Goal: Task Accomplishment & Management: Use online tool/utility

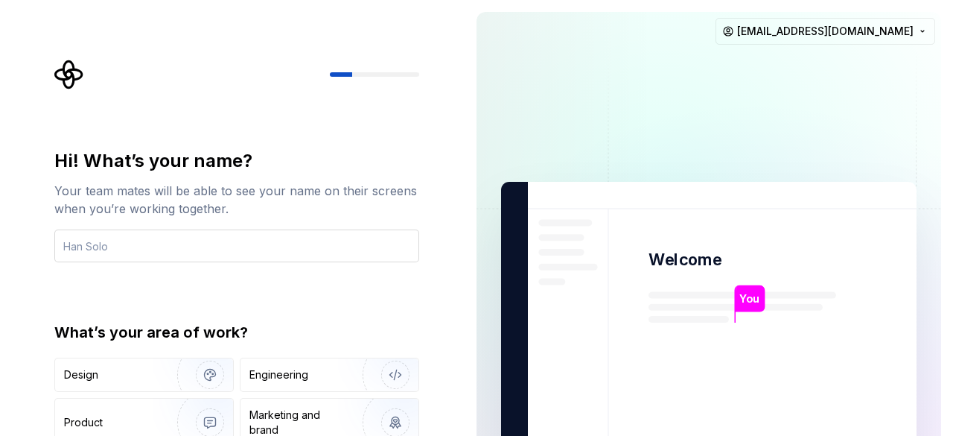
click at [101, 252] on input "text" at bounding box center [236, 245] width 365 height 33
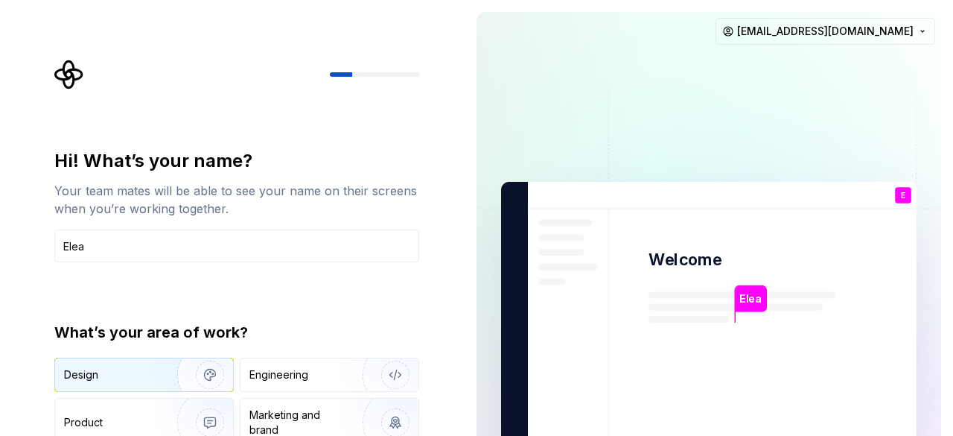
type input "Elea"
click at [177, 369] on img "button" at bounding box center [200, 375] width 95 height 100
click at [248, 313] on div "Hi! What’s your name? Your team mates will be able to see your name on their sc…" at bounding box center [236, 318] width 365 height 338
click at [109, 254] on input "Elea" at bounding box center [236, 245] width 365 height 33
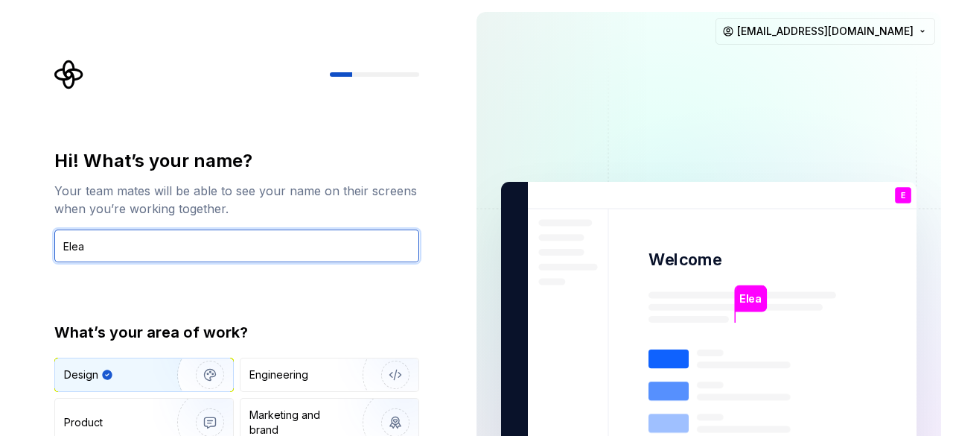
click at [110, 249] on input "Elea" at bounding box center [236, 245] width 365 height 33
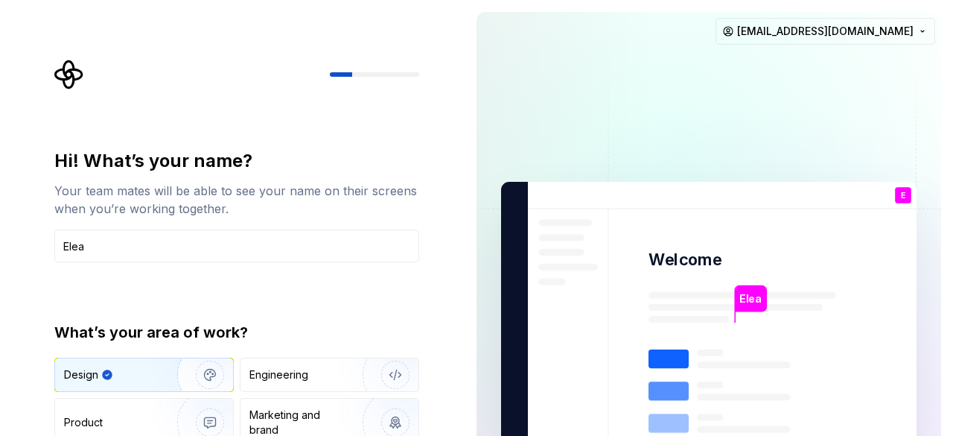
click at [109, 273] on div "Hi! What’s your name? Your team mates will be able to see your name on their sc…" at bounding box center [236, 318] width 365 height 338
click at [249, 279] on div "Hi! What’s your name? Your team mates will be able to see your name on their sc…" at bounding box center [236, 318] width 365 height 338
click at [199, 292] on div "Hi! What’s your name? Your team mates will be able to see your name on their sc…" at bounding box center [236, 318] width 365 height 338
click at [125, 252] on input "Elea" at bounding box center [236, 245] width 365 height 33
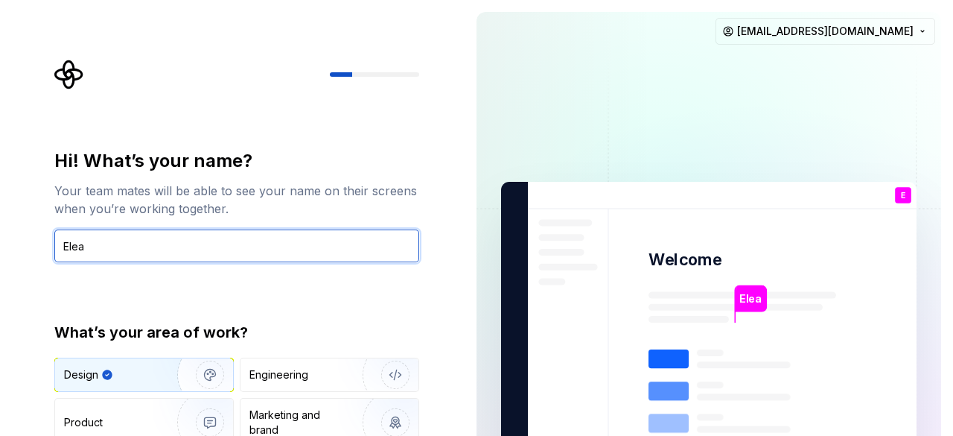
click at [125, 252] on input "Elea" at bounding box center [236, 245] width 365 height 33
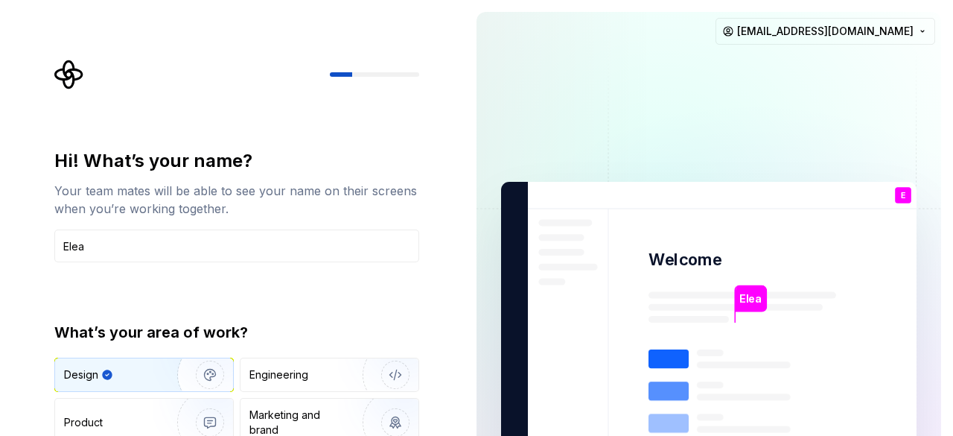
click at [119, 275] on div "Hi! What’s your name? Your team mates will be able to see your name on their sc…" at bounding box center [236, 318] width 365 height 338
click at [421, 281] on div "Hi! What’s your name? Your team mates will be able to see your name on their sc…" at bounding box center [241, 299] width 392 height 478
drag, startPoint x: 102, startPoint y: 378, endPoint x: 268, endPoint y: 174, distance: 263.7
click at [268, 174] on div "Hi! What’s your name? Your team mates will be able to see your name on their sc…" at bounding box center [236, 318] width 365 height 338
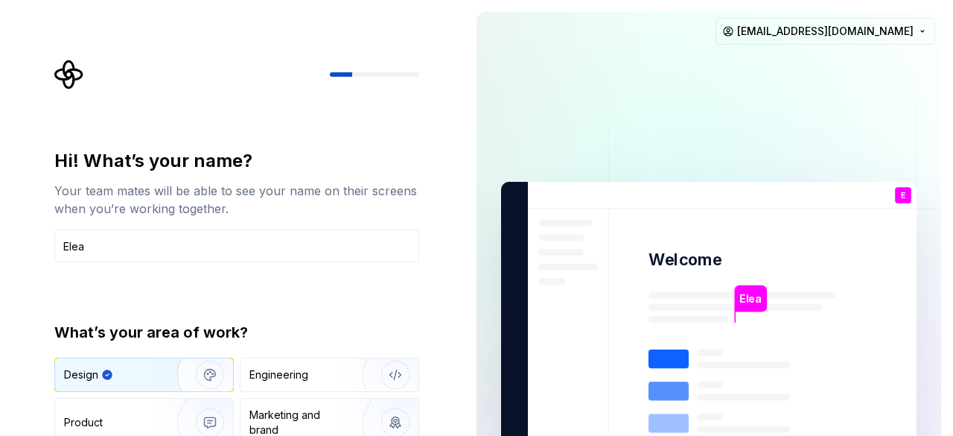
click at [284, 321] on div "Hi! What’s your name? Your team mates will be able to see your name on their sc…" at bounding box center [236, 318] width 365 height 338
type input "Elea"
click at [167, 388] on img "button" at bounding box center [200, 375] width 95 height 100
click at [401, 276] on div "Hi! What’s your name? Your team mates will be able to see your name on their sc…" at bounding box center [236, 318] width 365 height 338
click at [437, 363] on div "Hi! What’s your name? Your team mates will be able to see your name on their sc…" at bounding box center [232, 336] width 465 height 672
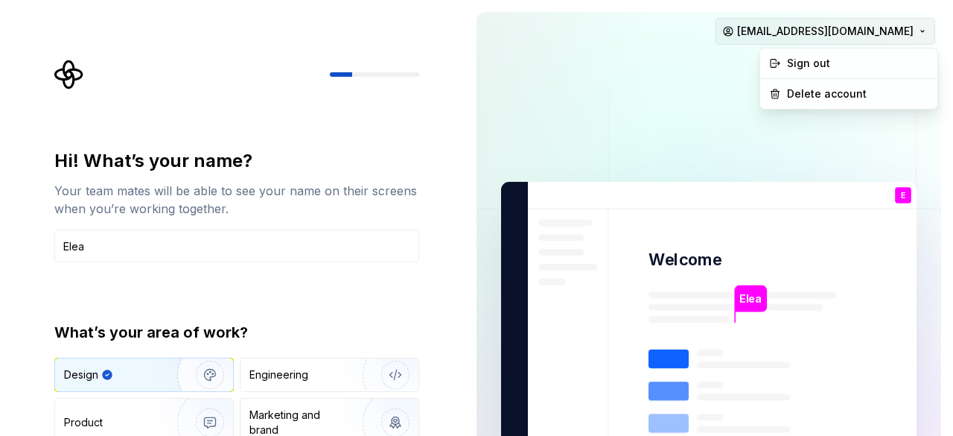
click at [912, 33] on html "Hi! What’s your name? Your team mates will be able to see your name on their sc…" at bounding box center [476, 218] width 953 height 436
click at [490, 258] on html "Hi! What’s your name? Your team mates will be able to see your name on their sc…" at bounding box center [476, 218] width 953 height 436
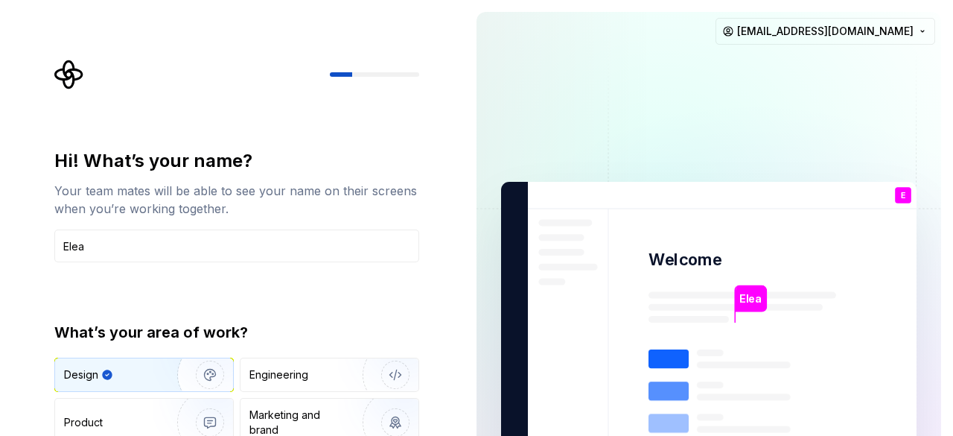
click at [429, 336] on div "Hi! What’s your name? Your team mates will be able to see your name on their sc…" at bounding box center [241, 299] width 392 height 478
click at [209, 403] on img "button" at bounding box center [200, 422] width 95 height 100
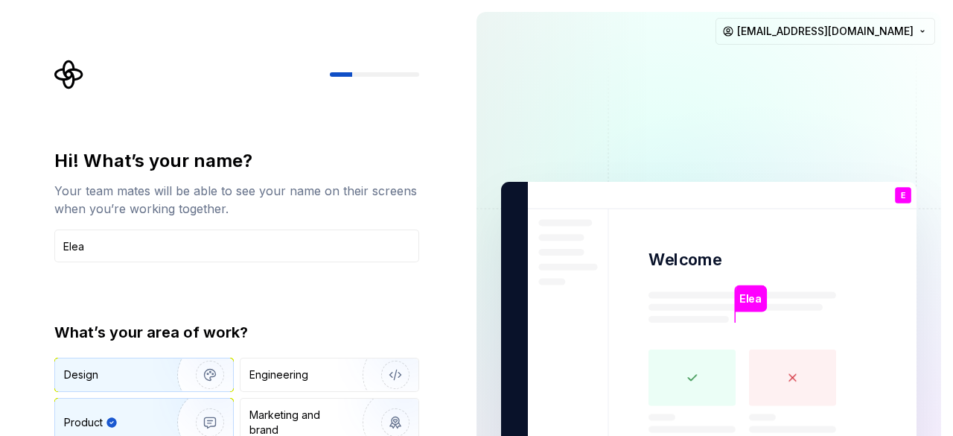
click at [192, 371] on img "button" at bounding box center [200, 375] width 95 height 100
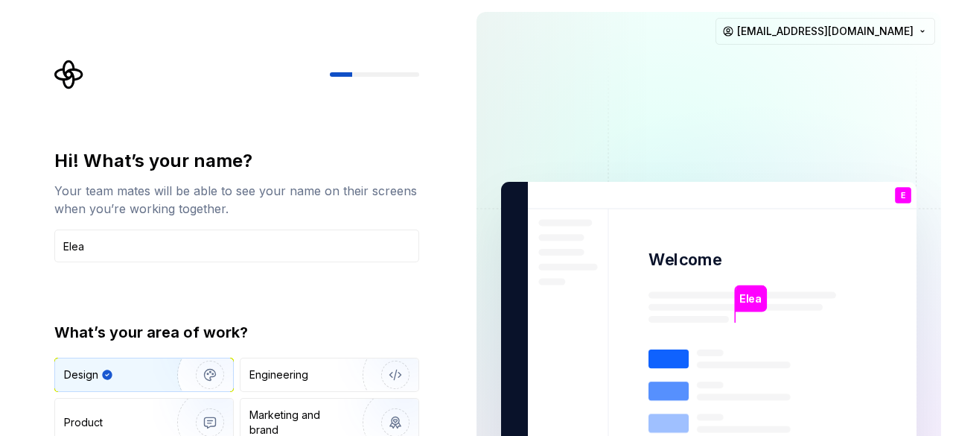
click at [435, 287] on div "Hi! What’s your name? Your team mates will be able to see your name on their sc…" at bounding box center [241, 299] width 392 height 478
click at [451, 342] on div "Hi! What’s your name? Your team mates will be able to see your name on their sc…" at bounding box center [232, 336] width 465 height 672
click at [284, 305] on div "Hi! What’s your name? Your team mates will be able to see your name on their sc…" at bounding box center [236, 318] width 365 height 338
drag, startPoint x: 284, startPoint y: 305, endPoint x: 219, endPoint y: 272, distance: 72.9
click at [219, 272] on div "Hi! What’s your name? Your team mates will be able to see your name on their sc…" at bounding box center [236, 318] width 365 height 338
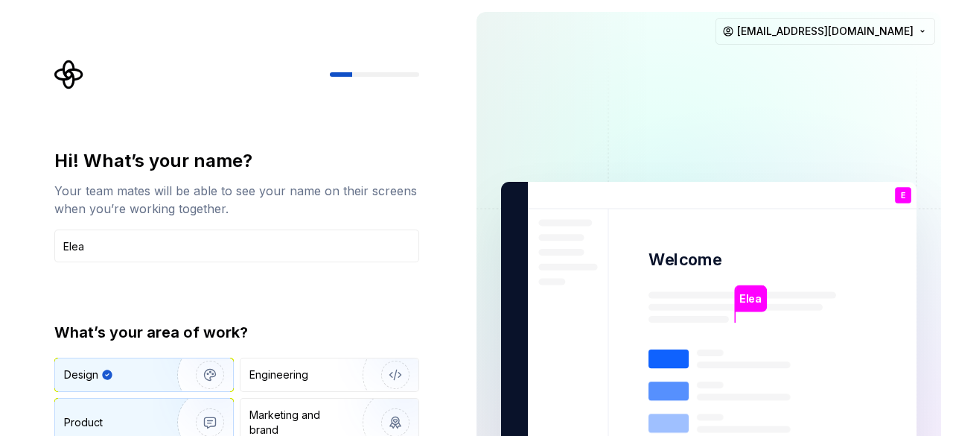
click at [104, 405] on div "Product" at bounding box center [144, 422] width 178 height 48
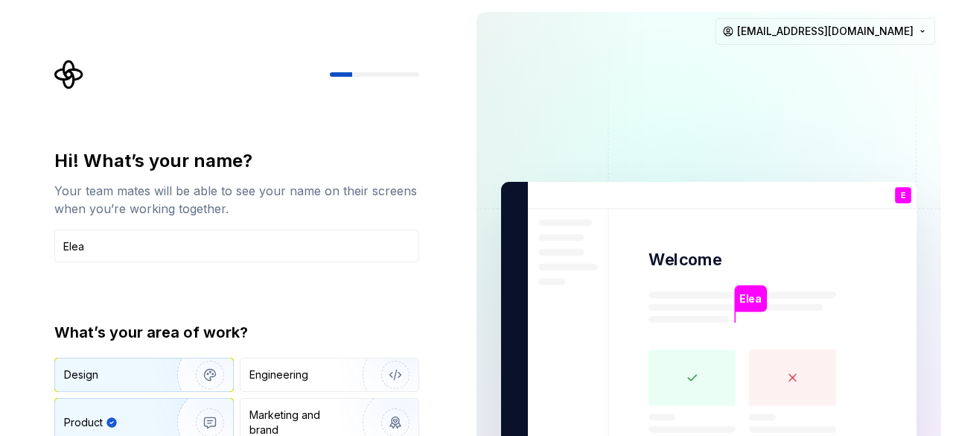
click at [89, 372] on div "Design" at bounding box center [81, 374] width 34 height 15
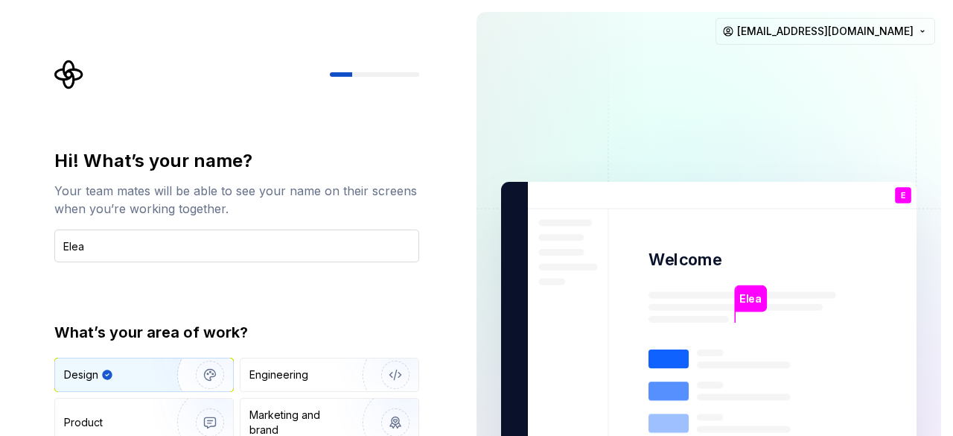
click at [127, 246] on input "Elea" at bounding box center [236, 245] width 365 height 33
click at [407, 297] on div "Hi! What’s your name? Your team mates will be able to see your name on their sc…" at bounding box center [236, 318] width 365 height 338
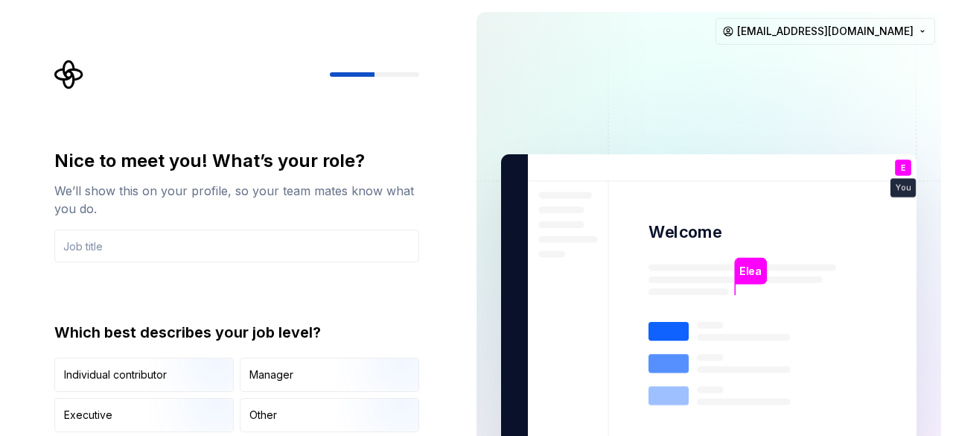
drag, startPoint x: 407, startPoint y: 296, endPoint x: 363, endPoint y: 305, distance: 44.1
click at [363, 305] on div "Nice to meet you! What’s your role? We’ll show this on your profile, so your te…" at bounding box center [236, 290] width 365 height 283
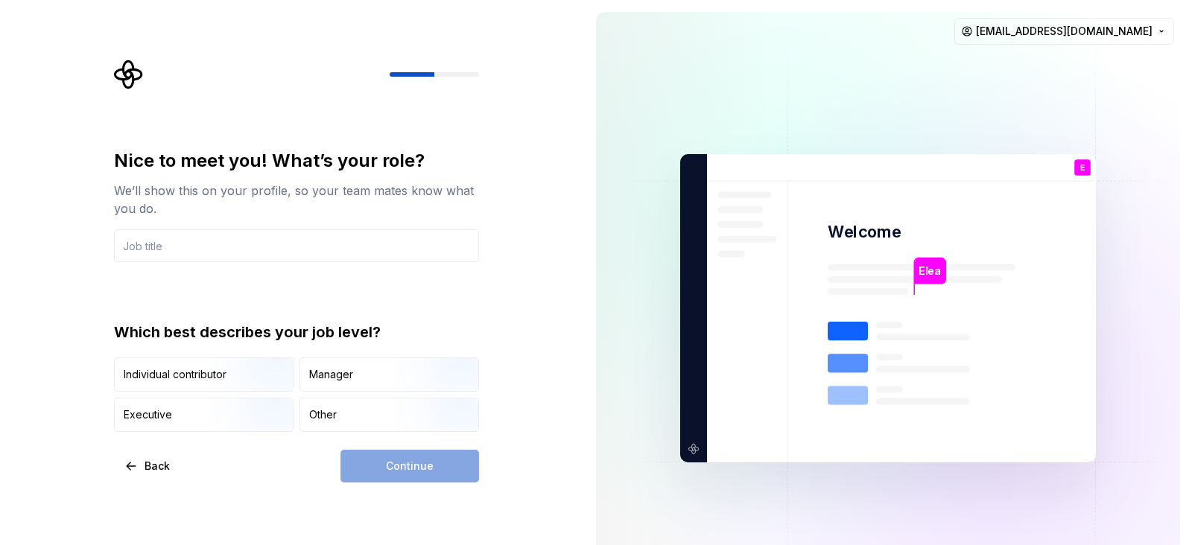
drag, startPoint x: 938, startPoint y: 0, endPoint x: 518, endPoint y: 399, distance: 580.0
click at [518, 399] on div "Nice to meet you! What’s your role? We’ll show this on your profile, so your te…" at bounding box center [292, 308] width 584 height 617
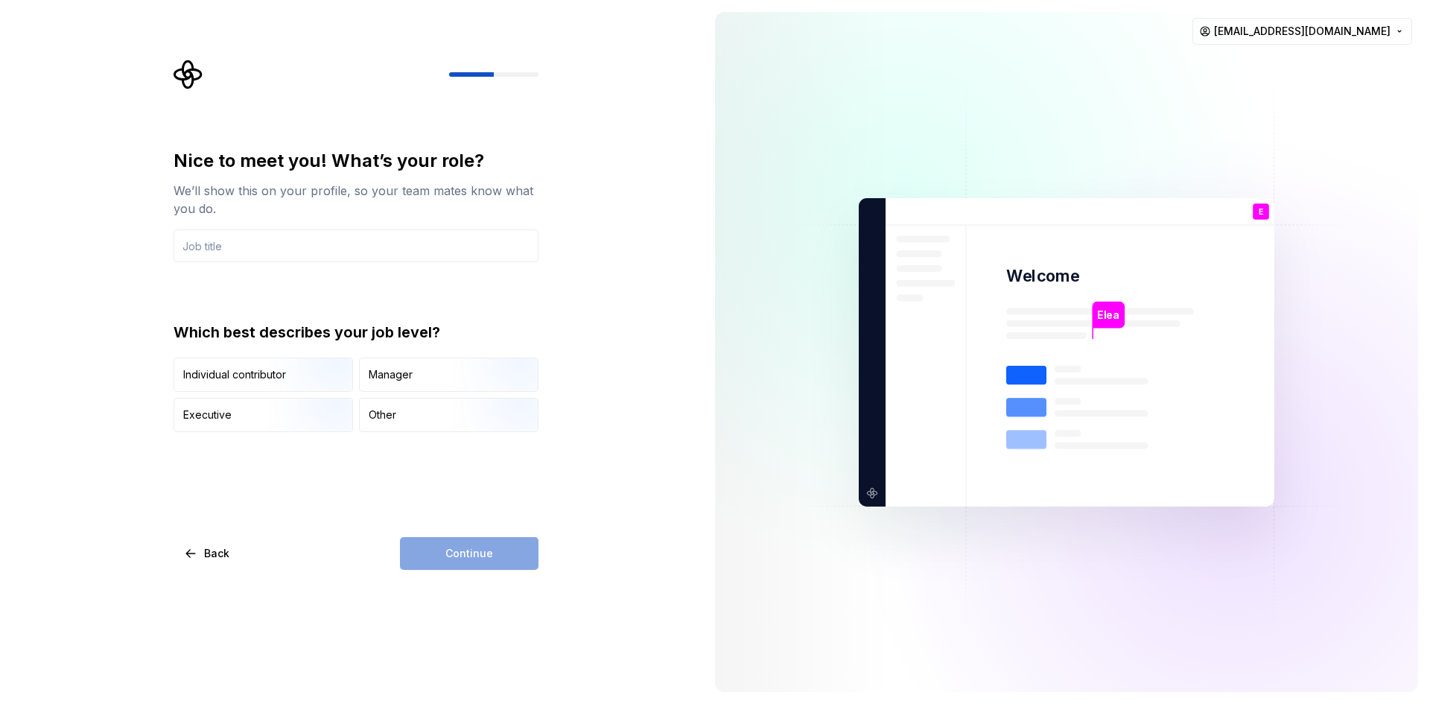
drag, startPoint x: 1778, startPoint y: 4, endPoint x: 863, endPoint y: 150, distance: 926.7
click at [863, 150] on img at bounding box center [1066, 352] width 603 height 704
click at [318, 249] on input "text" at bounding box center [356, 245] width 365 height 33
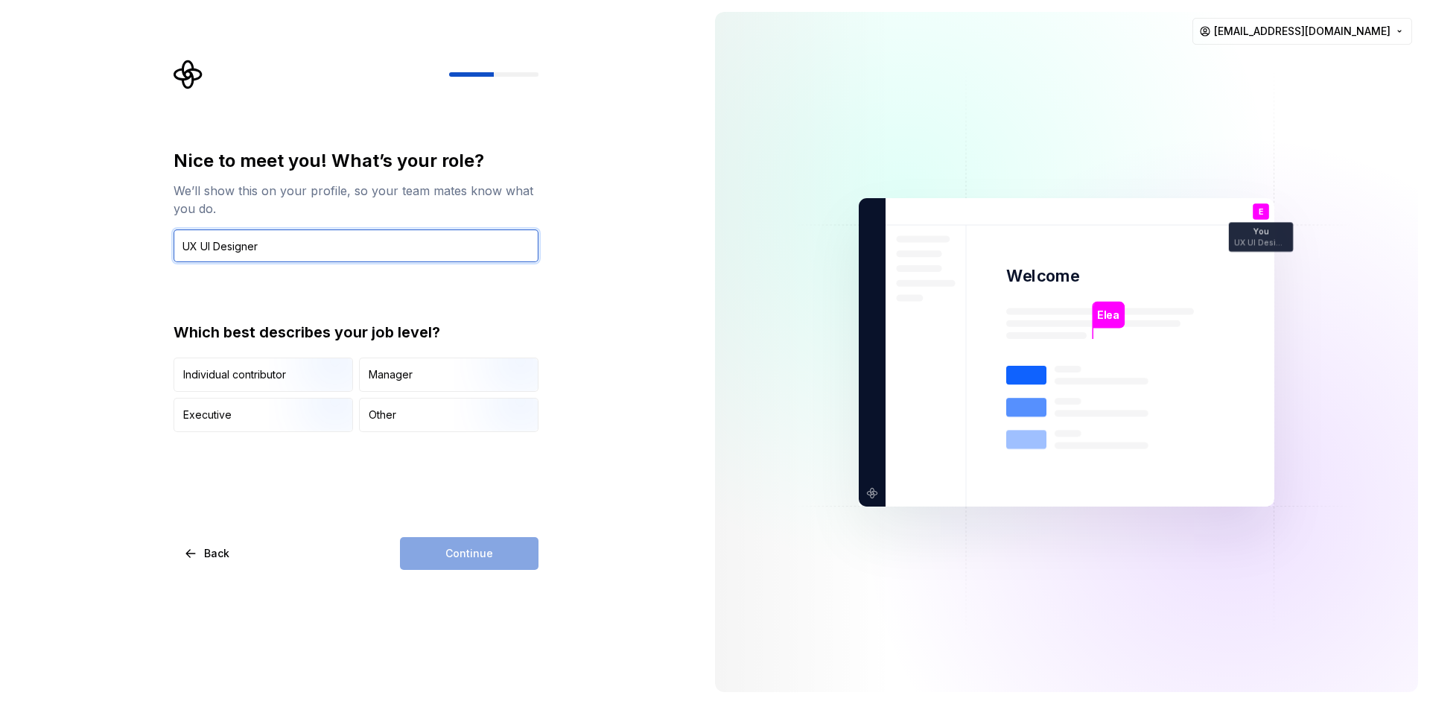
type input "UX UI Designer"
click at [145, 435] on div "Nice to meet you! What’s your role? We’ll show this on your profile, so your te…" at bounding box center [351, 352] width 703 height 704
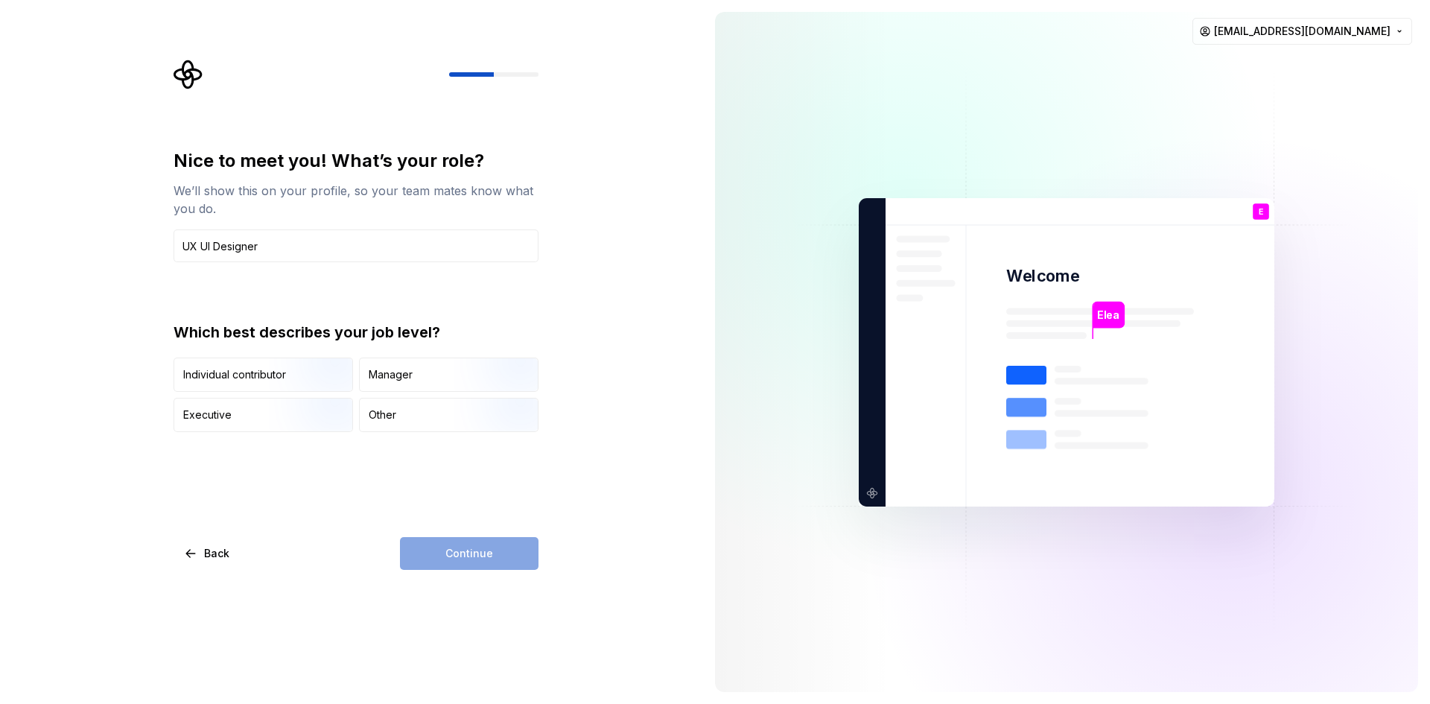
click at [212, 291] on div "Nice to meet you! What’s your role? We’ll show this on your profile, so your te…" at bounding box center [356, 290] width 365 height 283
click at [442, 435] on div "Continue" at bounding box center [469, 553] width 139 height 33
click at [262, 390] on div "Individual contributor" at bounding box center [263, 374] width 178 height 33
click at [443, 435] on button "Continue" at bounding box center [469, 553] width 139 height 33
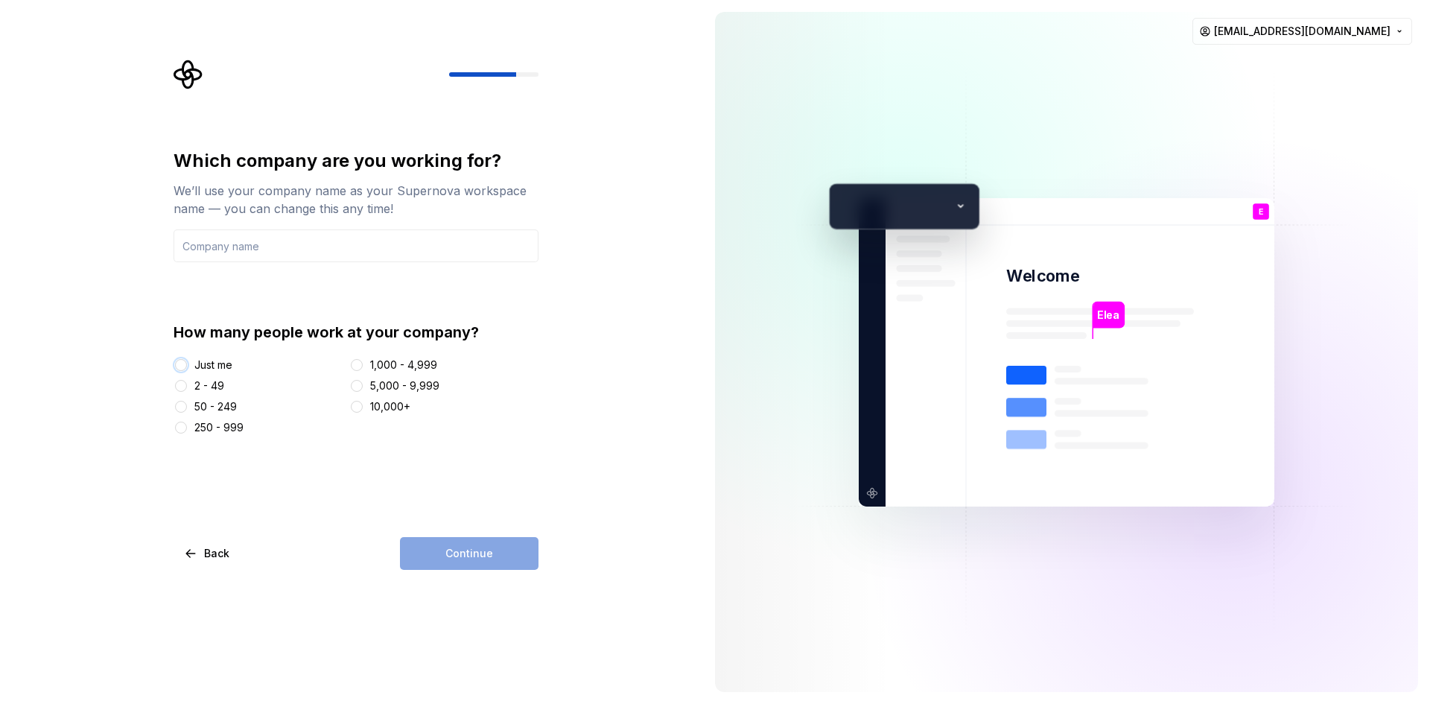
click at [185, 364] on button "Just me" at bounding box center [181, 365] width 12 height 12
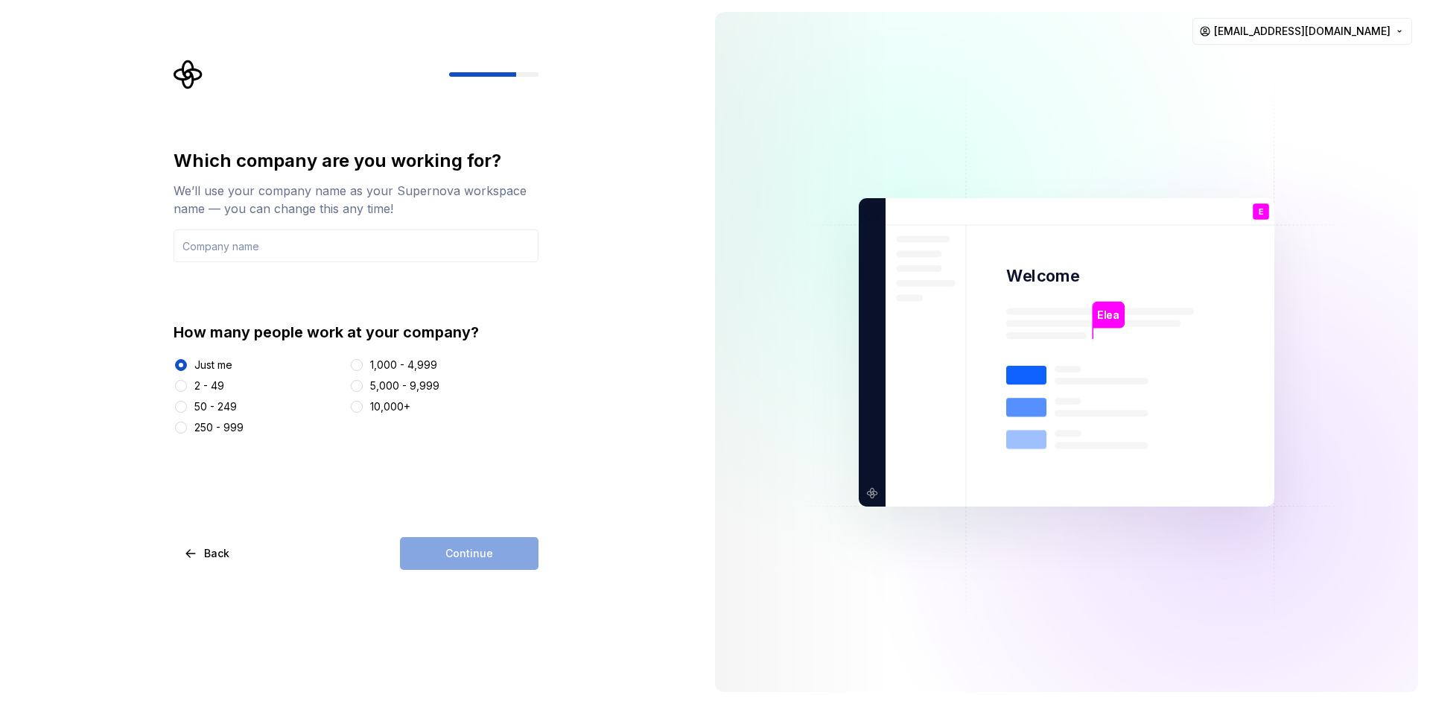
click at [444, 435] on div "Continue" at bounding box center [469, 553] width 139 height 33
click at [315, 410] on div "50 - 249" at bounding box center [259, 406] width 170 height 15
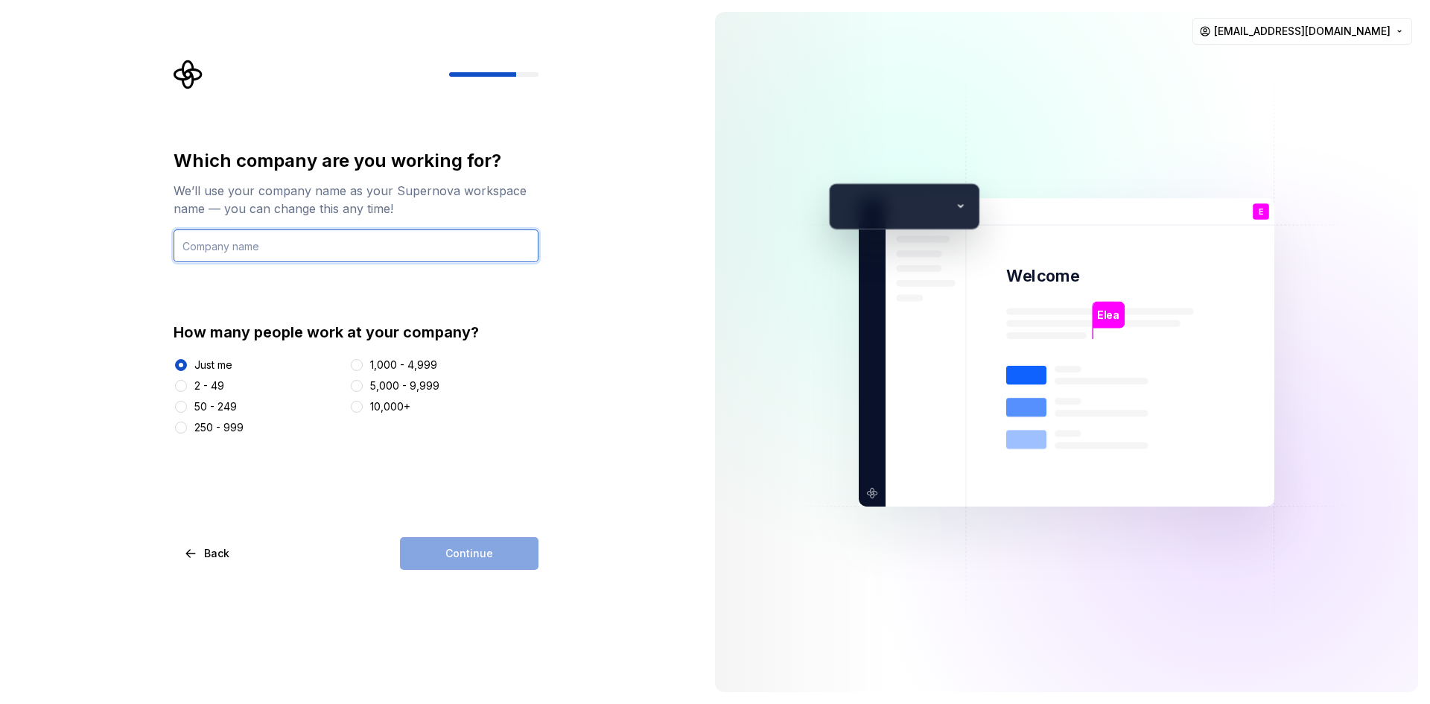
click at [268, 254] on input "text" at bounding box center [356, 245] width 365 height 33
type input "None"
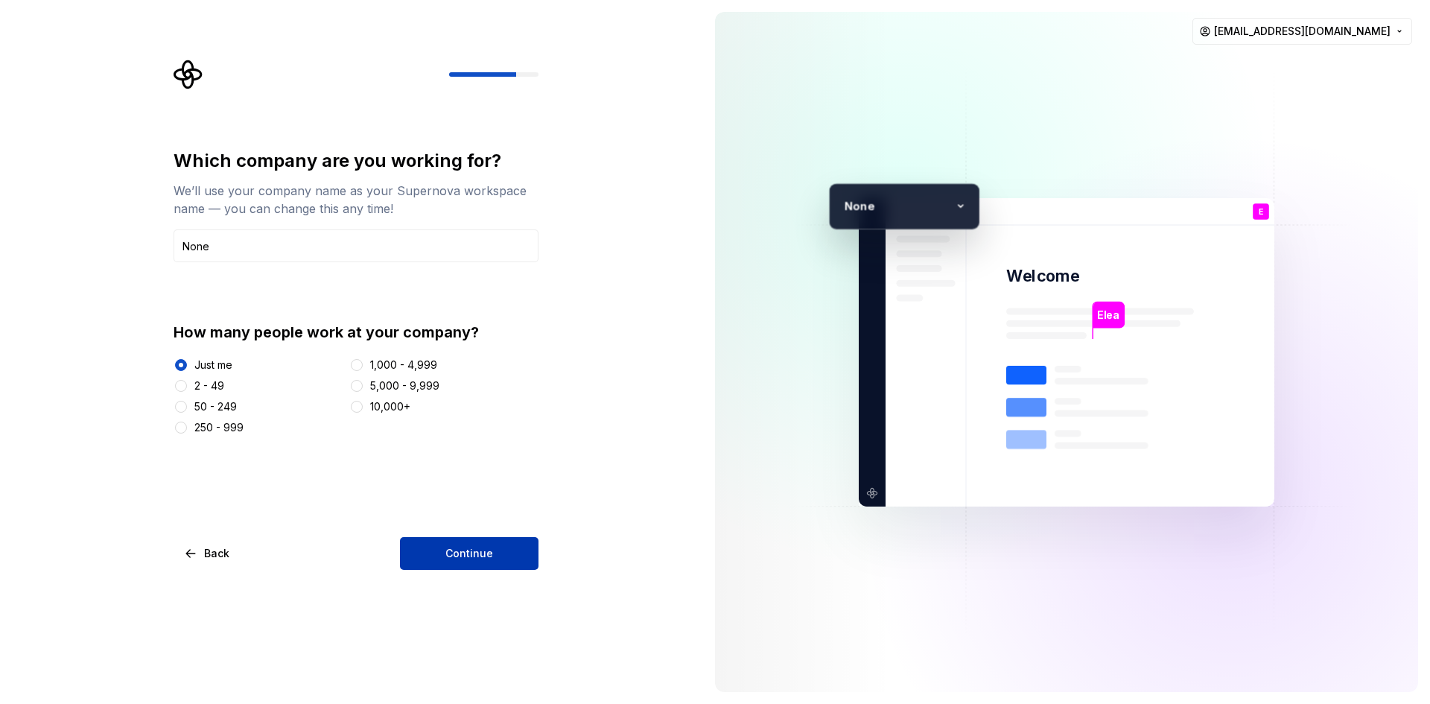
click at [413, 435] on button "Continue" at bounding box center [469, 553] width 139 height 33
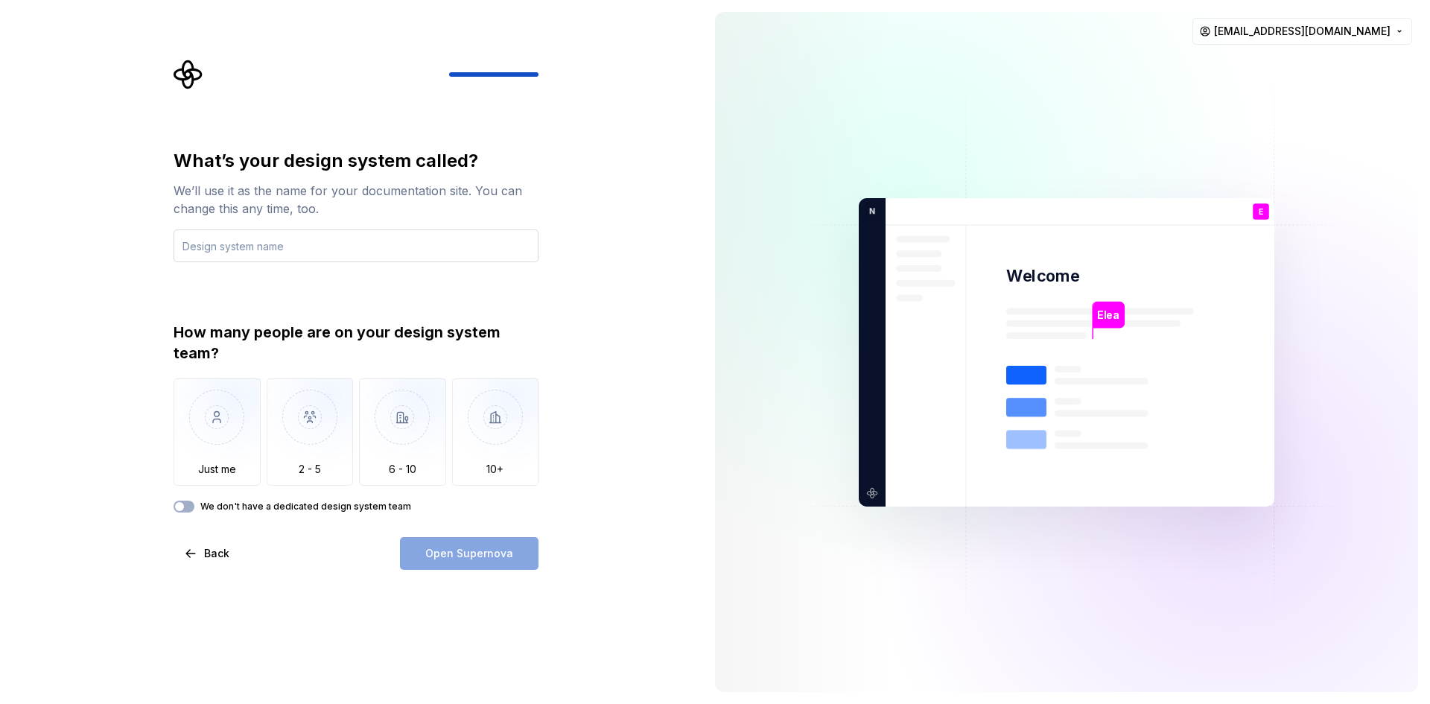
click at [352, 253] on input "text" at bounding box center [356, 245] width 365 height 33
click at [419, 250] on input "text" at bounding box center [356, 245] width 365 height 33
type input "Design team"
click at [284, 319] on div "What’s your design system called? We’ll use it as the name for your documentati…" at bounding box center [356, 330] width 365 height 363
click at [220, 435] on img "button" at bounding box center [217, 428] width 87 height 100
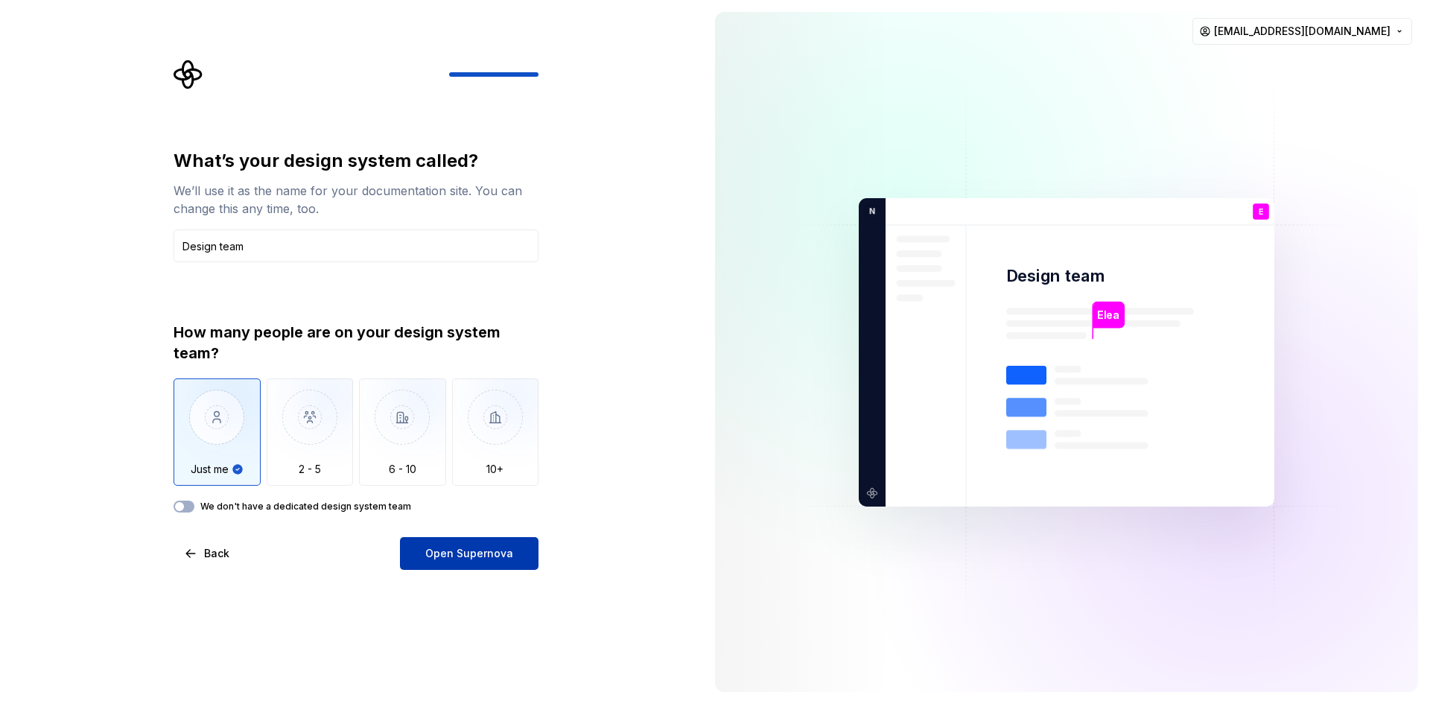
click at [459, 435] on span "Open Supernova" at bounding box center [469, 553] width 88 height 15
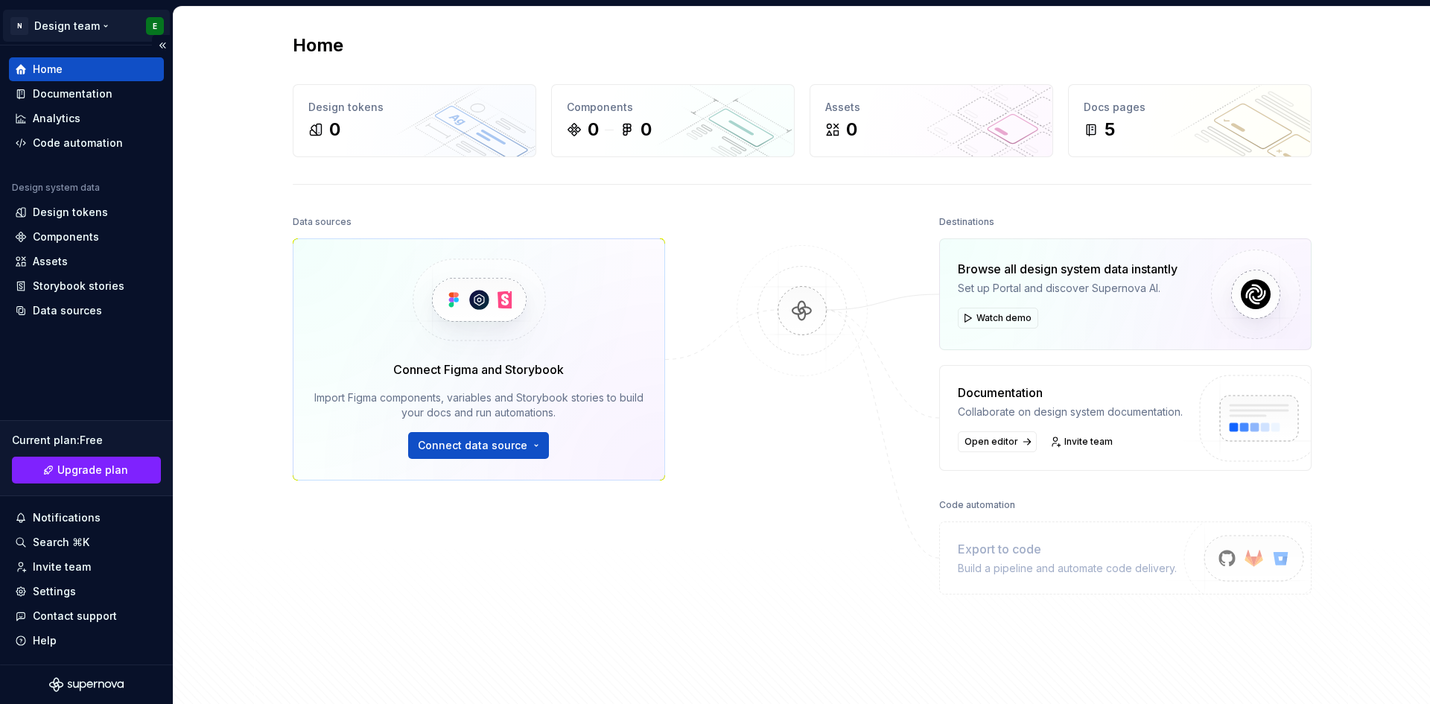
click at [156, 23] on html "N Design team E Home Documentation Analytics Code automation Design system data…" at bounding box center [715, 352] width 1430 height 704
click at [86, 33] on html "N Design team E Home Documentation Analytics Code automation Design system data…" at bounding box center [715, 352] width 1430 height 704
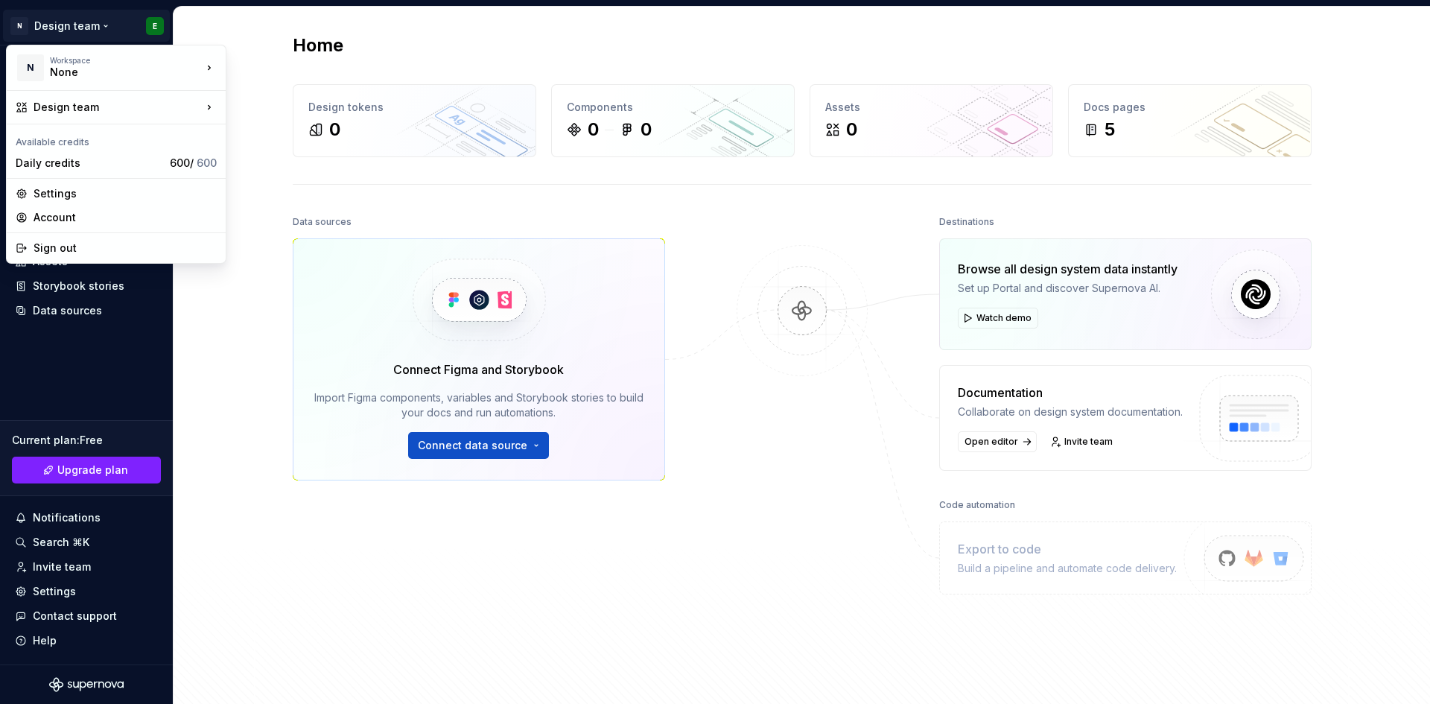
click at [216, 291] on html "N Design team E Home Documentation Analytics Code automation Design system data…" at bounding box center [715, 352] width 1430 height 704
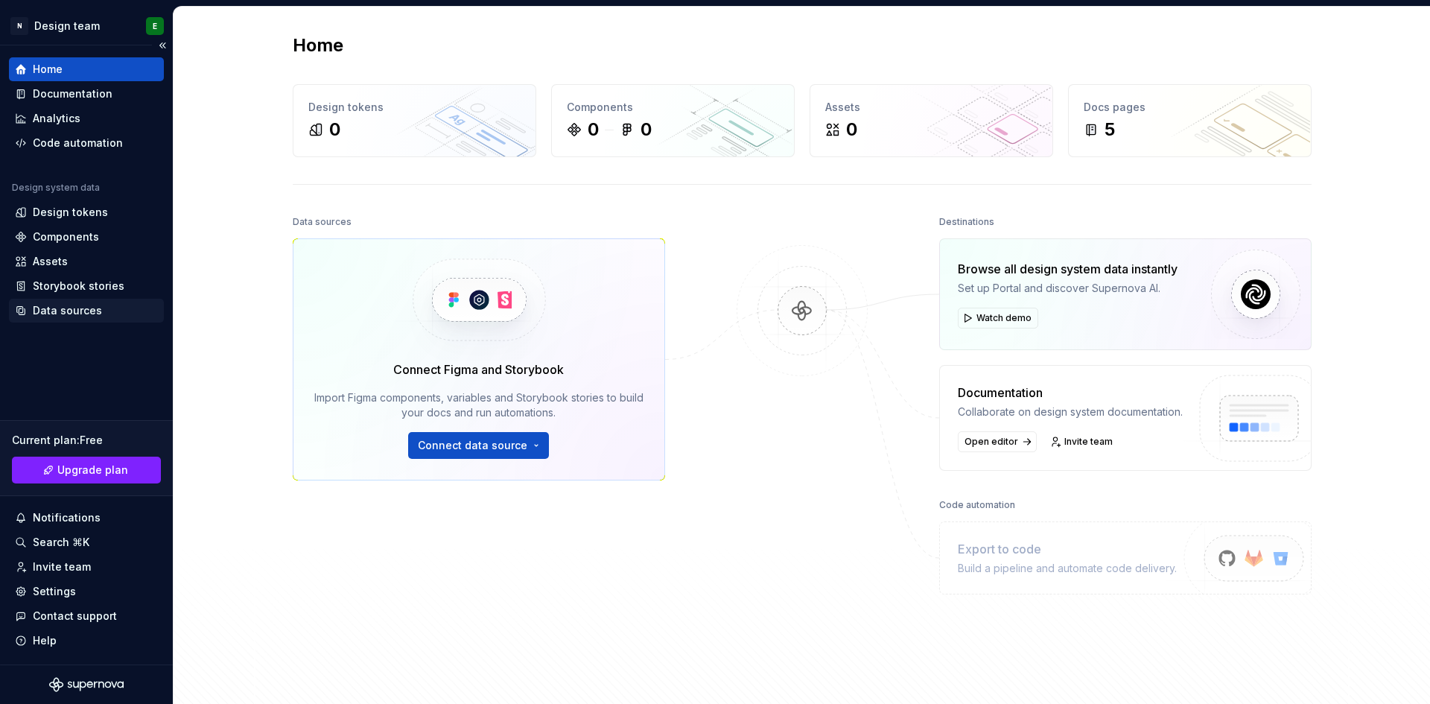
click at [92, 314] on div "Data sources" at bounding box center [67, 310] width 69 height 15
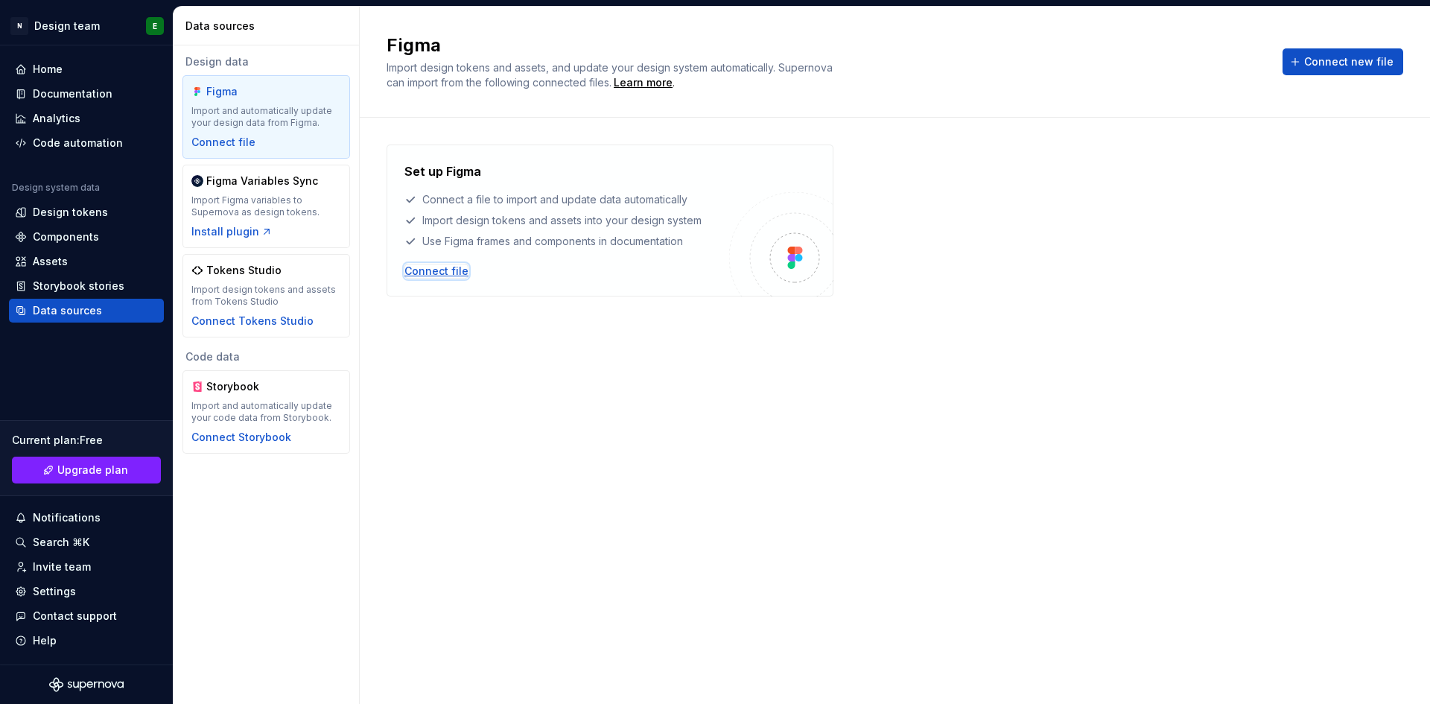
click at [445, 264] on div "Connect file" at bounding box center [436, 271] width 64 height 15
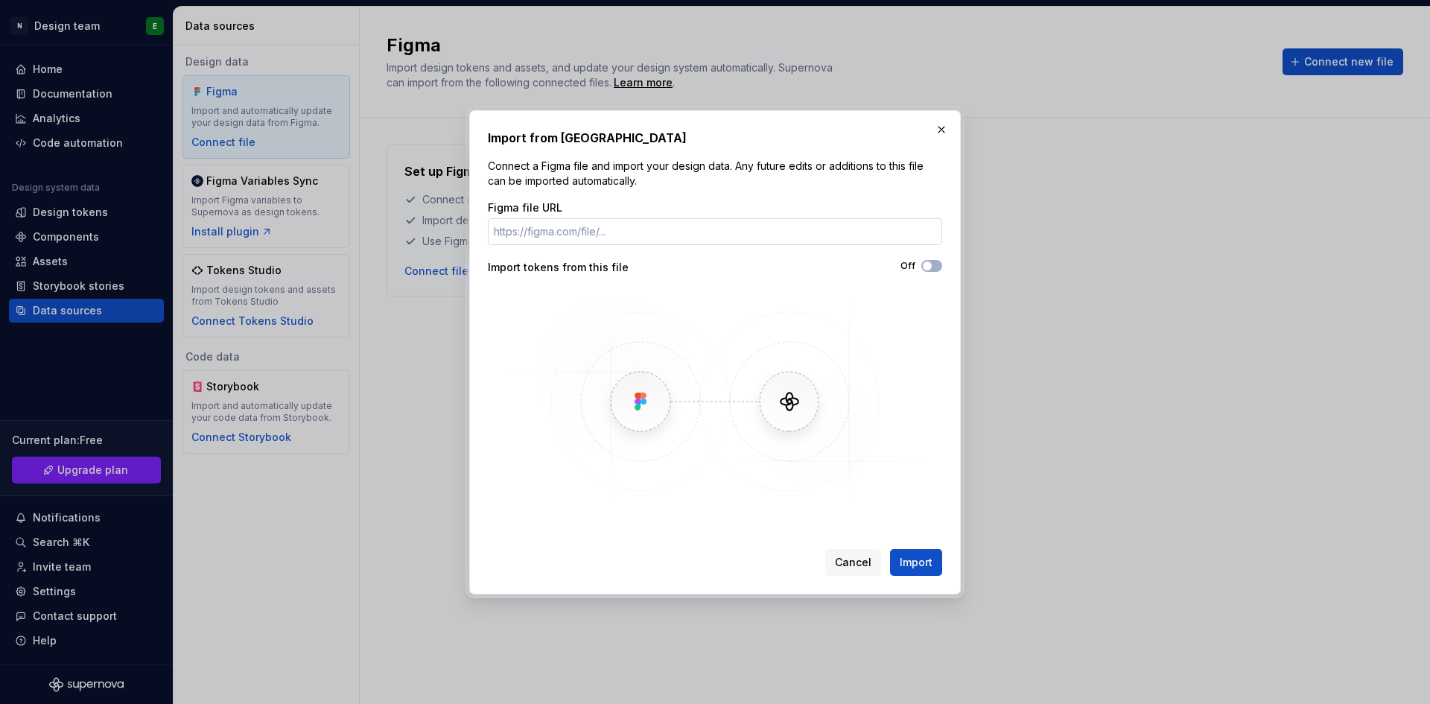
click at [720, 223] on input "Figma file URL" at bounding box center [715, 231] width 454 height 27
paste input "https://www.figma.com/team_invite/redeem/20MDcPplLhbU8HeMOGgdWu"
type input "https://www.figma.com/team_invite/redeem/20MDcPplLhbU8HeMOGgdWu"
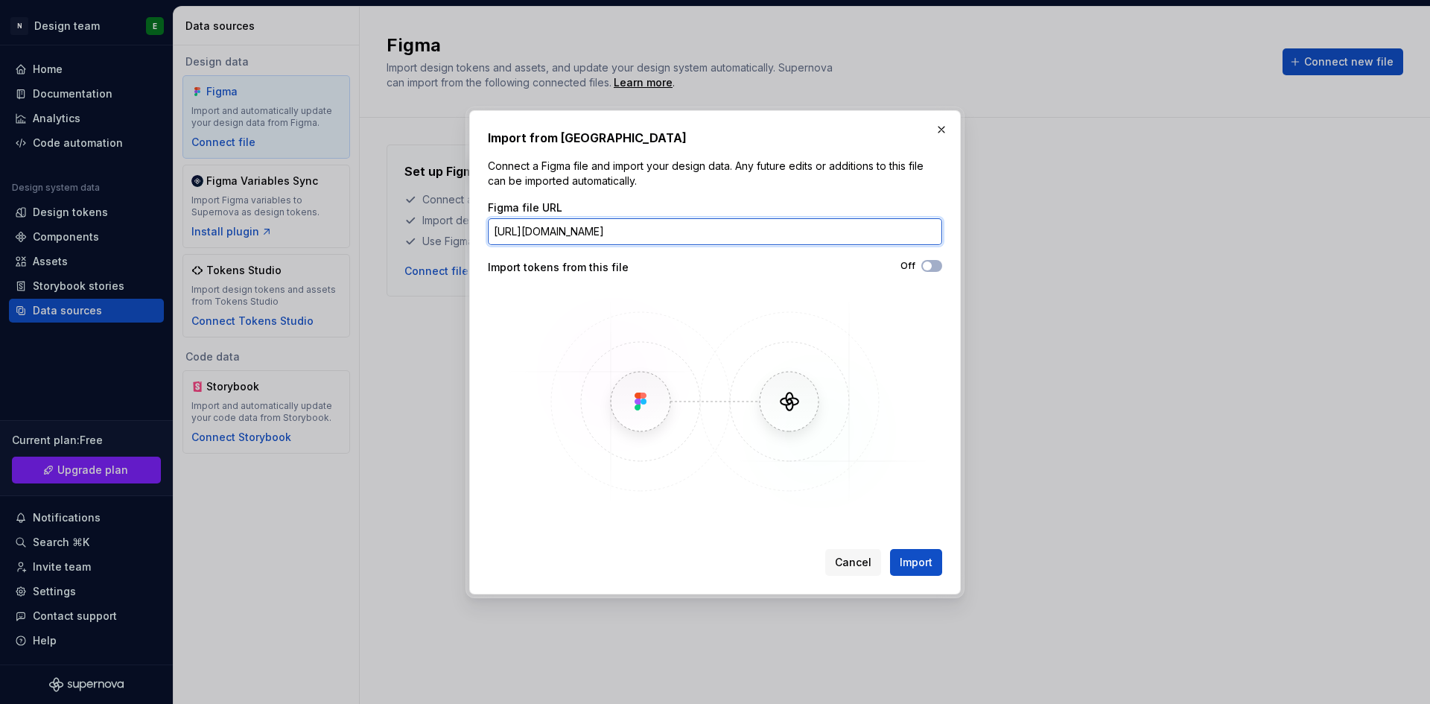
drag, startPoint x: 878, startPoint y: 230, endPoint x: 635, endPoint y: 229, distance: 242.8
click at [635, 229] on input "https://www.figma.com/team_invite/redeem/20MDcPplLhbU8HeMOGgdWu" at bounding box center [715, 231] width 454 height 27
click at [884, 234] on input "https://www.figma.com/team_invite/redeem/20MDcPplLhbU8HeMOGgdWu" at bounding box center [715, 231] width 454 height 27
paste input "https://www.figma.com/design/WA37Xvfb2KPVji4AtUVKGO/Design-System-Oscaro?node-i…"
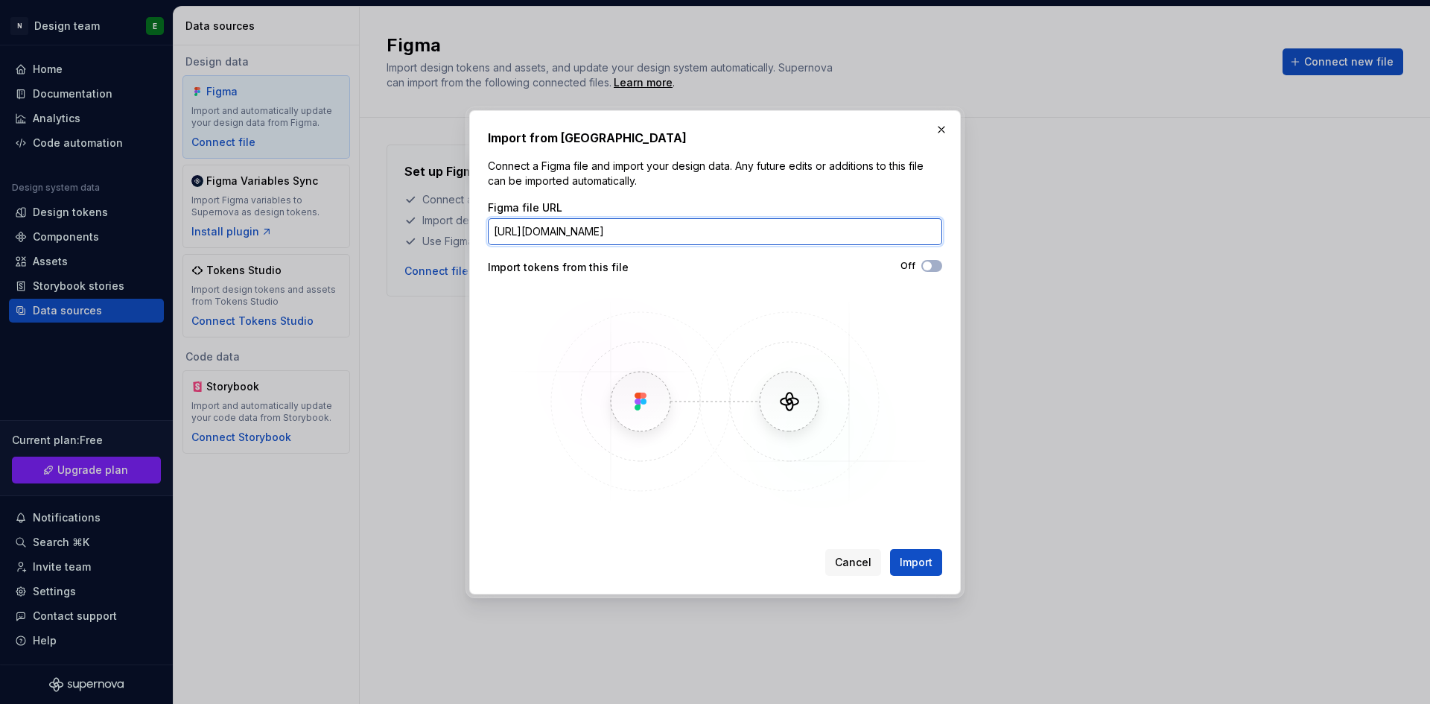
scroll to position [0, 200]
type input "https://www.figma.com/design/WA37Xvfb2KPVji4AtUVKGO/Design-System-Oscaro?node-i…"
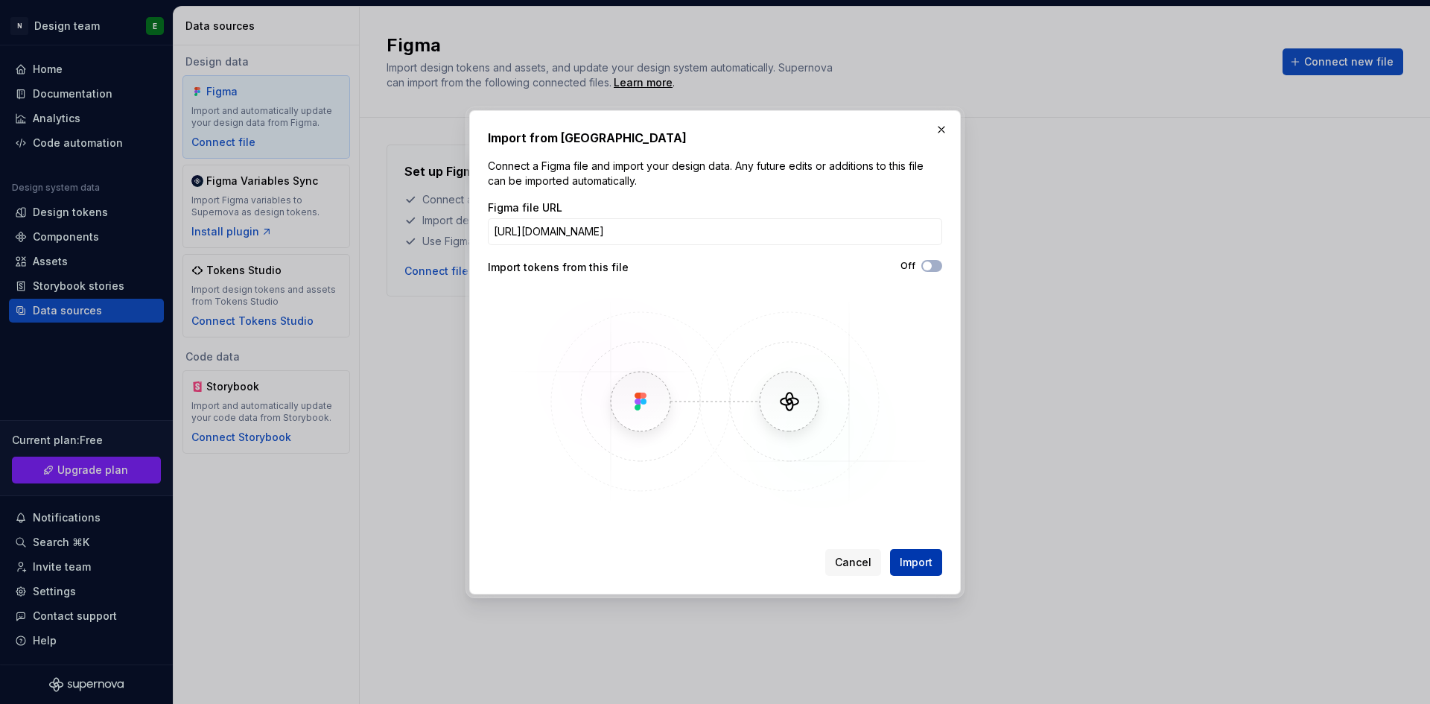
scroll to position [0, 0]
click at [919, 435] on span "Import" at bounding box center [916, 562] width 33 height 15
click at [914, 435] on span "Import" at bounding box center [916, 562] width 33 height 15
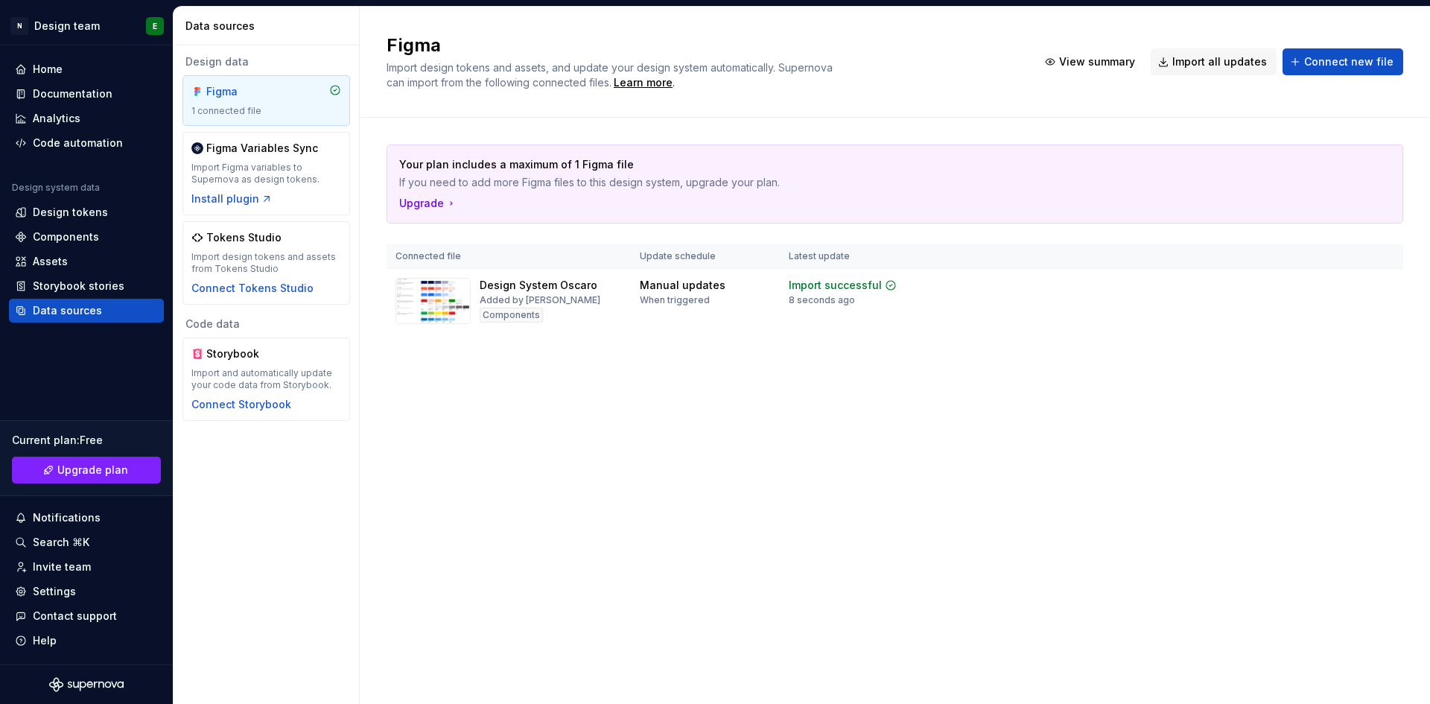
click at [801, 435] on div "Figma Import design tokens and assets, and update your design system automatica…" at bounding box center [895, 355] width 1070 height 697
click at [103, 27] on html "N Design team E Home Documentation Analytics Code automation Design system data…" at bounding box center [715, 352] width 1430 height 704
click at [432, 395] on html "N Design team E Home Documentation Analytics Code automation Design system data…" at bounding box center [715, 352] width 1430 height 704
click at [540, 285] on div "Design System Oscaro" at bounding box center [539, 285] width 118 height 15
click at [586, 296] on div "Design System Oscaro Added by Elea Components" at bounding box center [540, 301] width 121 height 46
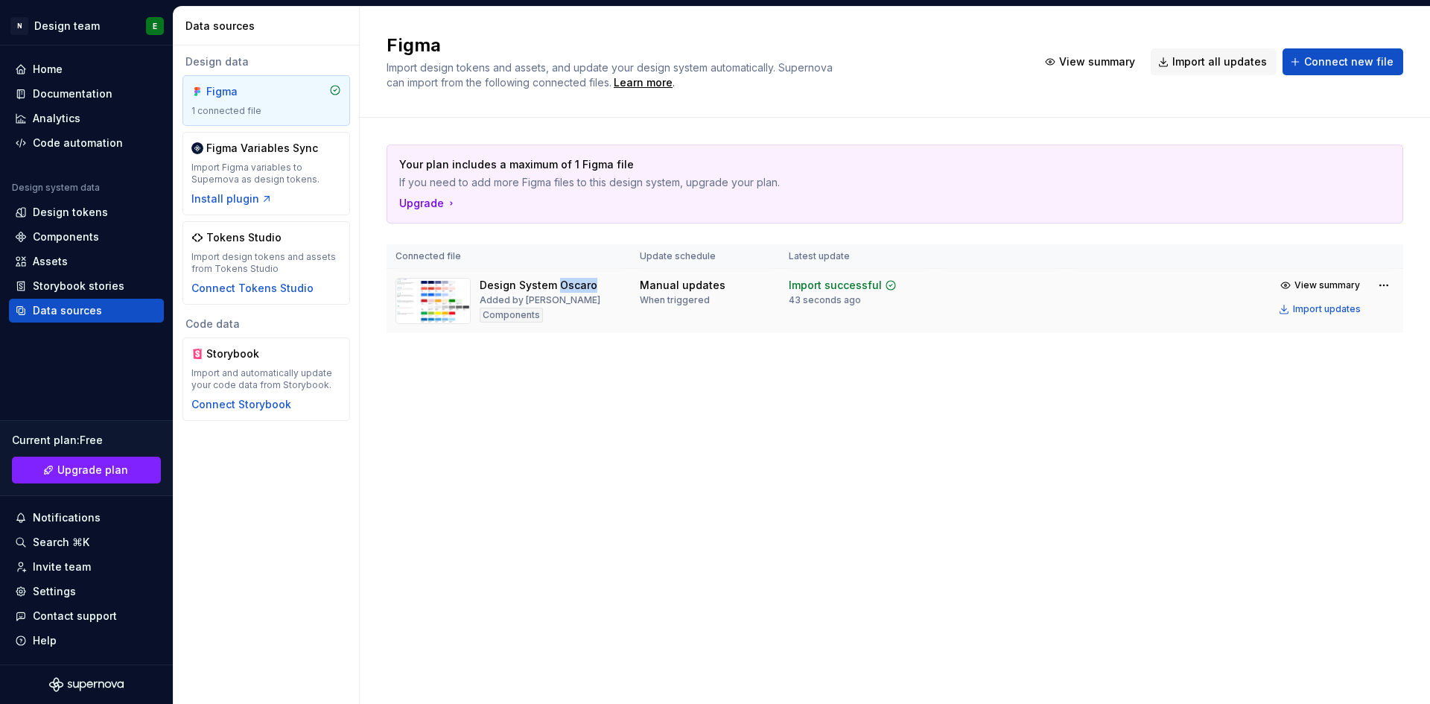
click at [586, 296] on div "Design System Oscaro Added by Elea Components" at bounding box center [540, 301] width 121 height 46
click at [953, 282] on span "View summary" at bounding box center [1327, 285] width 66 height 12
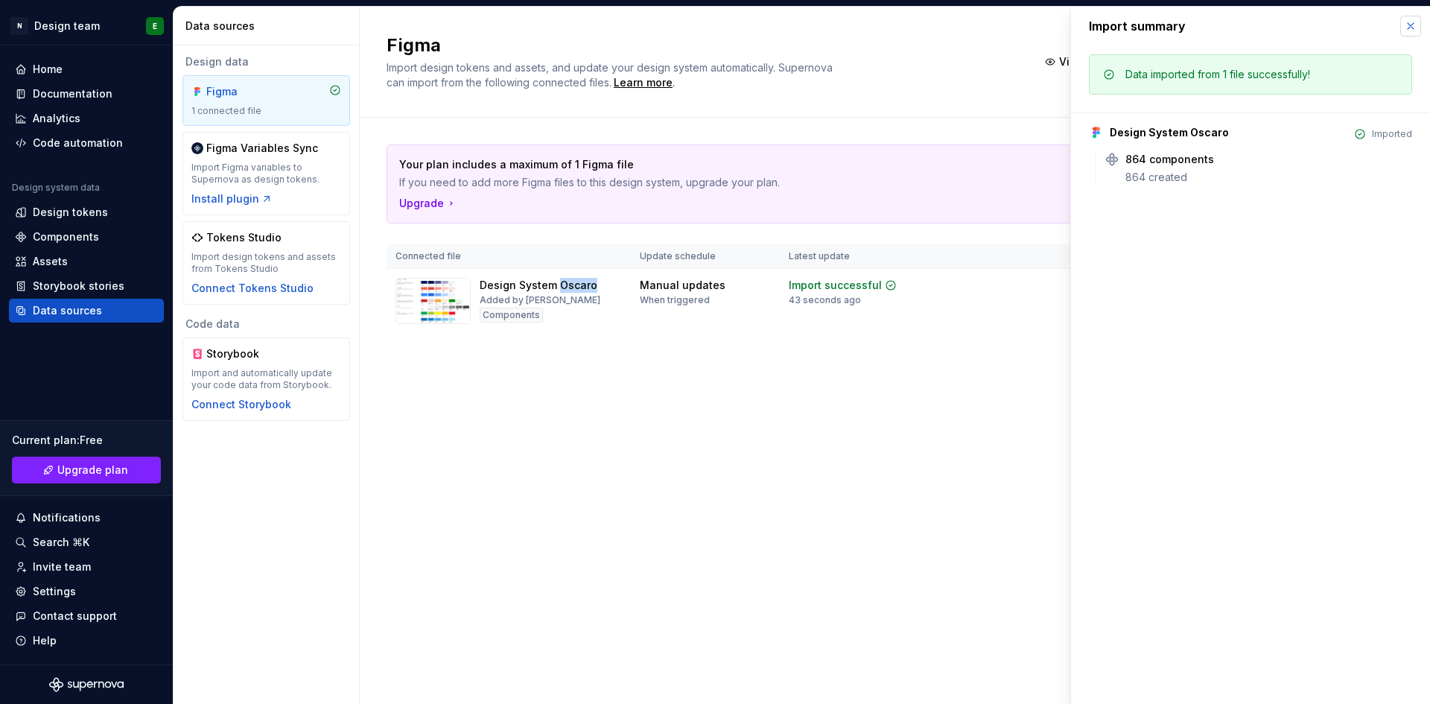
click at [953, 28] on button "button" at bounding box center [1410, 26] width 21 height 21
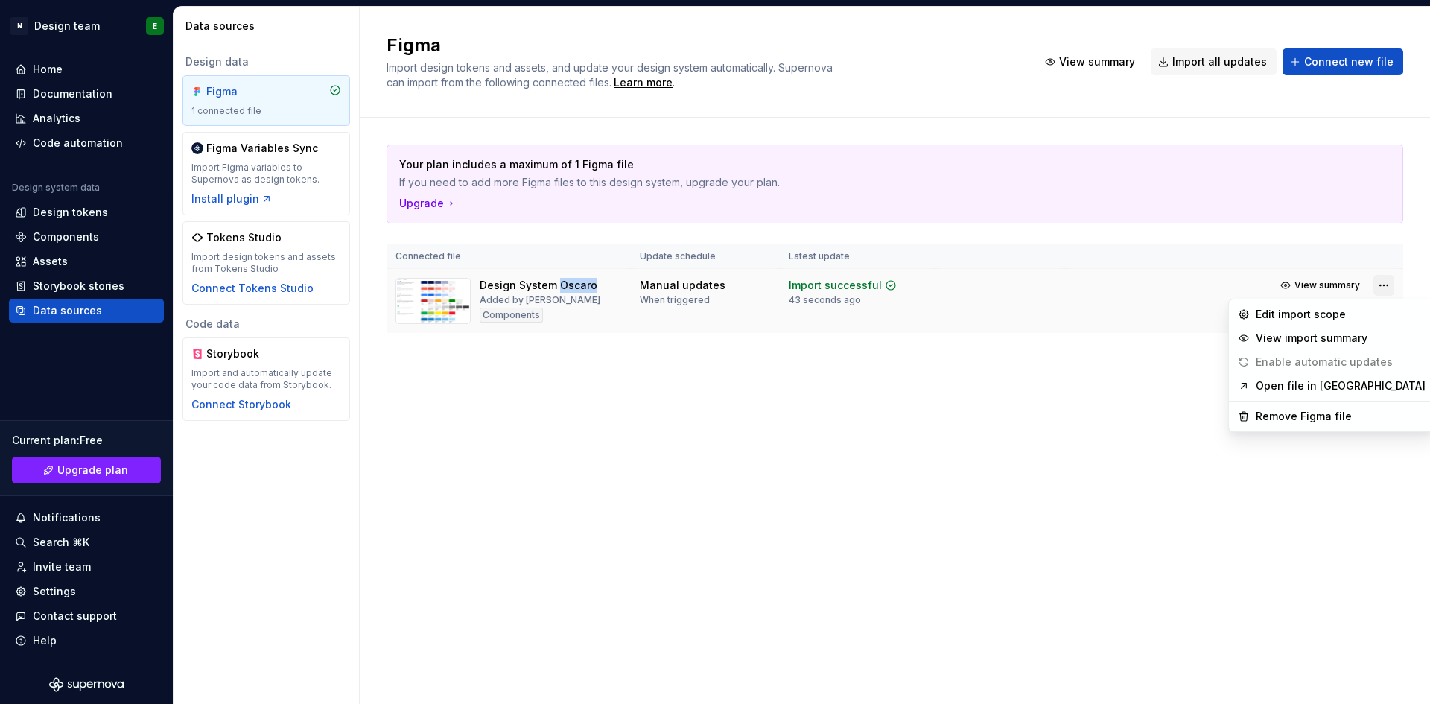
click at [953, 288] on html "N Design team E Home Documentation Analytics Code automation Design system data…" at bounding box center [715, 352] width 1430 height 704
click at [953, 319] on html "N Design team E Home Documentation Analytics Code automation Design system data…" at bounding box center [715, 352] width 1430 height 704
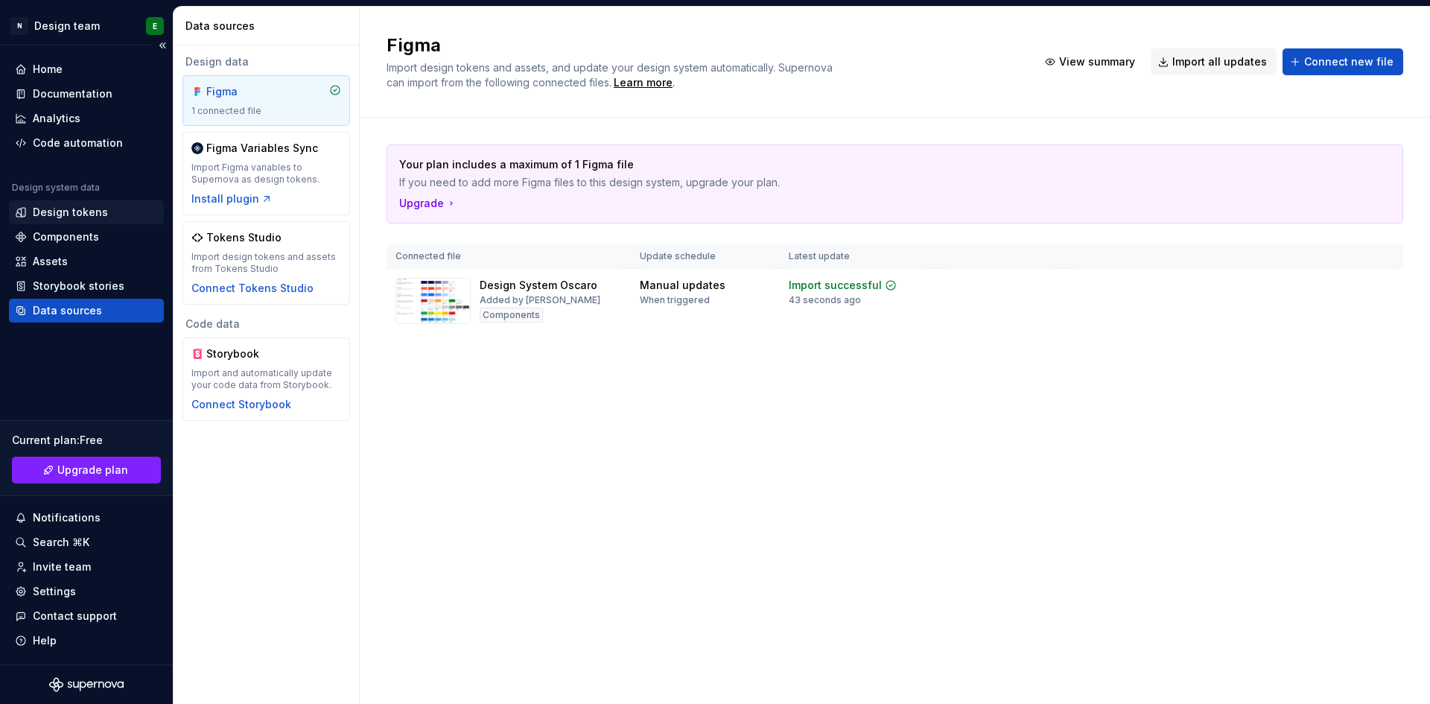
click at [100, 206] on div "Design tokens" at bounding box center [70, 212] width 75 height 15
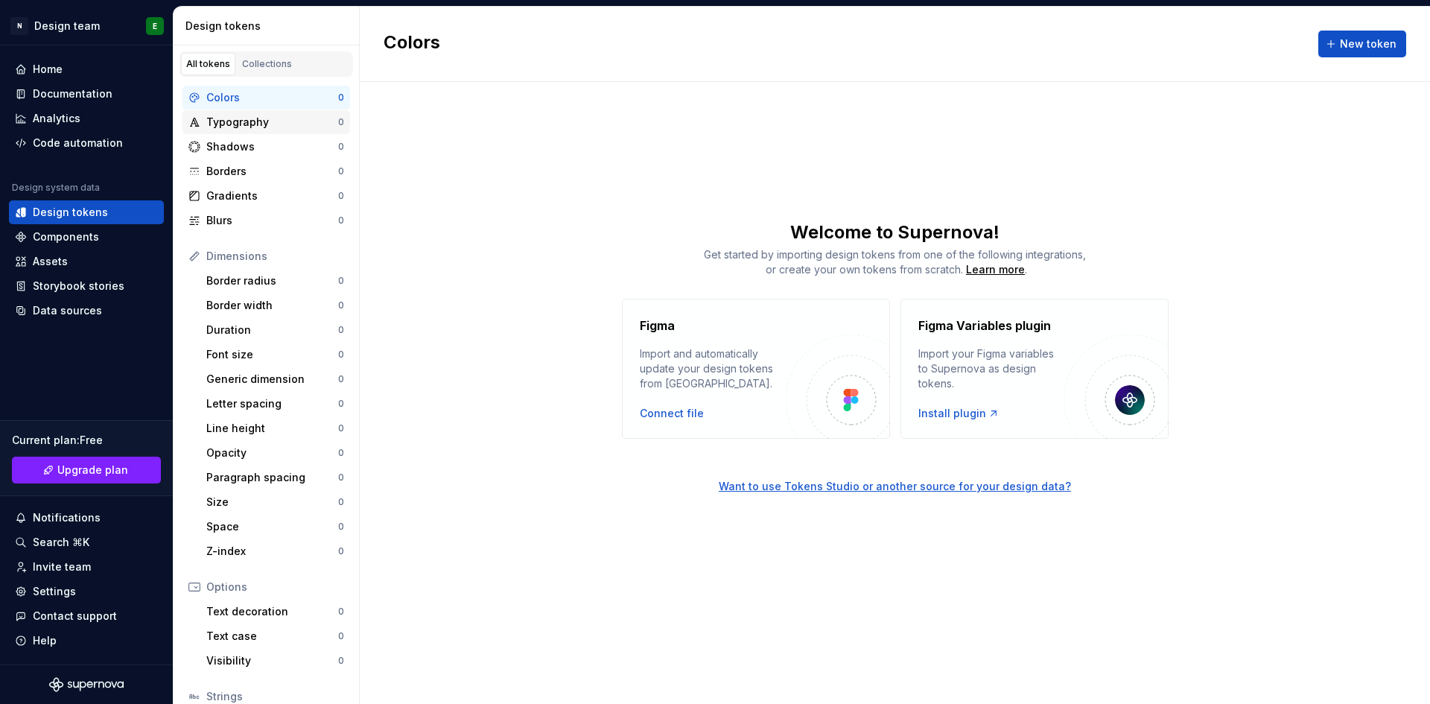
click at [281, 115] on div "Typography" at bounding box center [272, 122] width 132 height 15
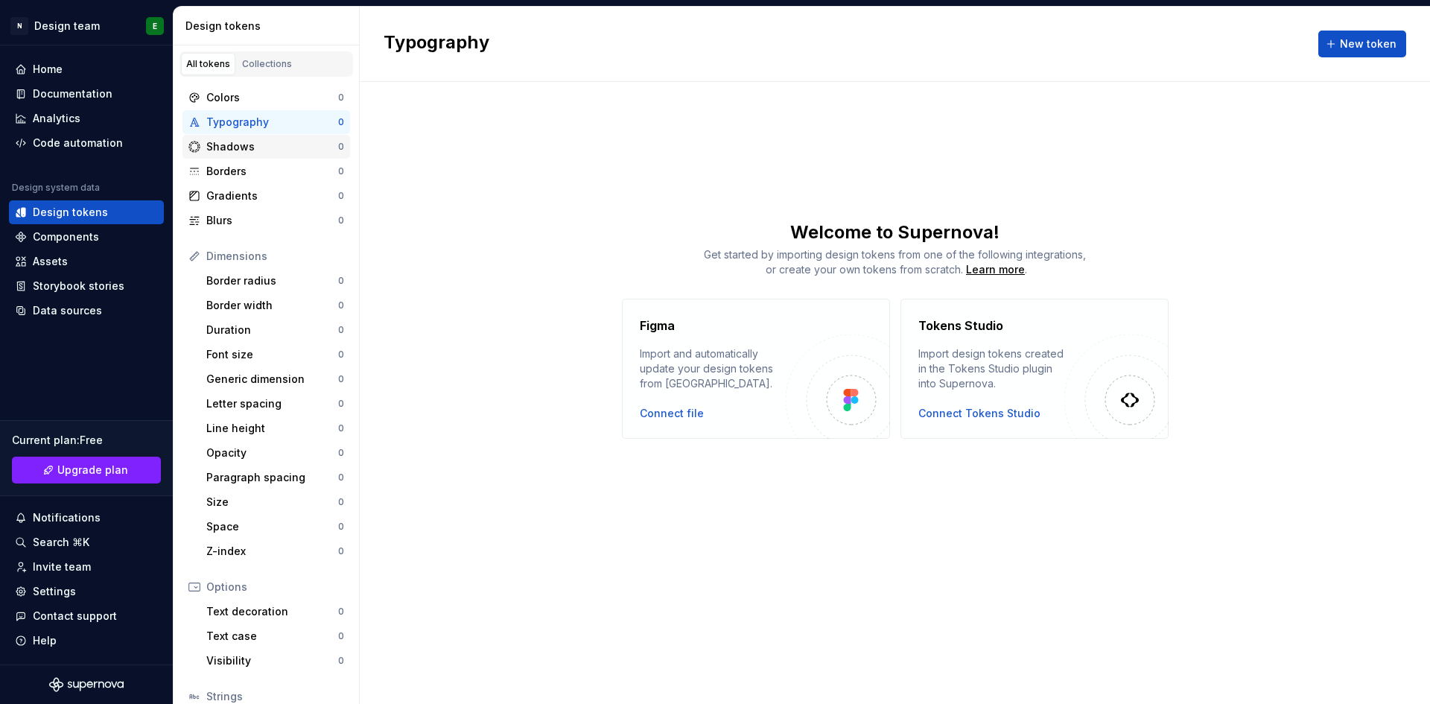
click at [262, 142] on div "Shadows" at bounding box center [272, 146] width 132 height 15
click at [249, 167] on div "Borders" at bounding box center [272, 171] width 132 height 15
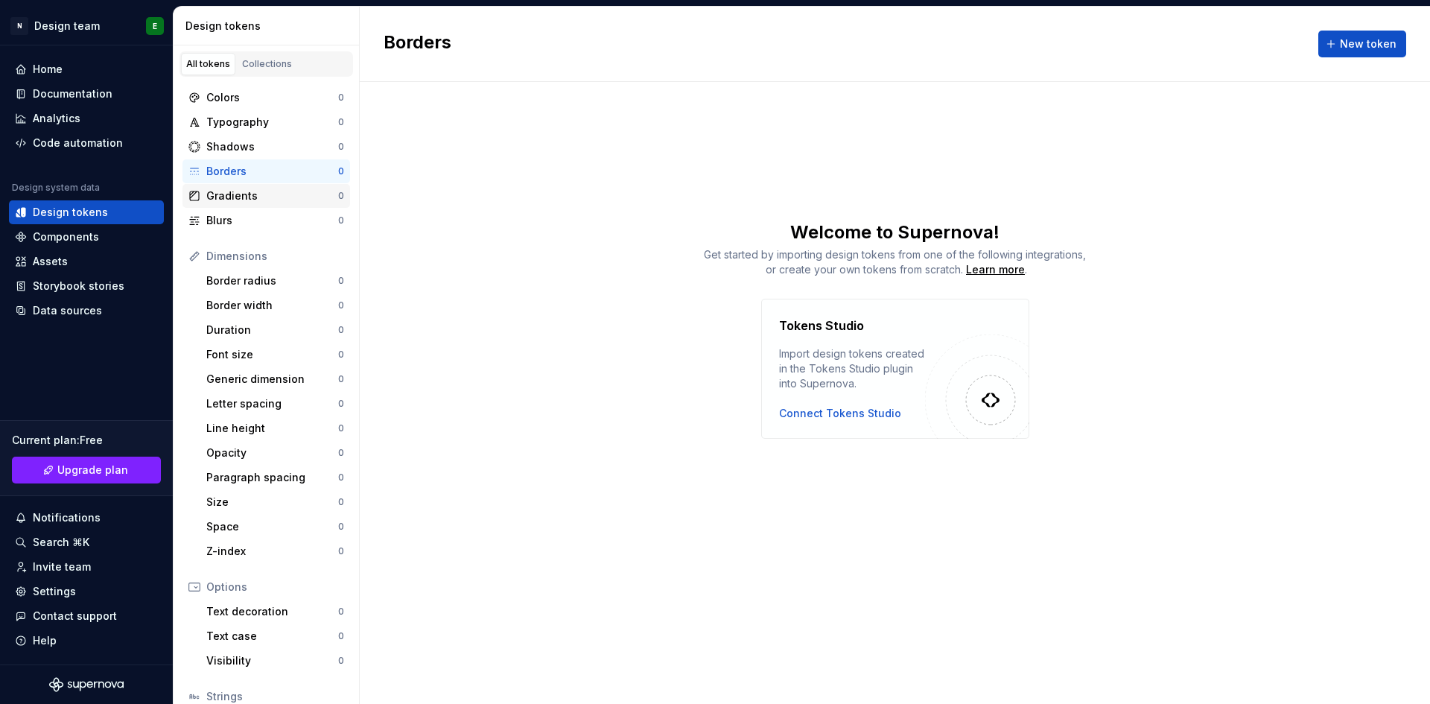
click at [253, 196] on div "Gradients" at bounding box center [272, 195] width 132 height 15
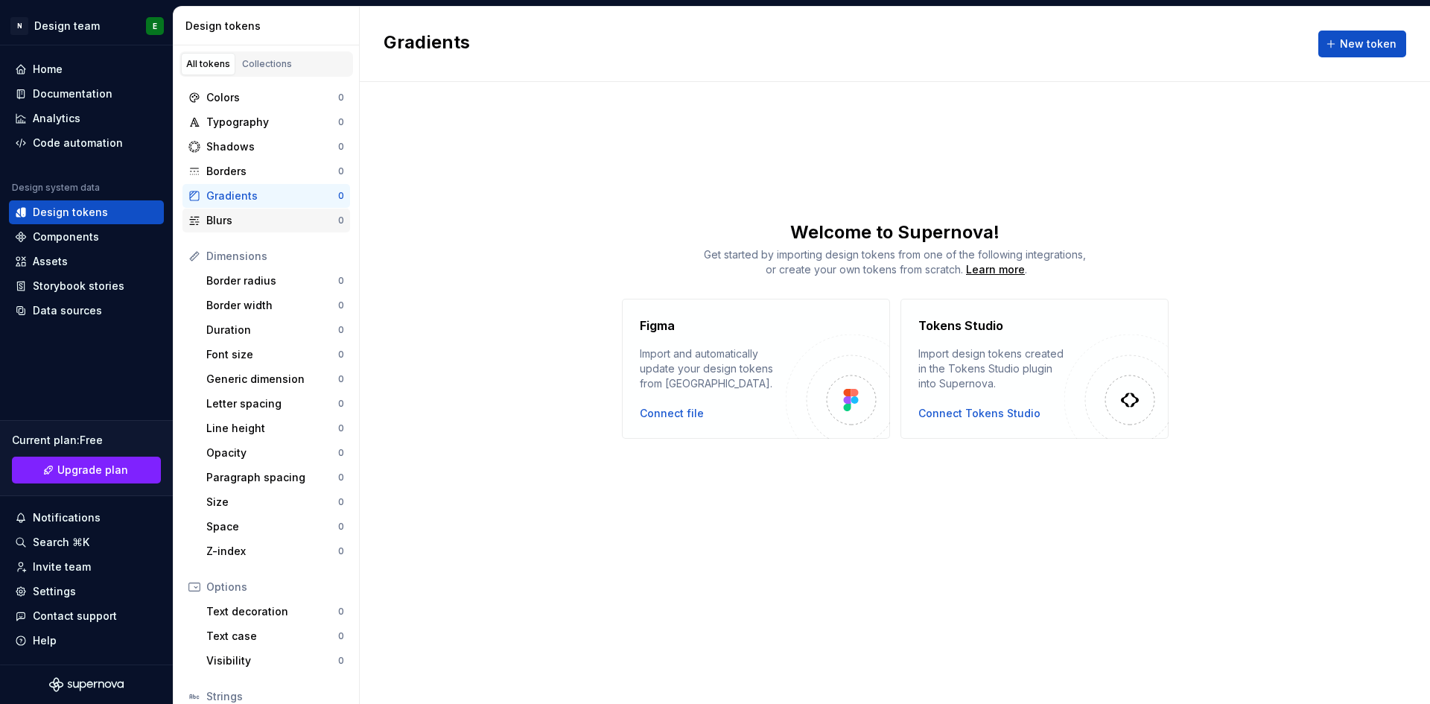
click at [251, 214] on div "Blurs" at bounding box center [272, 220] width 132 height 15
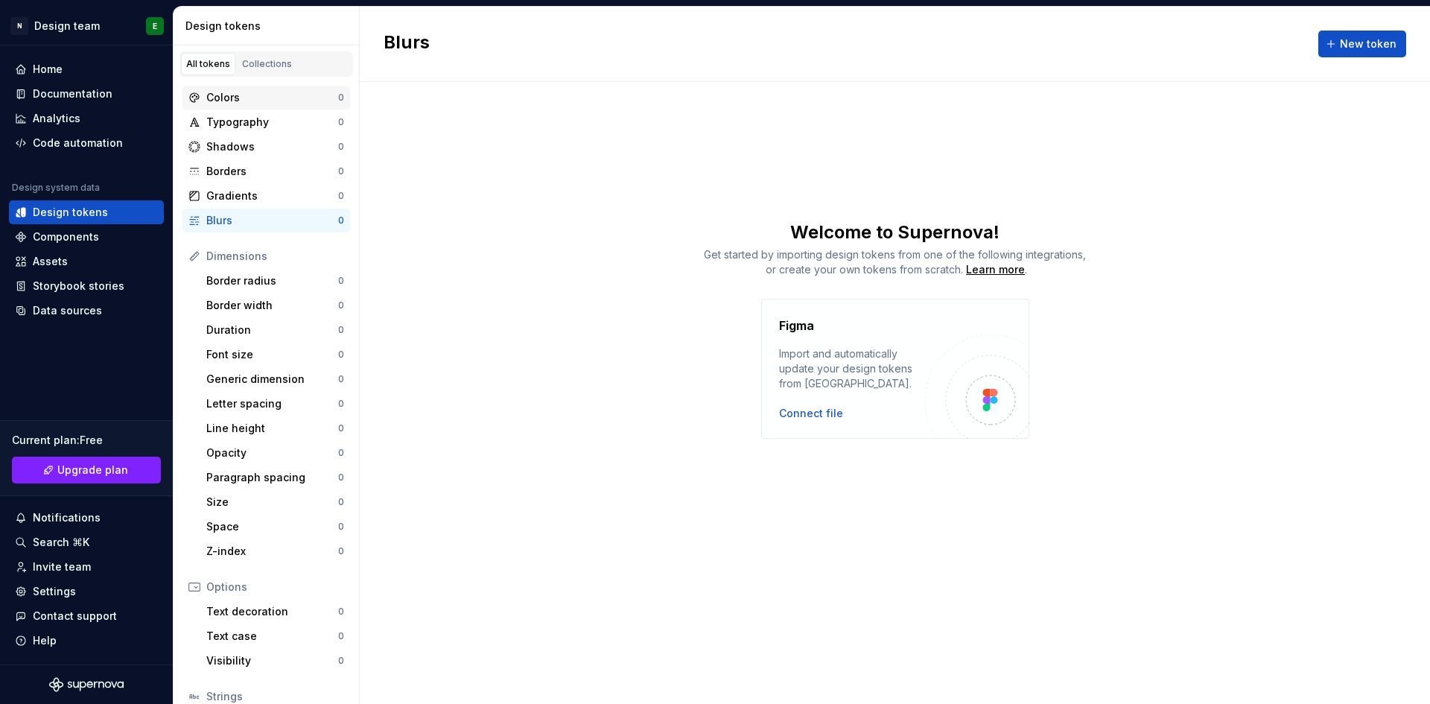
click at [285, 93] on div "Colors" at bounding box center [272, 97] width 132 height 15
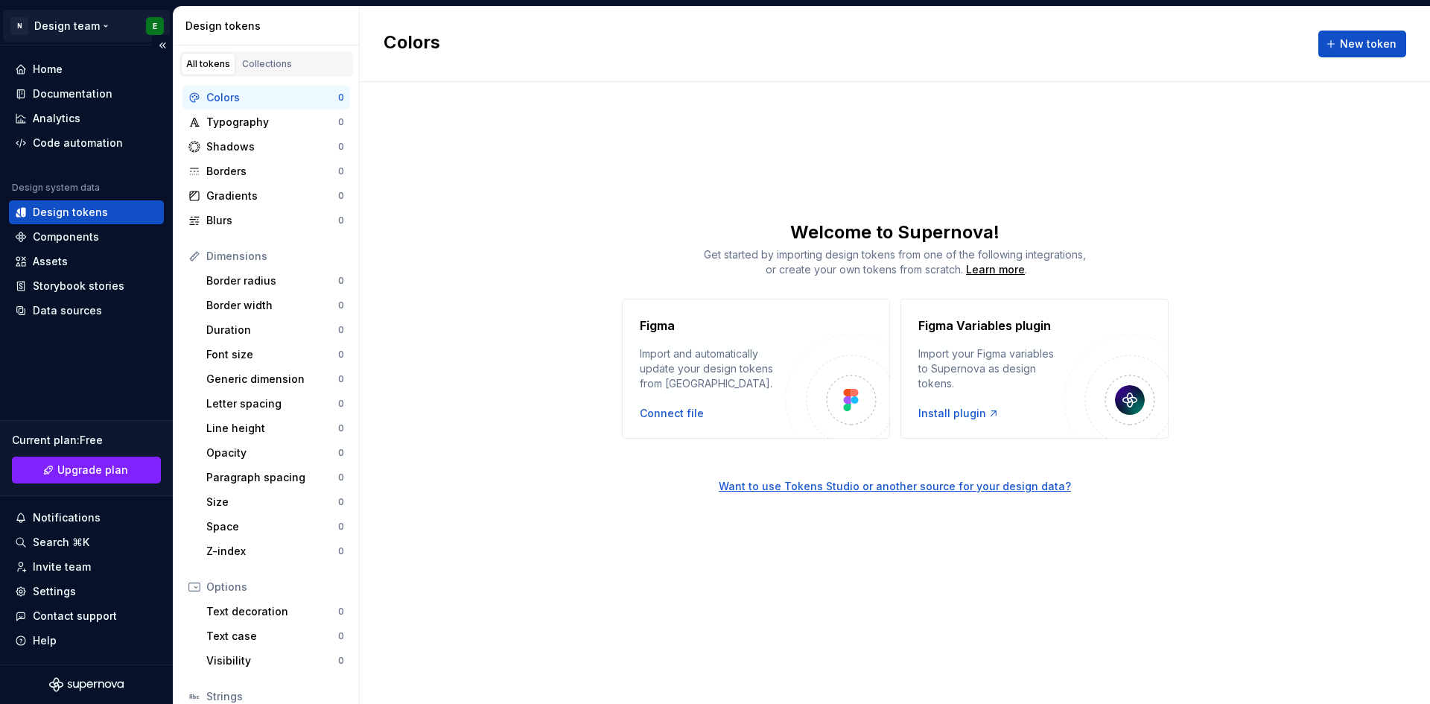
click at [102, 25] on html "N Design team E Home Documentation Analytics Code automation Design system data…" at bounding box center [715, 352] width 1430 height 704
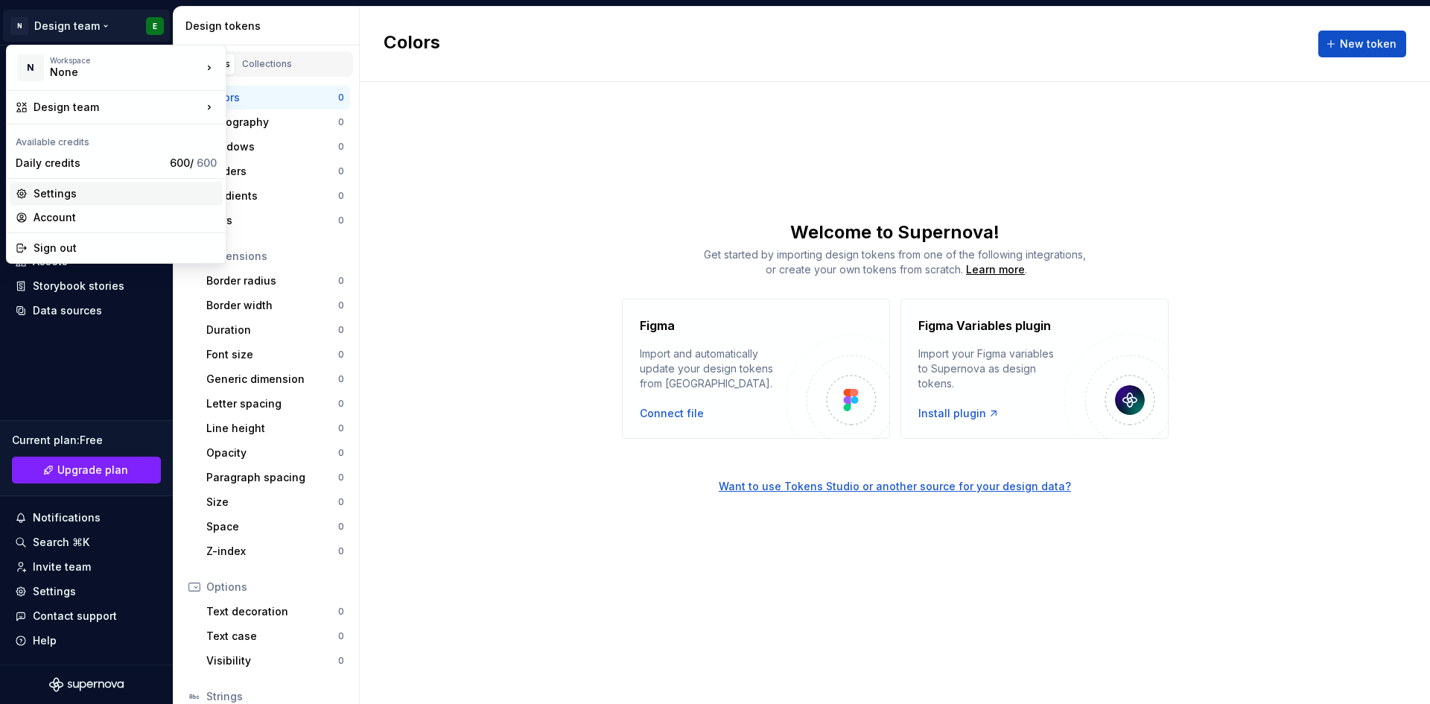
click at [77, 191] on div "Settings" at bounding box center [125, 193] width 183 height 15
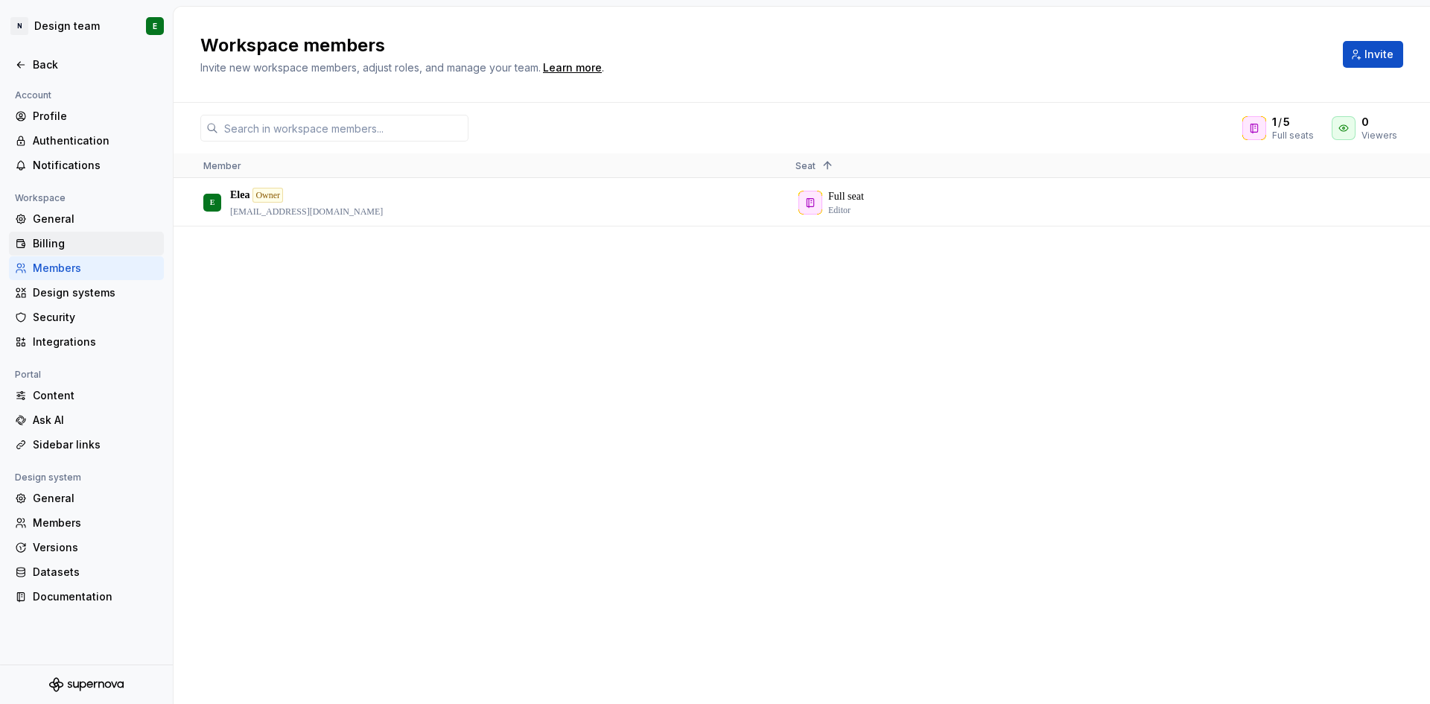
click at [71, 243] on div "Billing" at bounding box center [95, 243] width 125 height 15
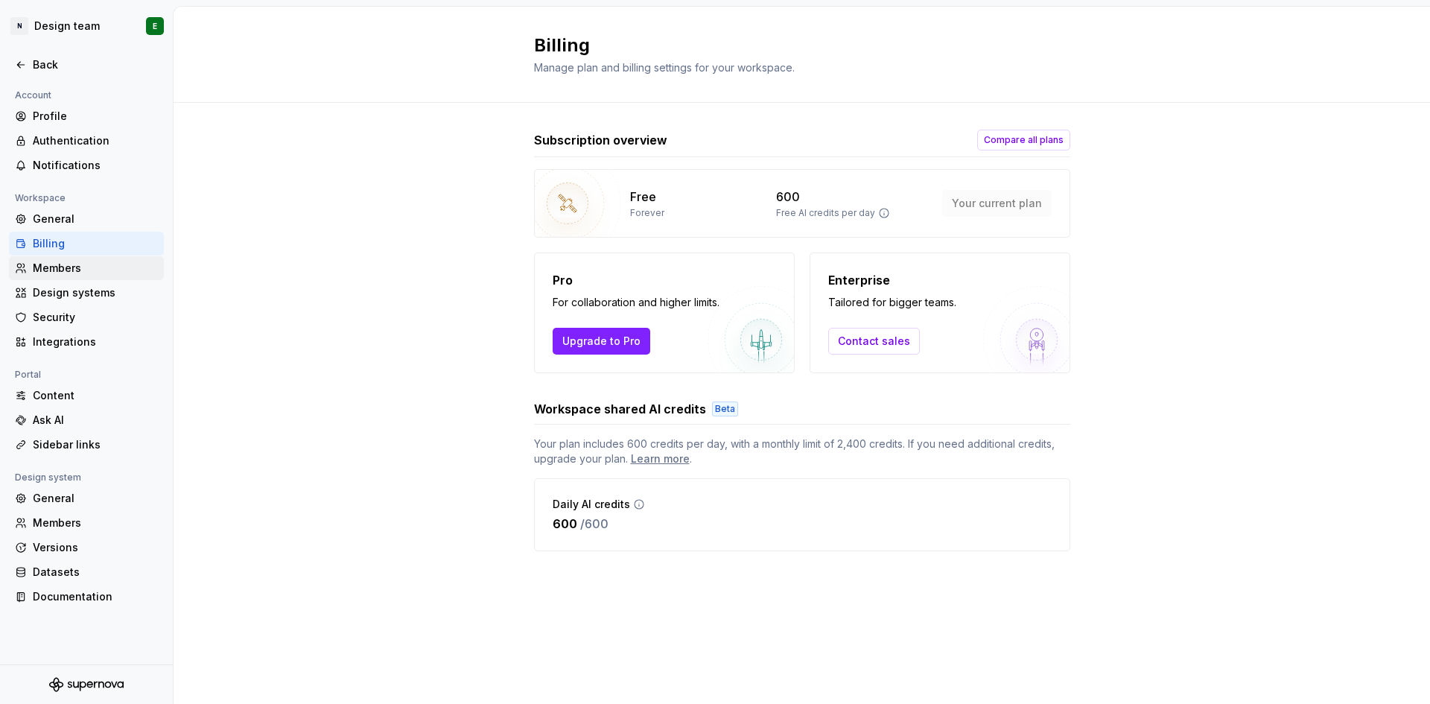
click at [60, 269] on div "Members" at bounding box center [95, 268] width 125 height 15
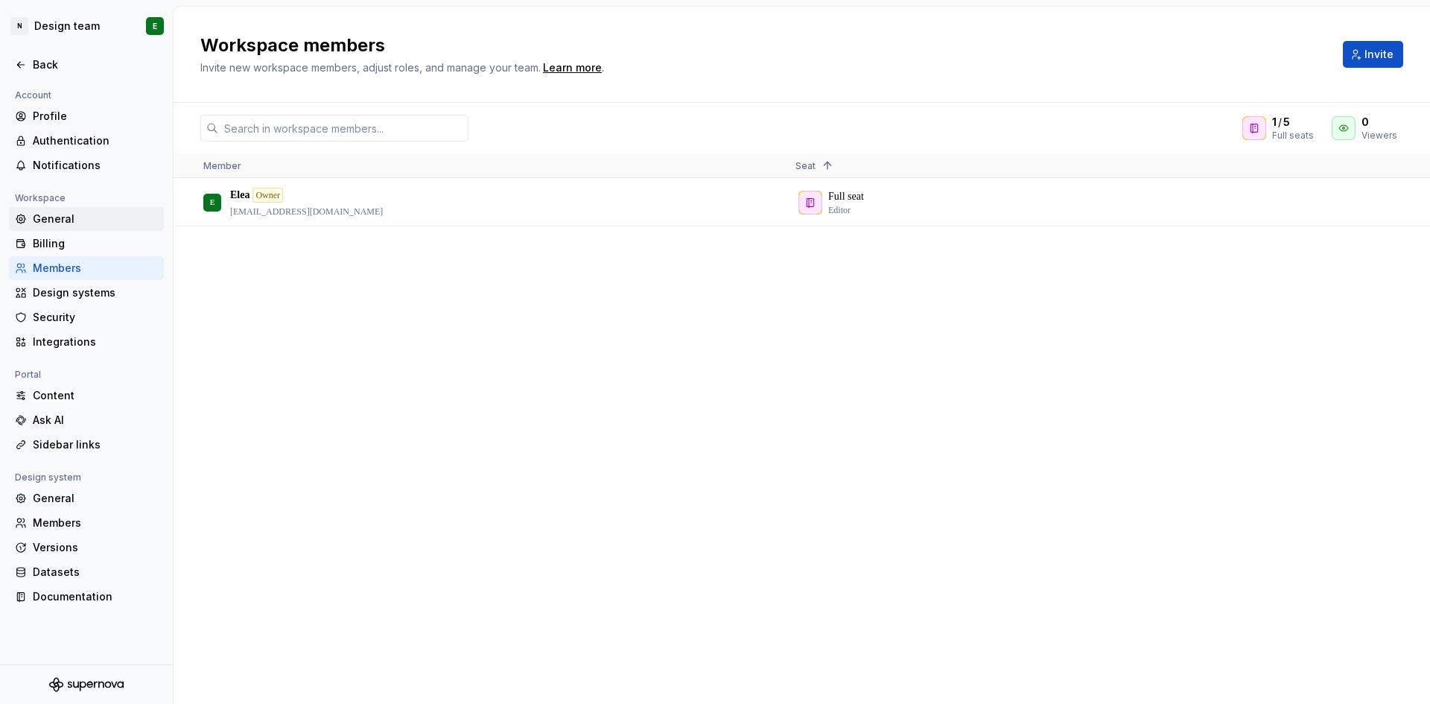
click at [63, 223] on div "General" at bounding box center [95, 219] width 125 height 15
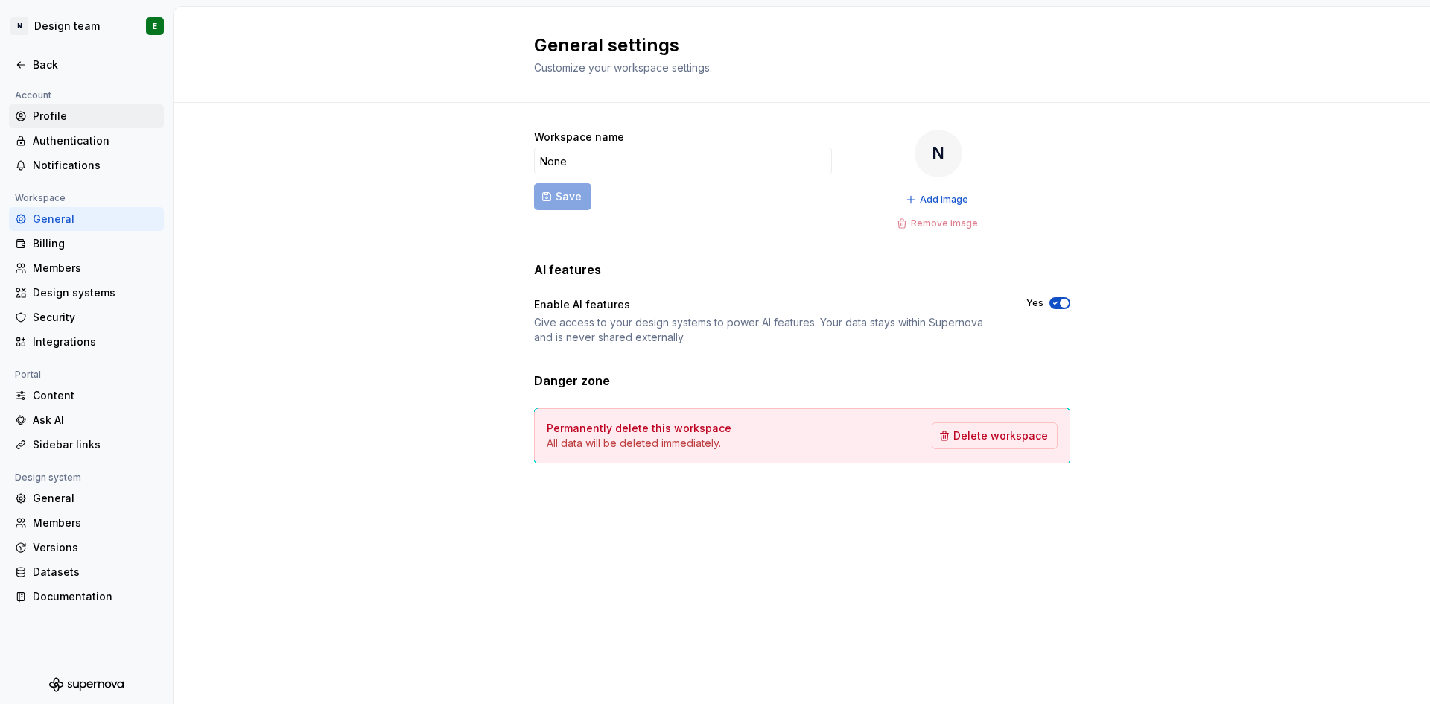
click at [43, 117] on div "Profile" at bounding box center [95, 116] width 125 height 15
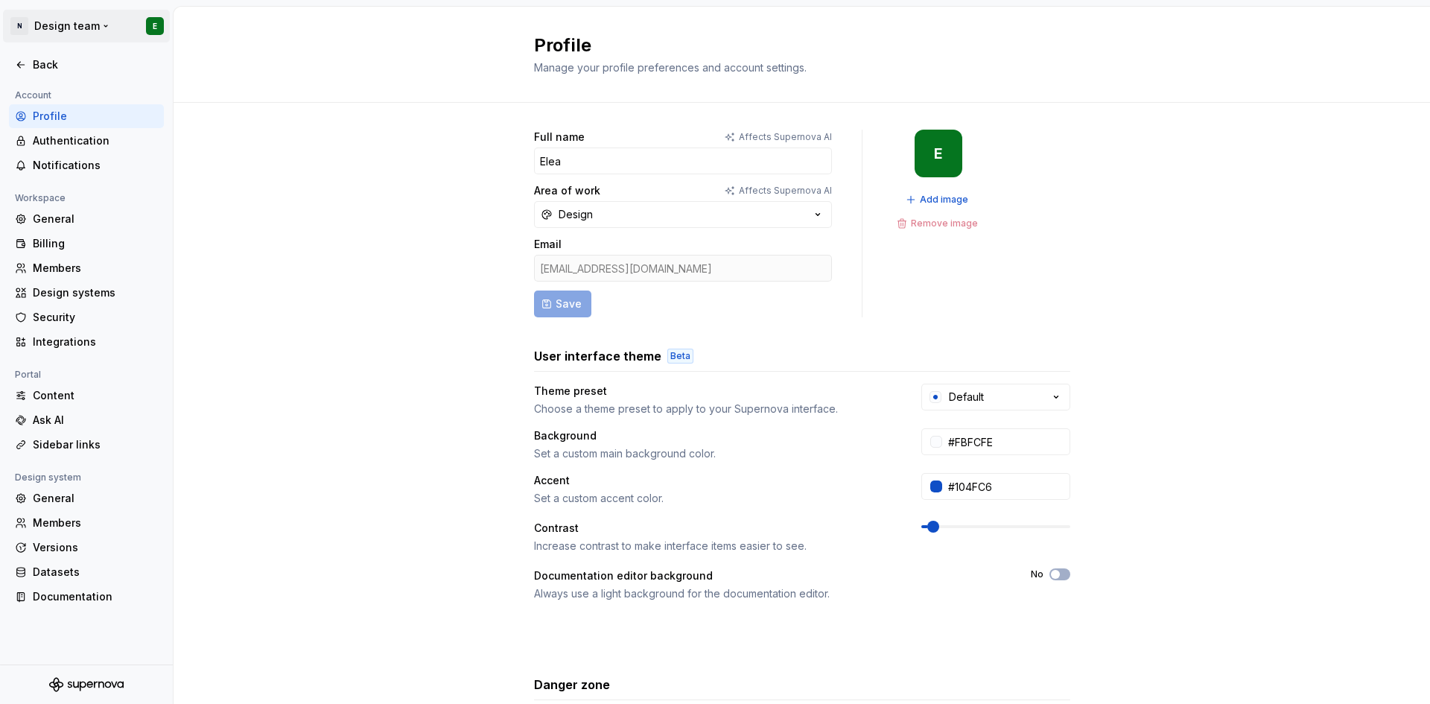
click at [38, 23] on html "N Design team E Back Account Profile Authentication Notifications Workspace Gen…" at bounding box center [715, 352] width 1430 height 704
click at [74, 23] on html "N Design team E Back Account Profile Authentication Notifications Workspace Gen…" at bounding box center [715, 352] width 1430 height 704
click at [27, 66] on div "Back" at bounding box center [86, 64] width 143 height 15
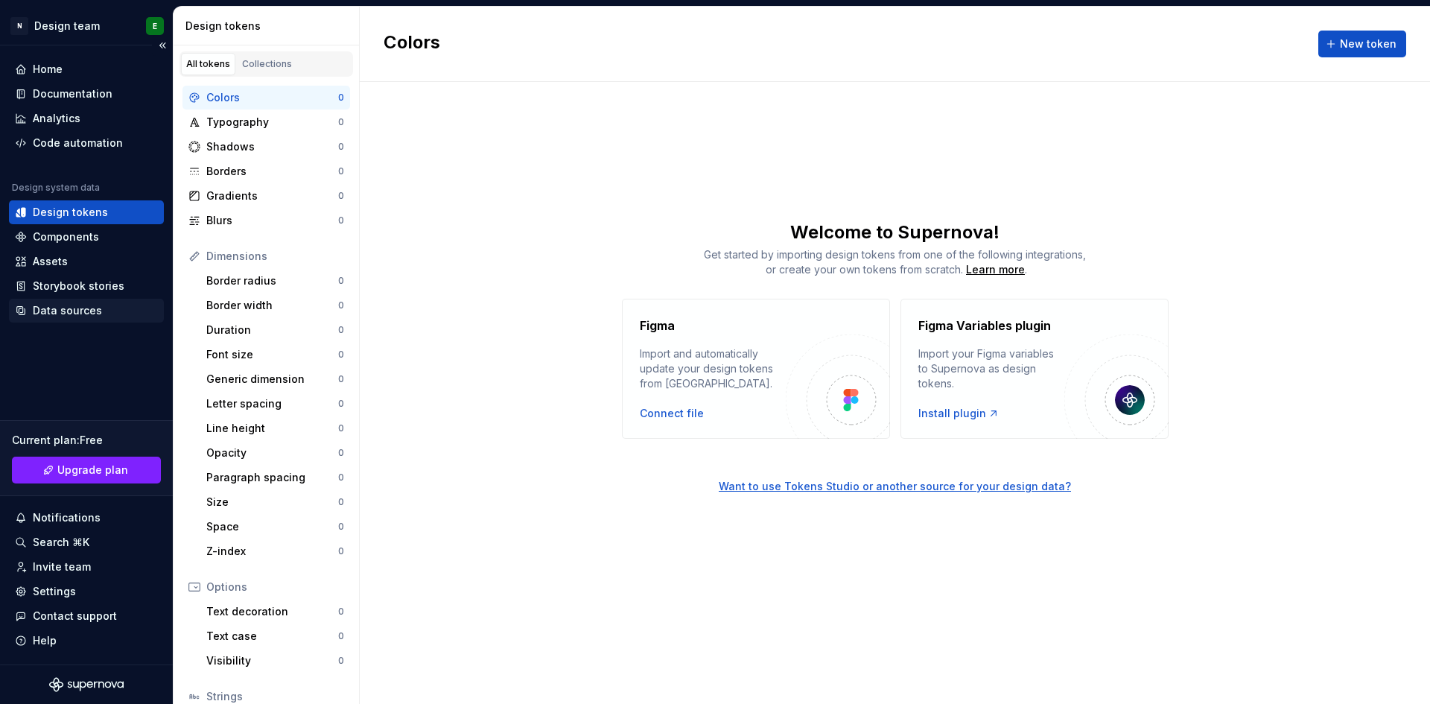
click at [76, 306] on div "Data sources" at bounding box center [67, 310] width 69 height 15
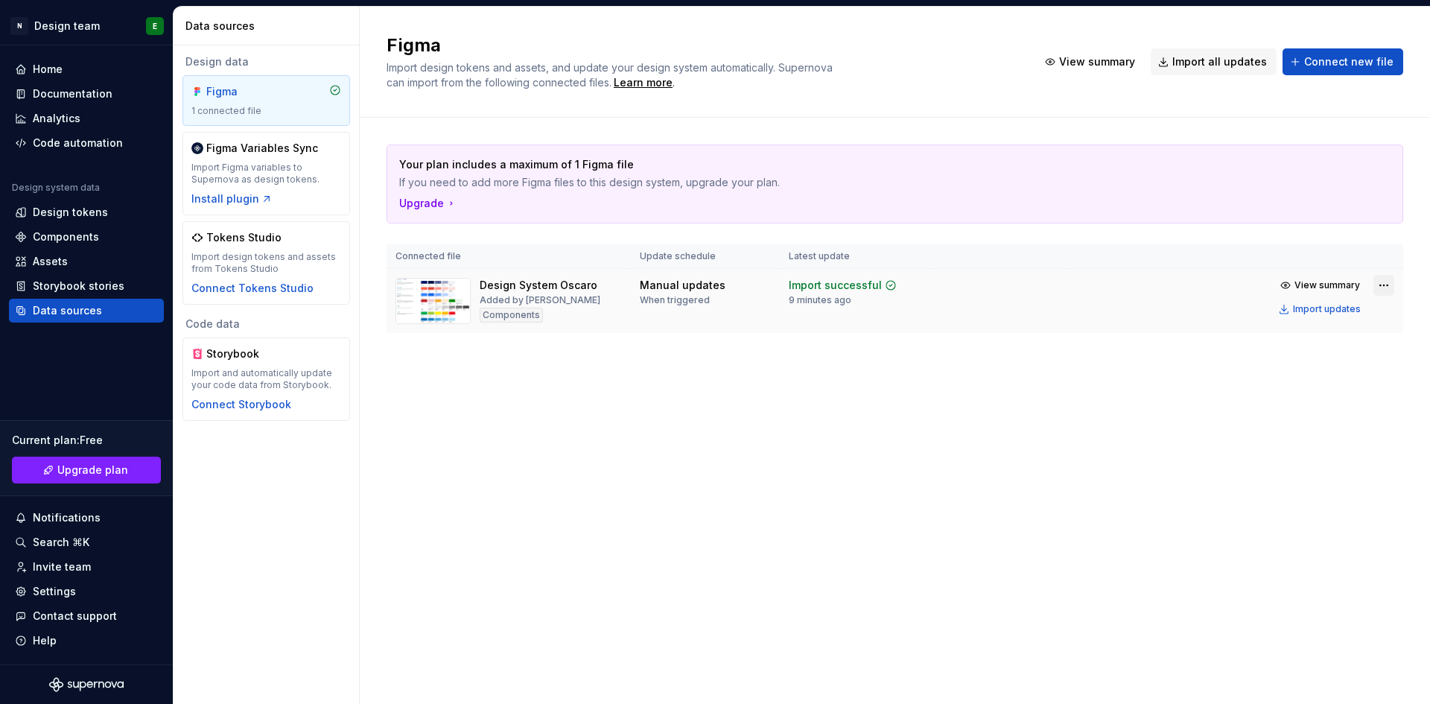
click at [953, 284] on html "N Design team E Home Documentation Analytics Code automation Design system data…" at bounding box center [715, 352] width 1430 height 704
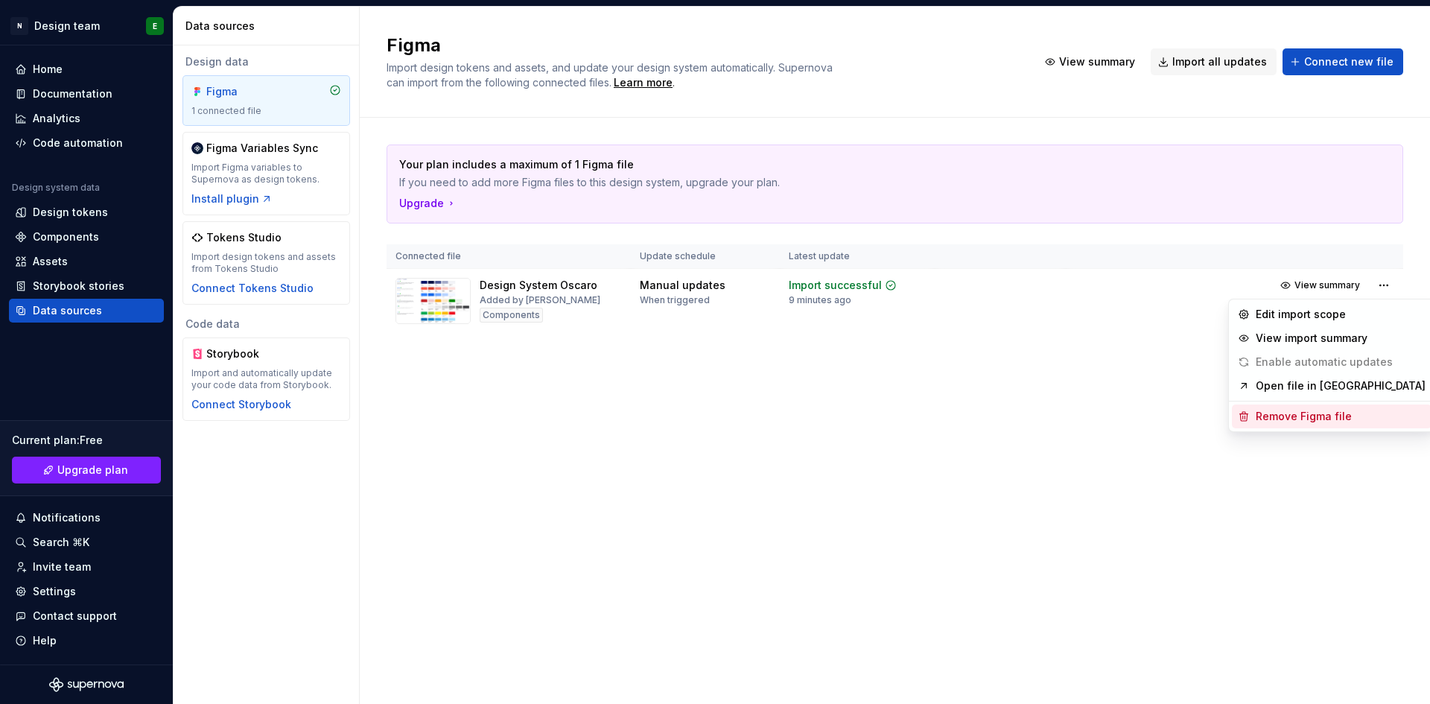
click at [953, 414] on div "Remove Figma file" at bounding box center [1341, 416] width 170 height 15
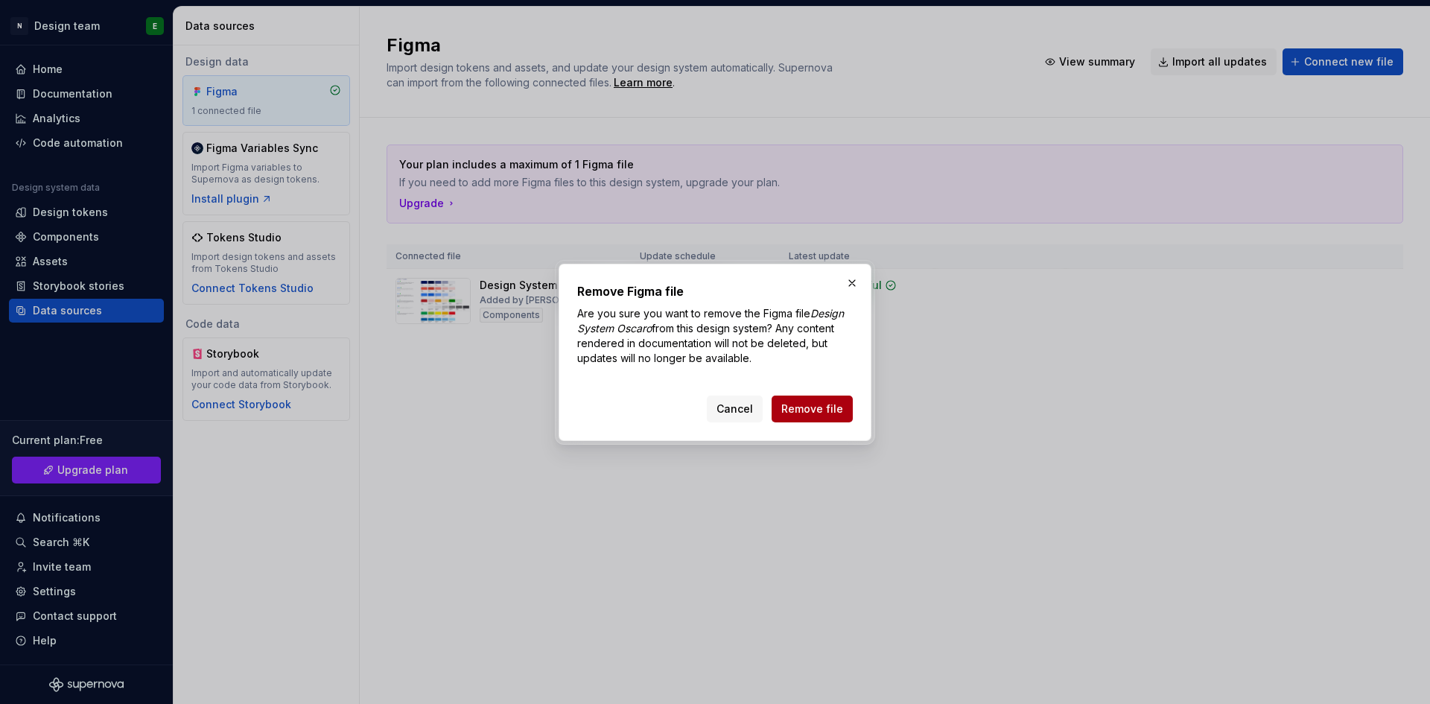
click at [810, 407] on span "Remove file" at bounding box center [812, 408] width 62 height 15
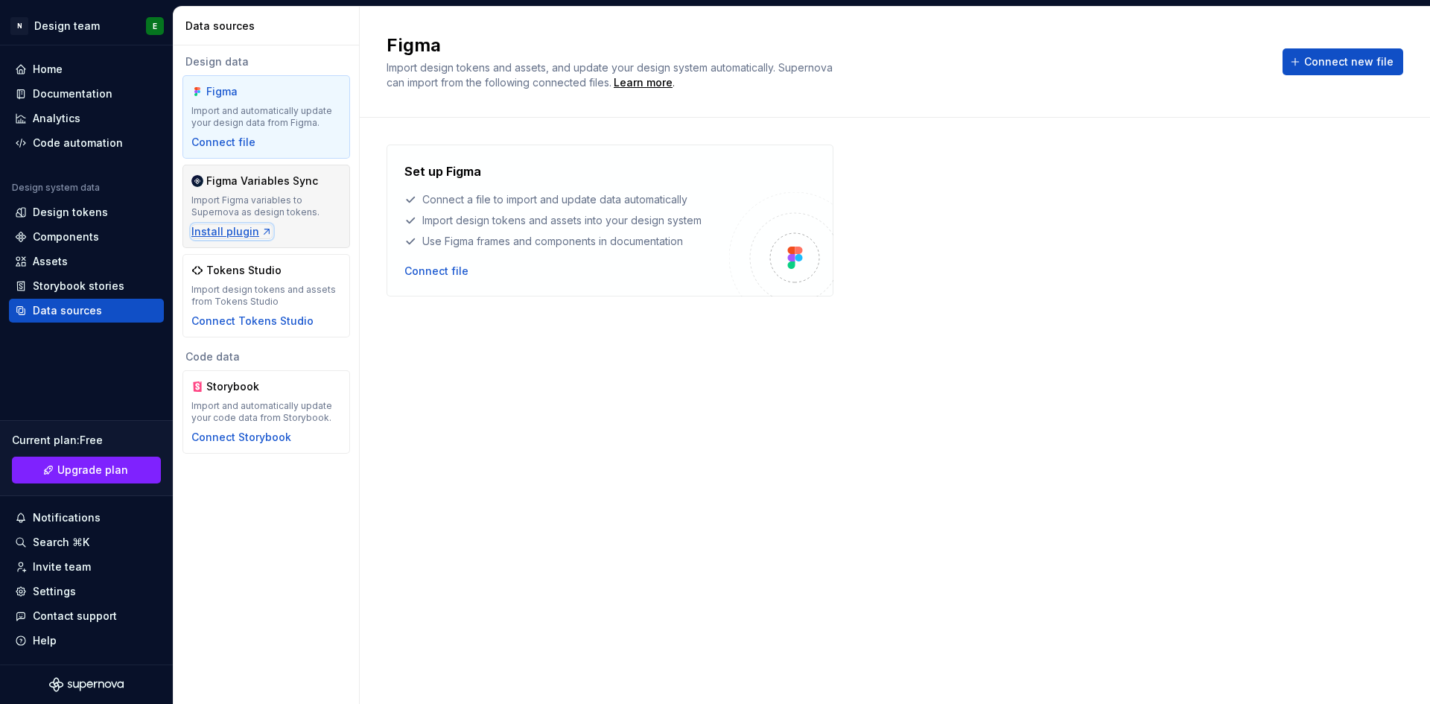
click at [267, 226] on icon "button" at bounding box center [267, 232] width 12 height 12
click at [57, 203] on div "Design tokens" at bounding box center [86, 212] width 155 height 24
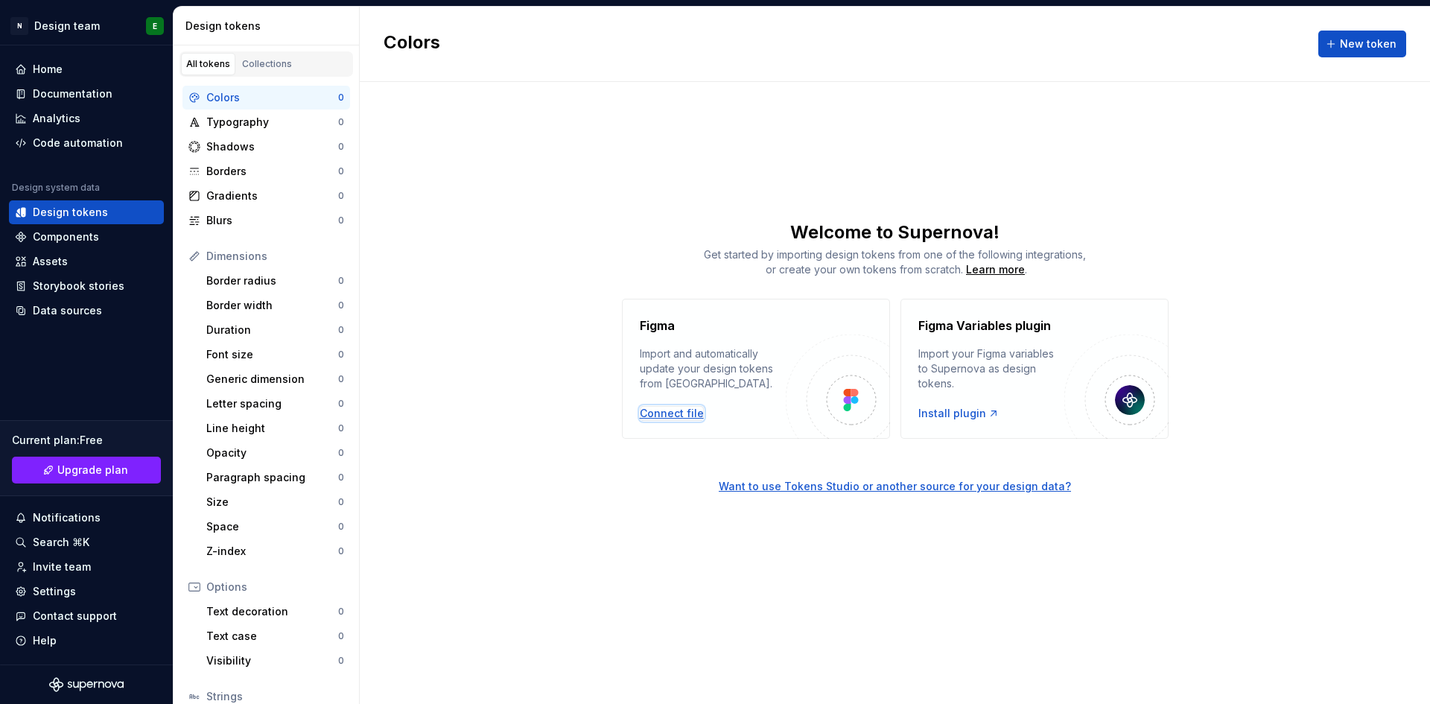
click at [689, 415] on div "Connect file" at bounding box center [672, 413] width 64 height 15
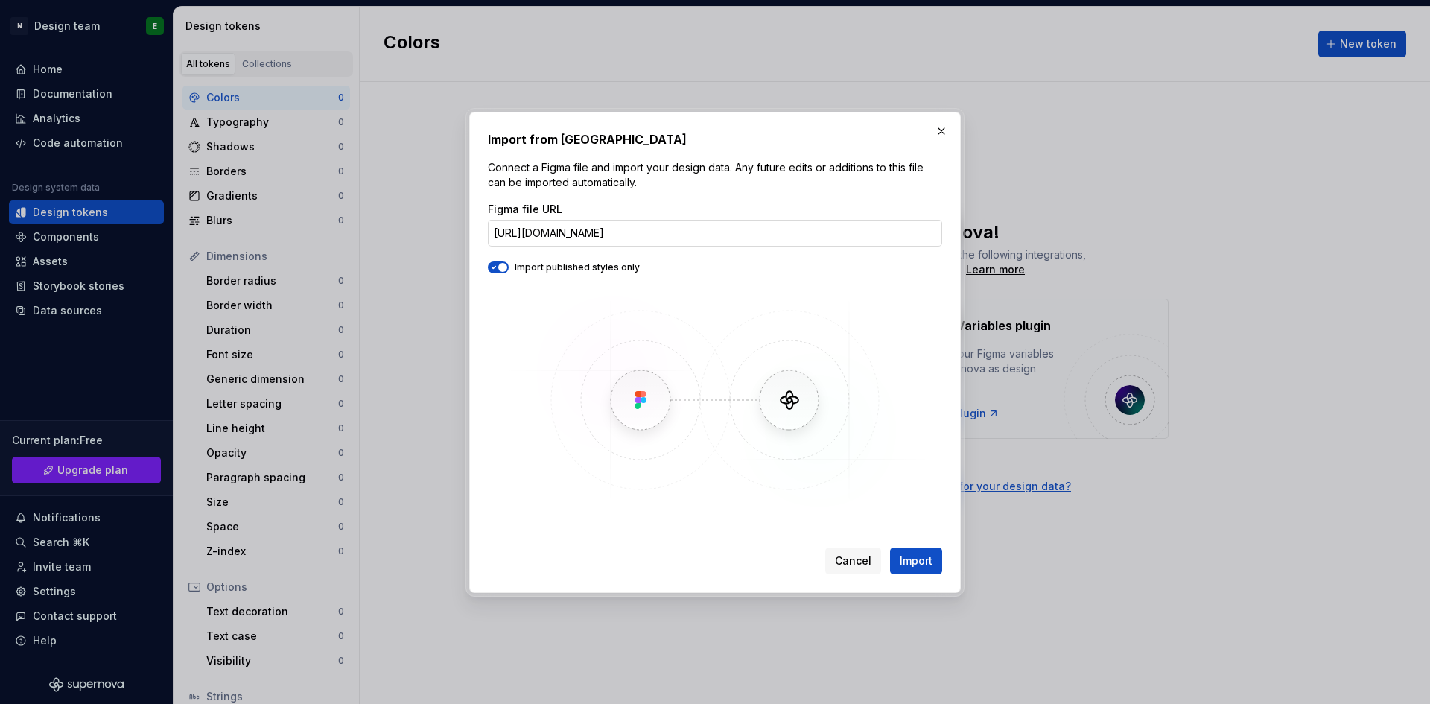
scroll to position [0, 200]
type input "https://www.figma.com/design/WA37Xvfb2KPVji4AtUVKGO/Design-System-Oscaro?node-i…"
click at [922, 435] on span "Import" at bounding box center [916, 560] width 33 height 15
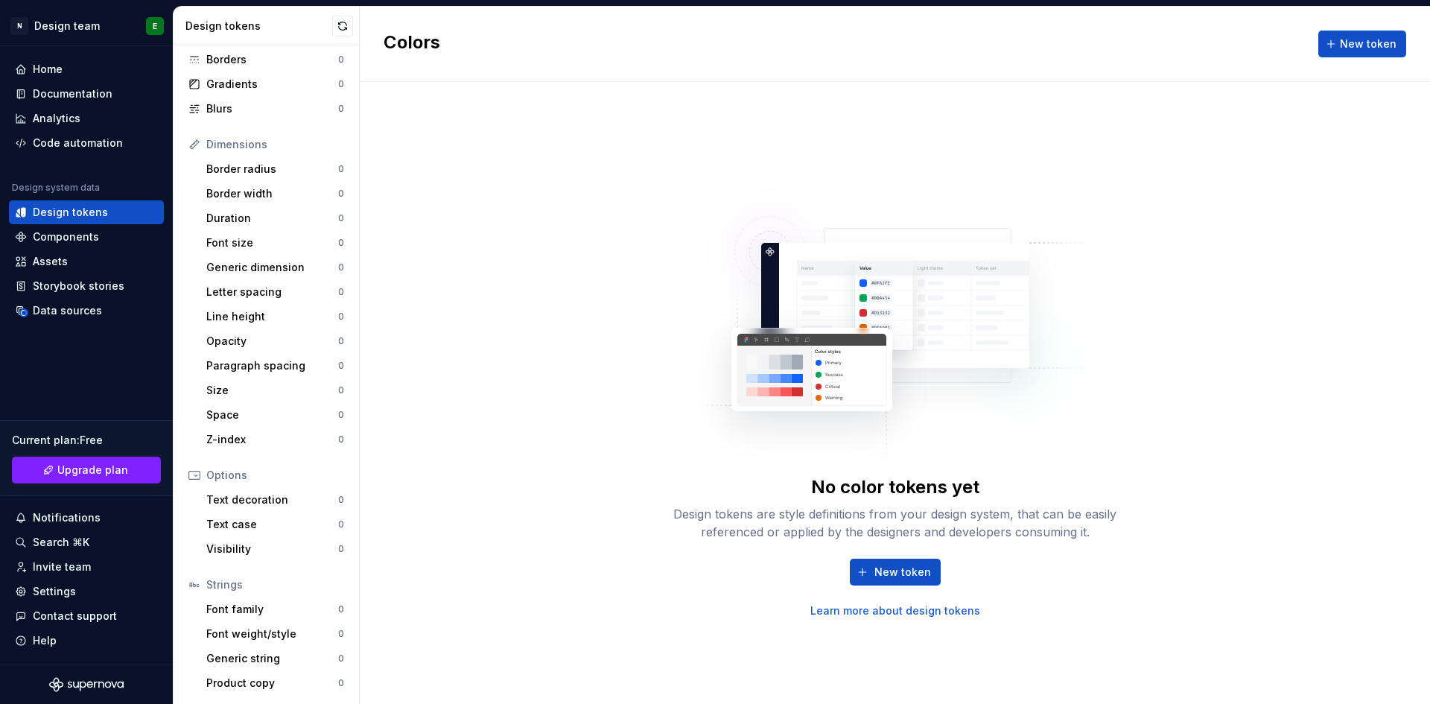
scroll to position [0, 0]
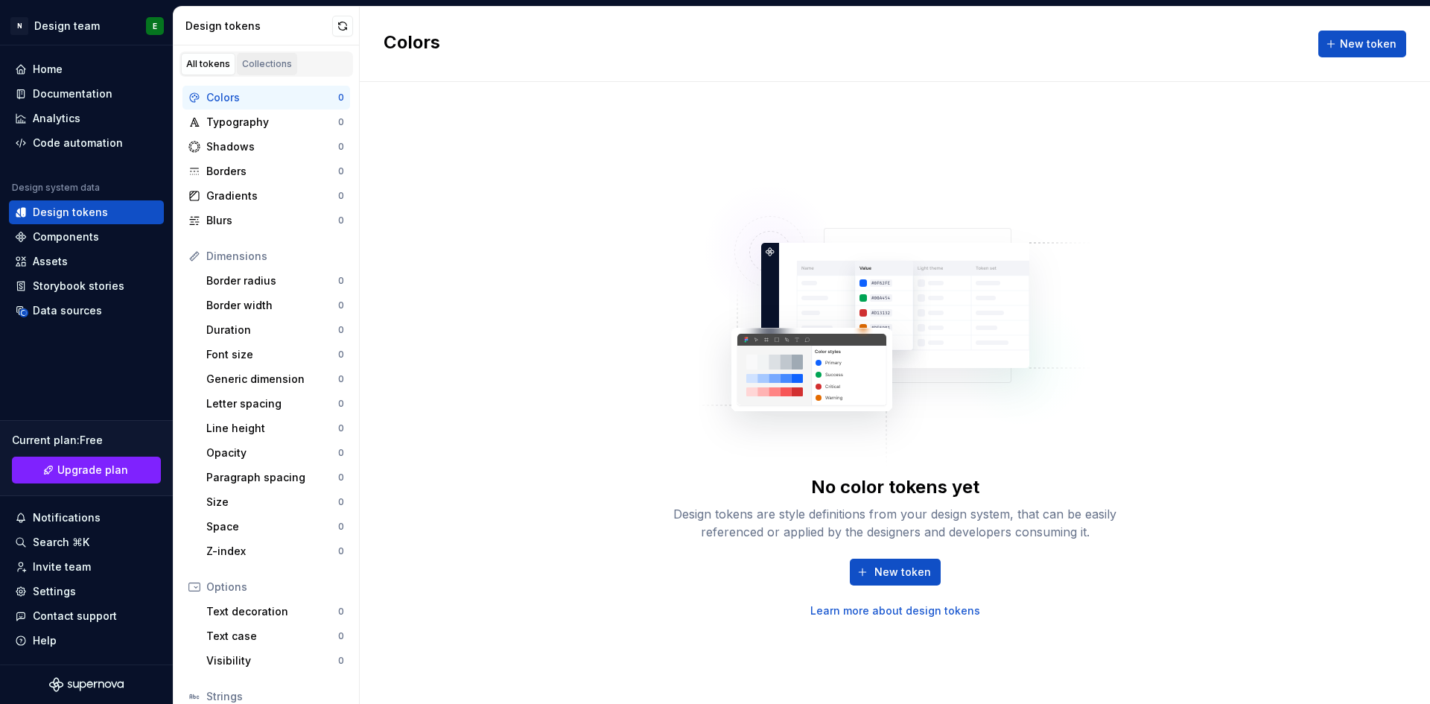
click at [270, 69] on div "Collections" at bounding box center [267, 64] width 50 height 12
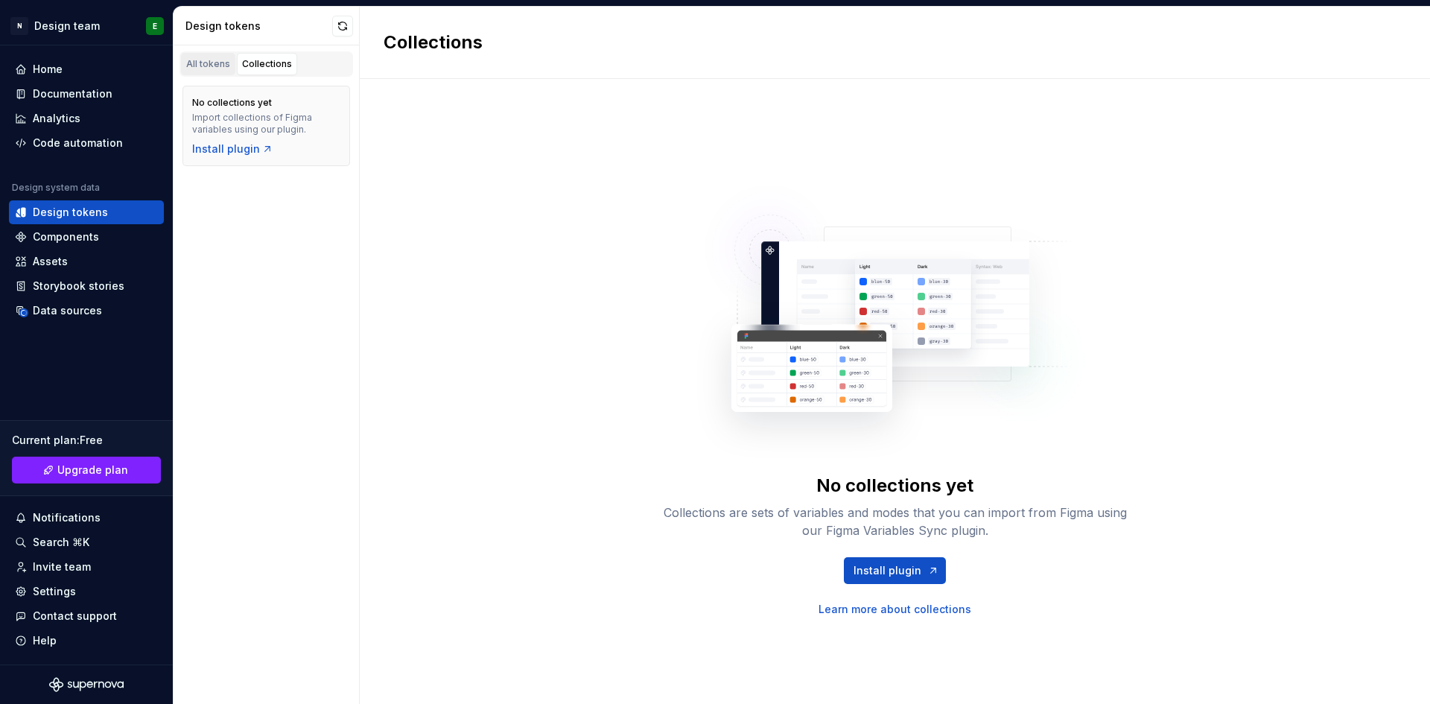
click at [214, 66] on div "All tokens" at bounding box center [208, 64] width 44 height 12
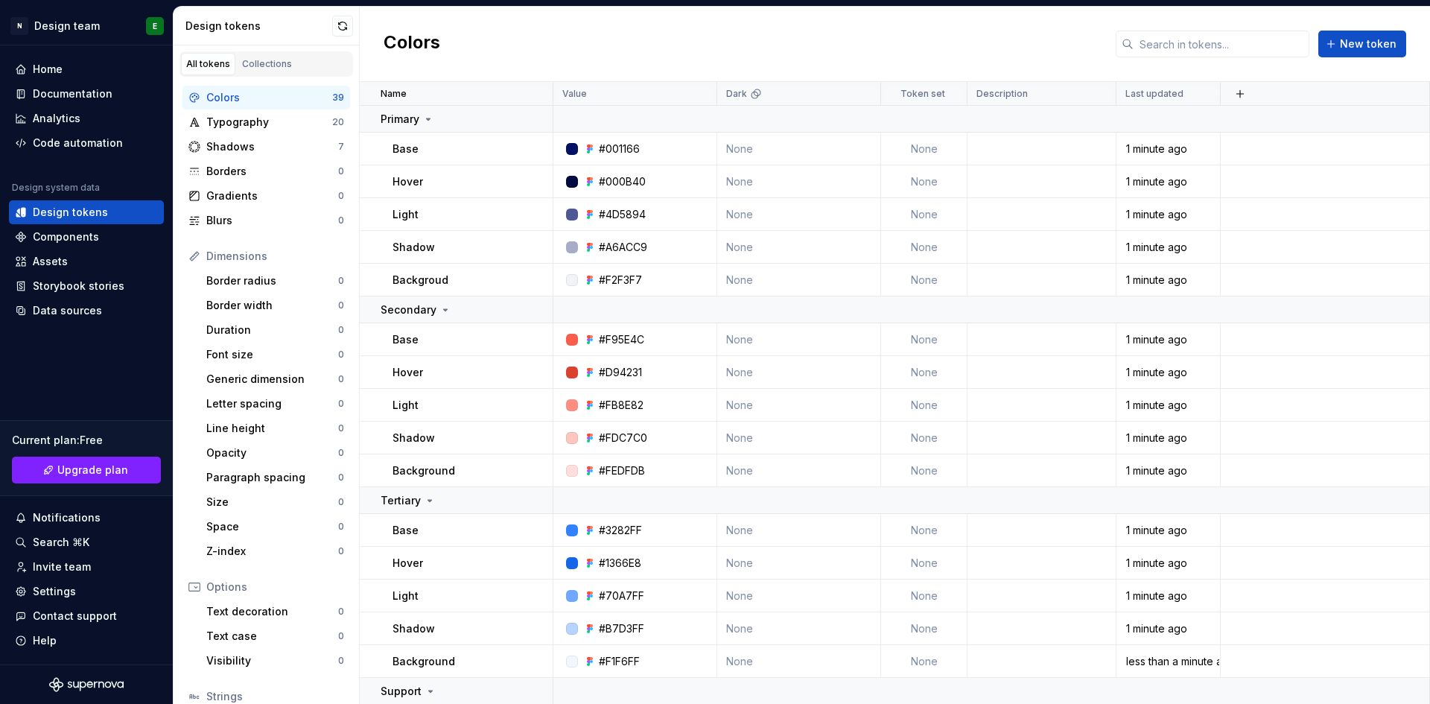
click at [494, 58] on div "Colors New token" at bounding box center [895, 44] width 1070 height 75
click at [258, 129] on div "Typography" at bounding box center [269, 122] width 126 height 15
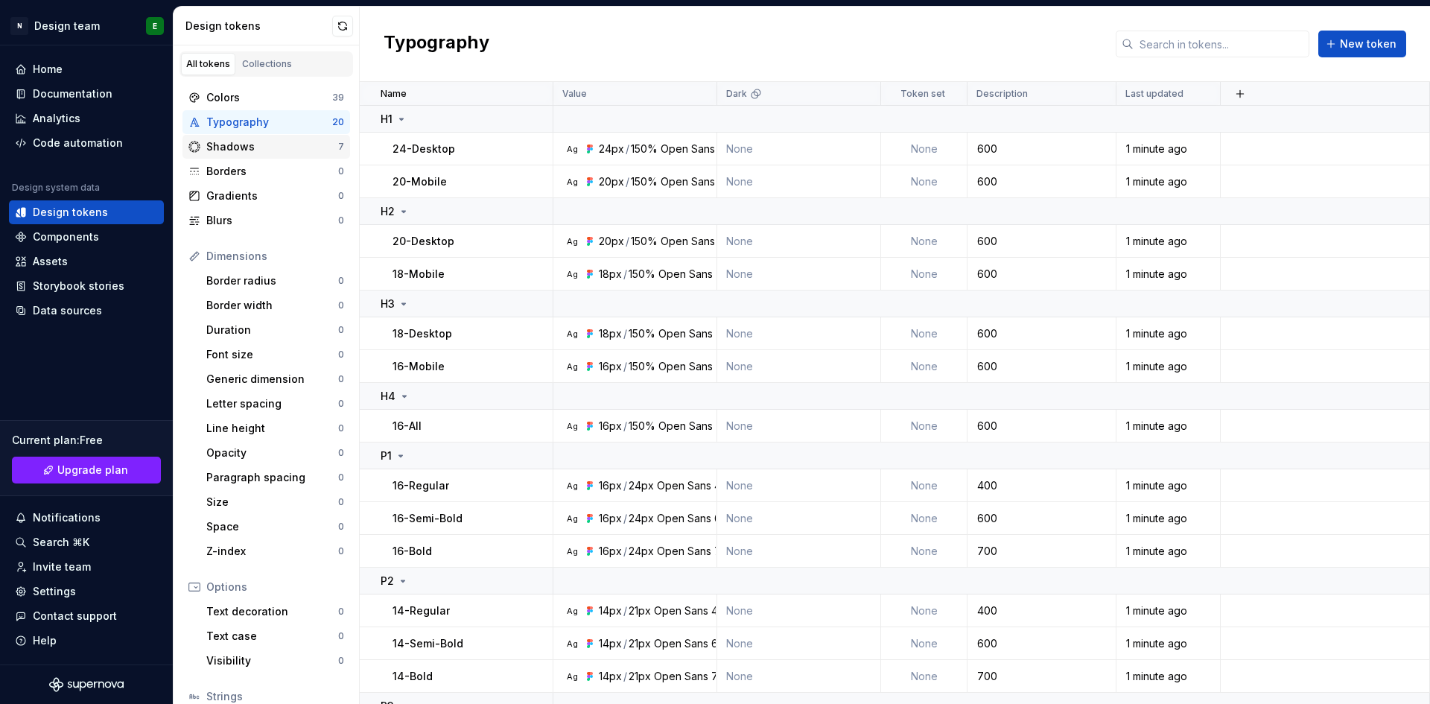
click at [310, 146] on div "Shadows" at bounding box center [272, 146] width 132 height 15
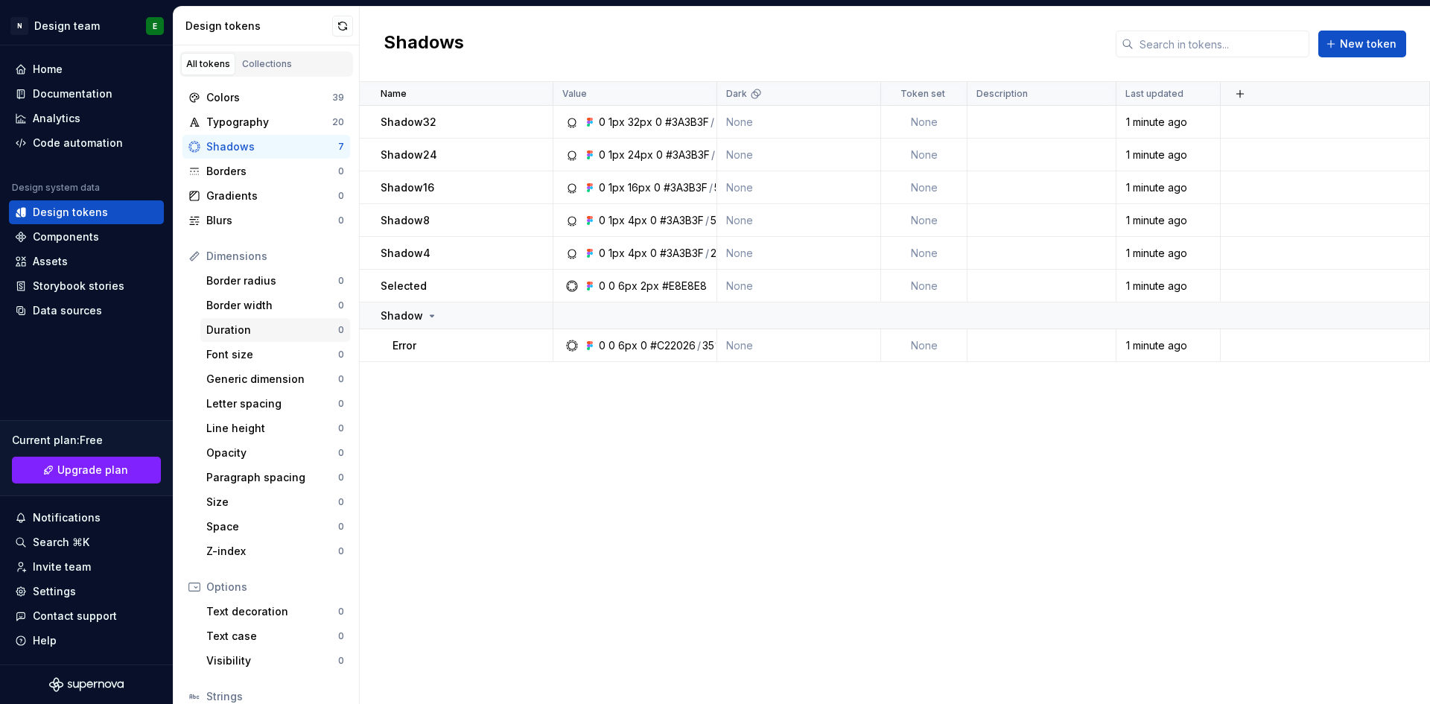
scroll to position [112, 0]
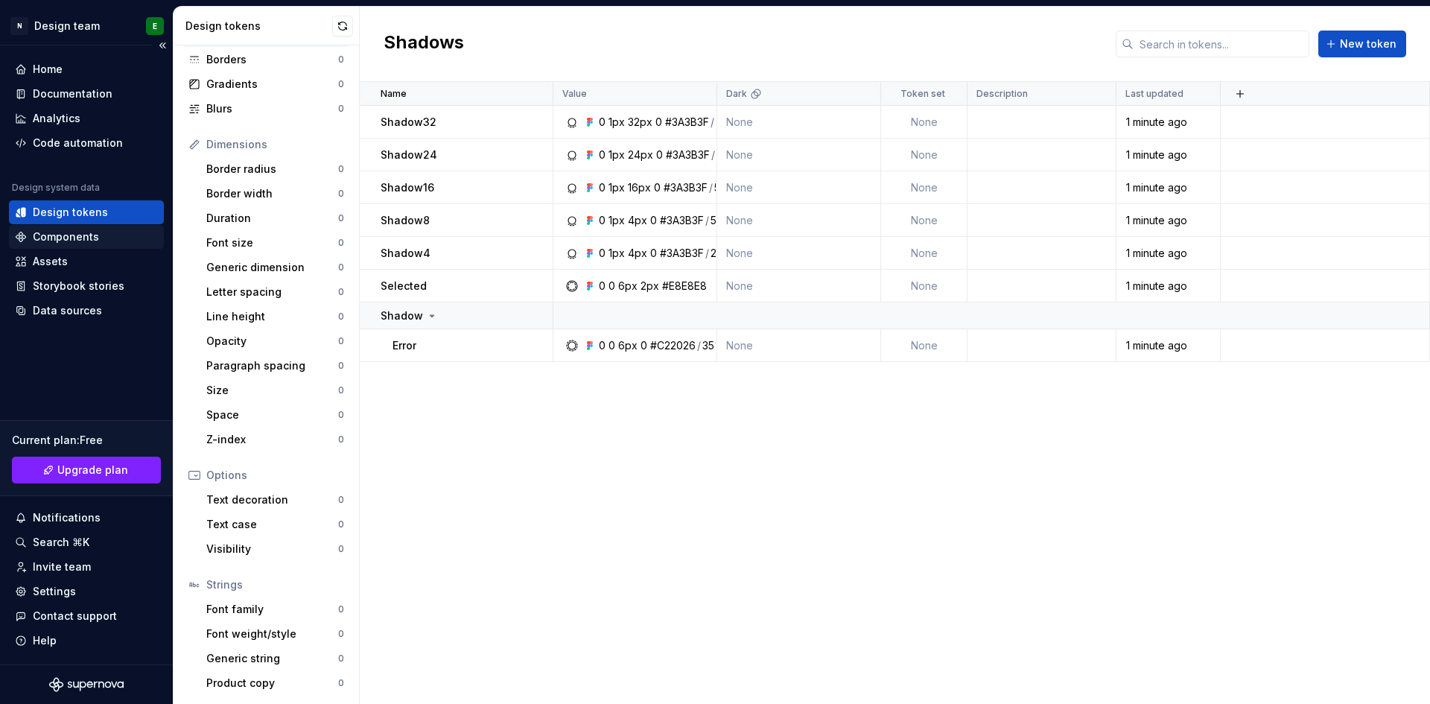
click at [69, 237] on div "Components" at bounding box center [66, 236] width 66 height 15
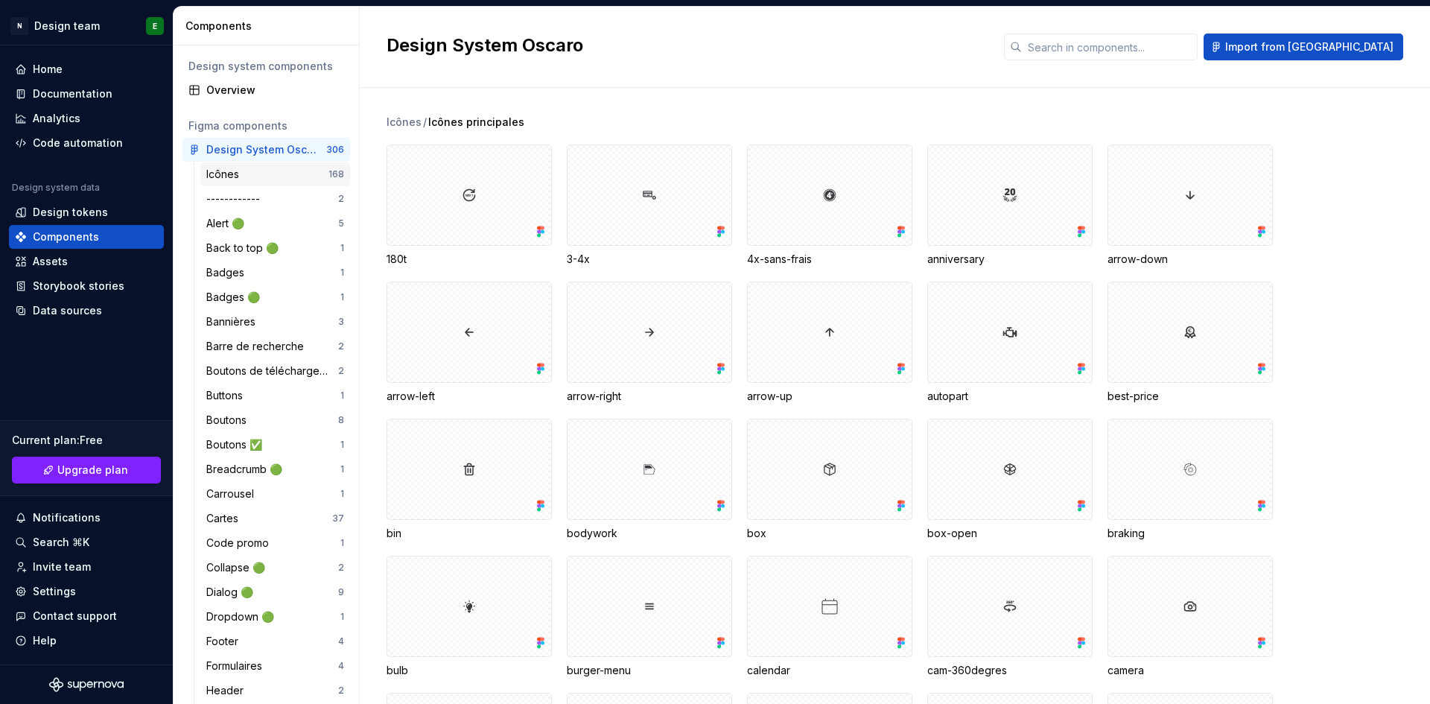
click at [244, 172] on div "Icônes" at bounding box center [225, 174] width 39 height 15
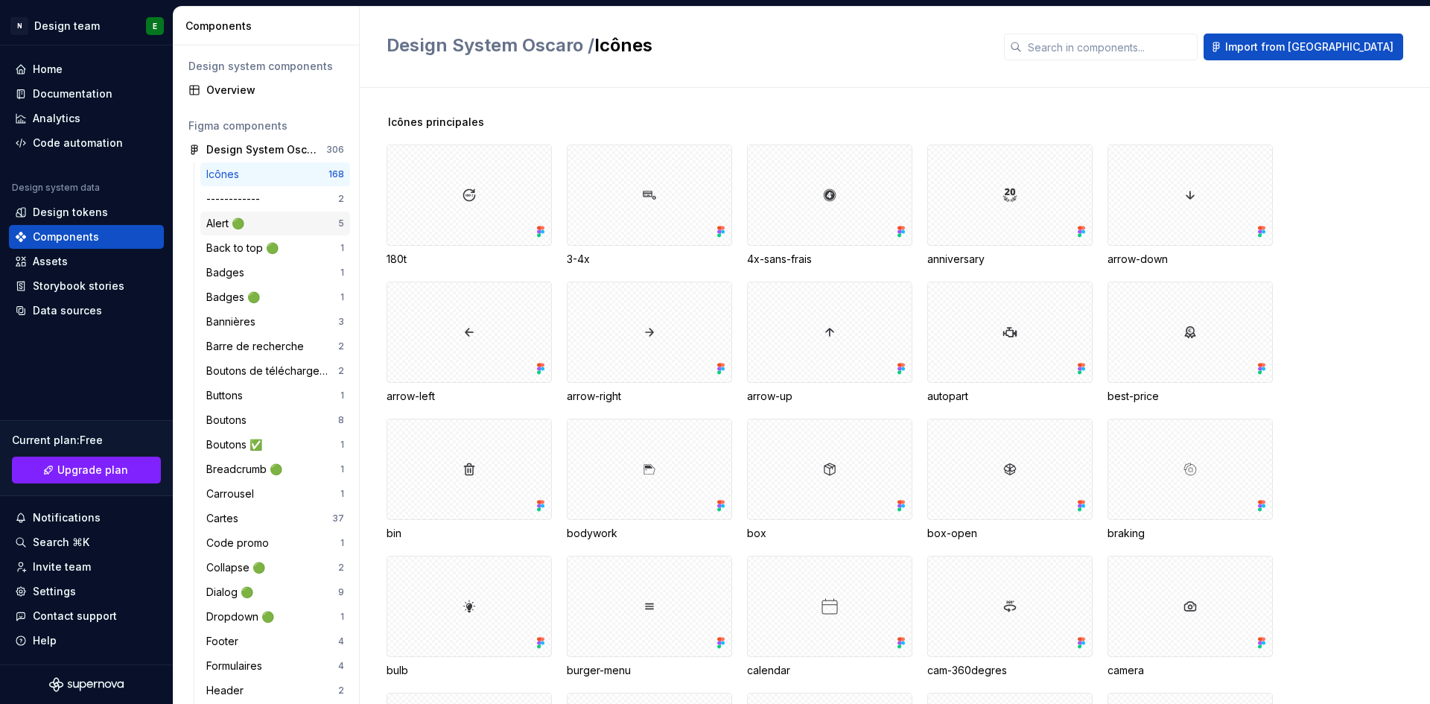
click at [254, 218] on div "Alert 🟢" at bounding box center [272, 223] width 132 height 15
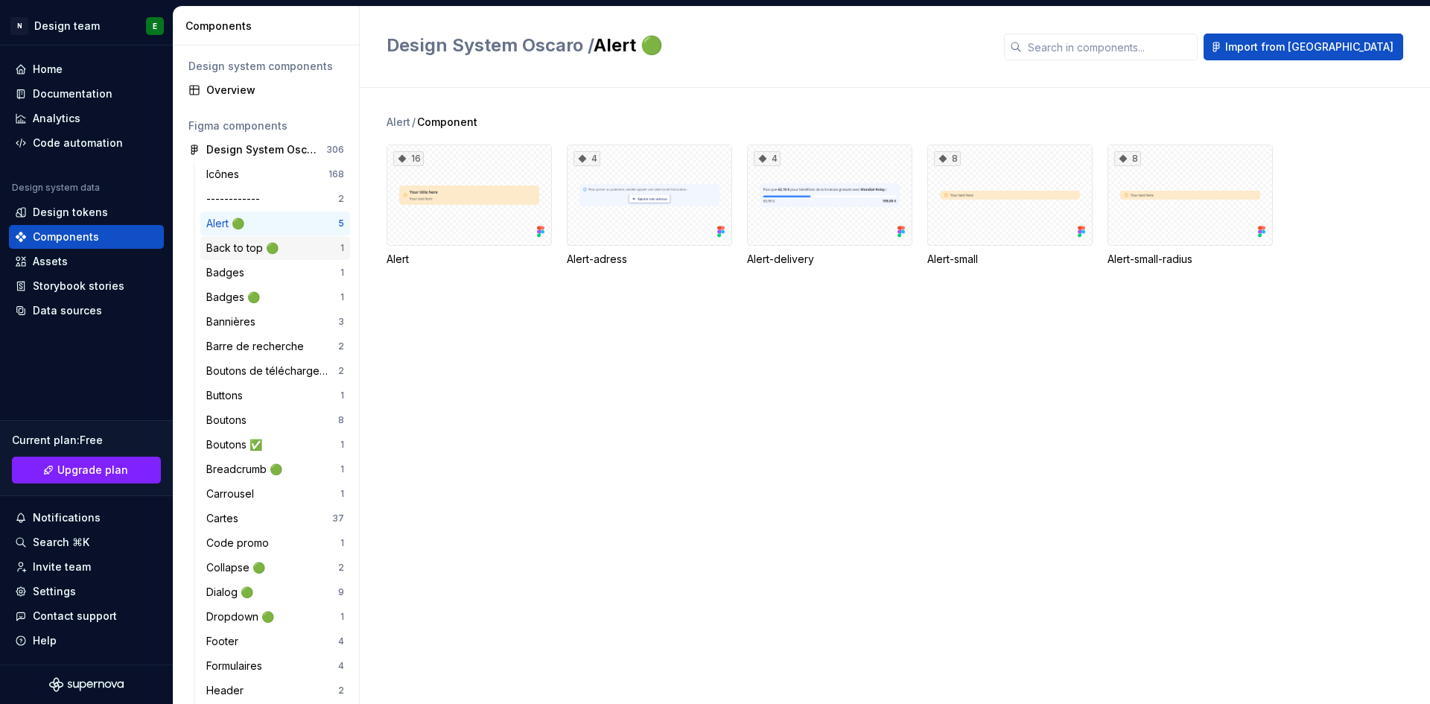
click at [257, 251] on div "Back to top 🟢" at bounding box center [245, 248] width 78 height 15
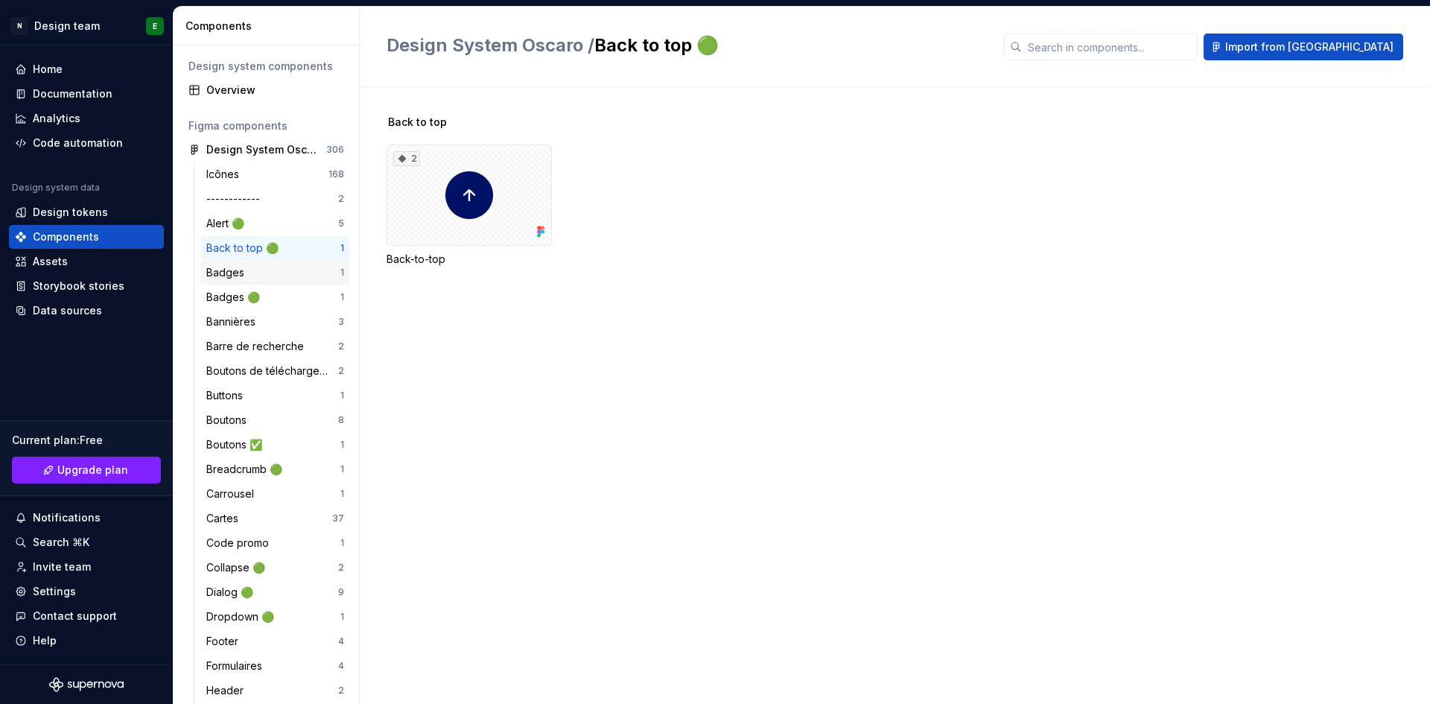
click at [252, 279] on div "Badges" at bounding box center [273, 272] width 134 height 15
click at [266, 250] on div "Back to top 🟢" at bounding box center [245, 248] width 78 height 15
click at [259, 231] on div "Alert 🟢 5" at bounding box center [275, 224] width 150 height 24
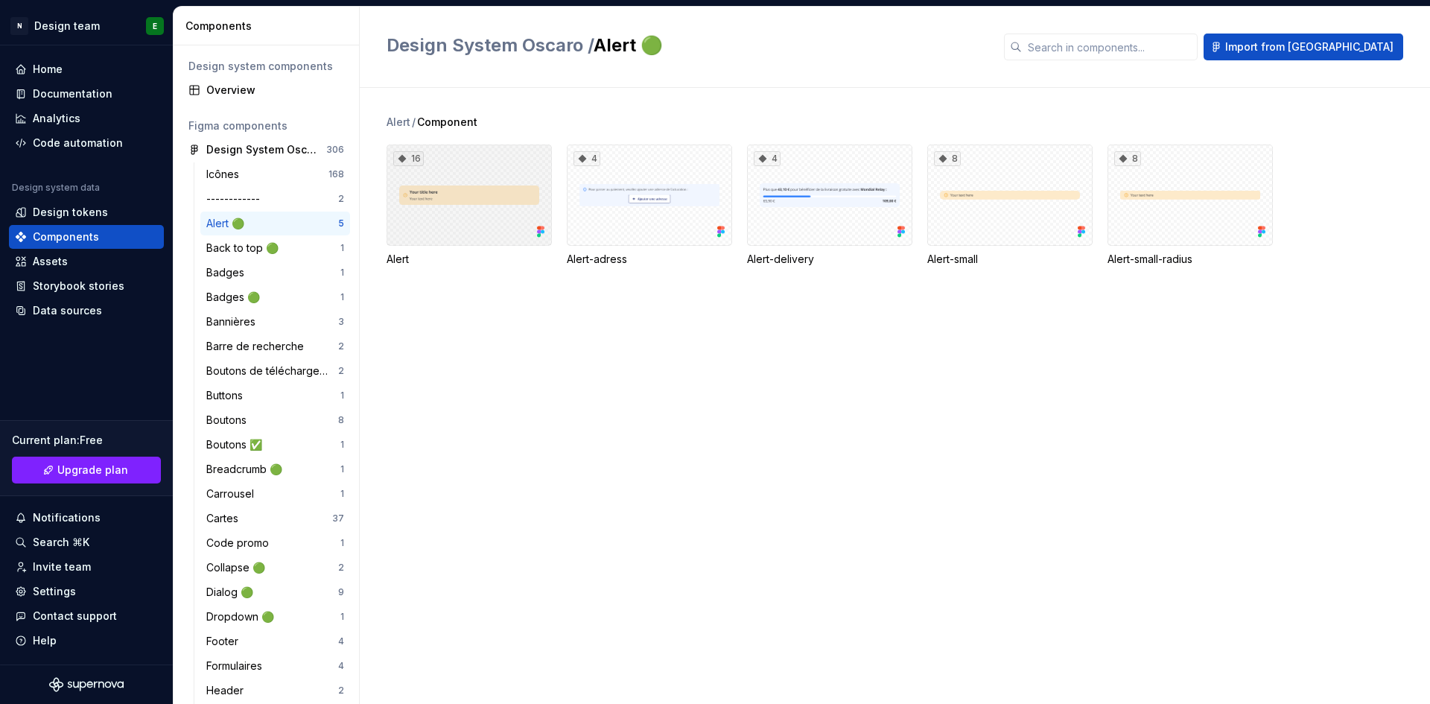
click at [463, 234] on div "16" at bounding box center [469, 194] width 165 height 101
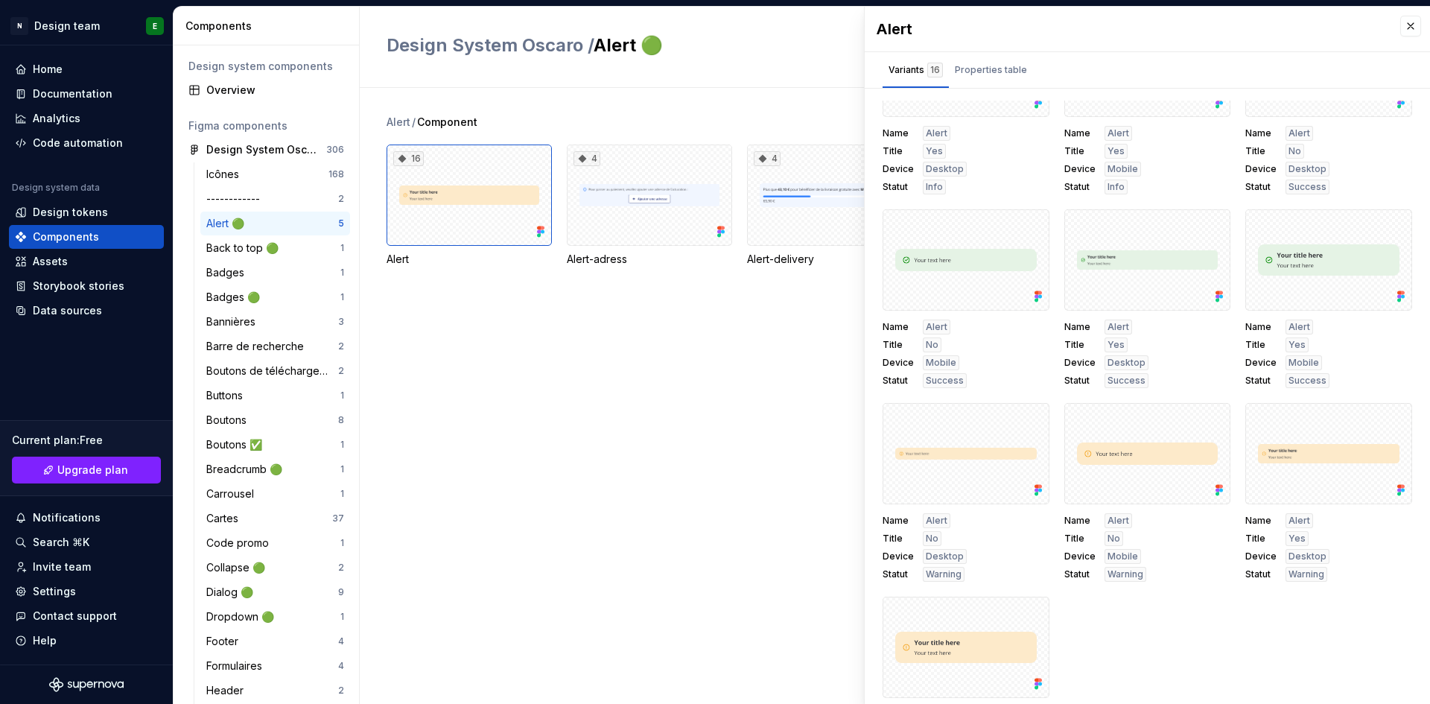
scroll to position [549, 0]
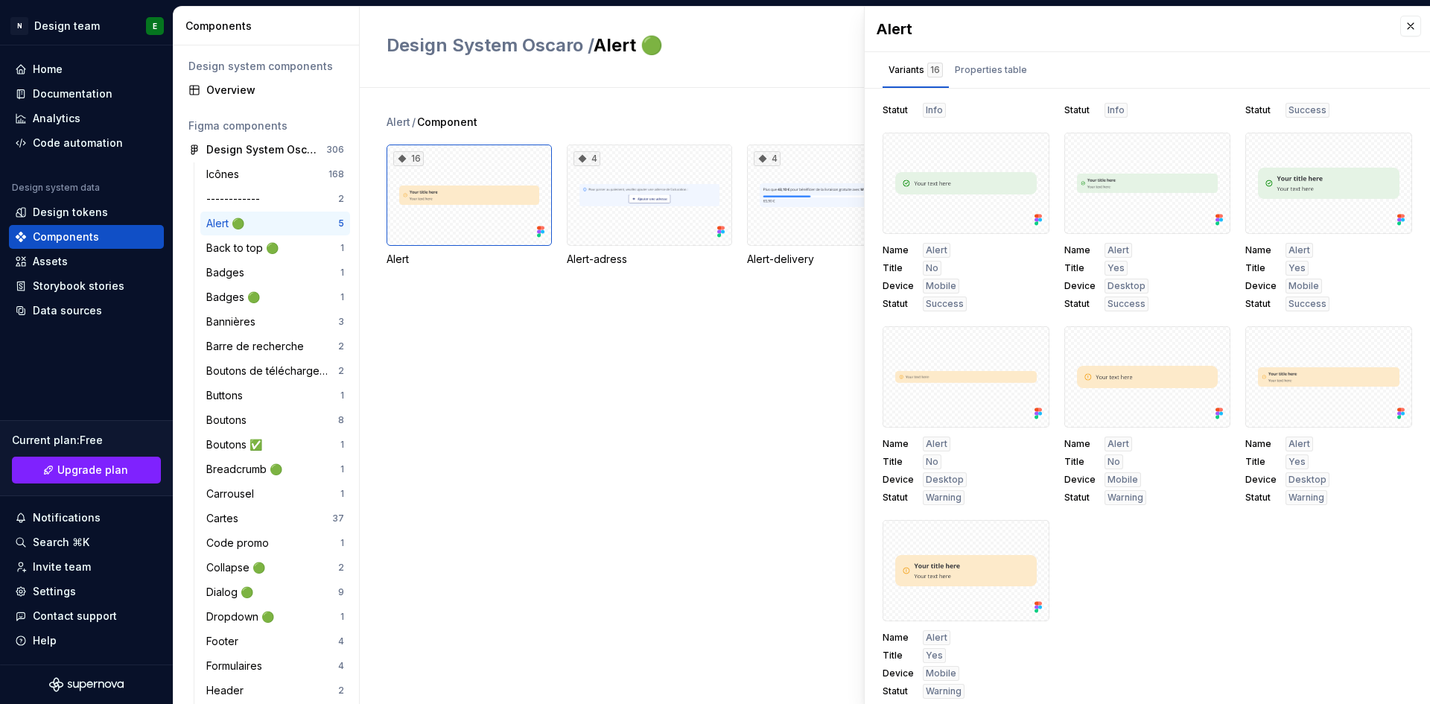
drag, startPoint x: 1393, startPoint y: 541, endPoint x: 1405, endPoint y: 500, distance: 43.4
click at [953, 435] on div "Name Alert Title No Device Desktop Statut Error Name Alert Title No Device Mobi…" at bounding box center [1147, 406] width 565 height 610
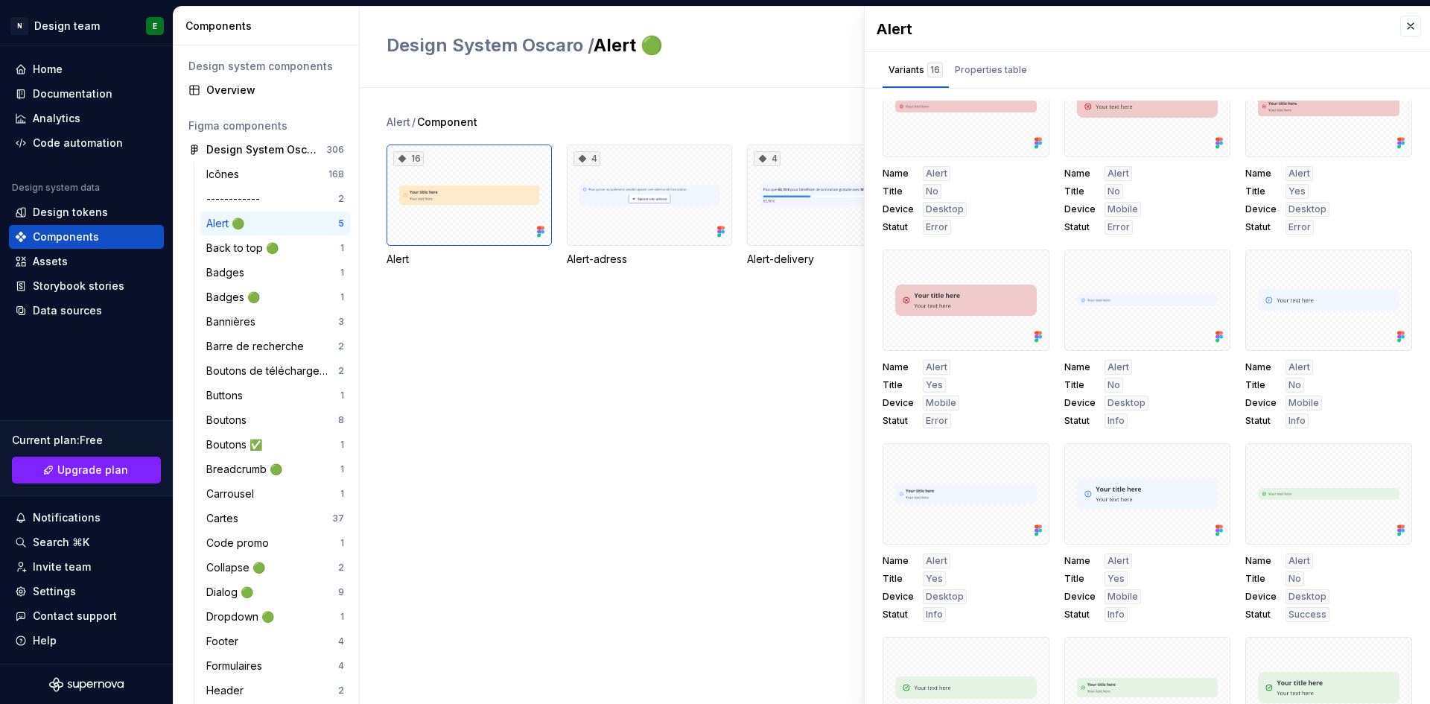
scroll to position [0, 0]
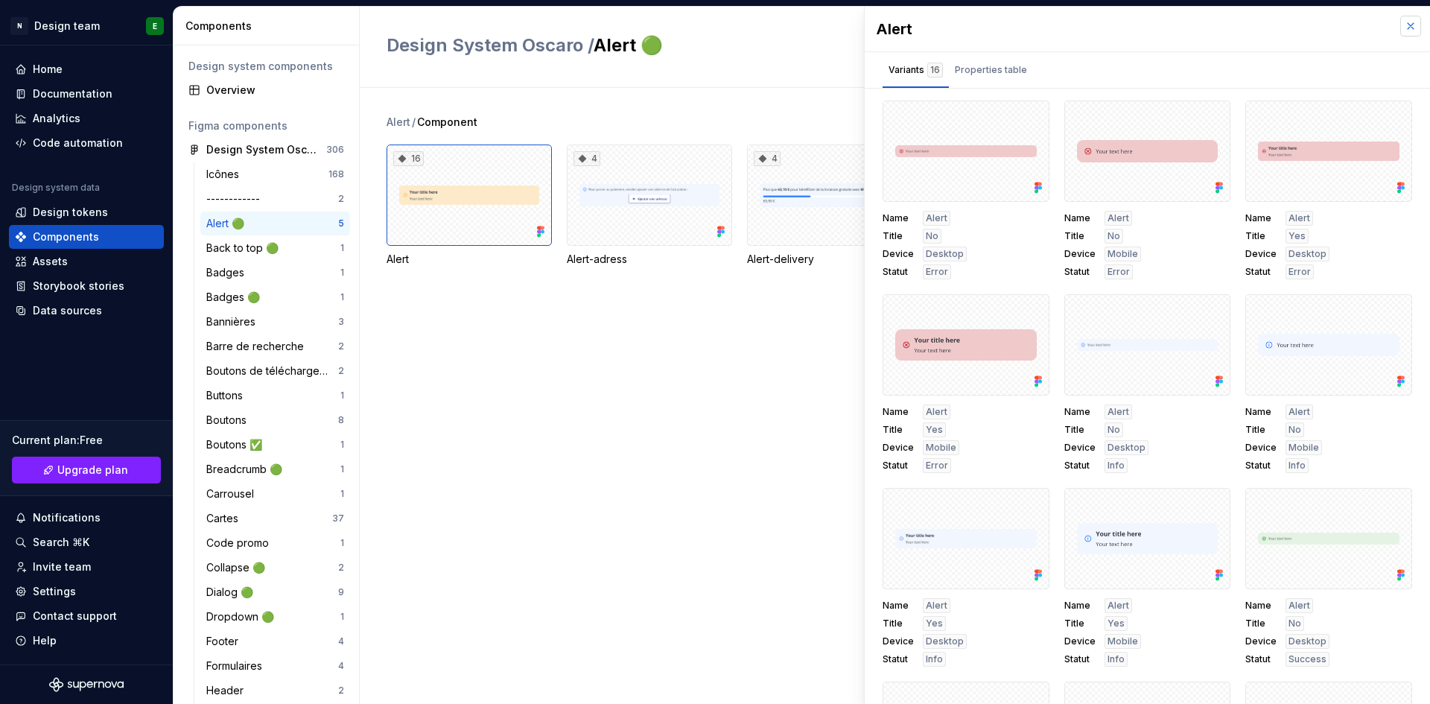
click at [953, 28] on button "button" at bounding box center [1410, 26] width 21 height 21
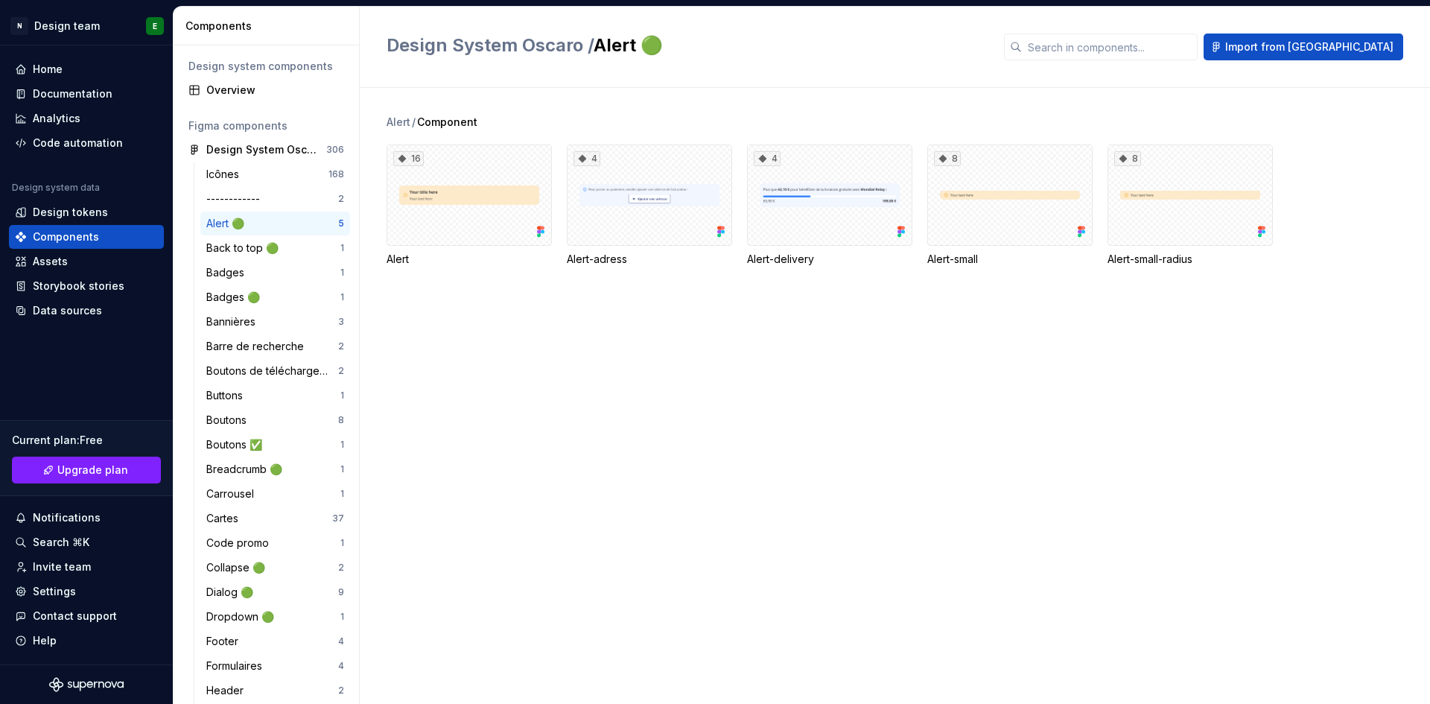
click at [720, 293] on div "Alert / Component 16 Alert 4 Alert-adress 4 Alert-delivery 8 Alert-small 8 Aler…" at bounding box center [908, 209] width 1043 height 188
click at [68, 265] on div "Assets" at bounding box center [86, 261] width 143 height 15
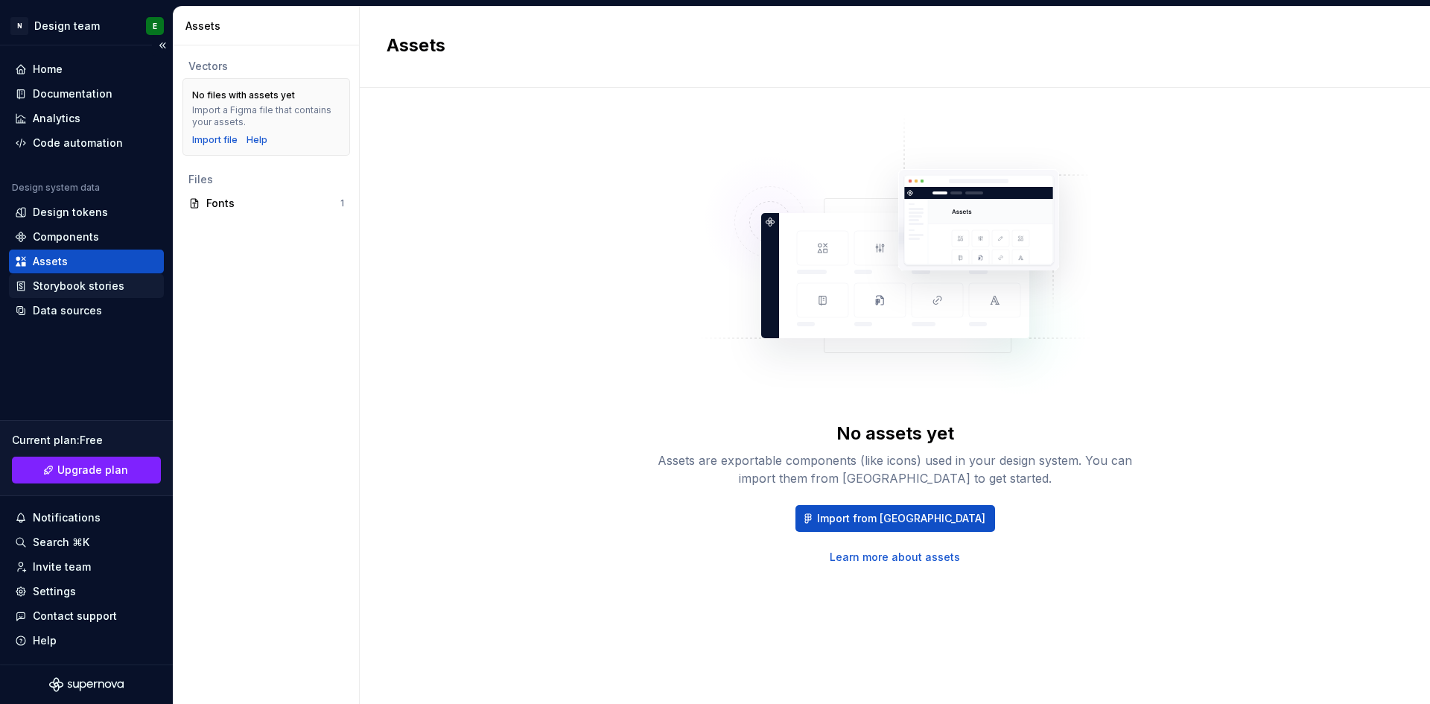
click at [81, 282] on div "Storybook stories" at bounding box center [79, 286] width 92 height 15
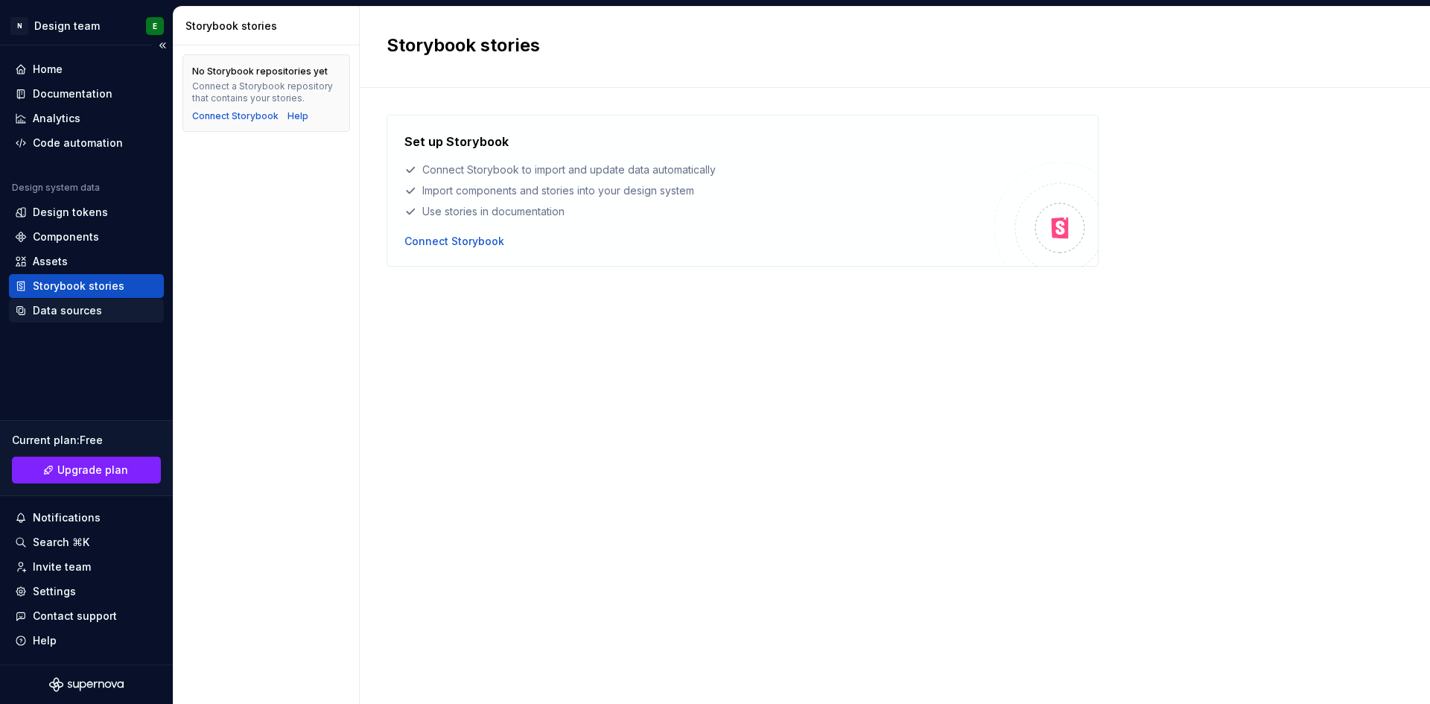
click at [74, 311] on div "Data sources" at bounding box center [67, 310] width 69 height 15
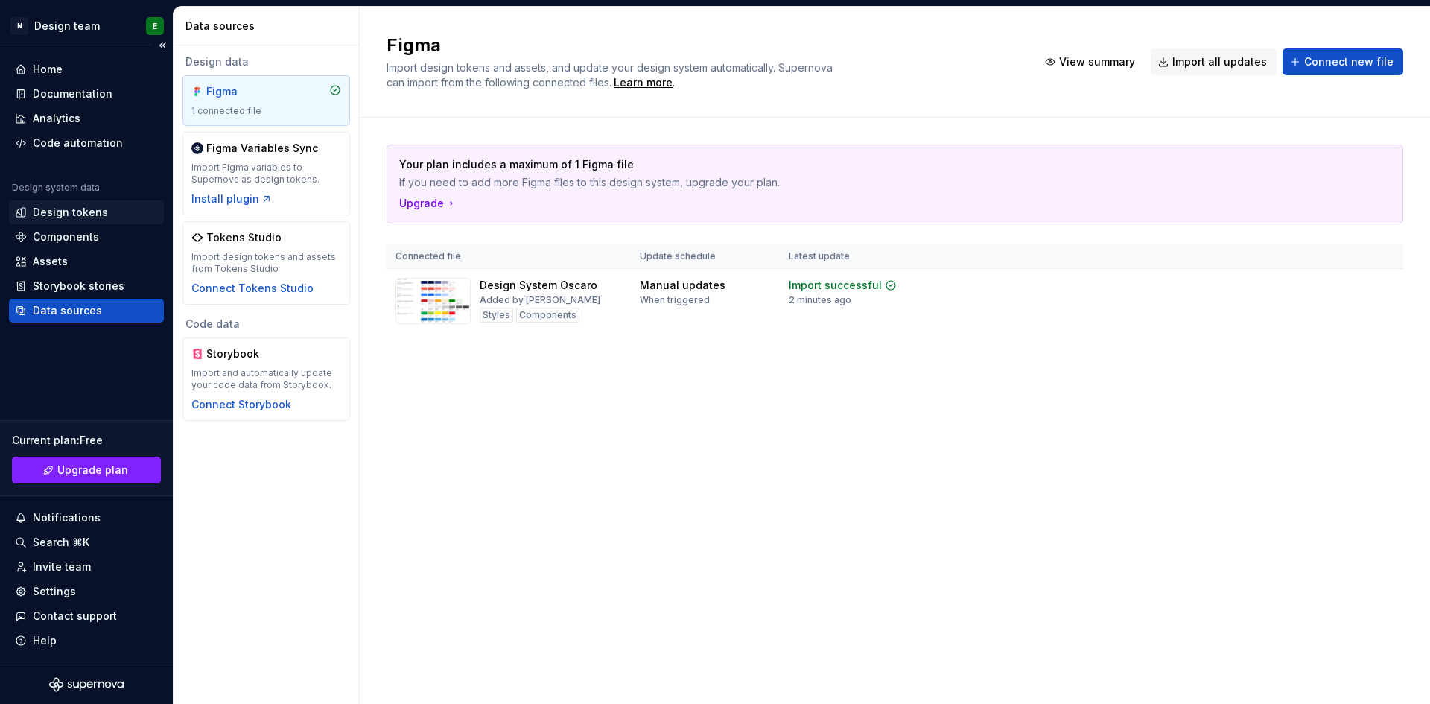
click at [72, 206] on div "Design tokens" at bounding box center [70, 212] width 75 height 15
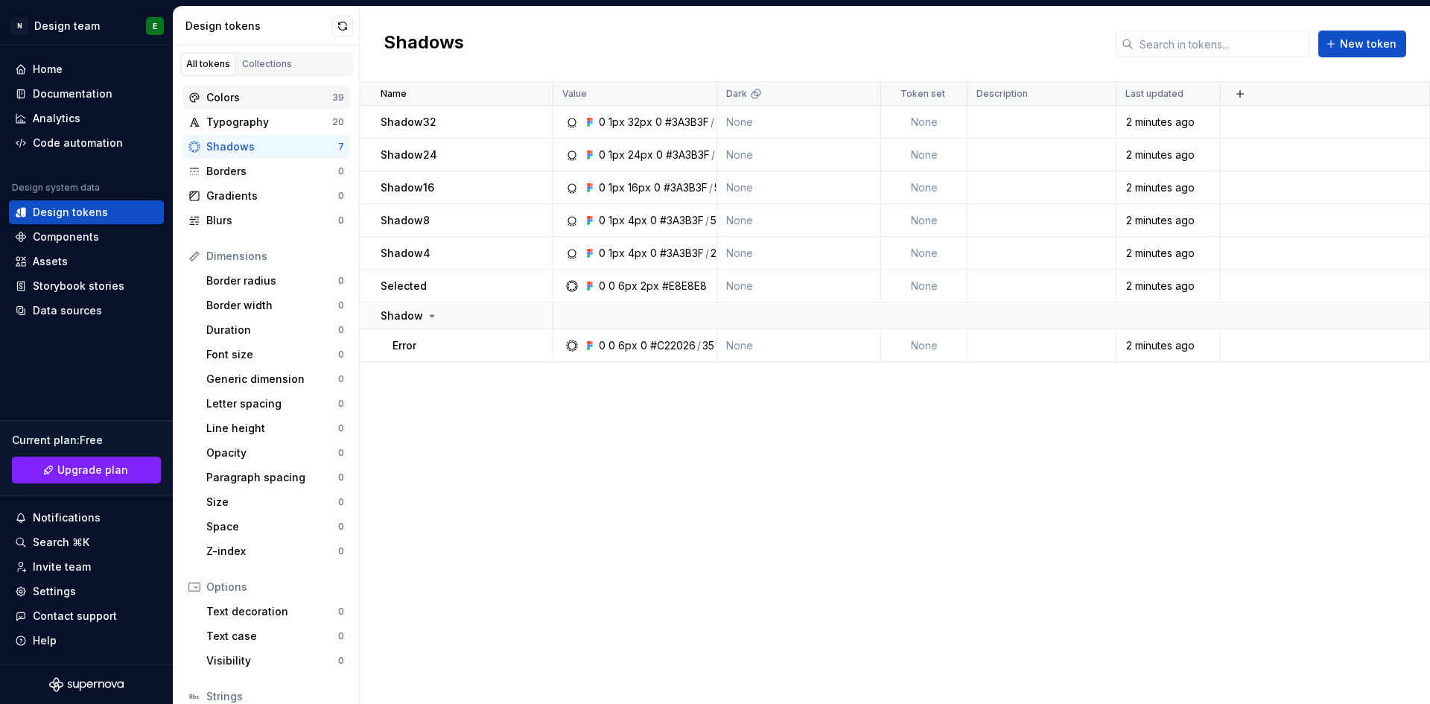
click at [275, 90] on div "Colors" at bounding box center [269, 97] width 126 height 15
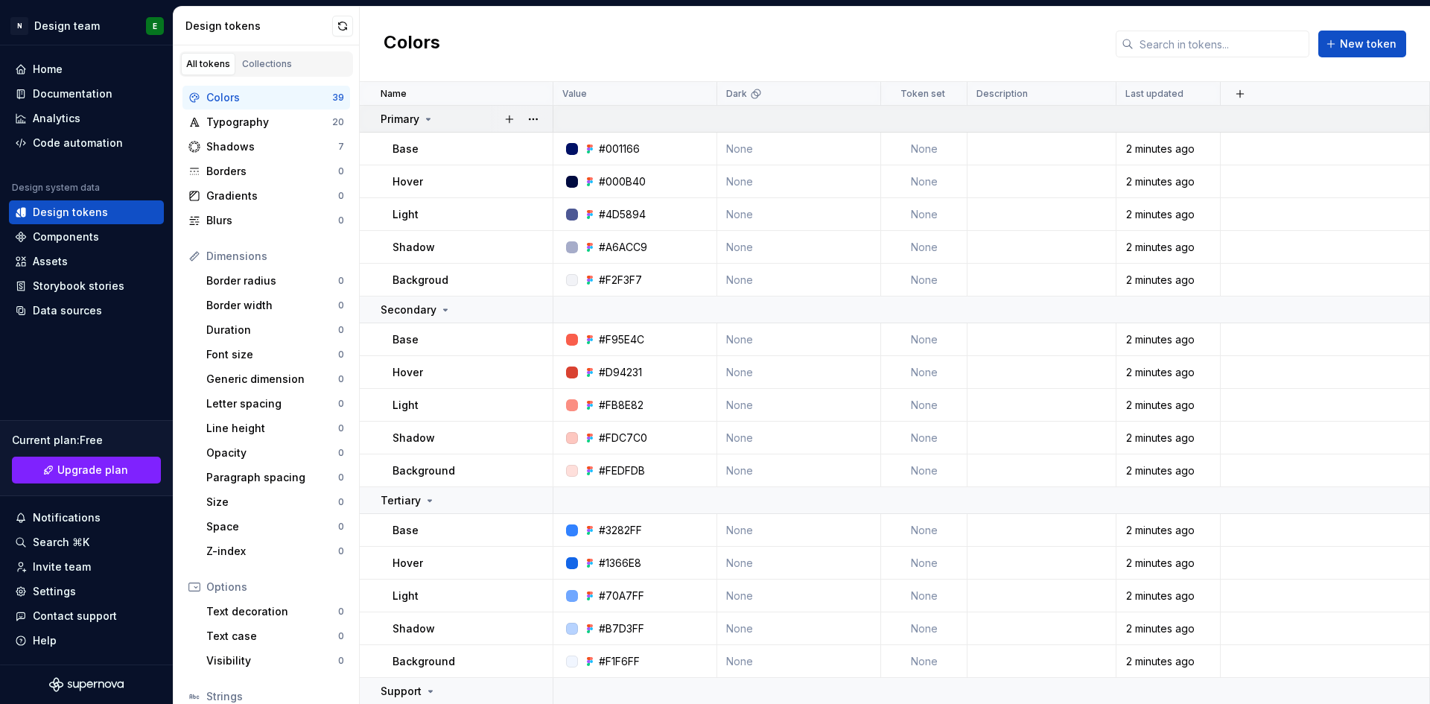
click at [433, 119] on icon at bounding box center [428, 119] width 12 height 12
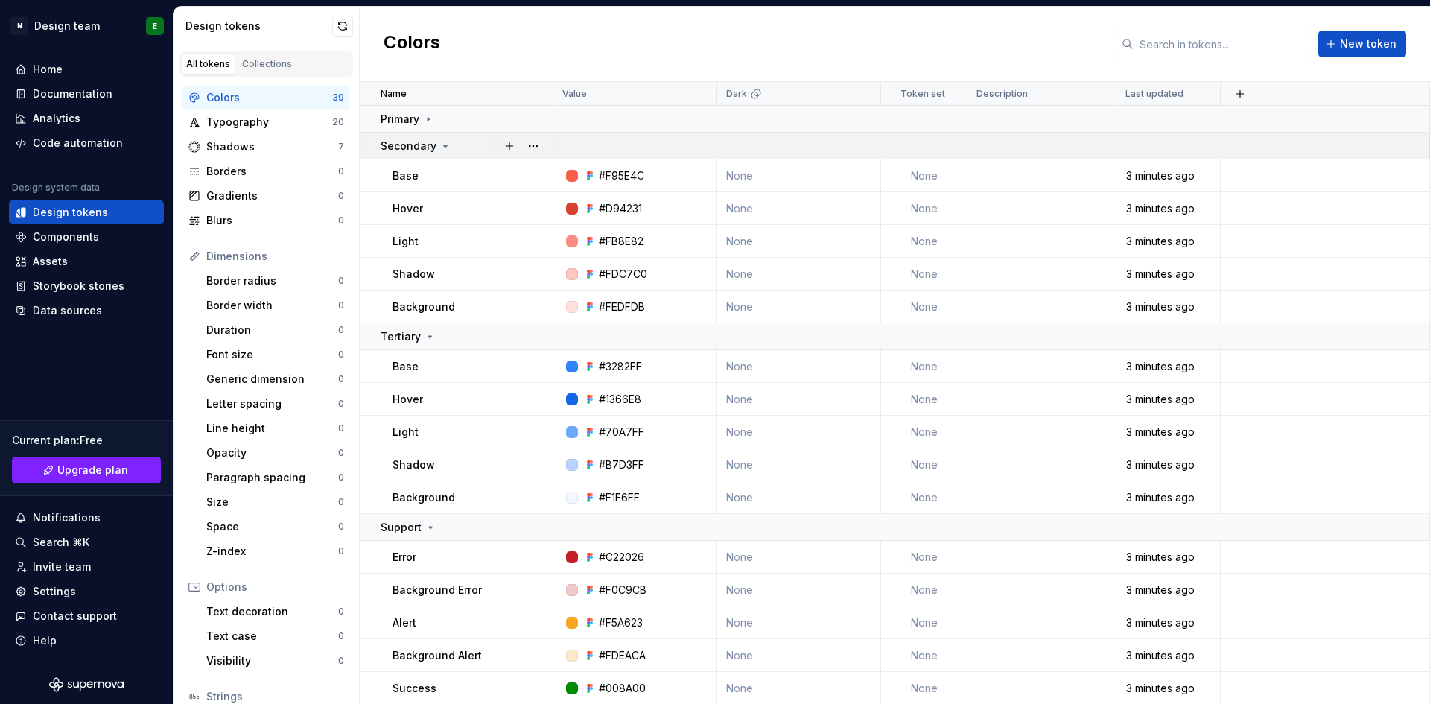
click at [427, 147] on p "Secondary" at bounding box center [409, 146] width 56 height 15
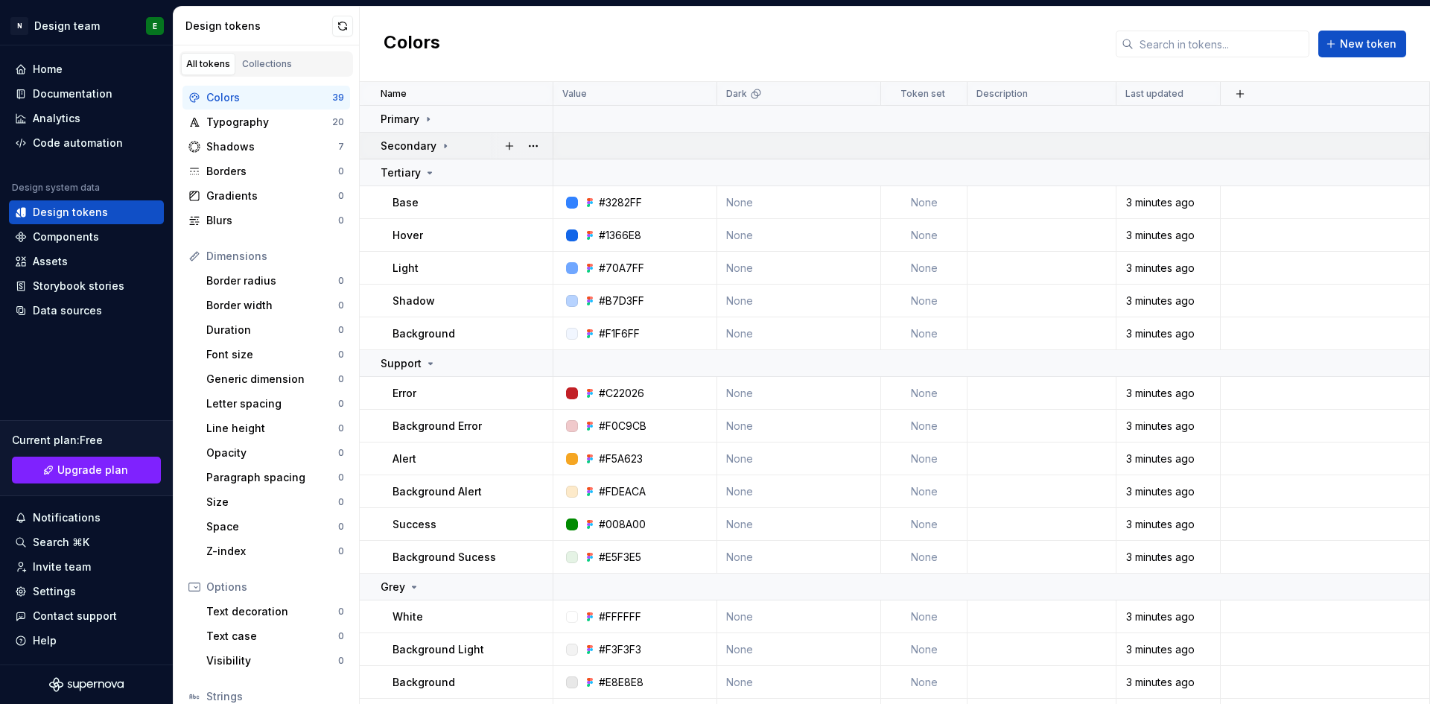
click at [427, 147] on p "Secondary" at bounding box center [409, 146] width 56 height 15
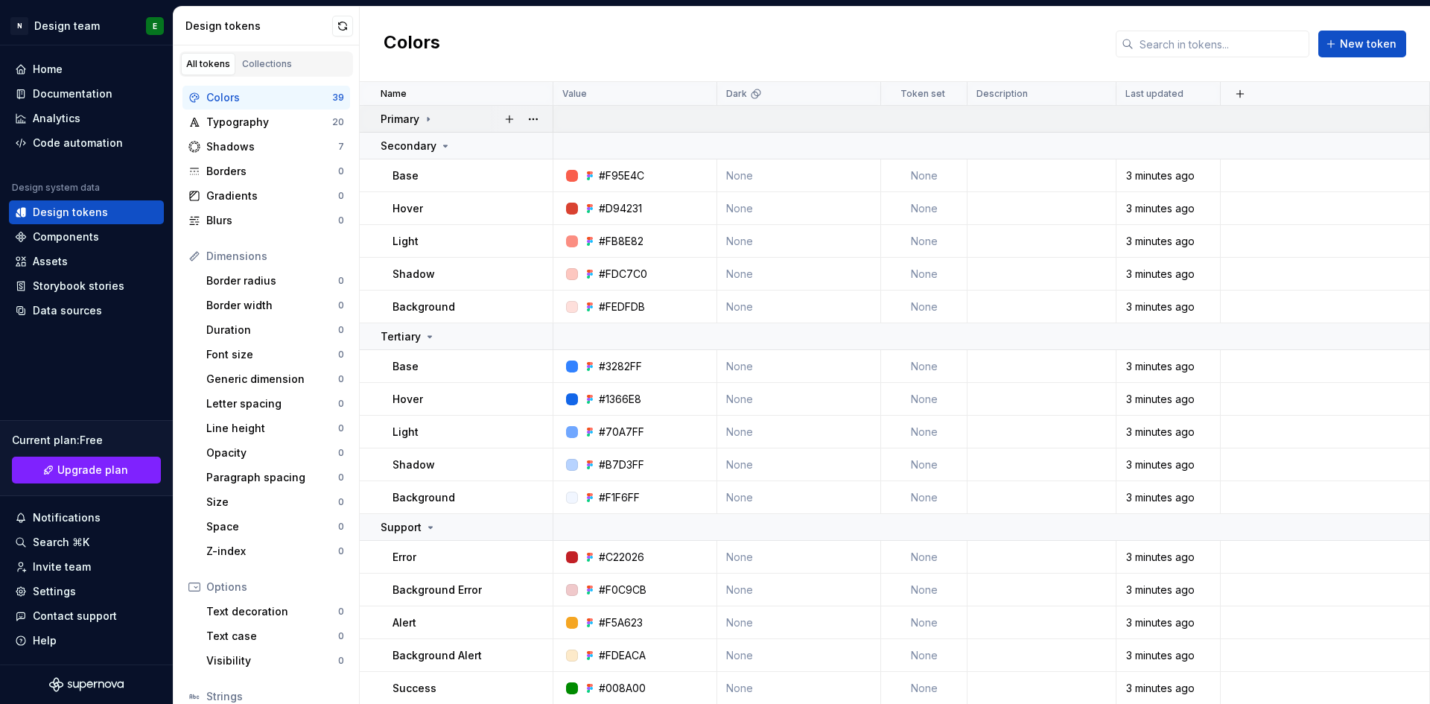
click at [430, 124] on icon at bounding box center [428, 119] width 12 height 12
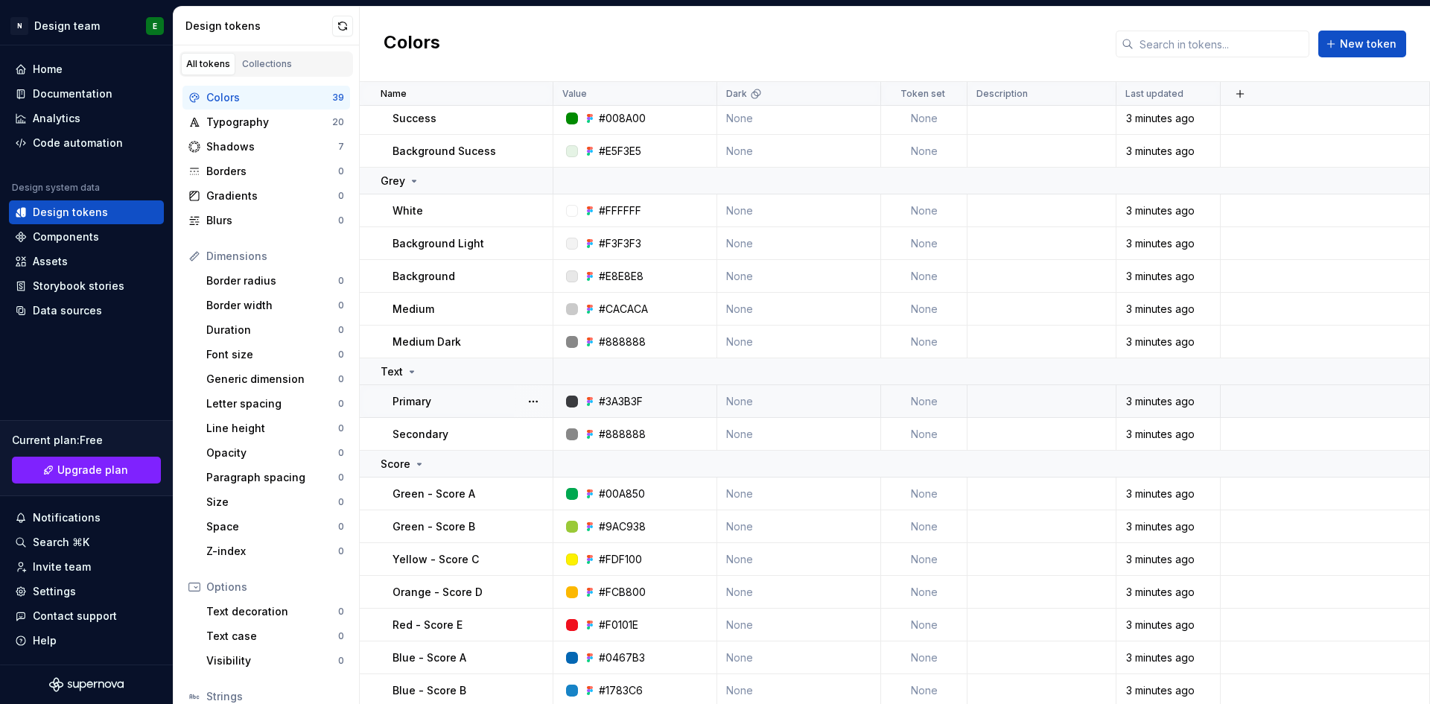
scroll to position [557, 0]
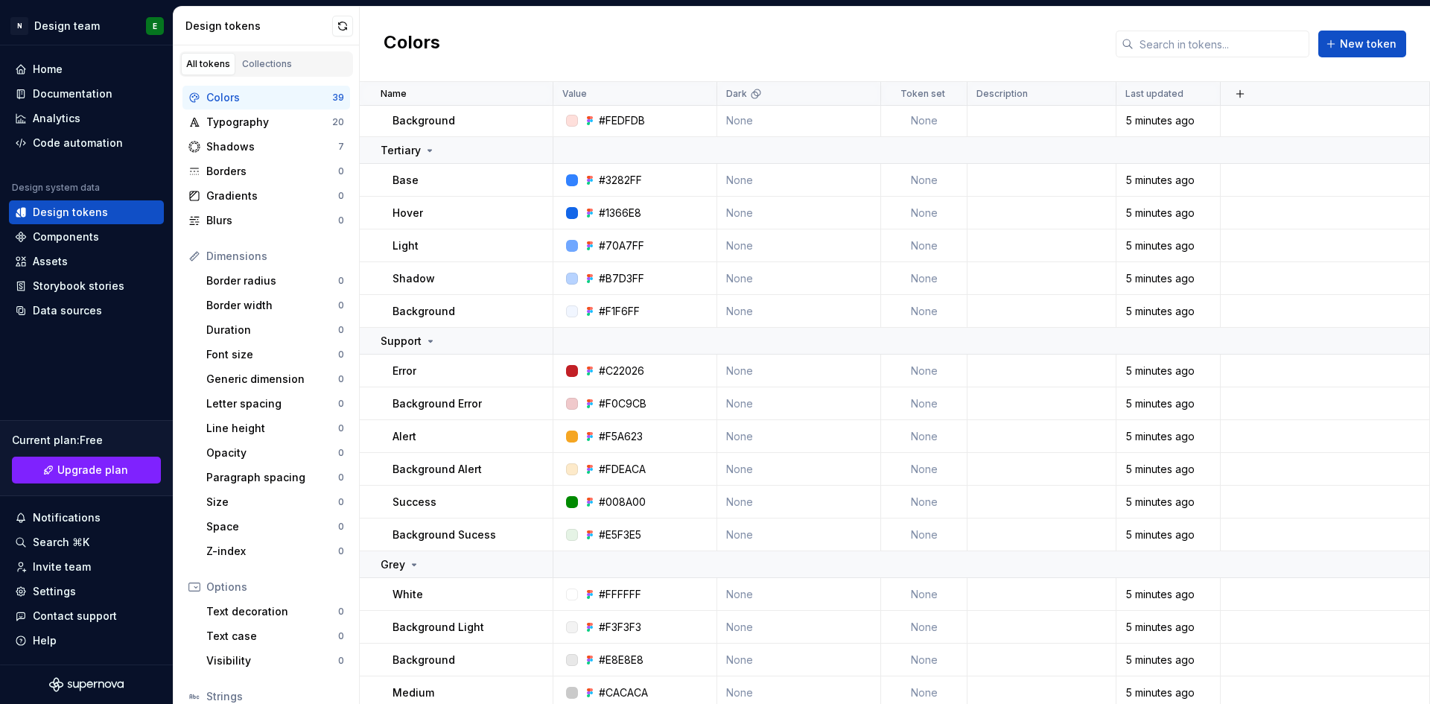
scroll to position [546, 0]
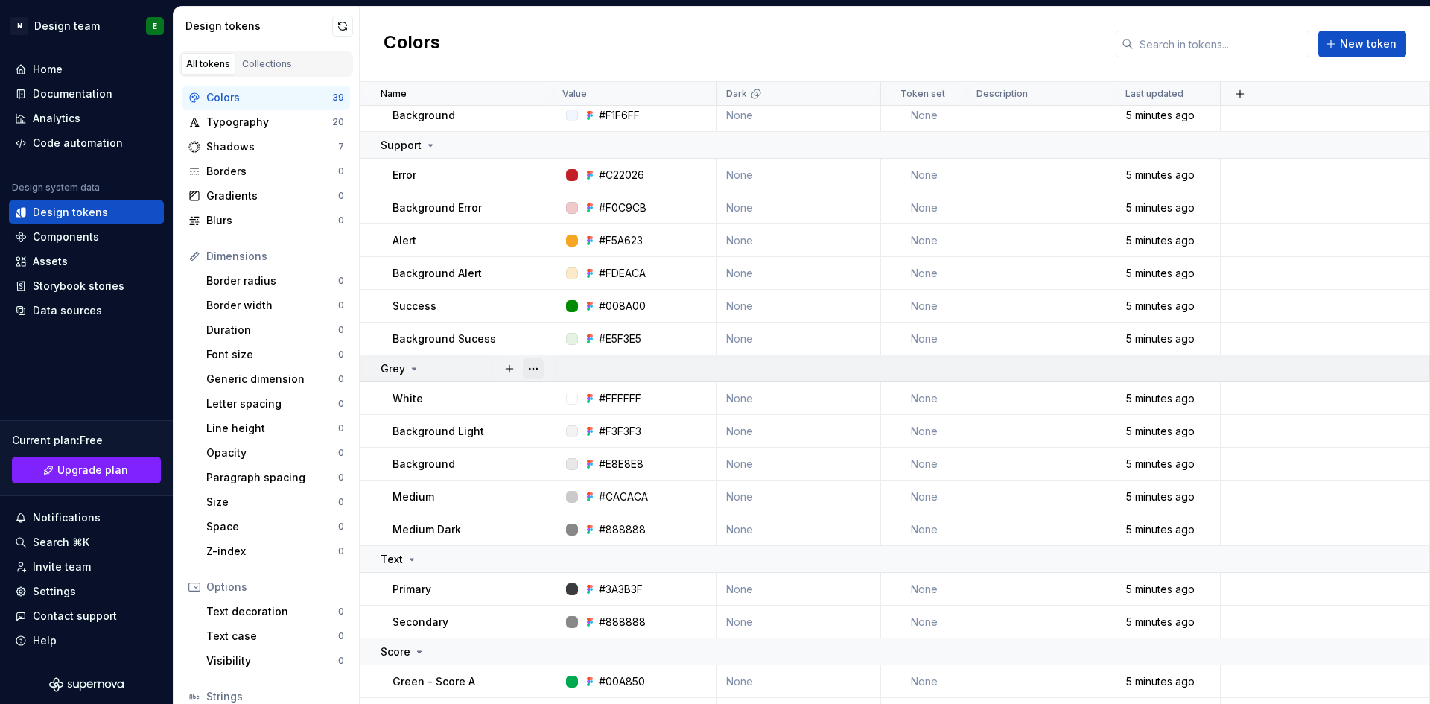
click at [538, 366] on button "button" at bounding box center [533, 368] width 21 height 21
click at [658, 366] on html "N Design team E Home Documentation Analytics Code automation Design system data…" at bounding box center [715, 352] width 1430 height 704
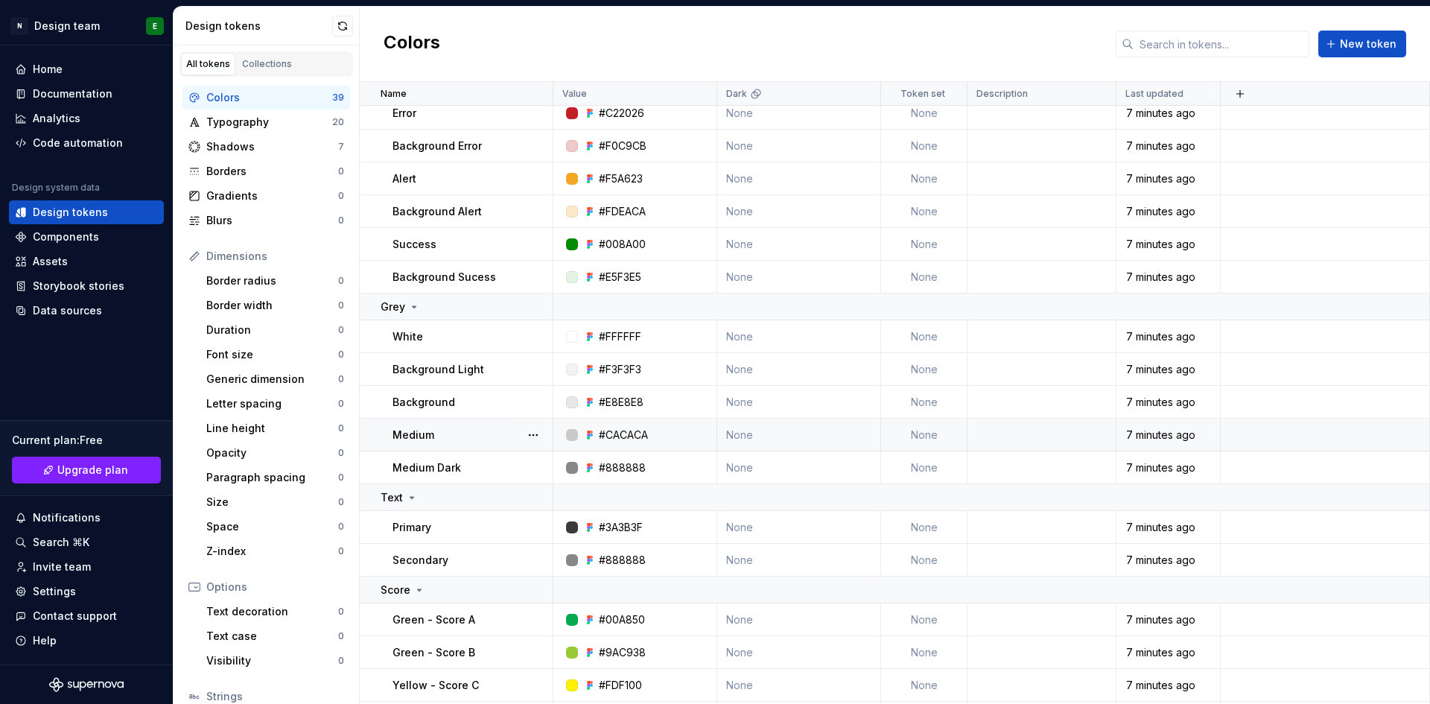
scroll to position [607, 0]
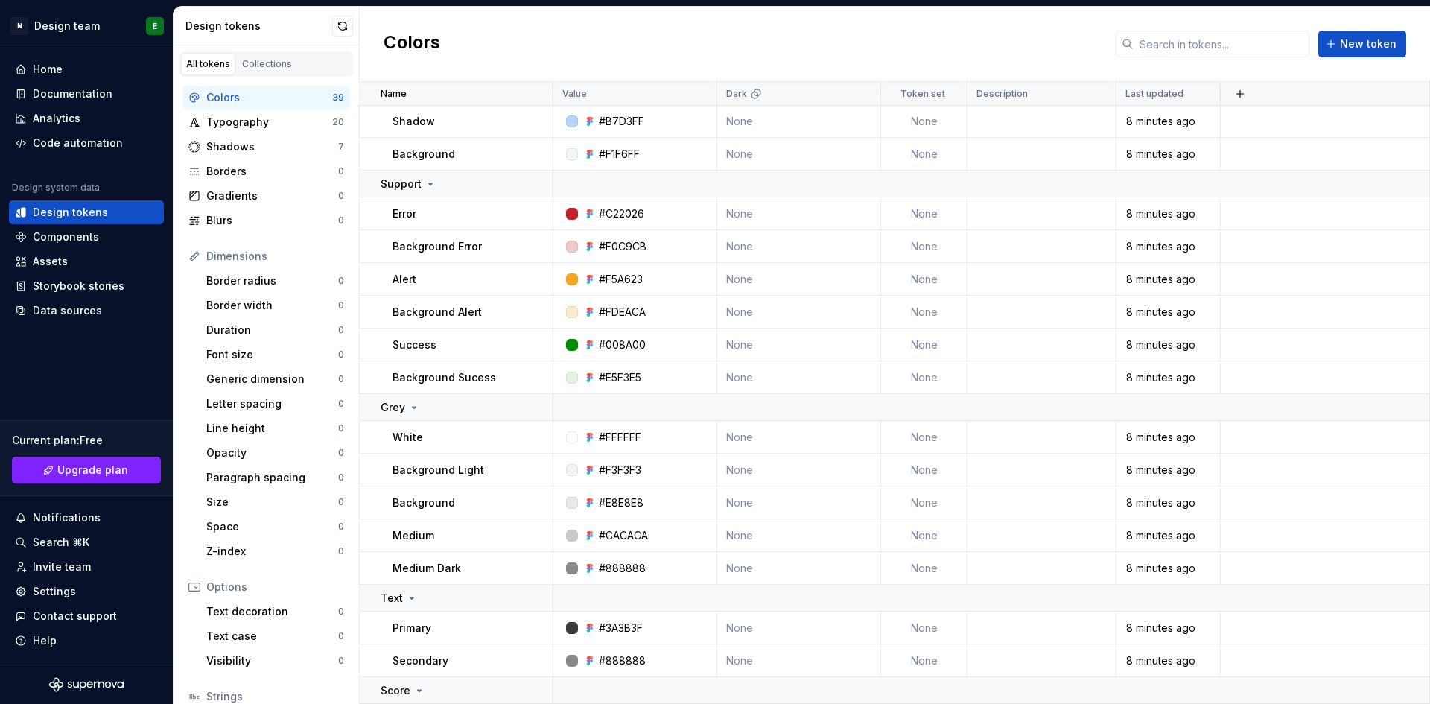
scroll to position [508, 0]
click at [84, 311] on div "Data sources" at bounding box center [67, 310] width 69 height 15
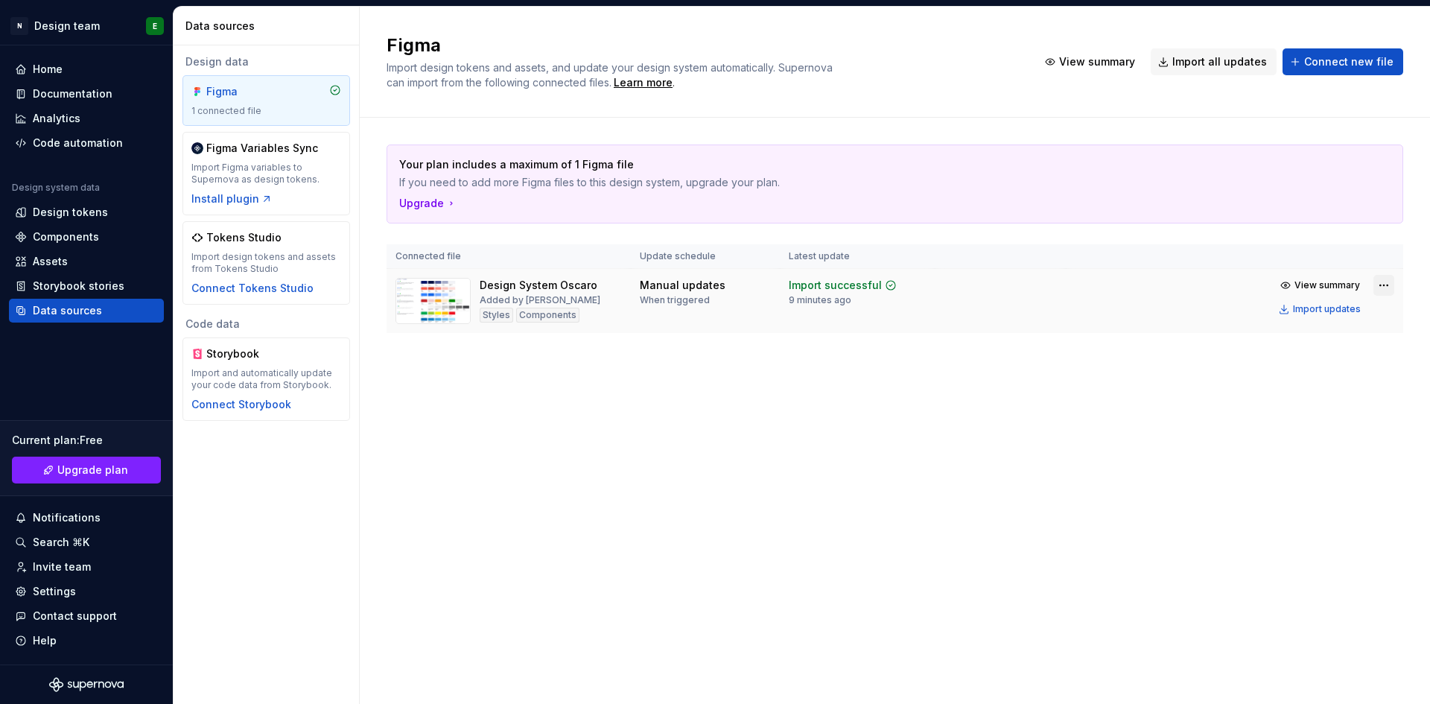
click at [1375, 284] on html "N Design team E Home Documentation Analytics Code automation Design system data…" at bounding box center [715, 352] width 1430 height 704
click at [1226, 216] on html "N Design team E Home Documentation Analytics Code automation Design system data…" at bounding box center [715, 352] width 1430 height 704
click at [1343, 315] on button "Import updates" at bounding box center [1320, 309] width 93 height 21
click at [124, 215] on div "Design tokens" at bounding box center [86, 212] width 143 height 15
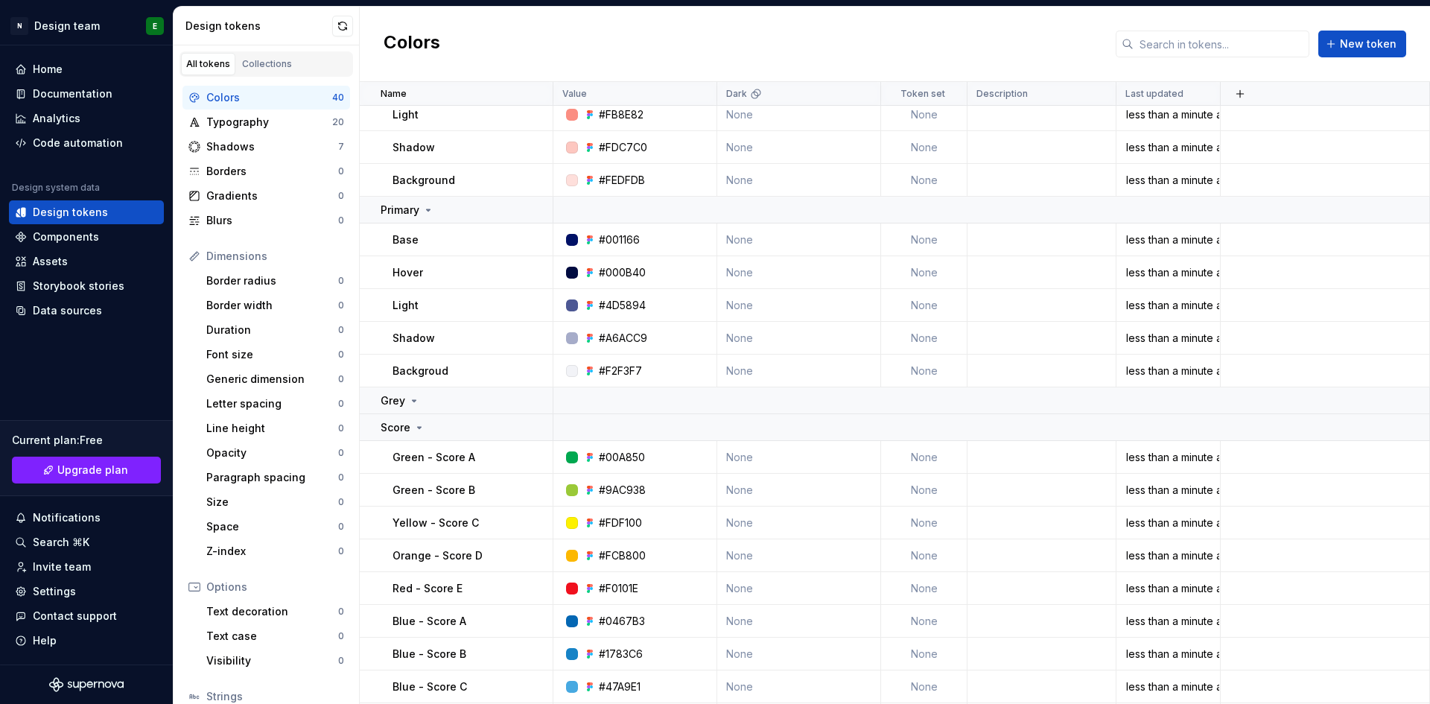
scroll to position [515, 0]
click at [408, 405] on icon at bounding box center [414, 400] width 12 height 12
click at [418, 403] on icon at bounding box center [414, 400] width 12 height 12
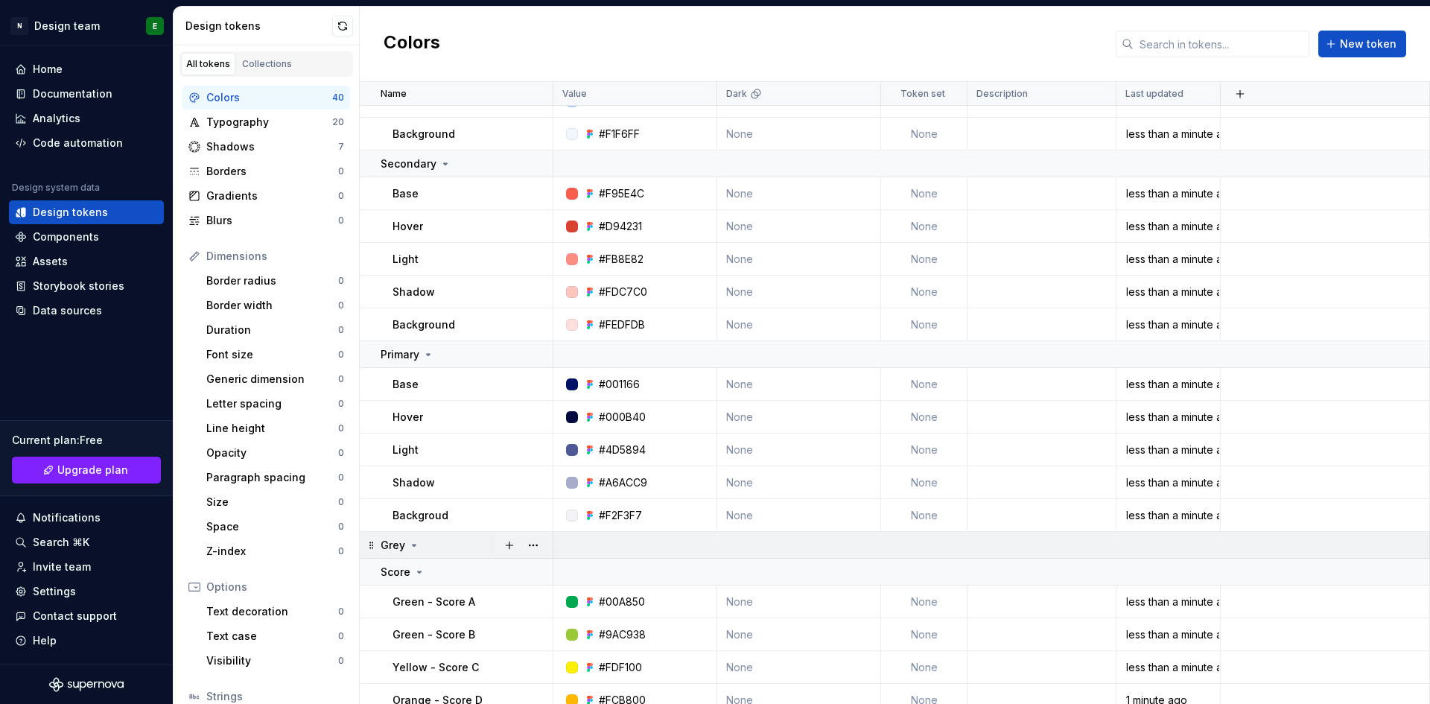
scroll to position [500, 0]
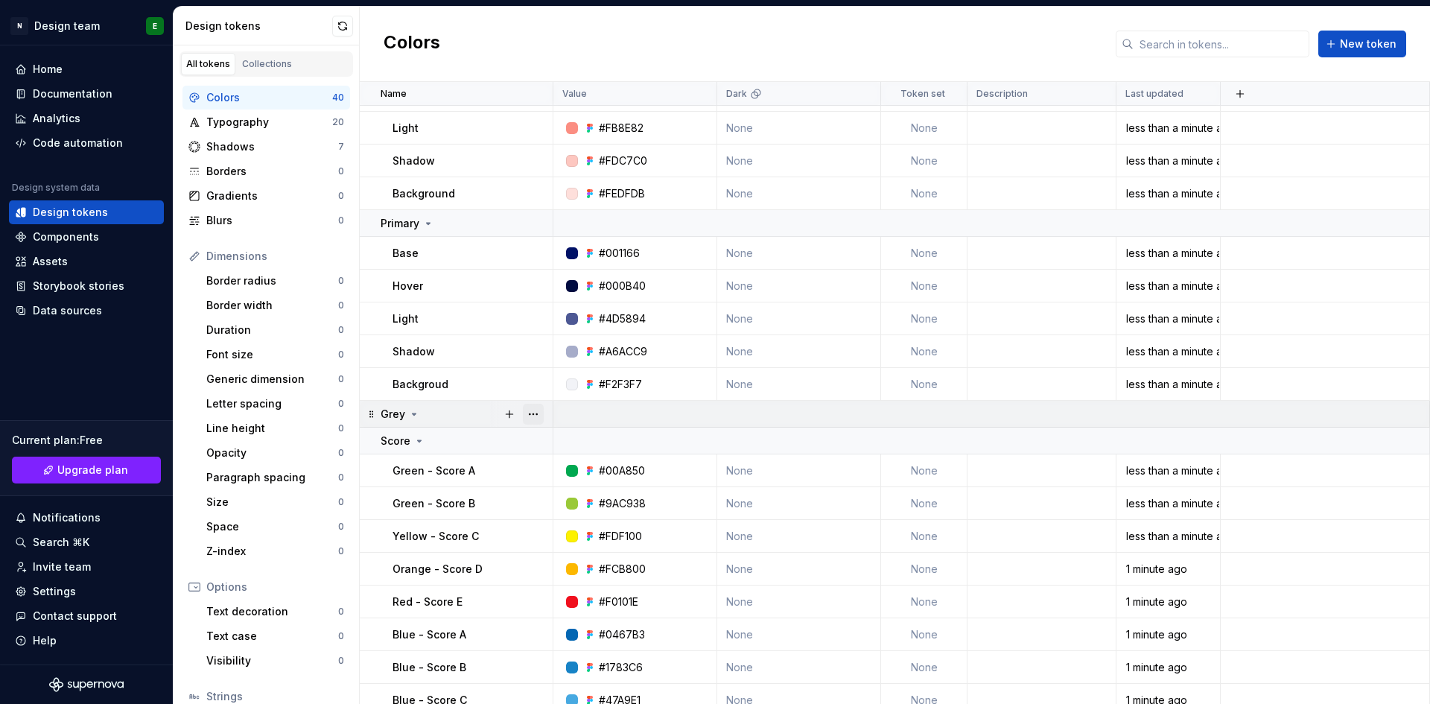
click at [531, 416] on button "button" at bounding box center [533, 414] width 21 height 21
click at [585, 582] on div "Delete group" at bounding box center [598, 582] width 97 height 15
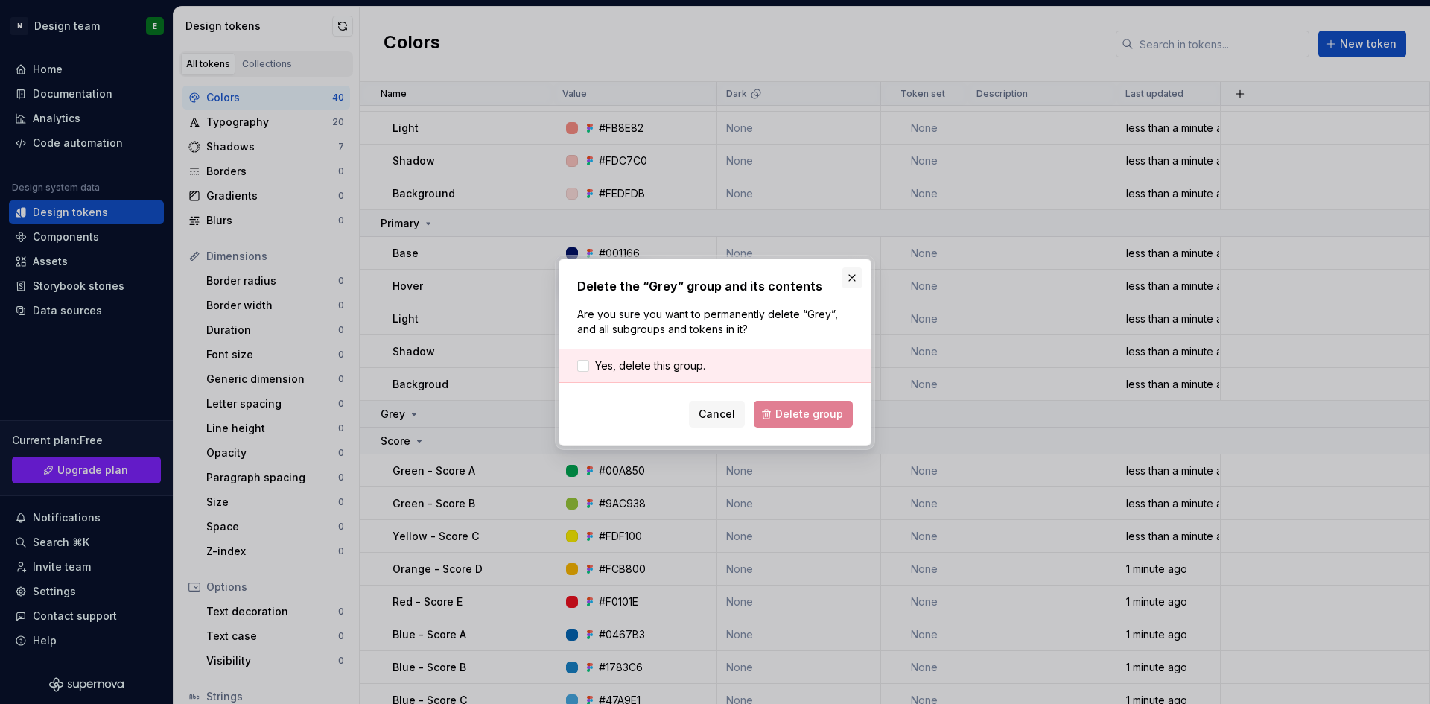
click at [852, 279] on button "button" at bounding box center [852, 277] width 21 height 21
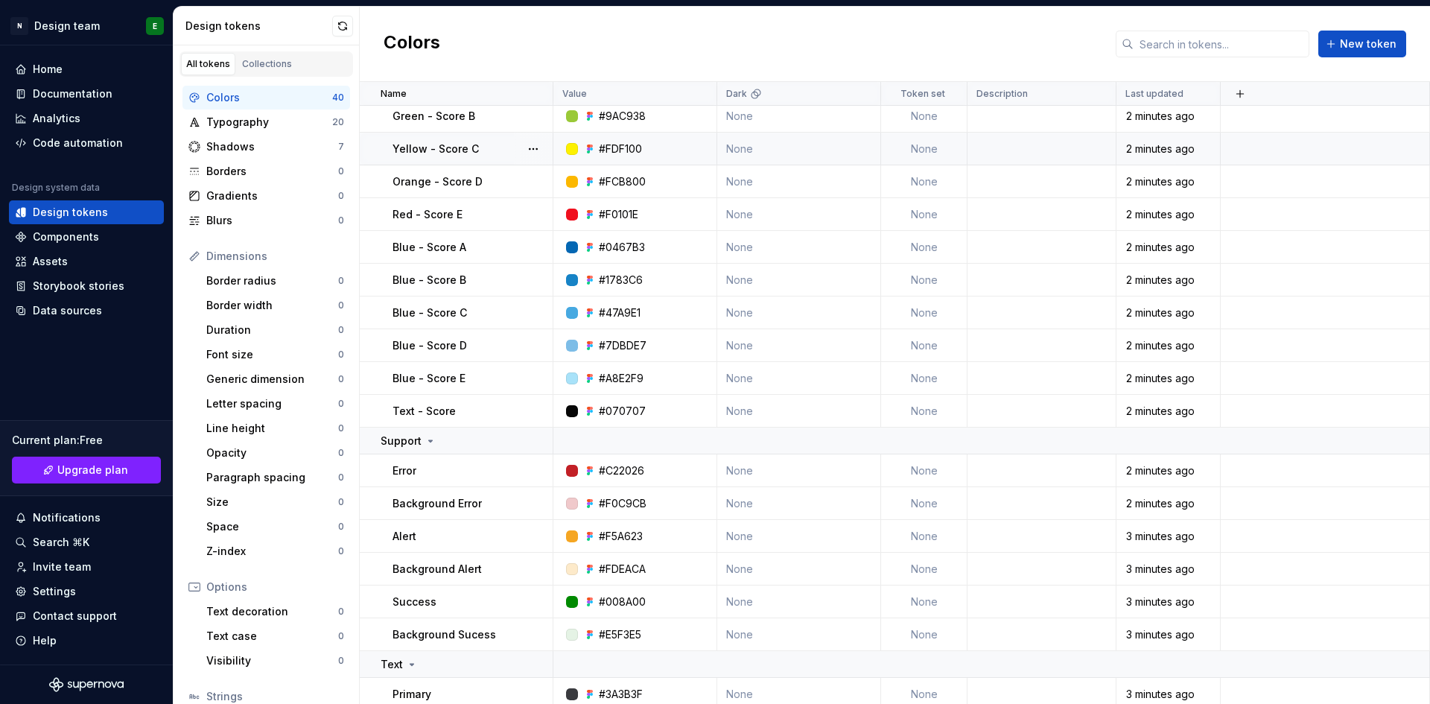
scroll to position [850, 0]
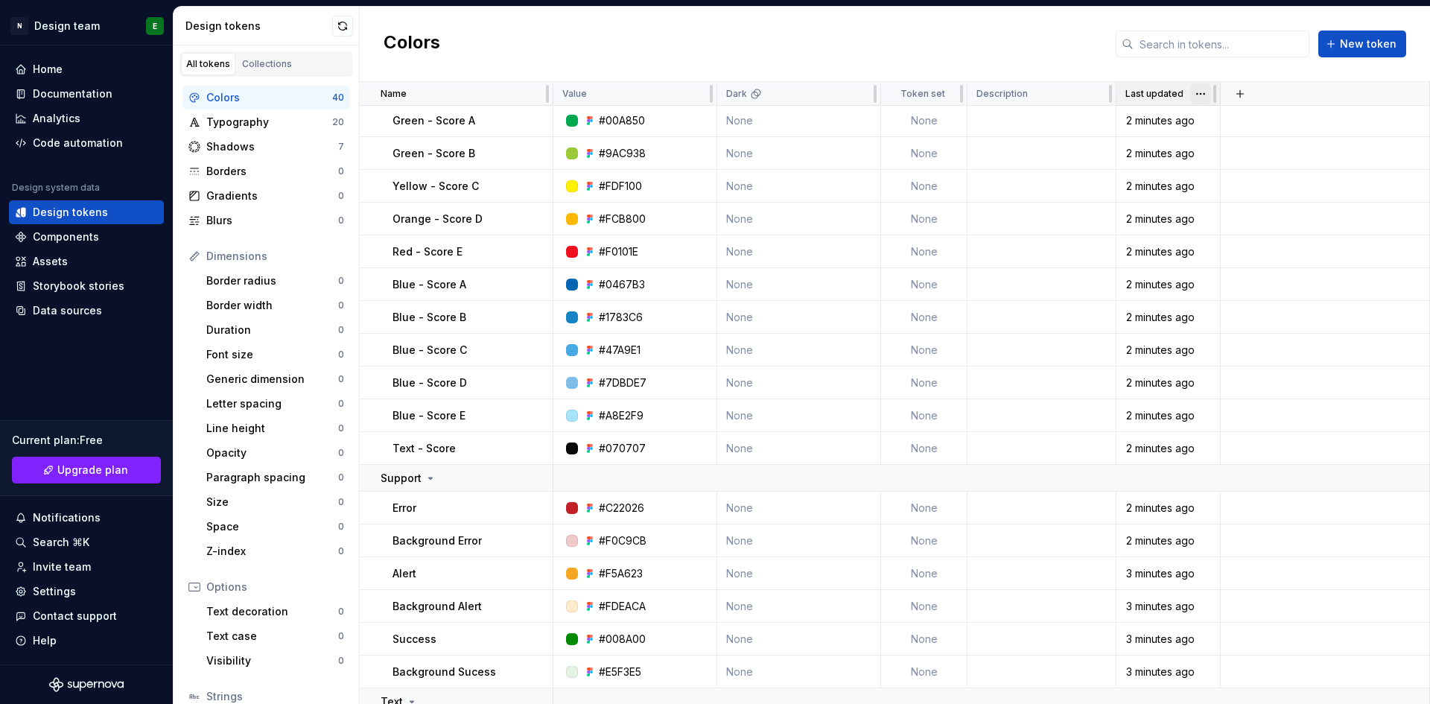
click at [1200, 90] on html "N Design team E Home Documentation Analytics Code automation Design system data…" at bounding box center [715, 352] width 1430 height 704
click at [445, 88] on div "Name" at bounding box center [462, 94] width 163 height 12
click at [379, 93] on div "Name" at bounding box center [457, 94] width 194 height 24
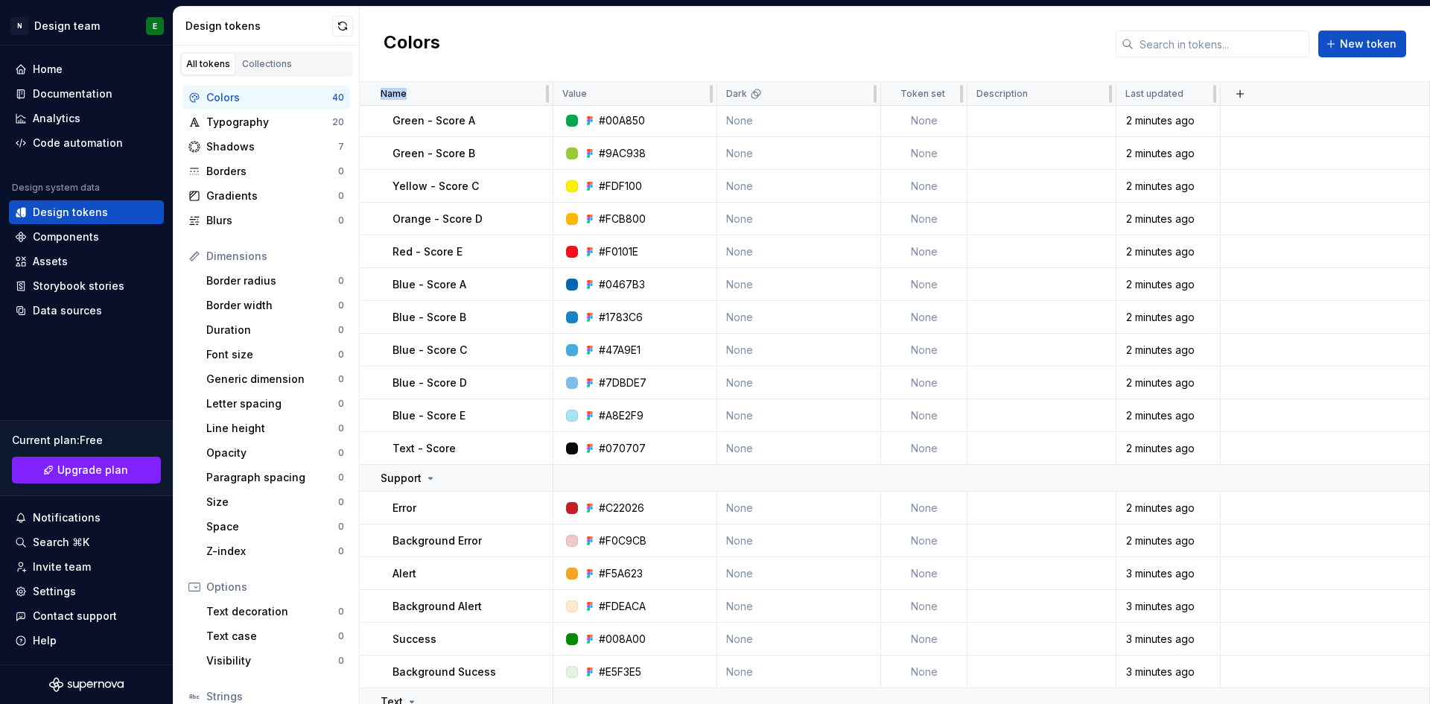
click at [425, 83] on div "Name" at bounding box center [457, 94] width 194 height 24
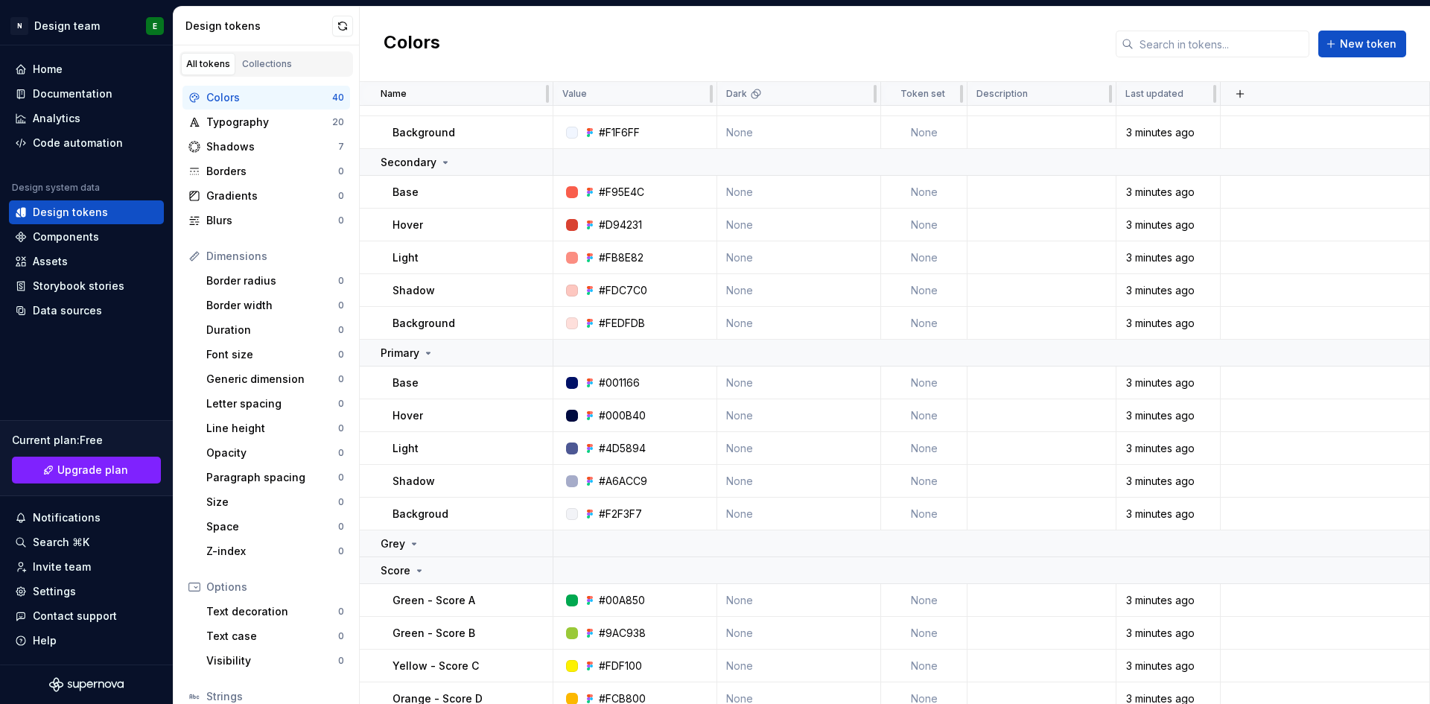
scroll to position [370, 0]
click at [923, 296] on td "None" at bounding box center [924, 291] width 86 height 33
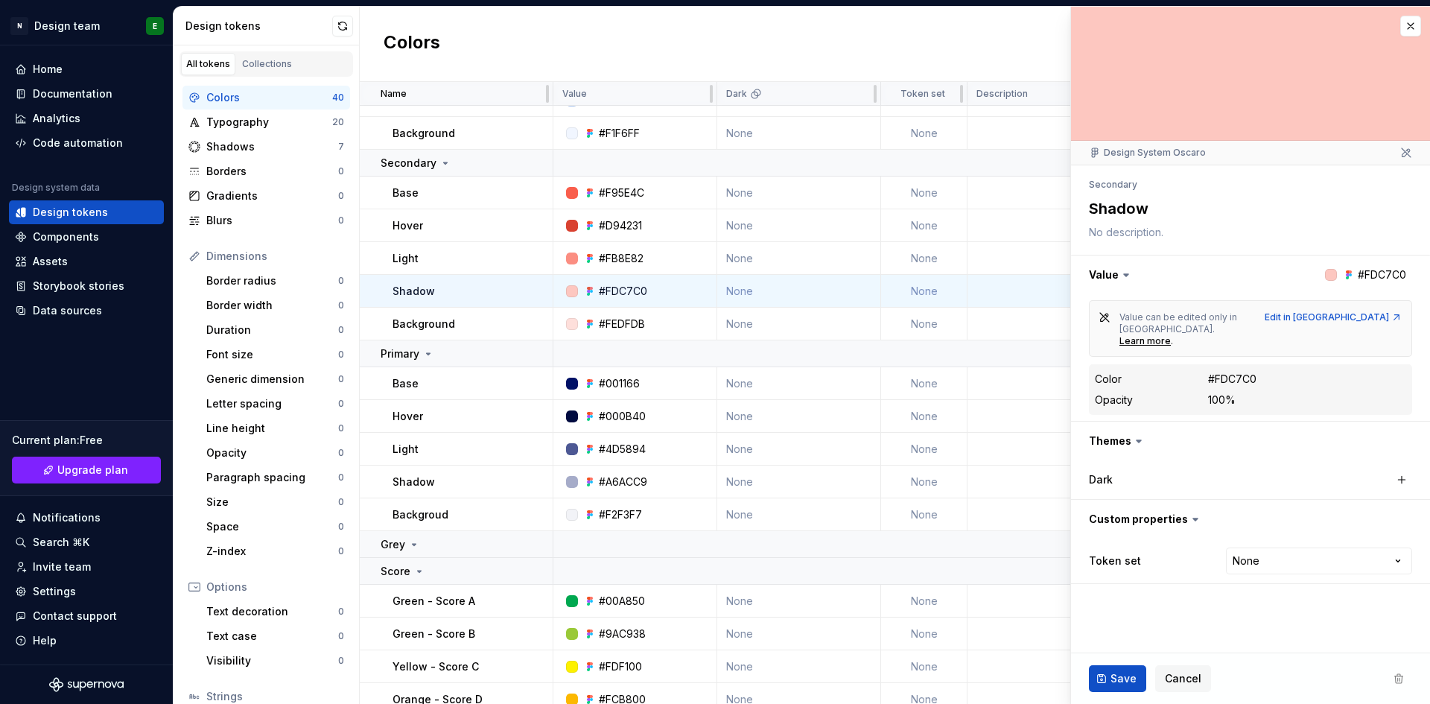
type textarea "*"
click at [1319, 545] on html "N Design team E Home Documentation Analytics Code automation Design system data…" at bounding box center [715, 352] width 1430 height 704
select select "**********"
type textarea "*"
click at [1280, 546] on html "N Design team E Home Documentation Analytics Code automation Design system data…" at bounding box center [715, 352] width 1430 height 704
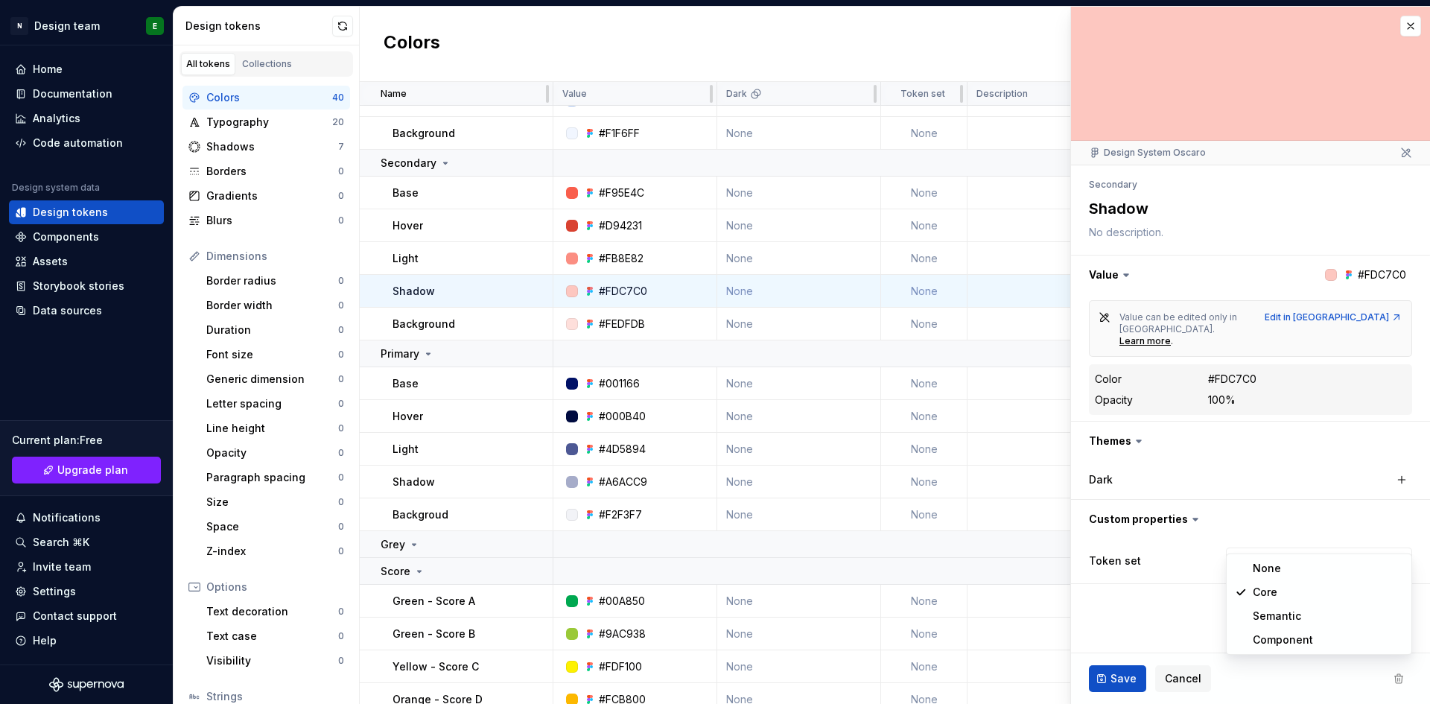
select select "**********"
click at [1116, 687] on button "Save" at bounding box center [1117, 678] width 57 height 27
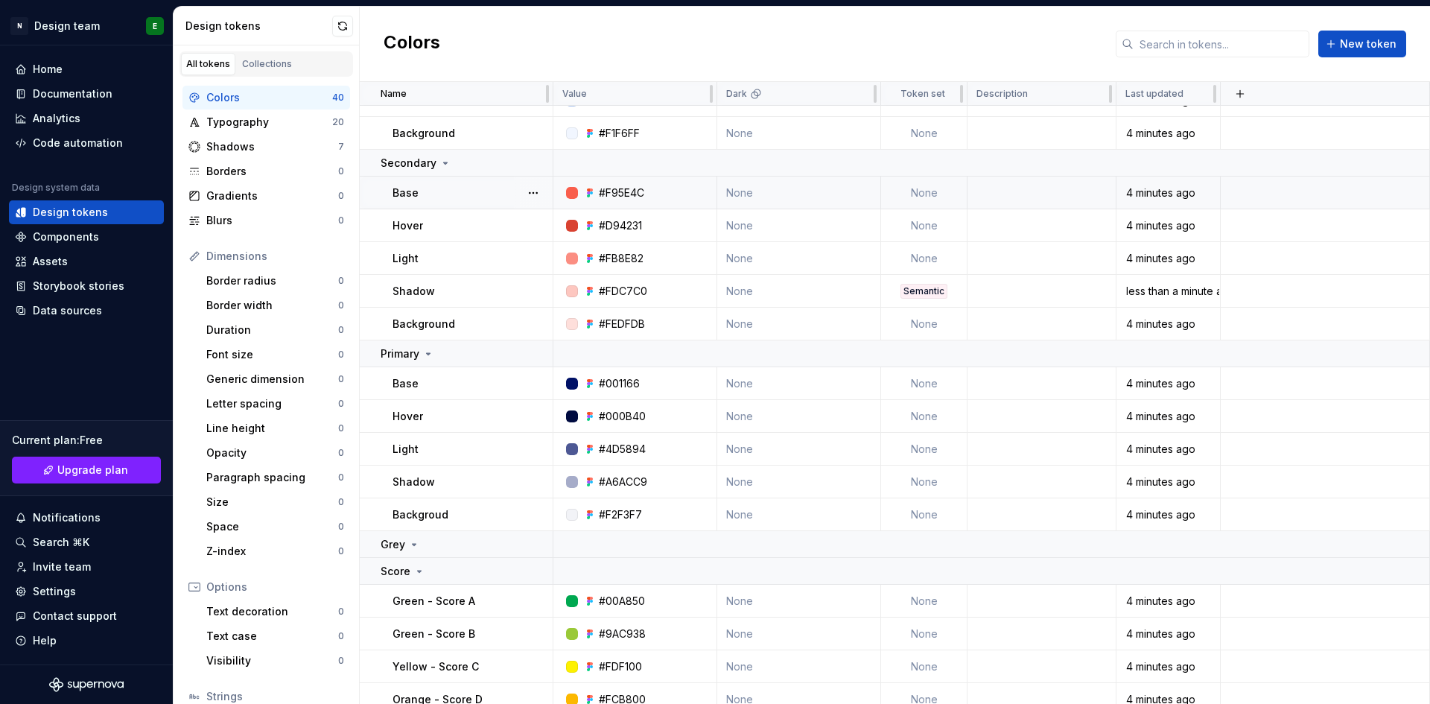
click at [939, 197] on td "None" at bounding box center [924, 192] width 86 height 33
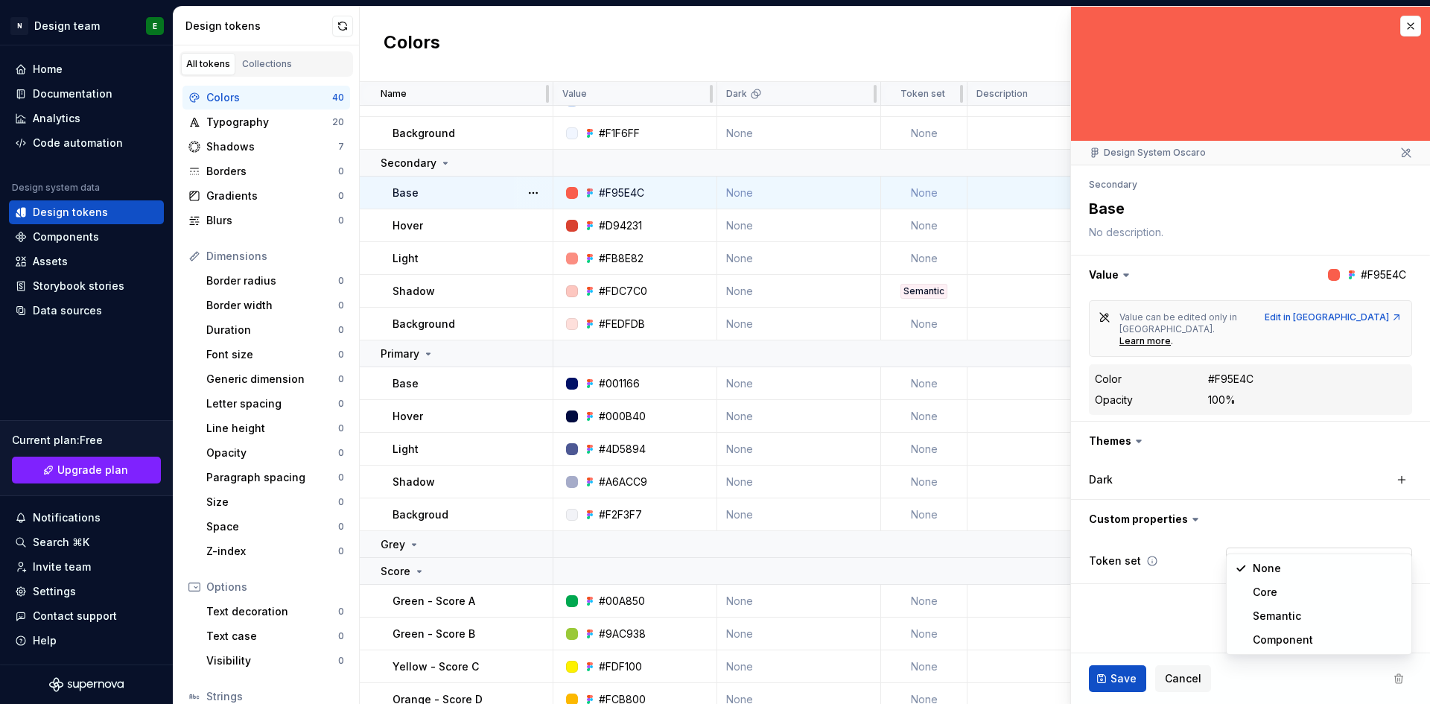
click at [1256, 546] on html "N Design team E Home Documentation Analytics Code automation Design system data…" at bounding box center [715, 352] width 1430 height 704
click at [1402, 19] on button "button" at bounding box center [1410, 26] width 21 height 21
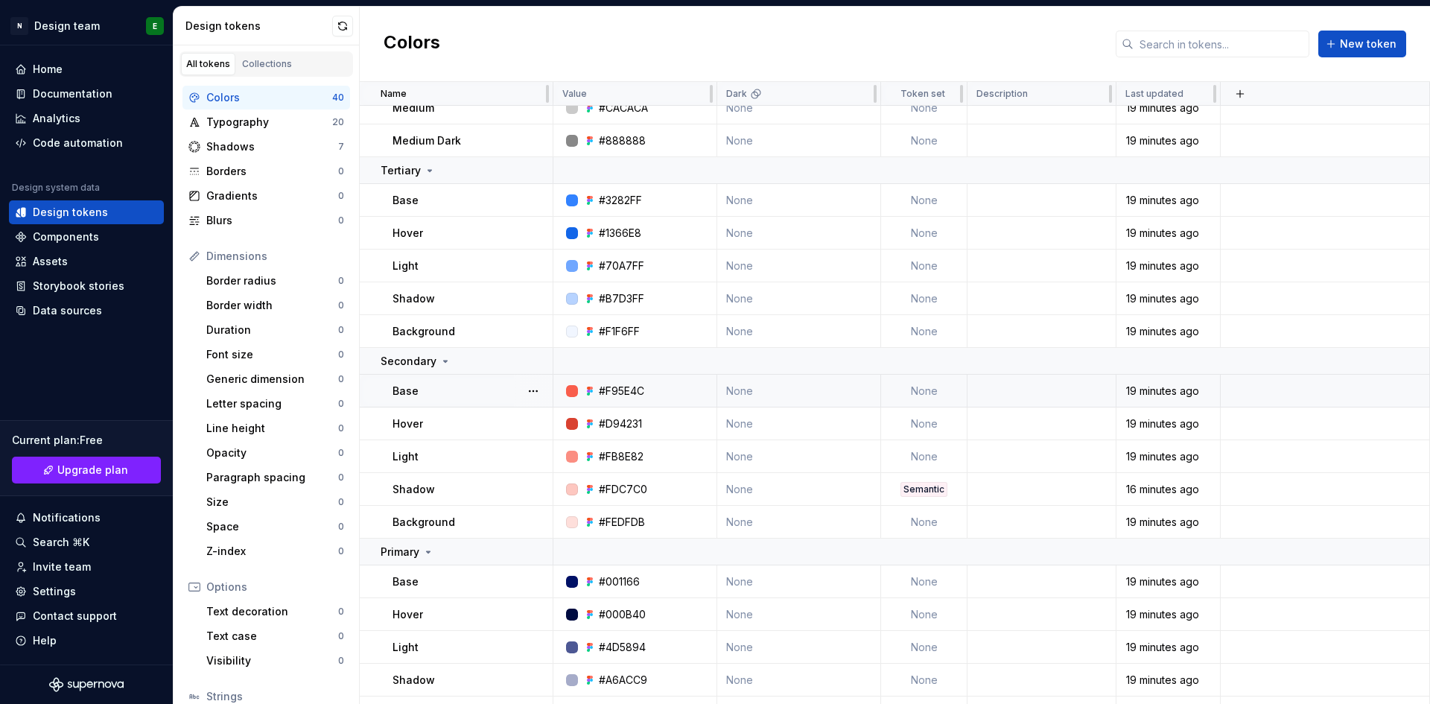
scroll to position [174, 0]
click at [249, 117] on div "Typography" at bounding box center [269, 122] width 126 height 15
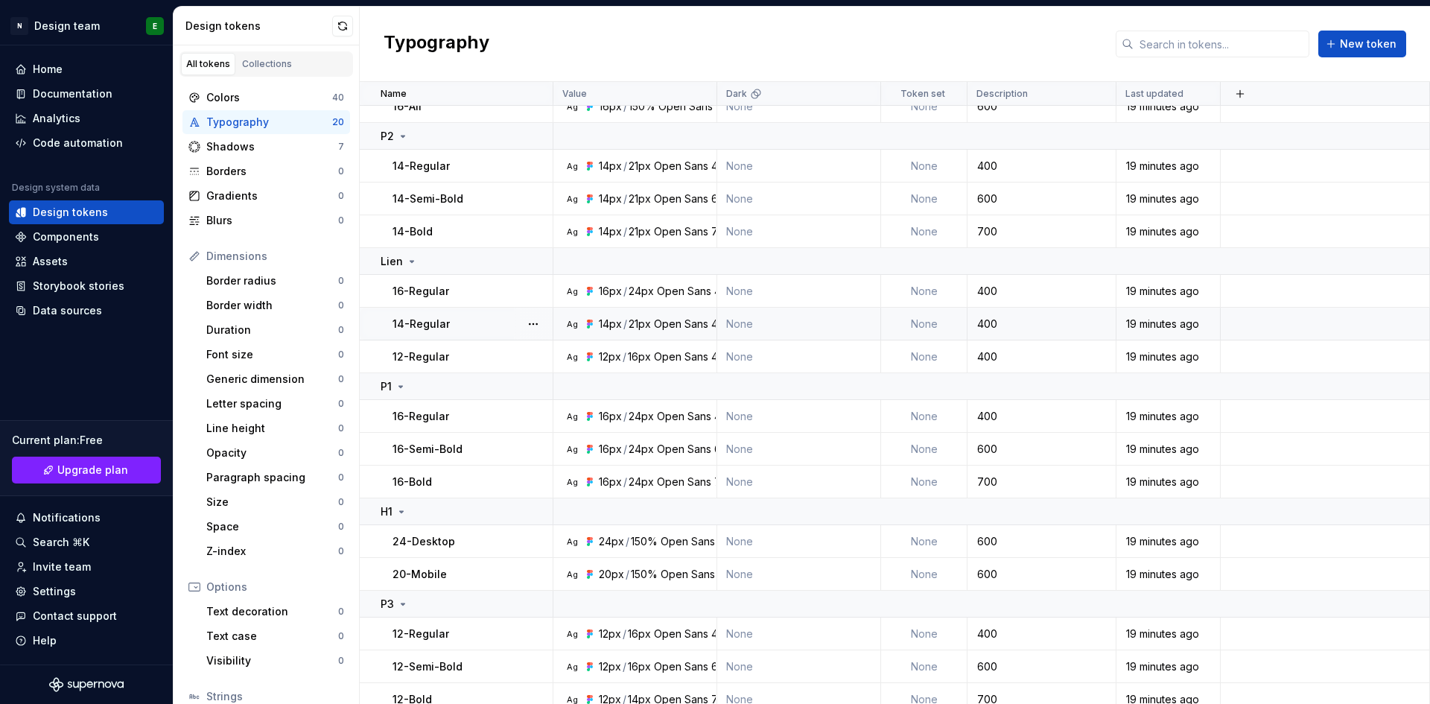
scroll to position [287, 0]
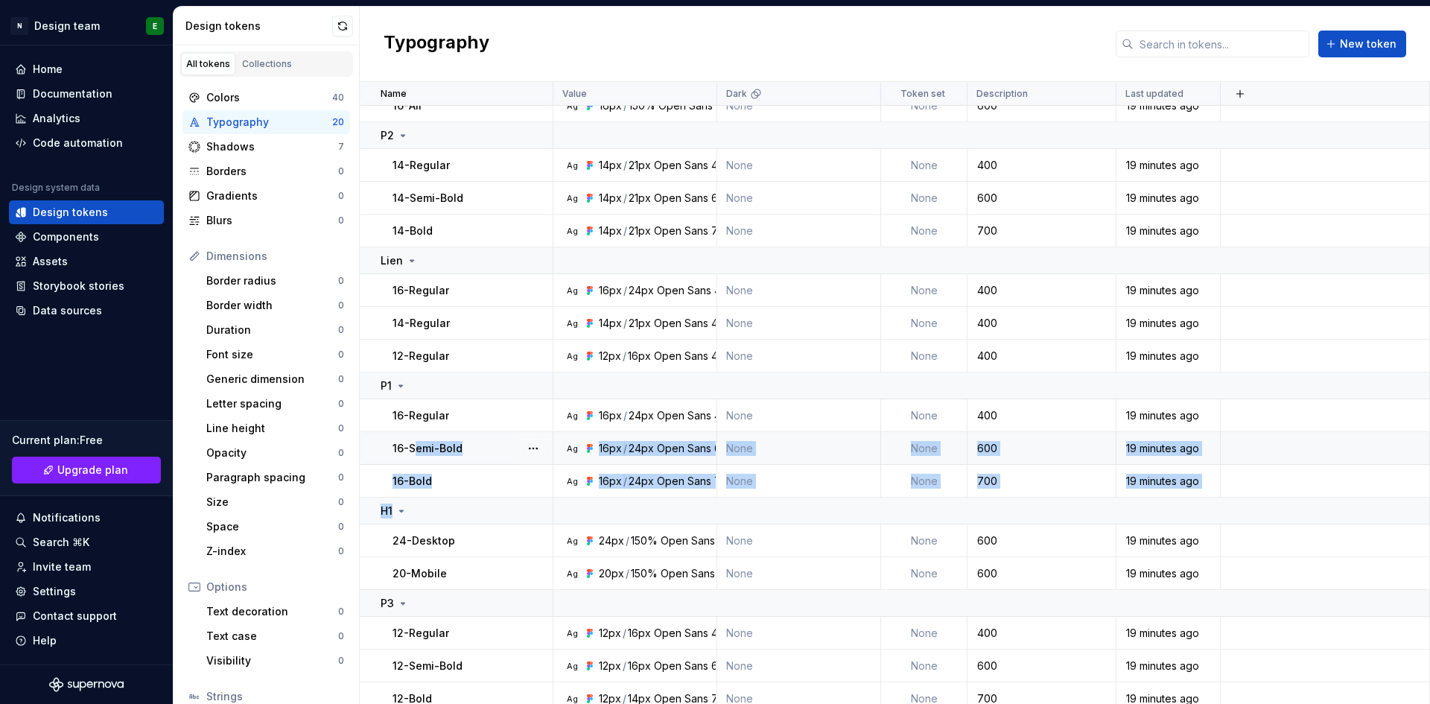
drag, startPoint x: 404, startPoint y: 518, endPoint x: 413, endPoint y: 458, distance: 61.0
click at [413, 458] on tbody "H3 18-Desktop Ag 18px / 150% Open Sans 700 None None 600 19 minutes ago 16-Mobi…" at bounding box center [895, 266] width 1070 height 897
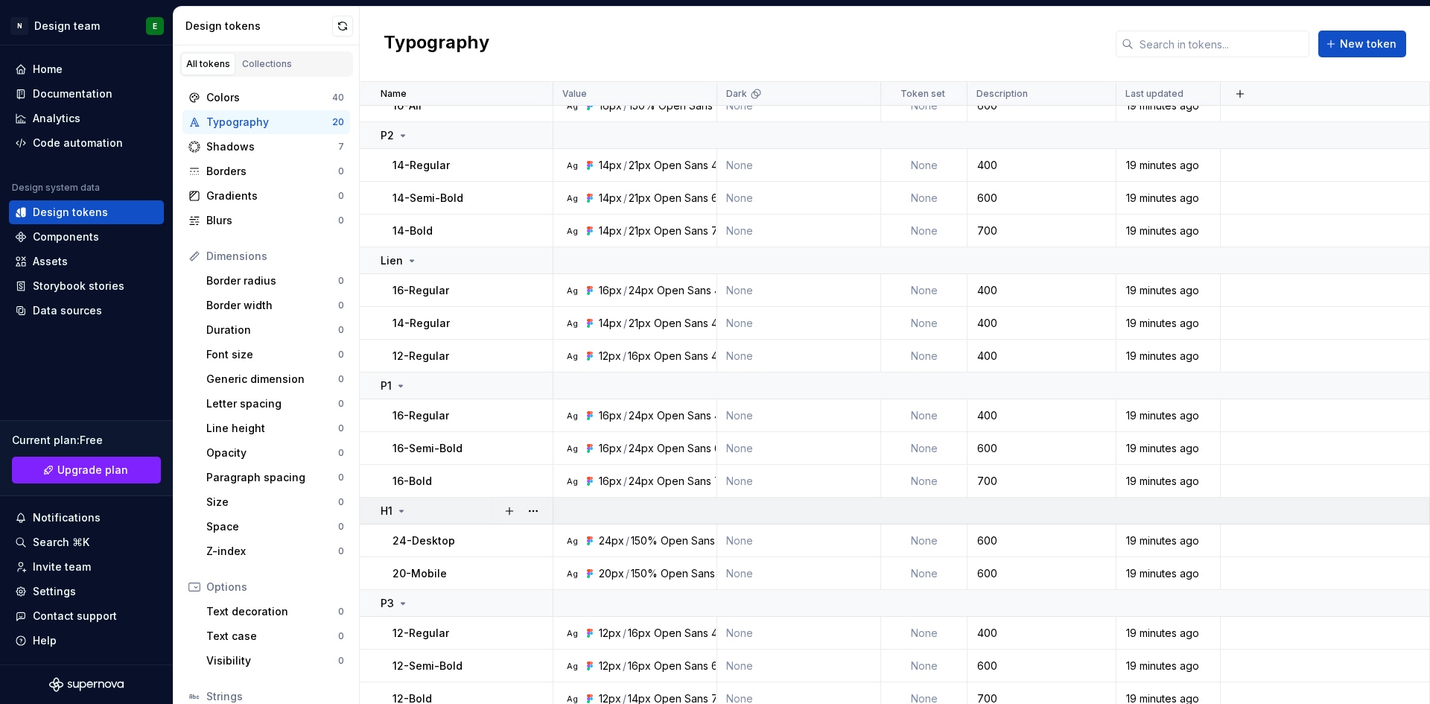
click at [418, 519] on td "H1" at bounding box center [457, 510] width 194 height 27
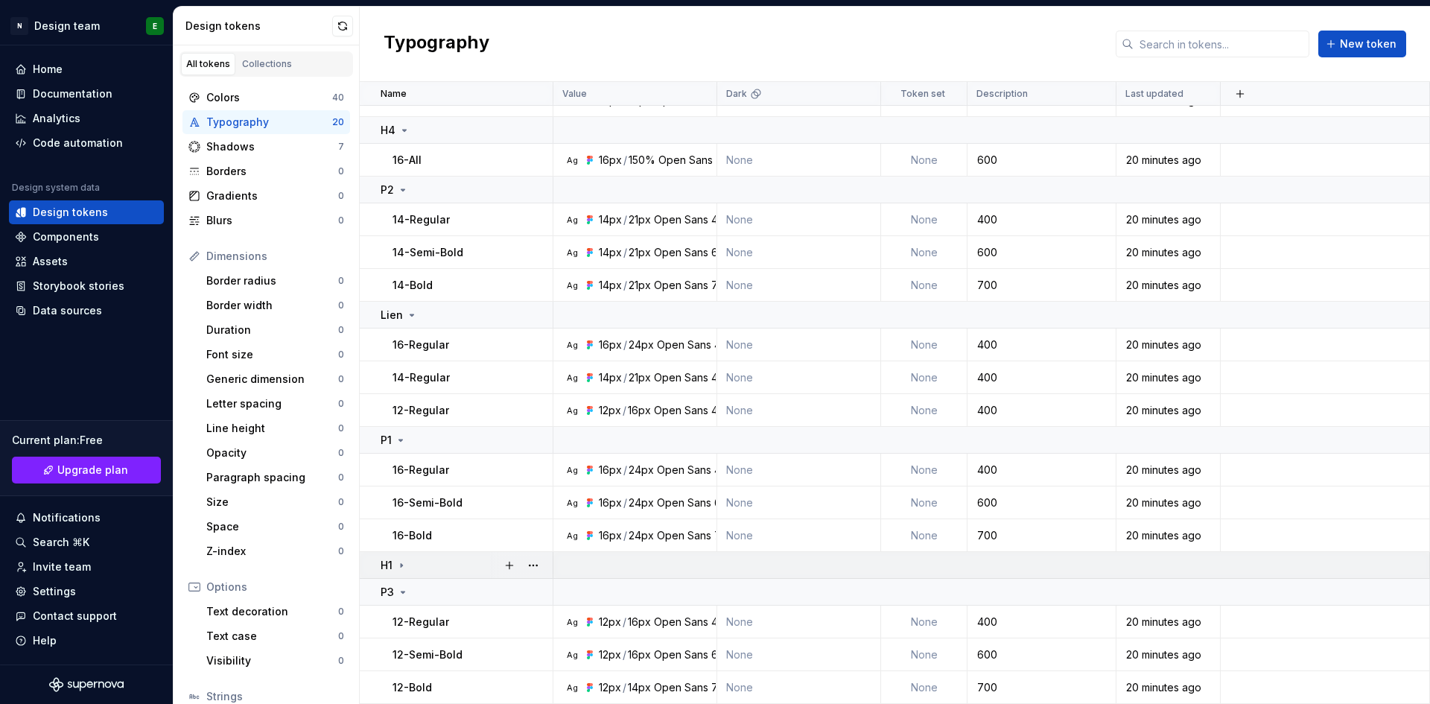
scroll to position [233, 0]
click at [389, 567] on p "H1" at bounding box center [387, 565] width 12 height 15
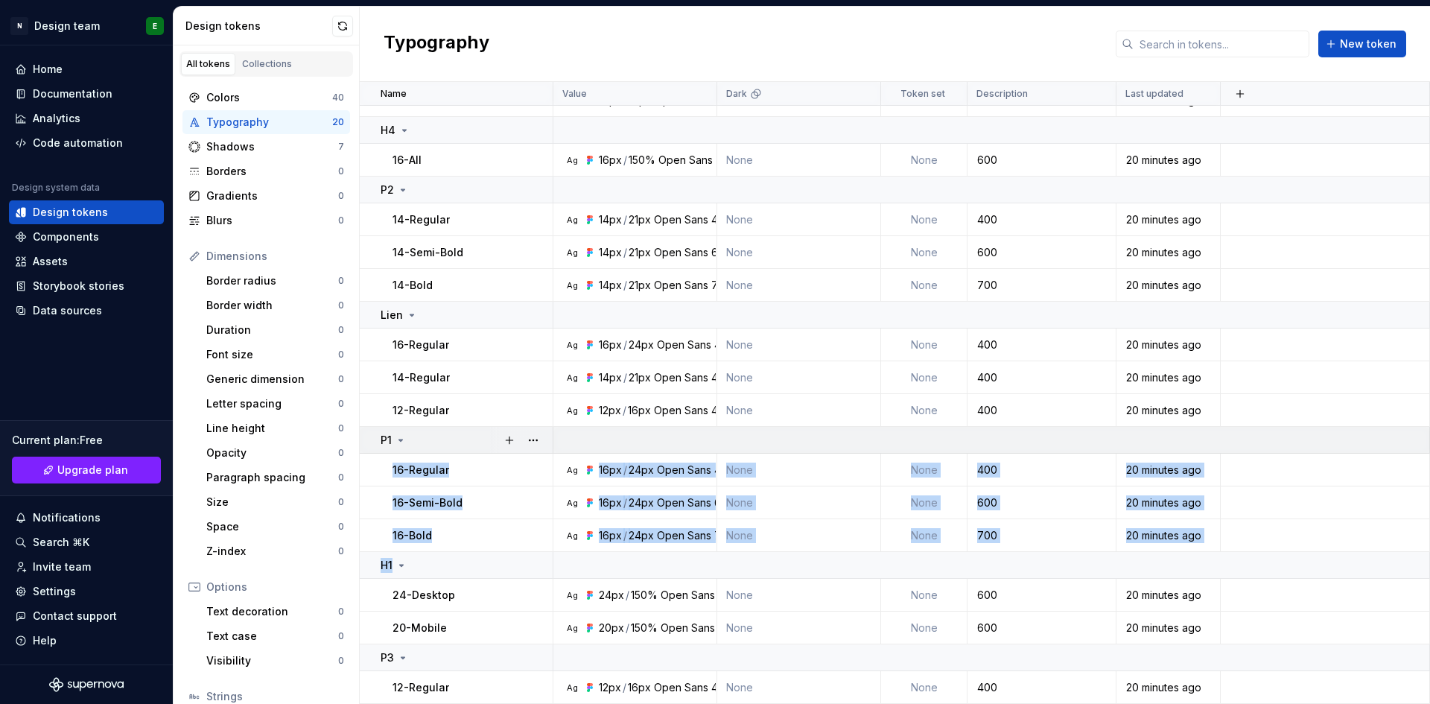
drag, startPoint x: 404, startPoint y: 565, endPoint x: 413, endPoint y: 436, distance: 129.2
click at [413, 436] on tbody "H3 18-Desktop Ag 18px / 150% Open Sans 700 None None 600 20 minutes ago 16-Mobi…" at bounding box center [895, 321] width 1070 height 897
click at [415, 477] on td "16-Regular" at bounding box center [457, 470] width 194 height 33
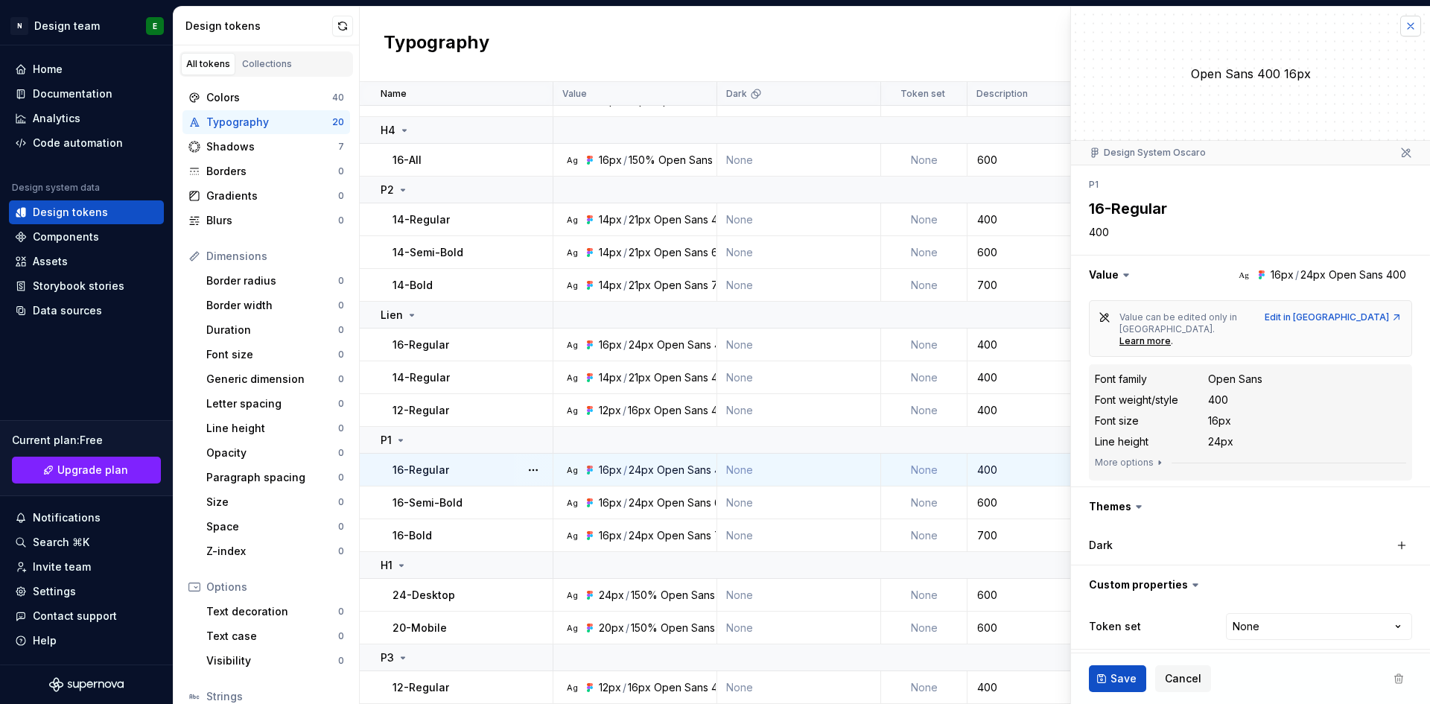
click at [1411, 28] on button "button" at bounding box center [1410, 26] width 21 height 21
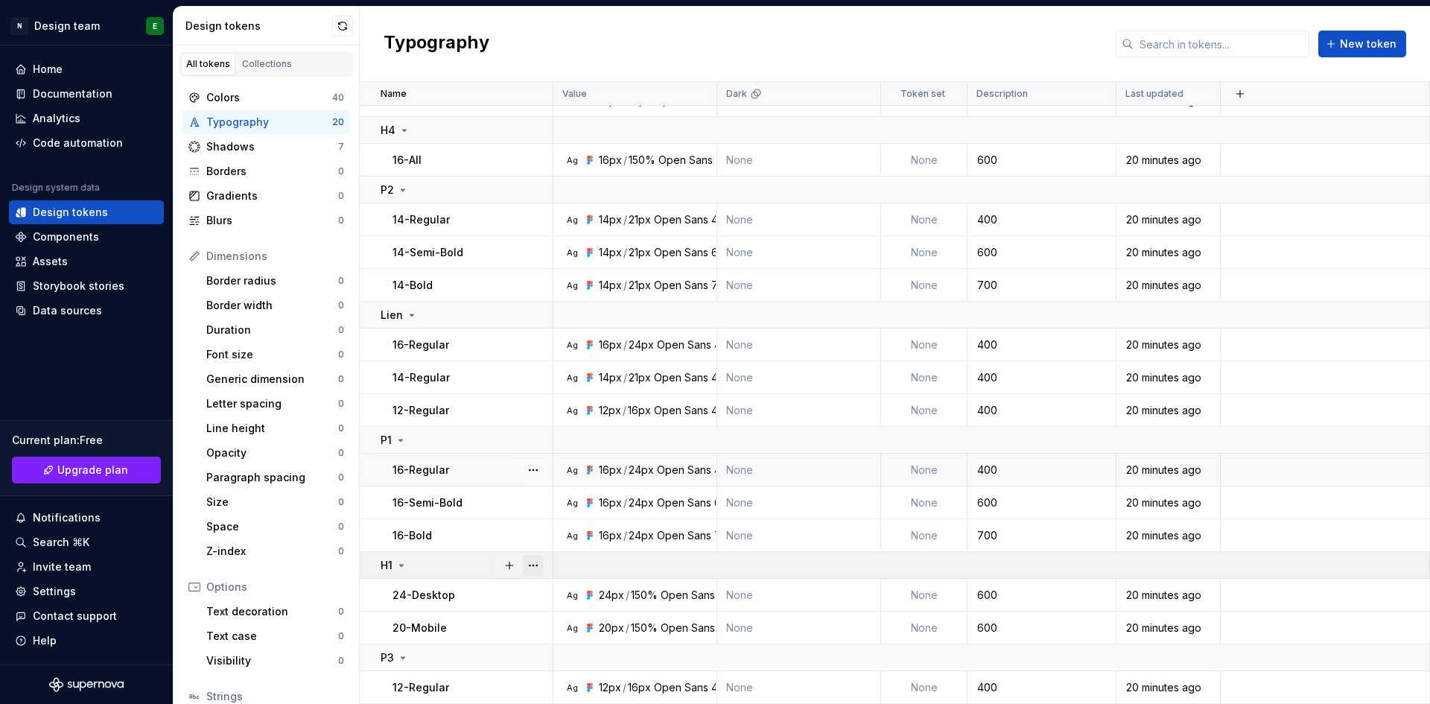
click at [529, 571] on button "button" at bounding box center [533, 565] width 21 height 21
click at [416, 576] on html "N Design team E Home Documentation Analytics Code automation Design system data…" at bounding box center [715, 352] width 1430 height 704
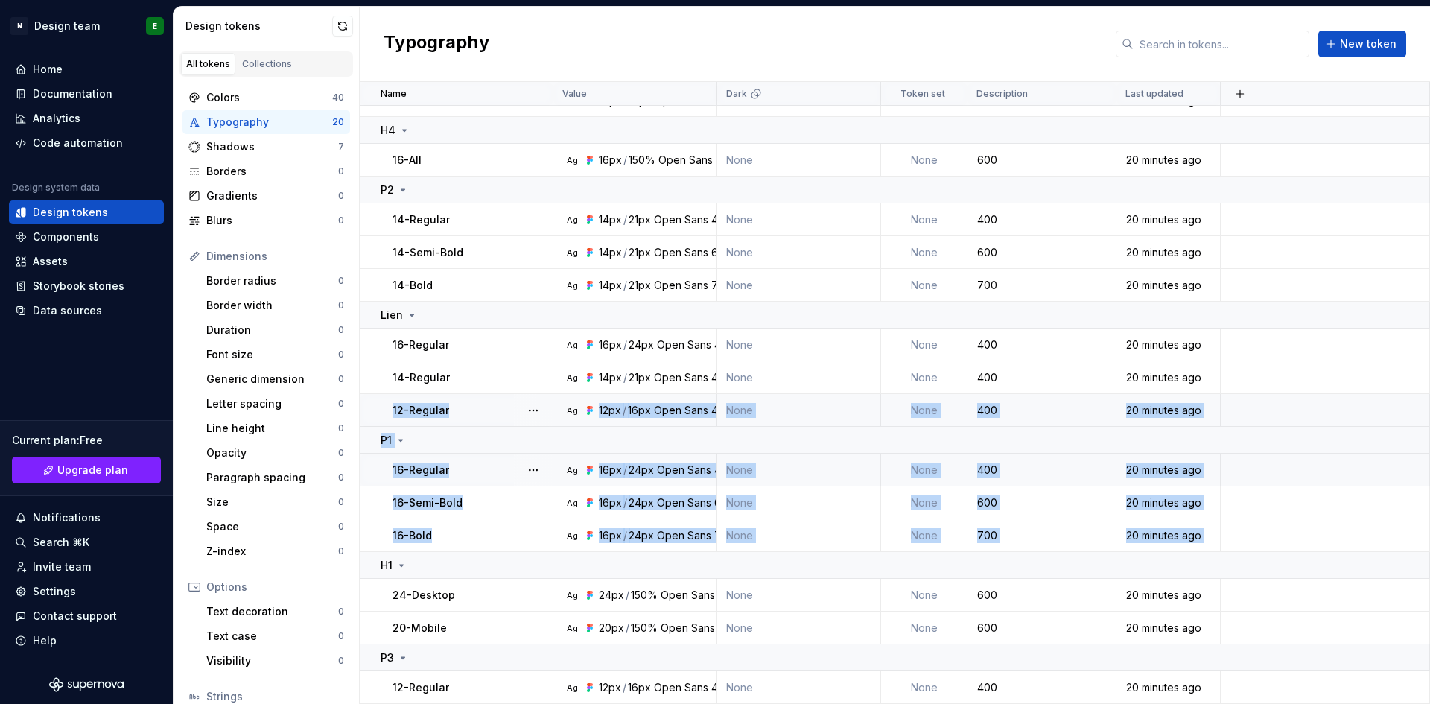
drag, startPoint x: 377, startPoint y: 563, endPoint x: 387, endPoint y: 414, distance: 149.3
click at [387, 414] on tbody "H3 18-Desktop Ag 18px / 150% Open Sans 700 None None 600 20 minutes ago 16-Mobi…" at bounding box center [895, 321] width 1070 height 897
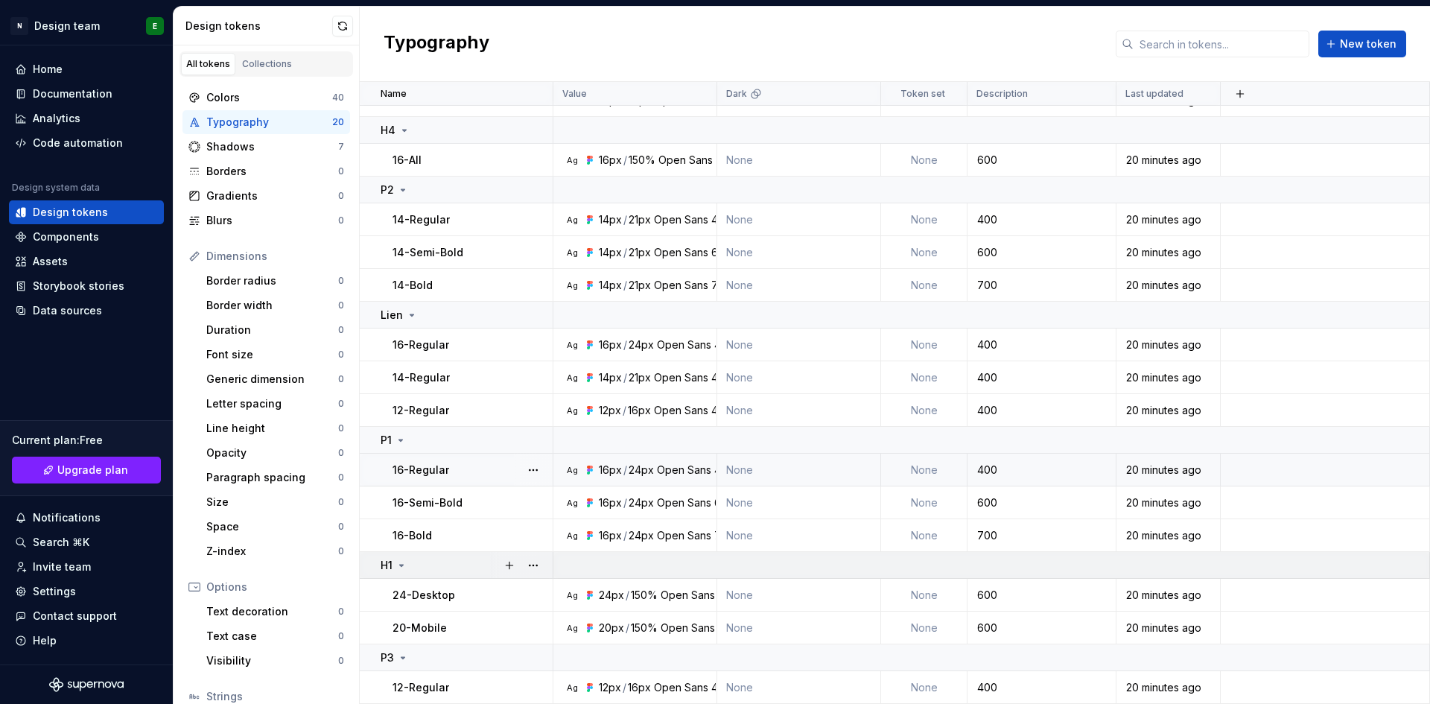
click at [413, 566] on div "H1" at bounding box center [466, 565] width 171 height 15
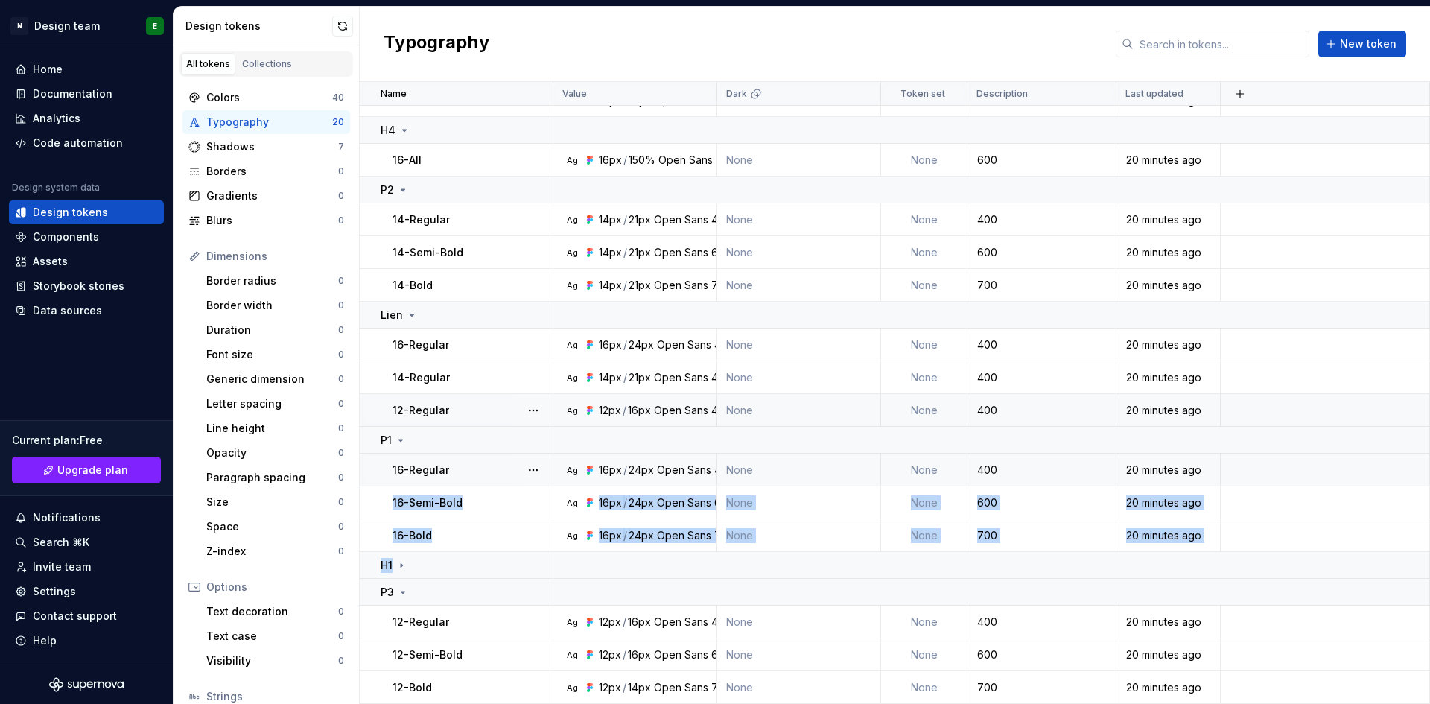
drag, startPoint x: 1355, startPoint y: 564, endPoint x: 1354, endPoint y: 395, distance: 168.3
click at [1354, 395] on tbody "H3 18-Desktop Ag 18px / 150% Open Sans 700 None None 600 20 minutes ago 16-Mobi…" at bounding box center [895, 288] width 1070 height 831
click at [1299, 494] on td at bounding box center [1325, 502] width 209 height 33
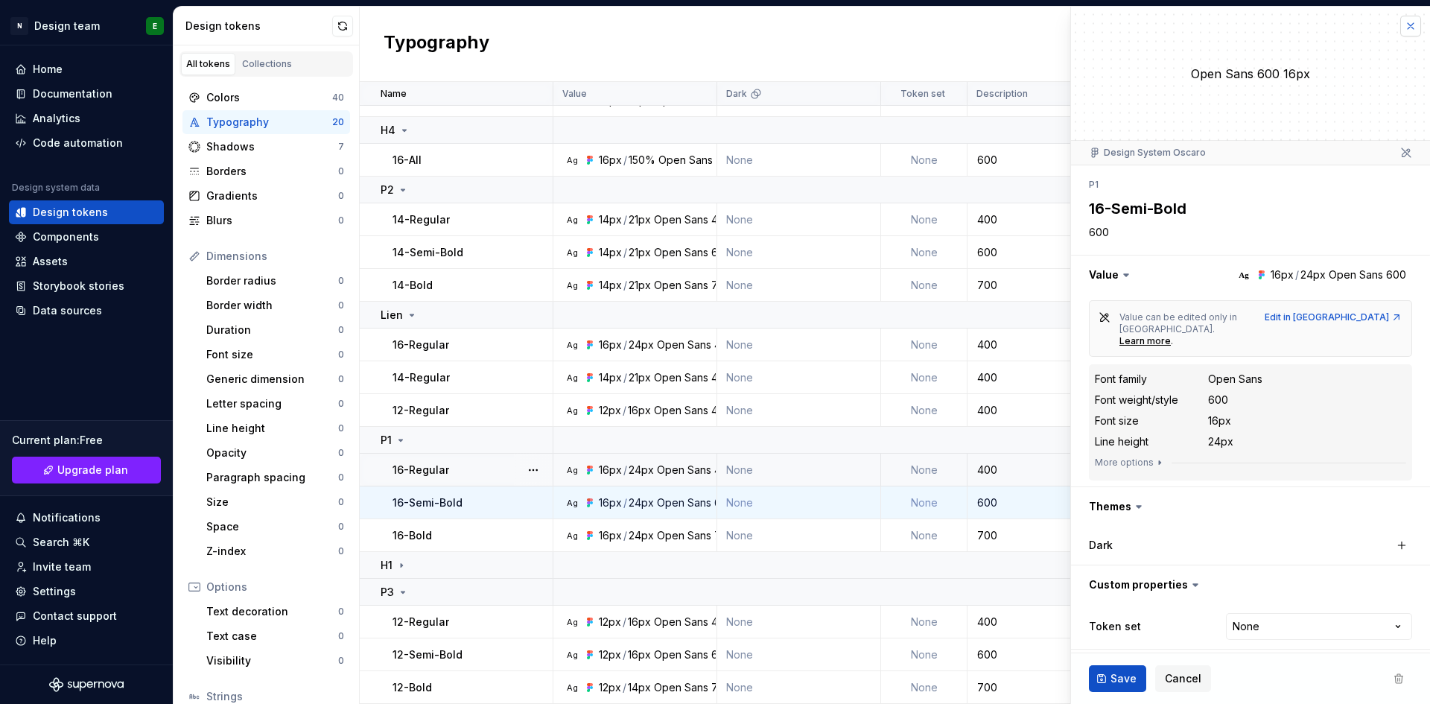
click at [1415, 27] on button "button" at bounding box center [1410, 26] width 21 height 21
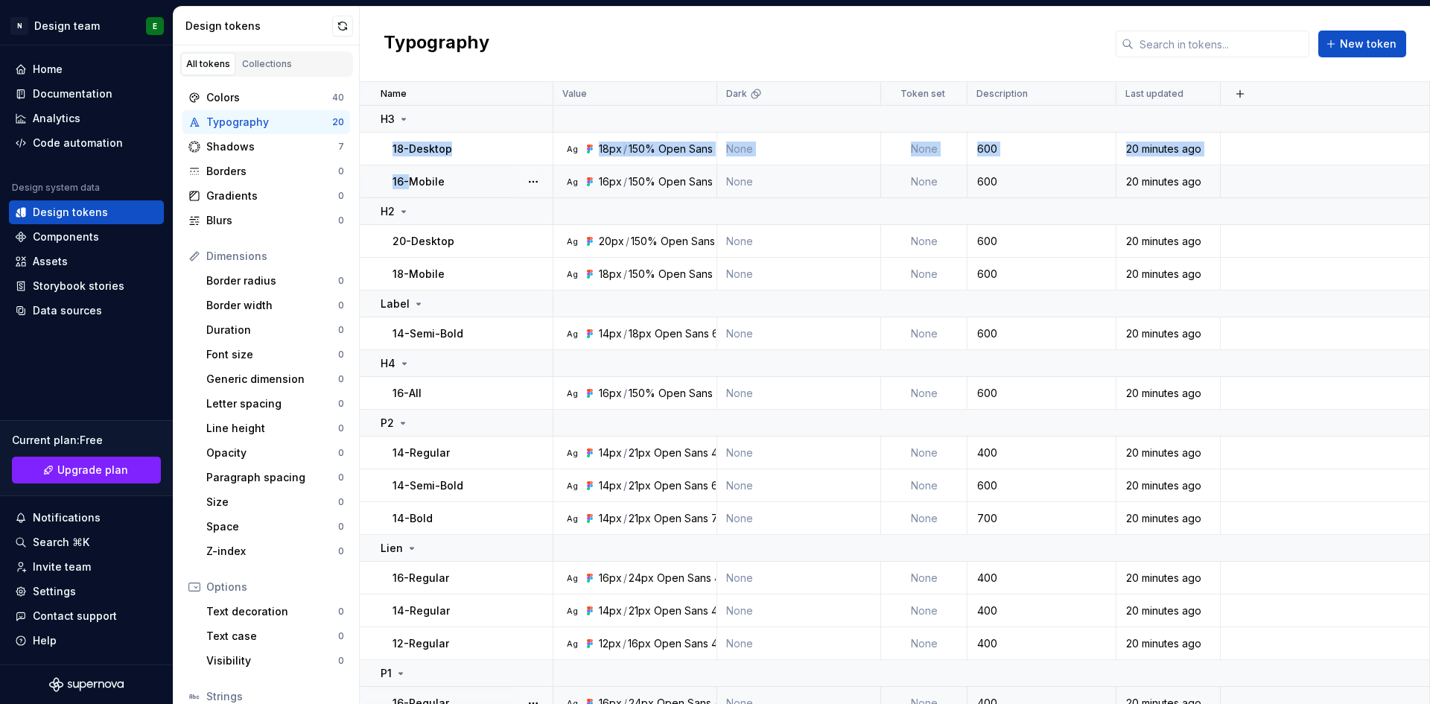
drag, startPoint x: 407, startPoint y: 122, endPoint x: 409, endPoint y: 197, distance: 75.2
click at [409, 197] on tbody "H3 18-Desktop Ag 18px / 150% Open Sans 700 None None 600 20 minutes ago 16-Mobi…" at bounding box center [895, 521] width 1070 height 831
click at [428, 141] on p "18-Desktop" at bounding box center [422, 148] width 60 height 15
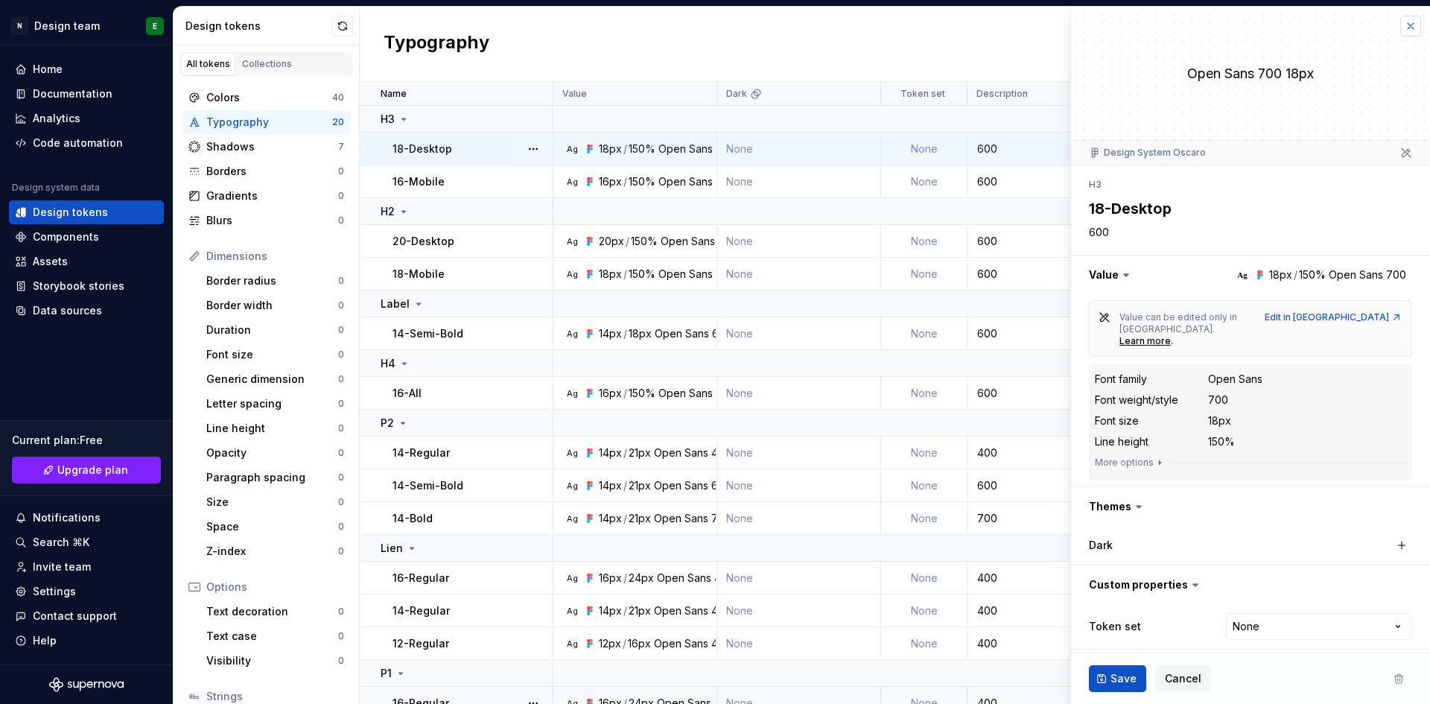
click at [1413, 28] on button "button" at bounding box center [1410, 26] width 21 height 21
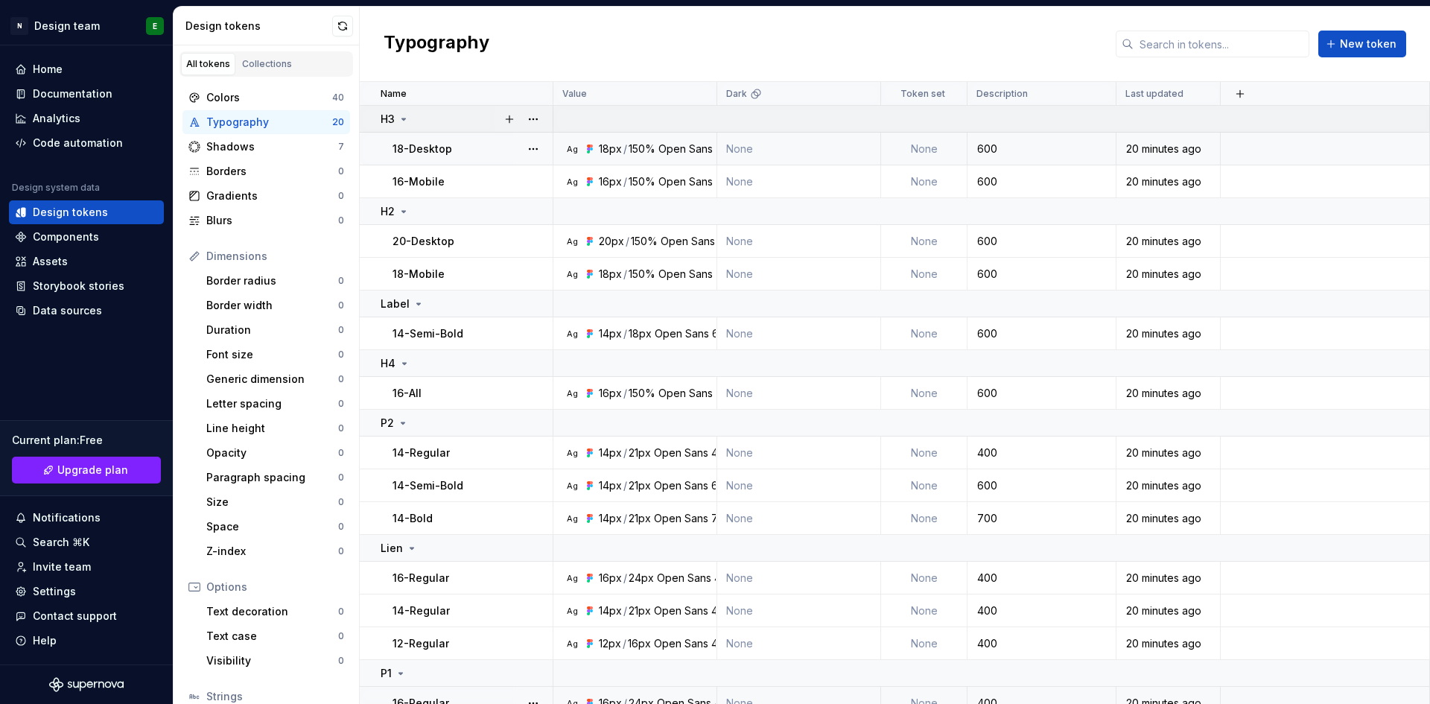
click at [364, 116] on td "H3" at bounding box center [457, 119] width 194 height 27
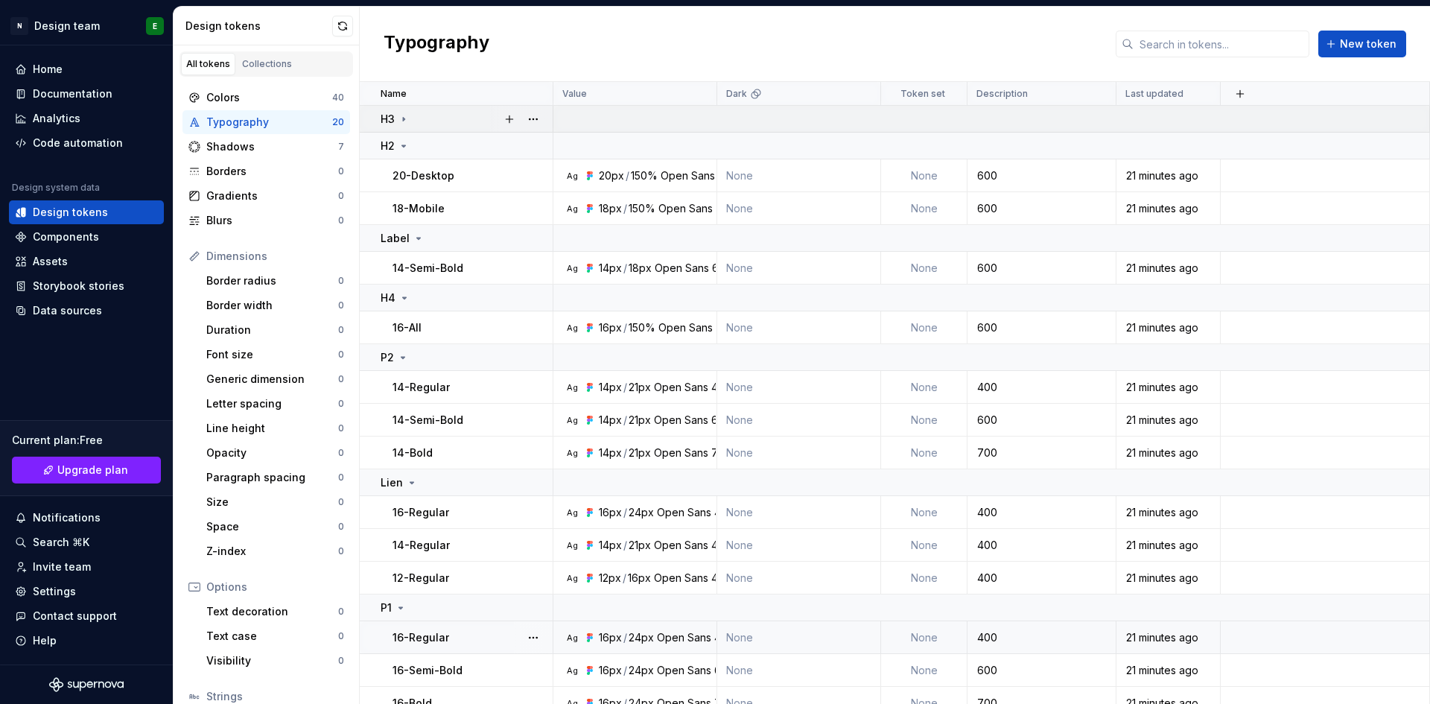
click at [364, 116] on td "H3" at bounding box center [457, 119] width 194 height 27
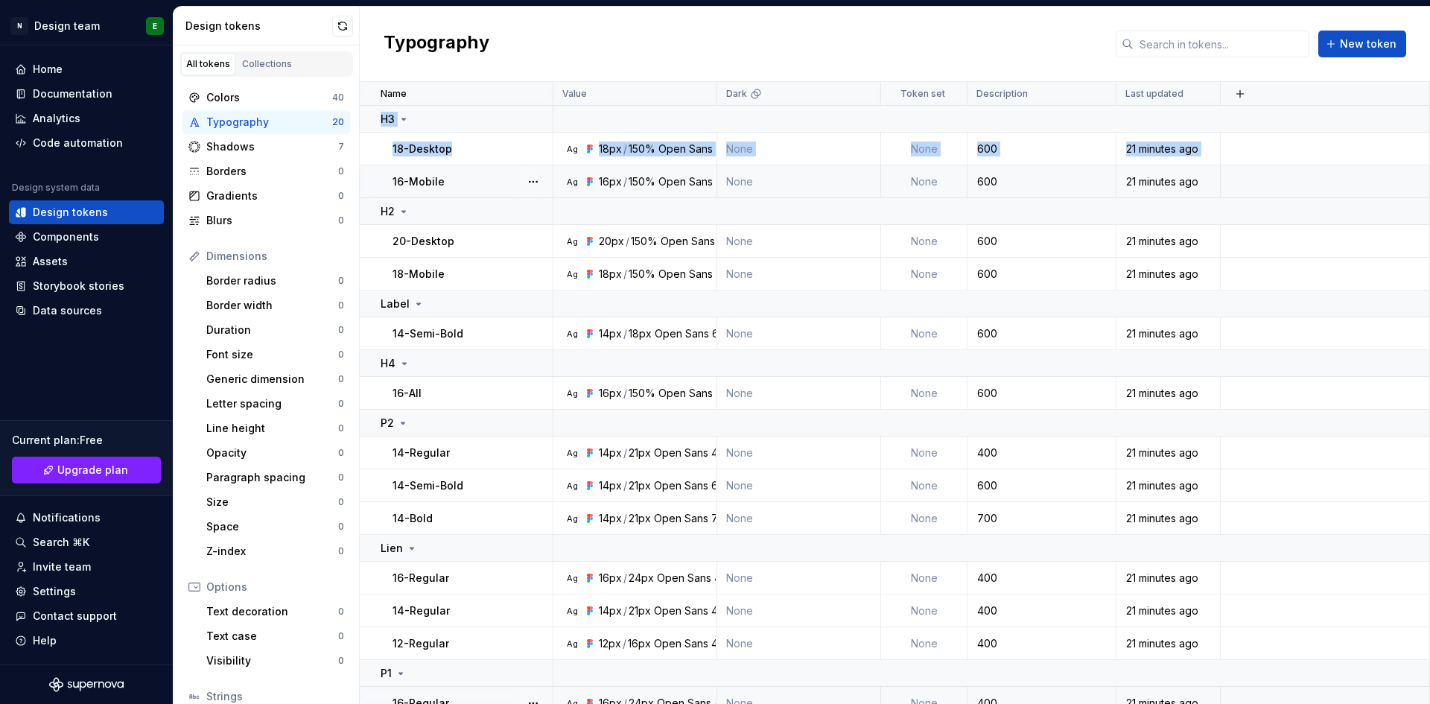
drag, startPoint x: 364, startPoint y: 116, endPoint x: 369, endPoint y: 197, distance: 80.6
click at [369, 197] on tbody "H3 18-Desktop Ag 18px / 150% Open Sans 700 None None 600 21 minutes ago 16-Mobi…" at bounding box center [895, 521] width 1070 height 831
click at [369, 197] on td "16-Mobile" at bounding box center [457, 181] width 194 height 33
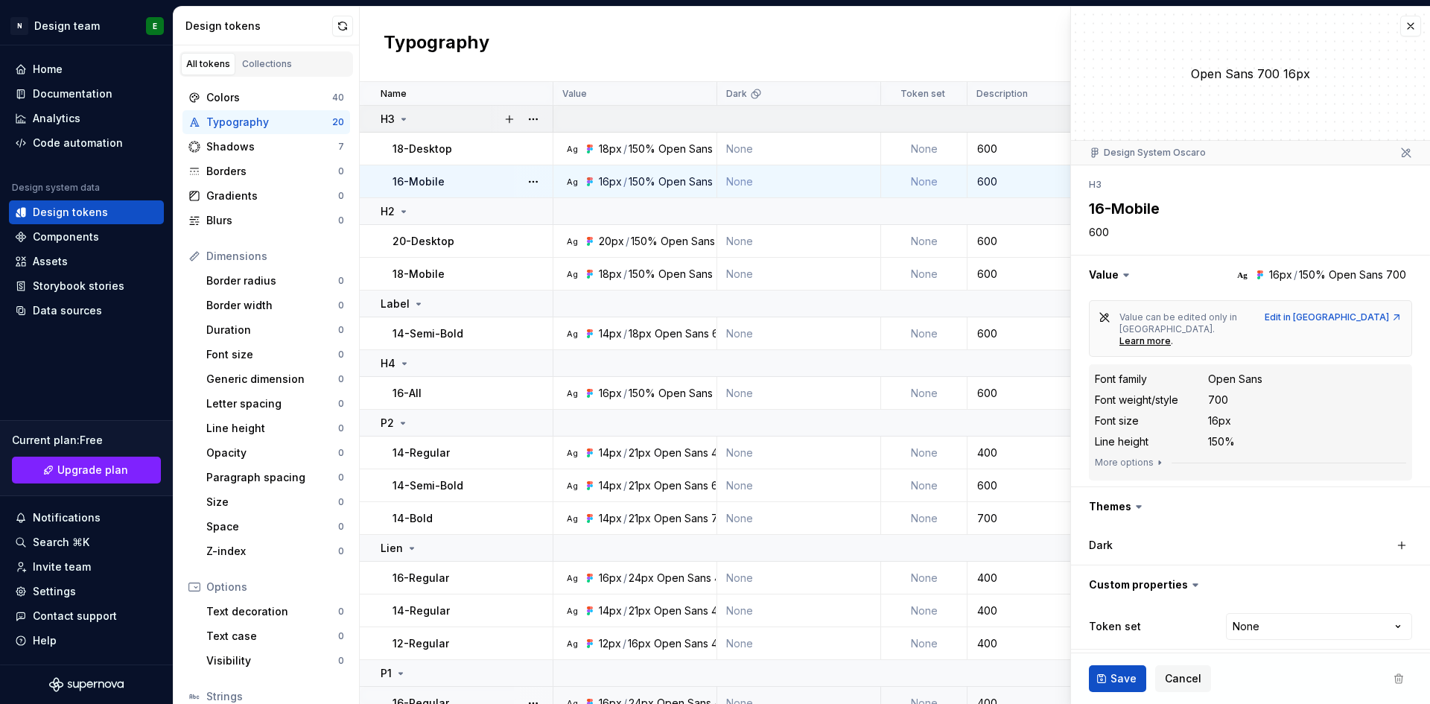
click at [376, 116] on td "H3" at bounding box center [457, 119] width 194 height 27
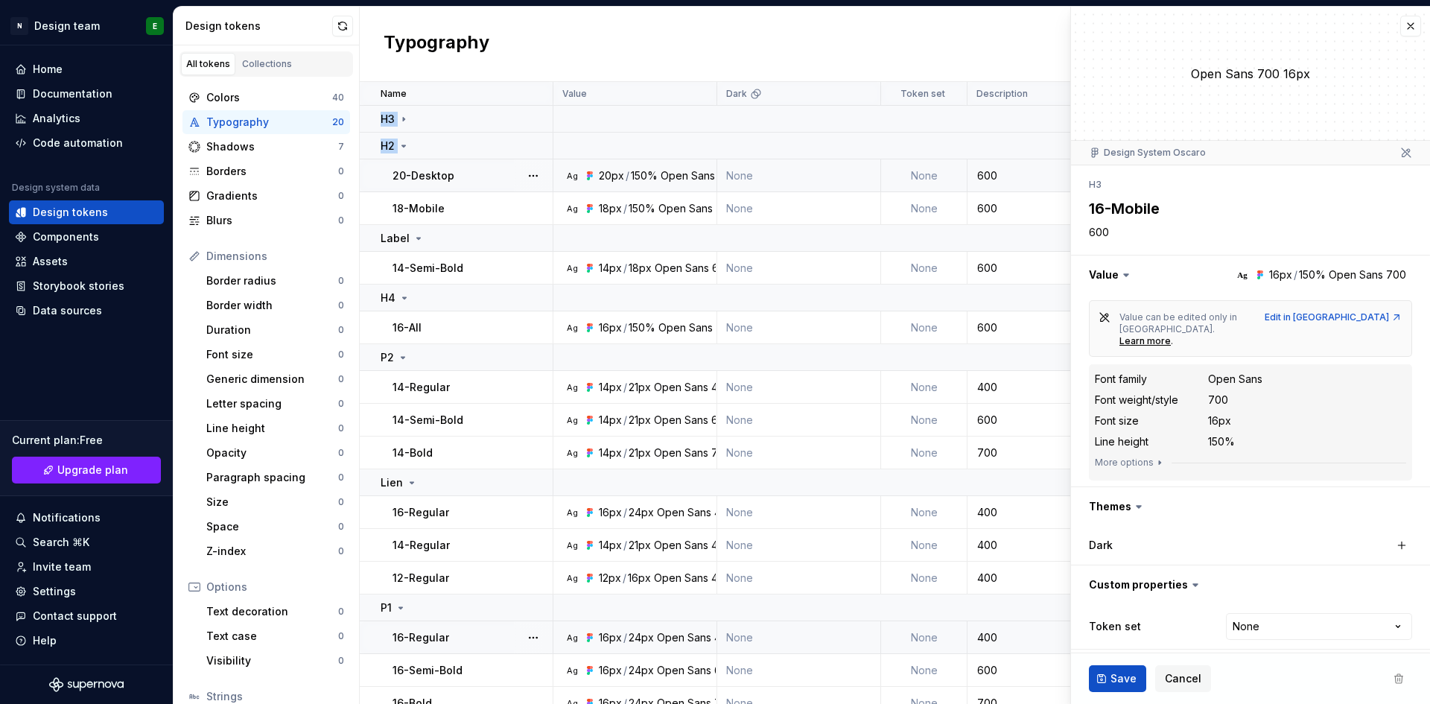
drag, startPoint x: 376, startPoint y: 116, endPoint x: 363, endPoint y: 164, distance: 49.3
click at [363, 164] on tbody "H3 H2 20-Desktop Ag 20px / 150% Open Sans 700 None None 600 21 minutes ago 18-M…" at bounding box center [895, 489] width 1070 height 766
click at [378, 146] on td "H2" at bounding box center [457, 146] width 194 height 27
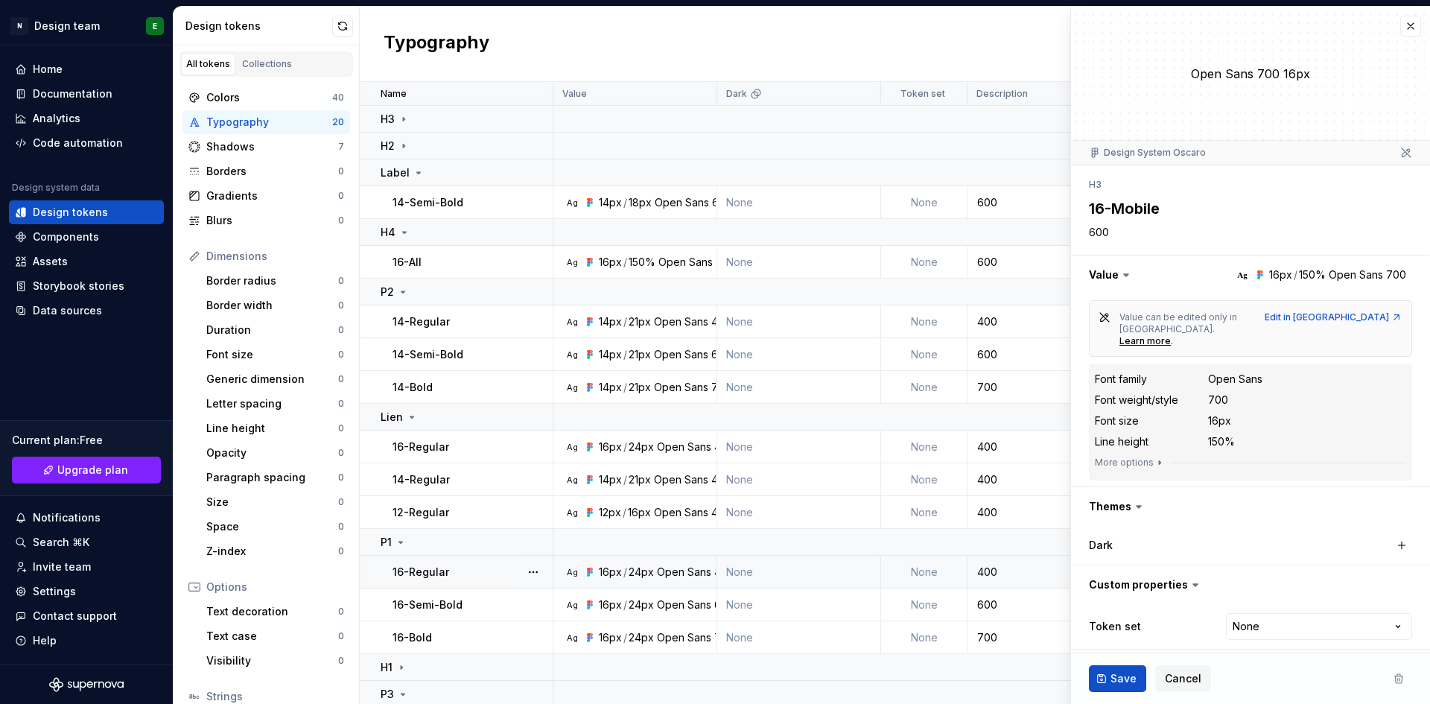
click at [466, 54] on h2 "Typography" at bounding box center [437, 44] width 106 height 27
click at [1418, 27] on button "button" at bounding box center [1410, 26] width 21 height 21
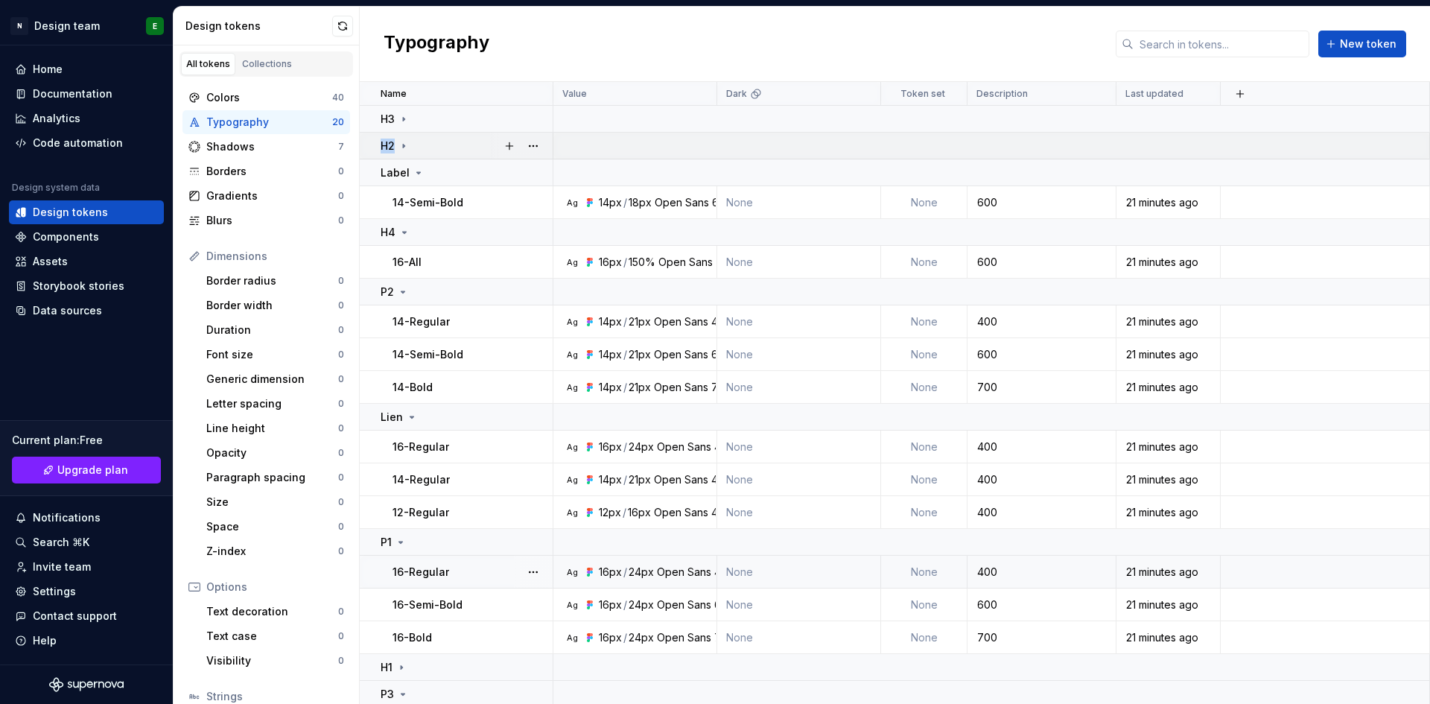
drag, startPoint x: 402, startPoint y: 113, endPoint x: 399, endPoint y: 148, distance: 35.1
click at [399, 148] on tbody "H3 H2 Label 14-Semi-Bold Ag 14px / 18px Open Sans 600 None None 600 21 minutes …" at bounding box center [895, 456] width 1070 height 700
click at [412, 141] on div "H2" at bounding box center [466, 146] width 171 height 15
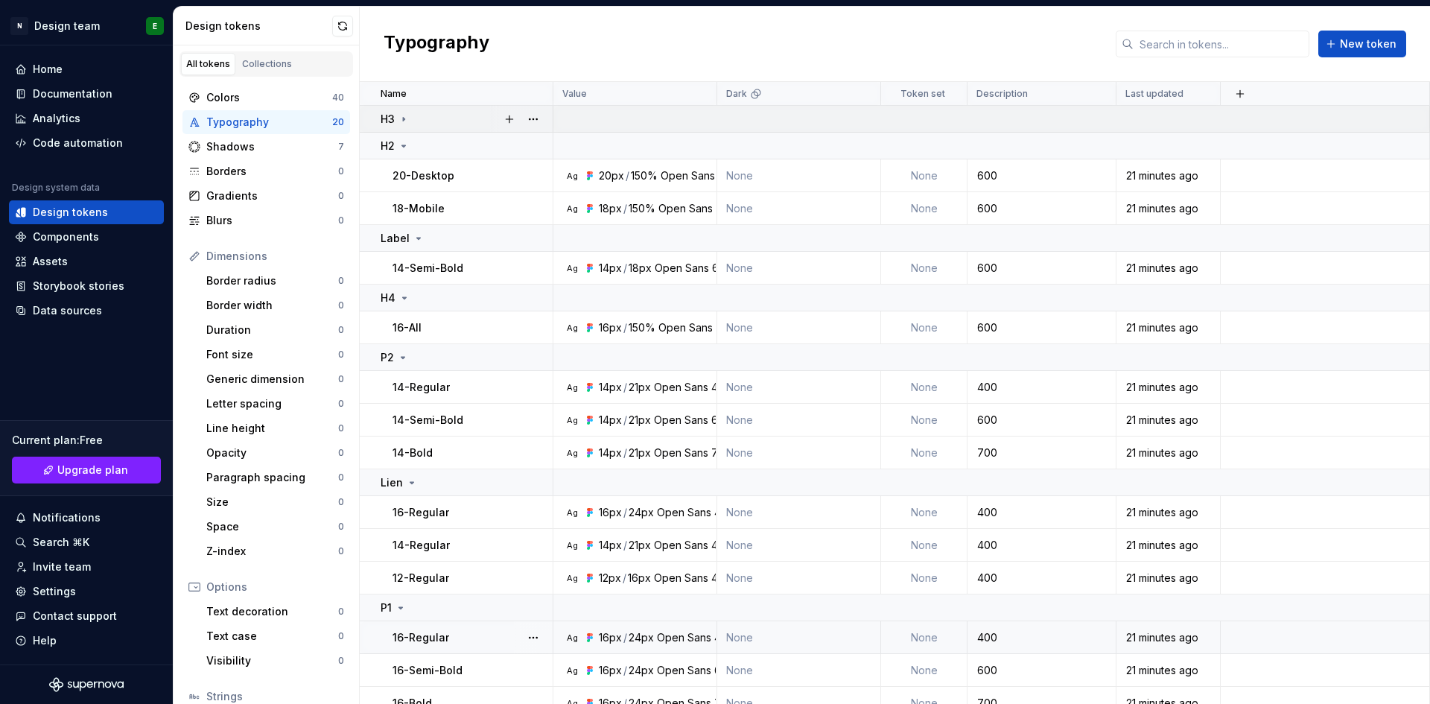
click at [420, 115] on div "H3" at bounding box center [466, 119] width 171 height 15
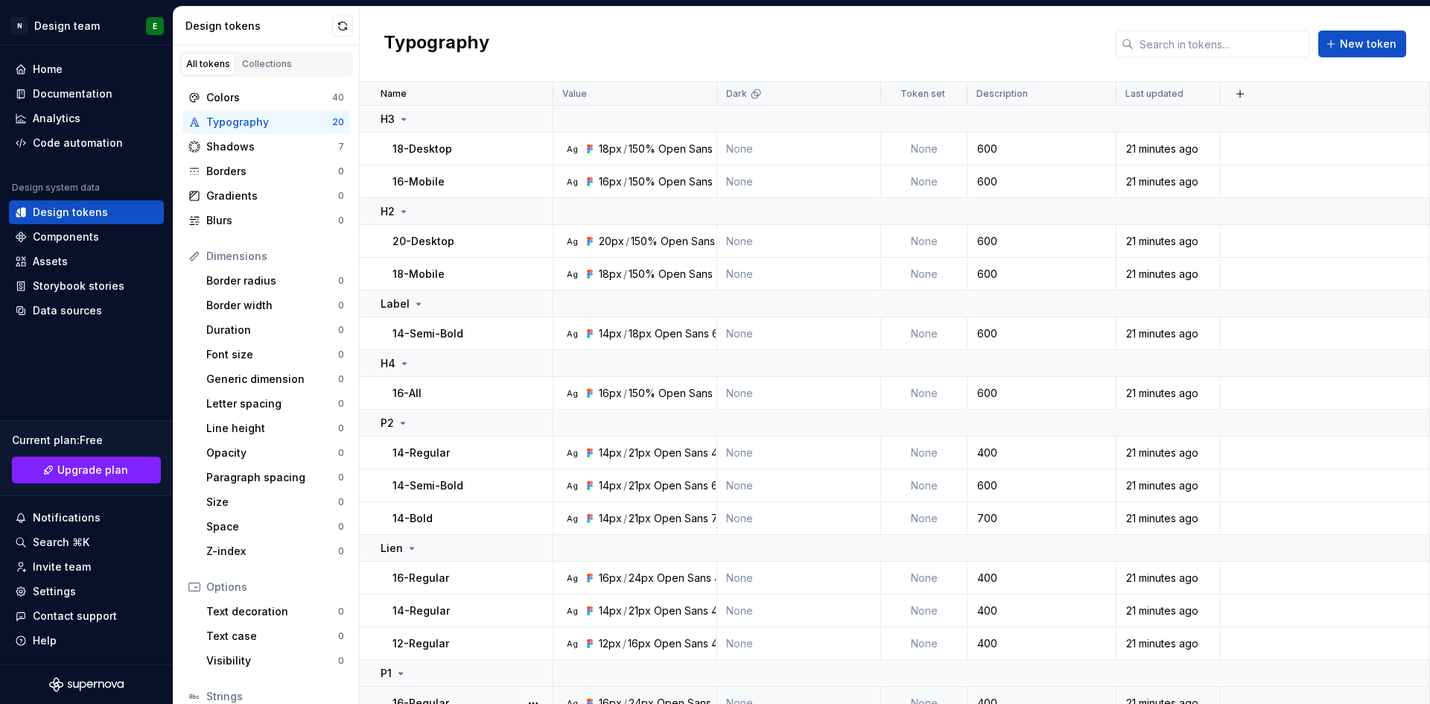
click at [597, 65] on div "Typography New token" at bounding box center [895, 44] width 1070 height 75
click at [287, 284] on div "Border radius" at bounding box center [272, 280] width 132 height 15
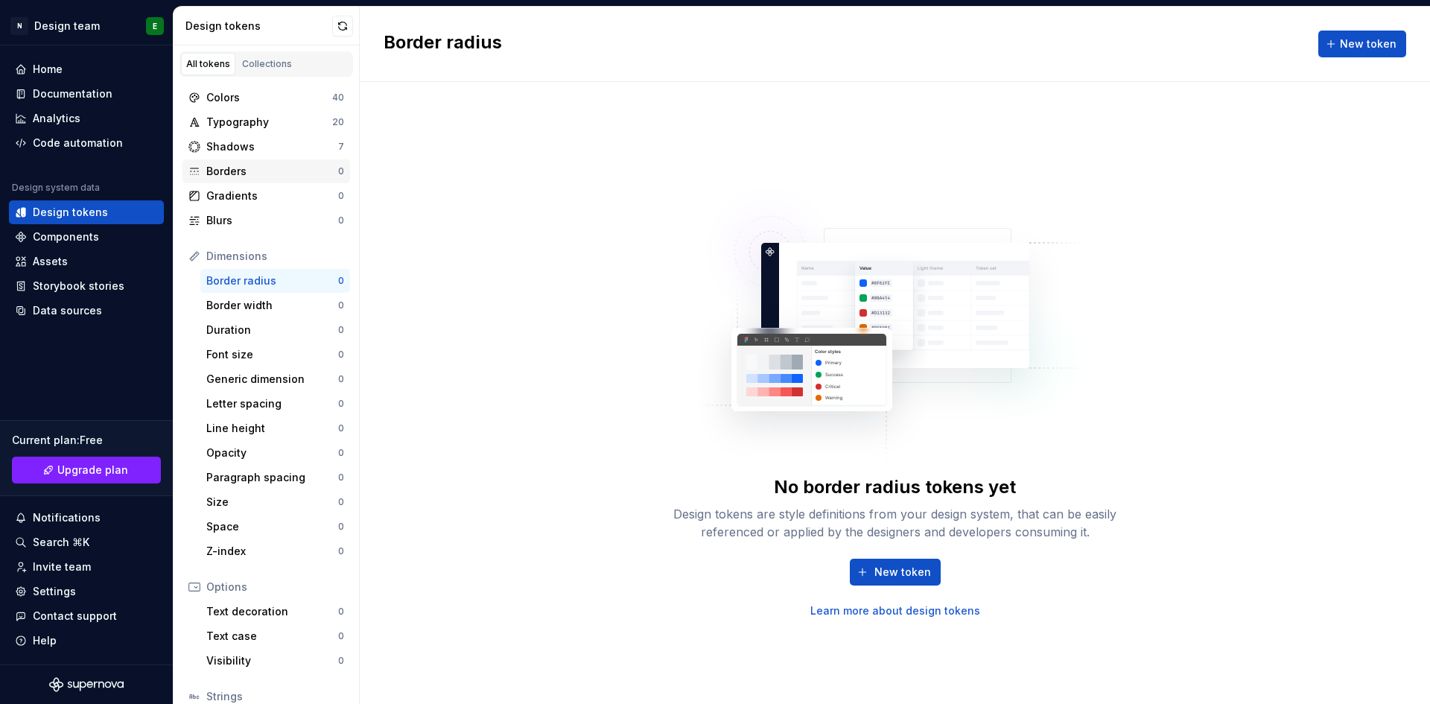
click at [246, 167] on div "Borders" at bounding box center [272, 171] width 132 height 15
click at [902, 568] on span "New token" at bounding box center [902, 571] width 57 height 15
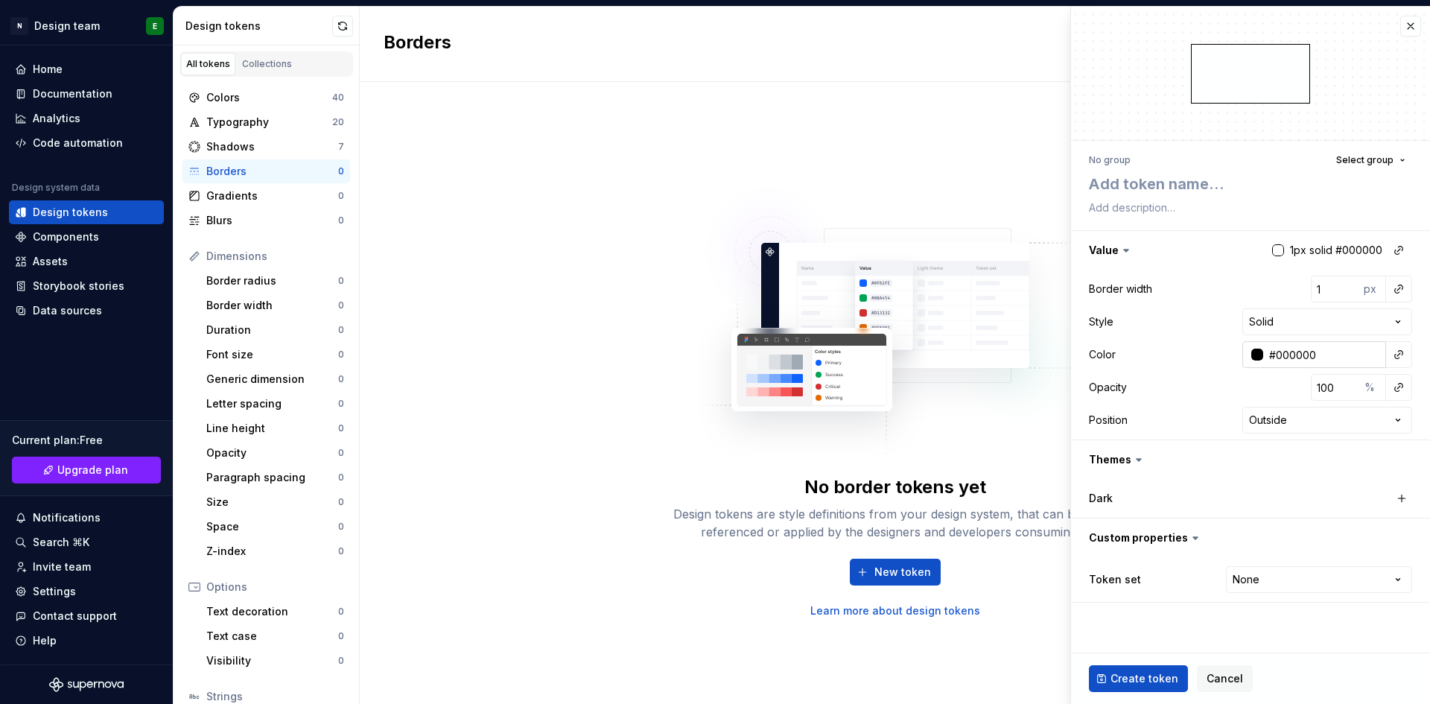
click at [1256, 355] on div at bounding box center [1257, 355] width 12 height 12
click at [1256, 355] on html "N Design team E Home Documentation Analytics Code automation Design system data…" at bounding box center [715, 352] width 1430 height 704
click at [1399, 354] on button "button" at bounding box center [1398, 354] width 21 height 21
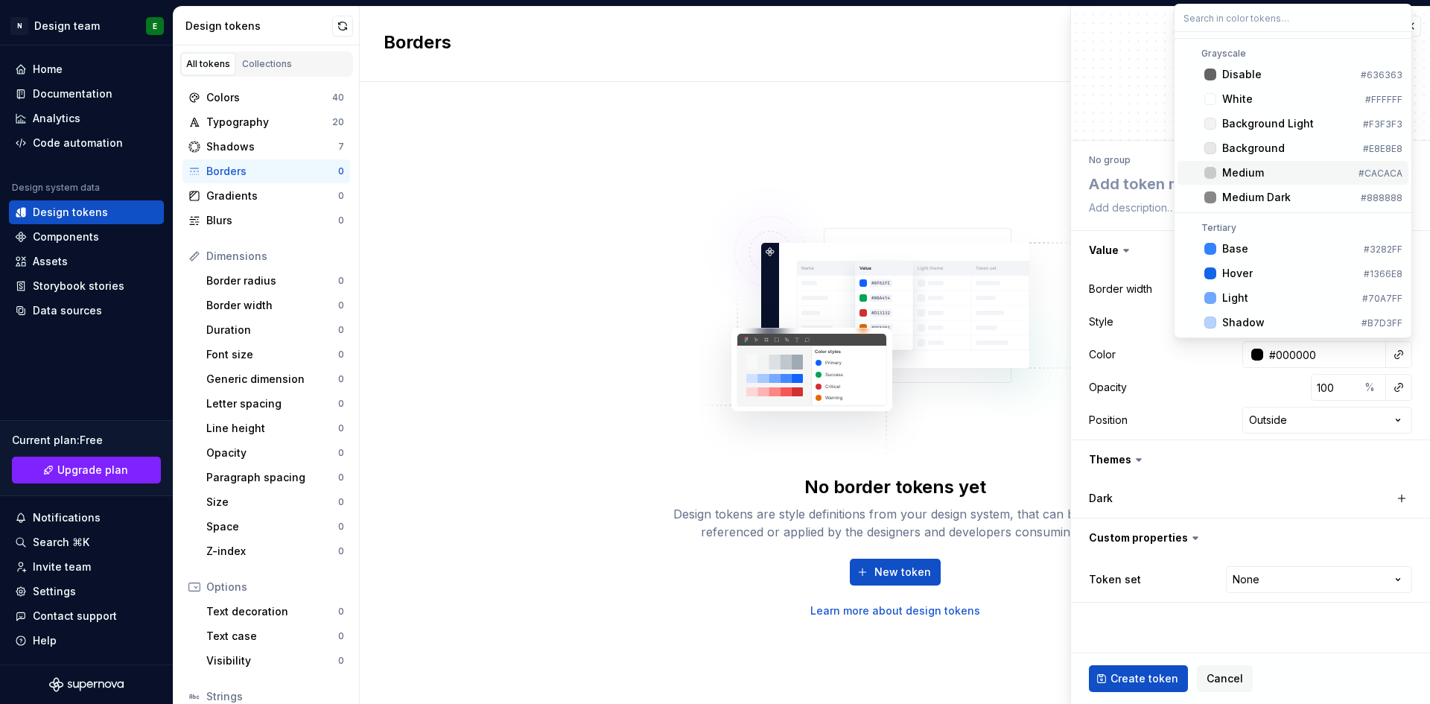
click at [1300, 170] on div "Medium" at bounding box center [1287, 172] width 130 height 15
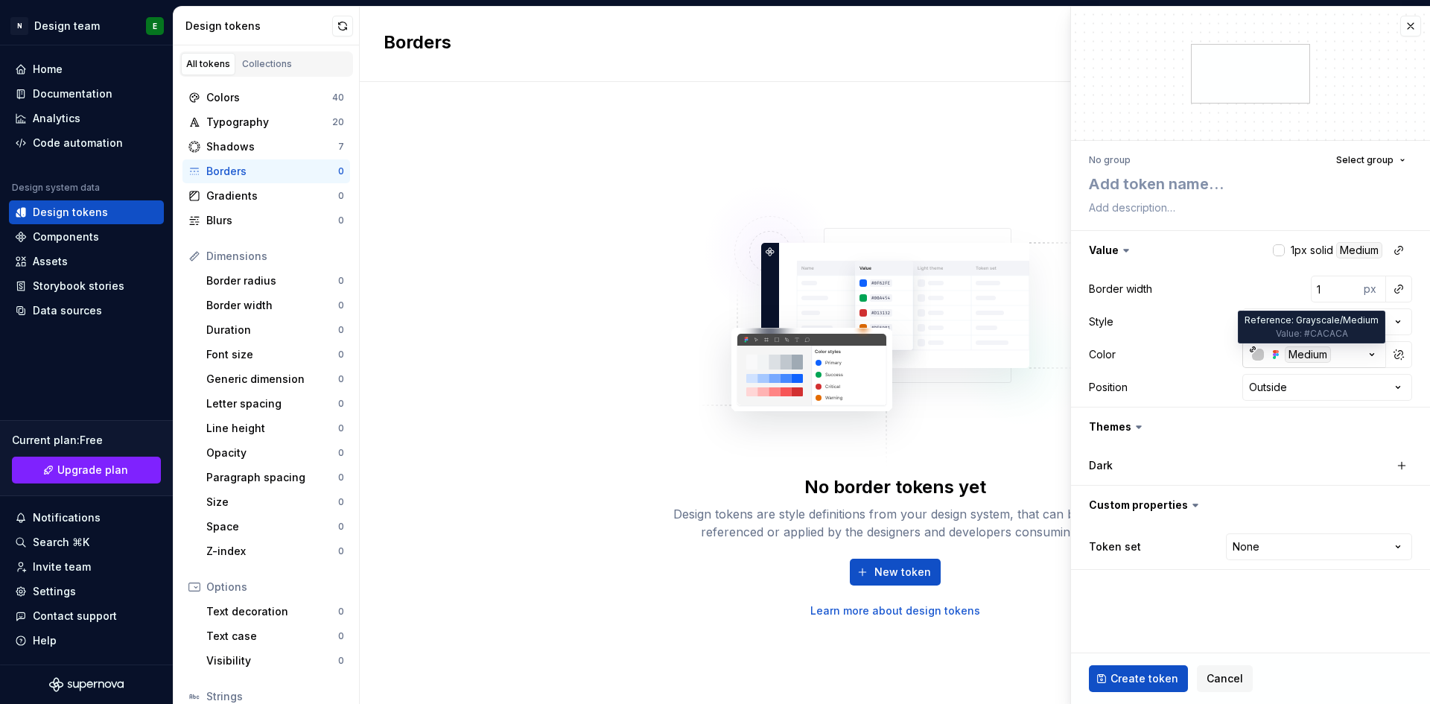
click at [1294, 357] on div "Medium" at bounding box center [1308, 354] width 46 height 16
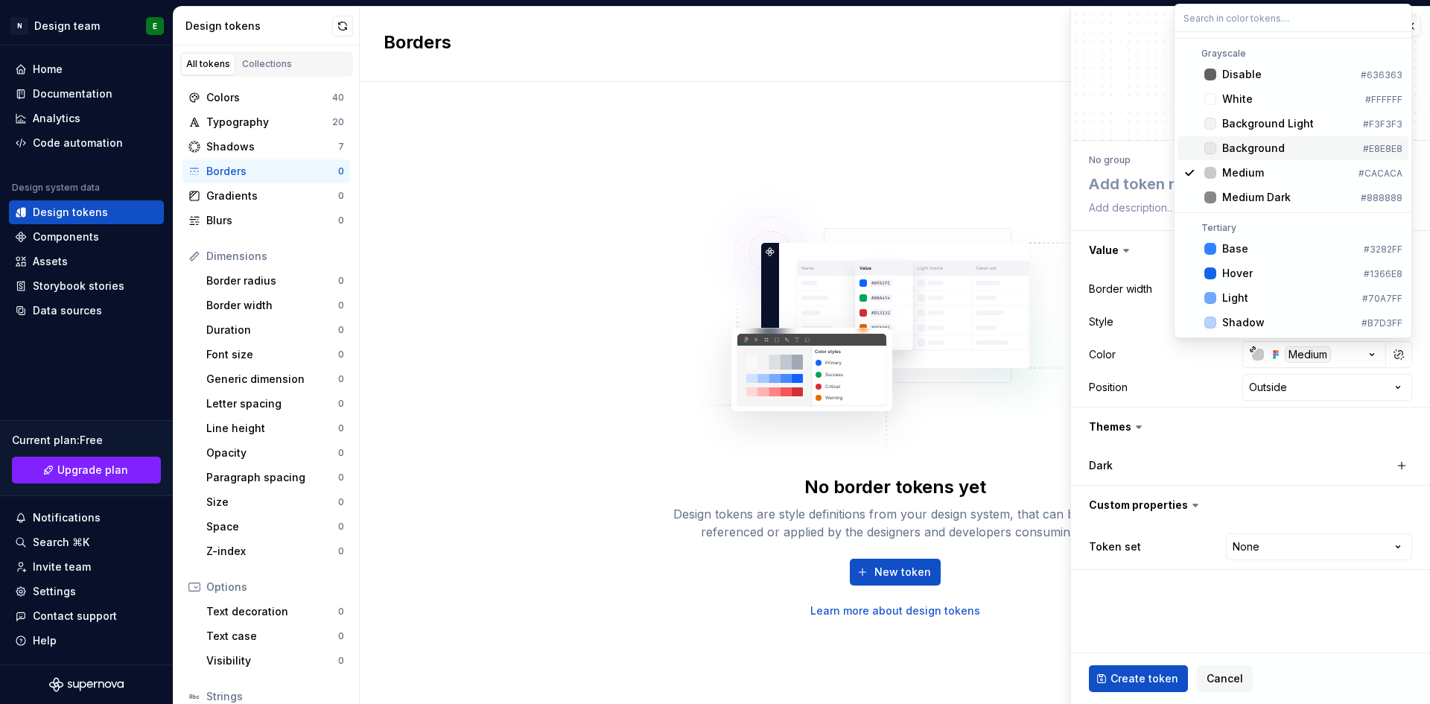
click at [1283, 153] on div "Background" at bounding box center [1289, 148] width 135 height 15
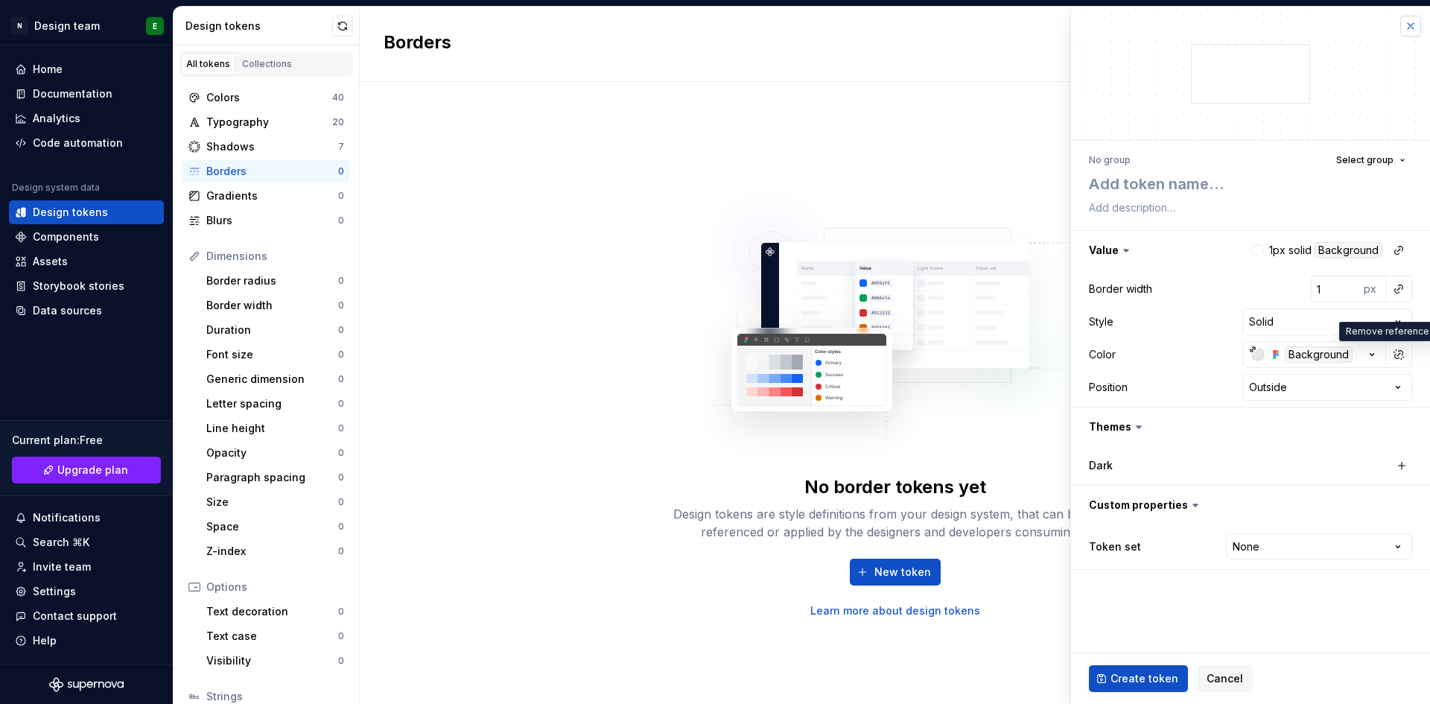
click at [1413, 28] on button "button" at bounding box center [1410, 26] width 21 height 21
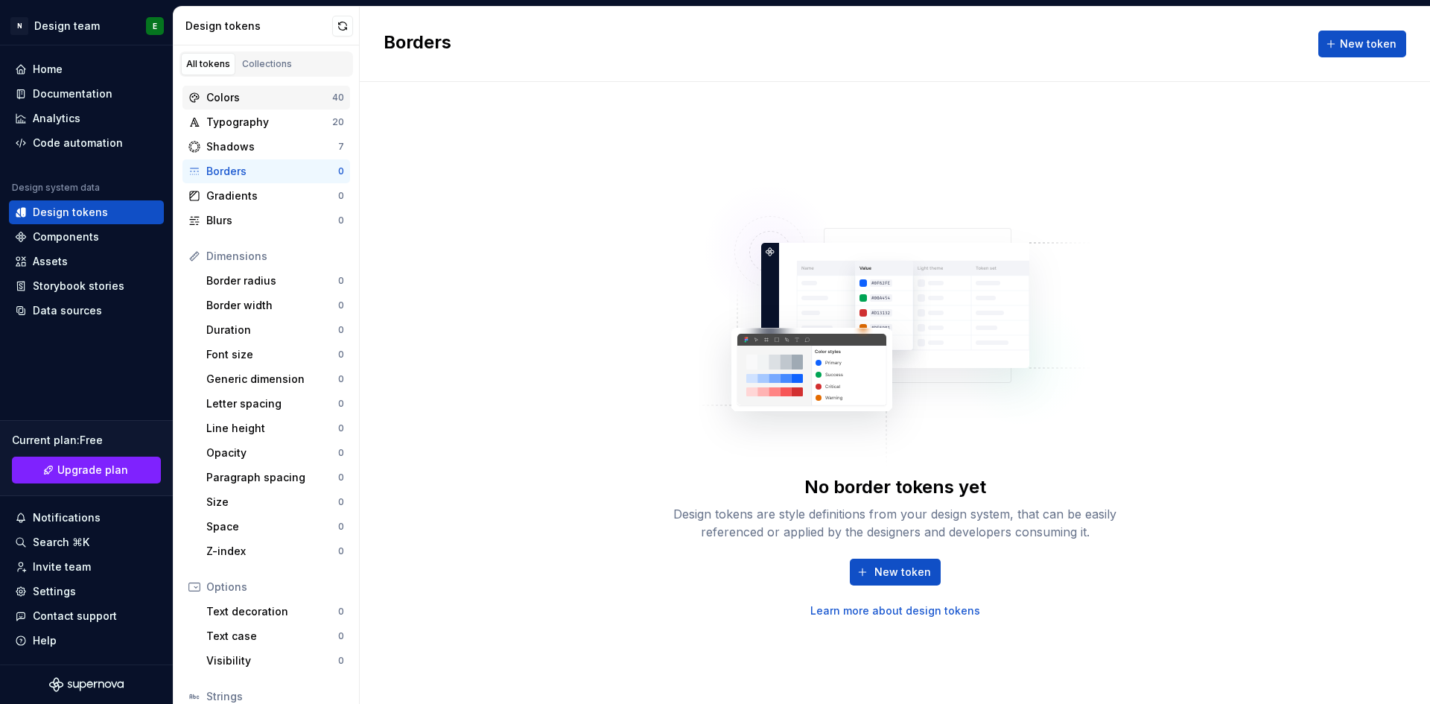
click at [259, 102] on div "Colors" at bounding box center [269, 97] width 126 height 15
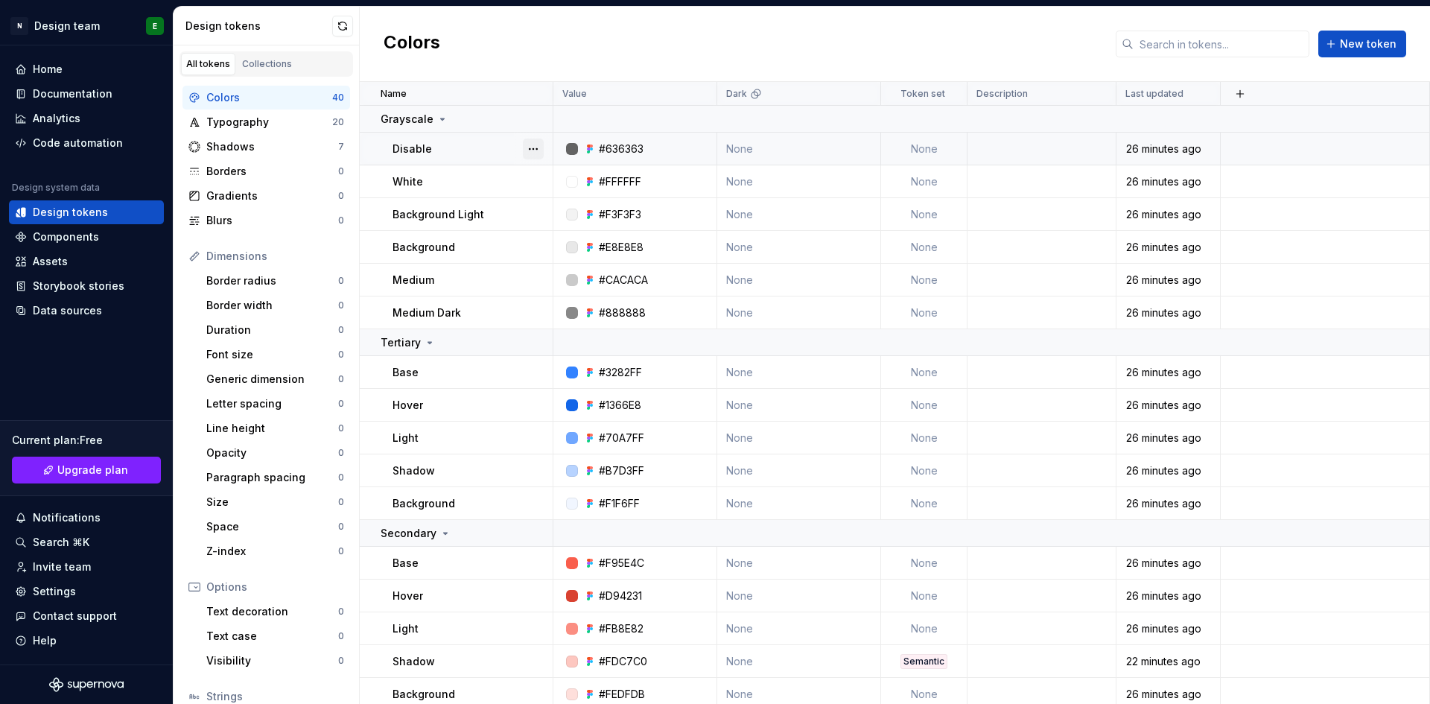
click at [539, 142] on button "button" at bounding box center [533, 149] width 21 height 21
click at [564, 174] on div "Open detail" at bounding box center [598, 178] width 97 height 15
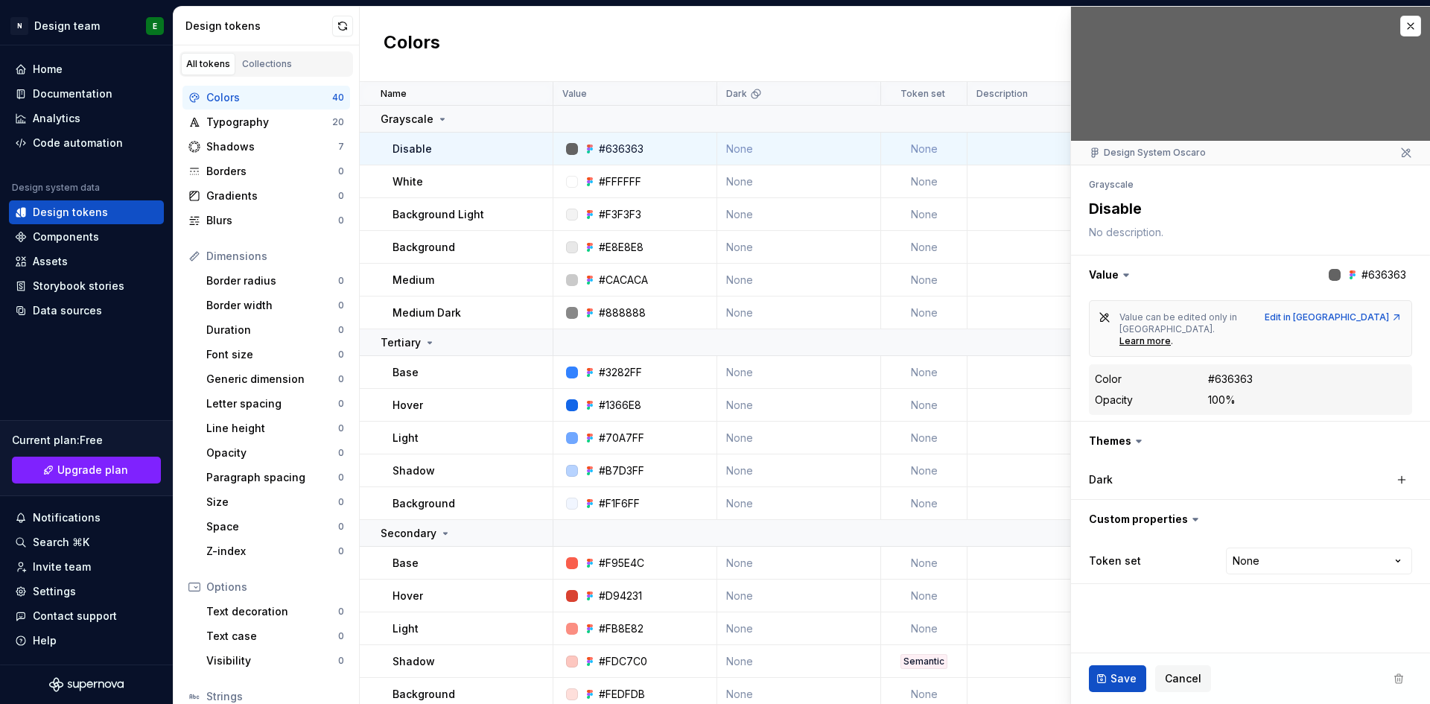
click at [1334, 274] on div at bounding box center [1335, 275] width 12 height 12
click at [1370, 273] on button "button" at bounding box center [1250, 274] width 359 height 39
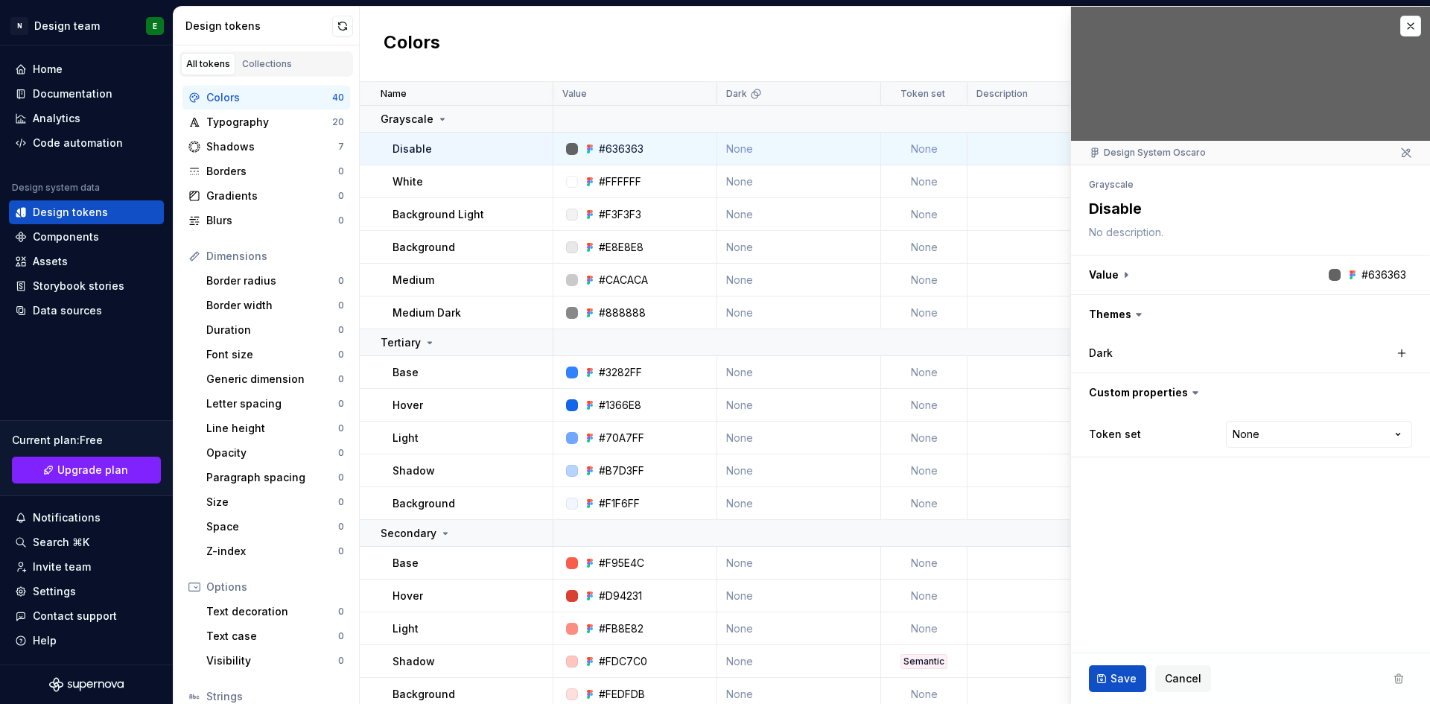
click at [1333, 275] on div at bounding box center [1335, 275] width 12 height 12
click at [1311, 266] on button "button" at bounding box center [1250, 274] width 359 height 39
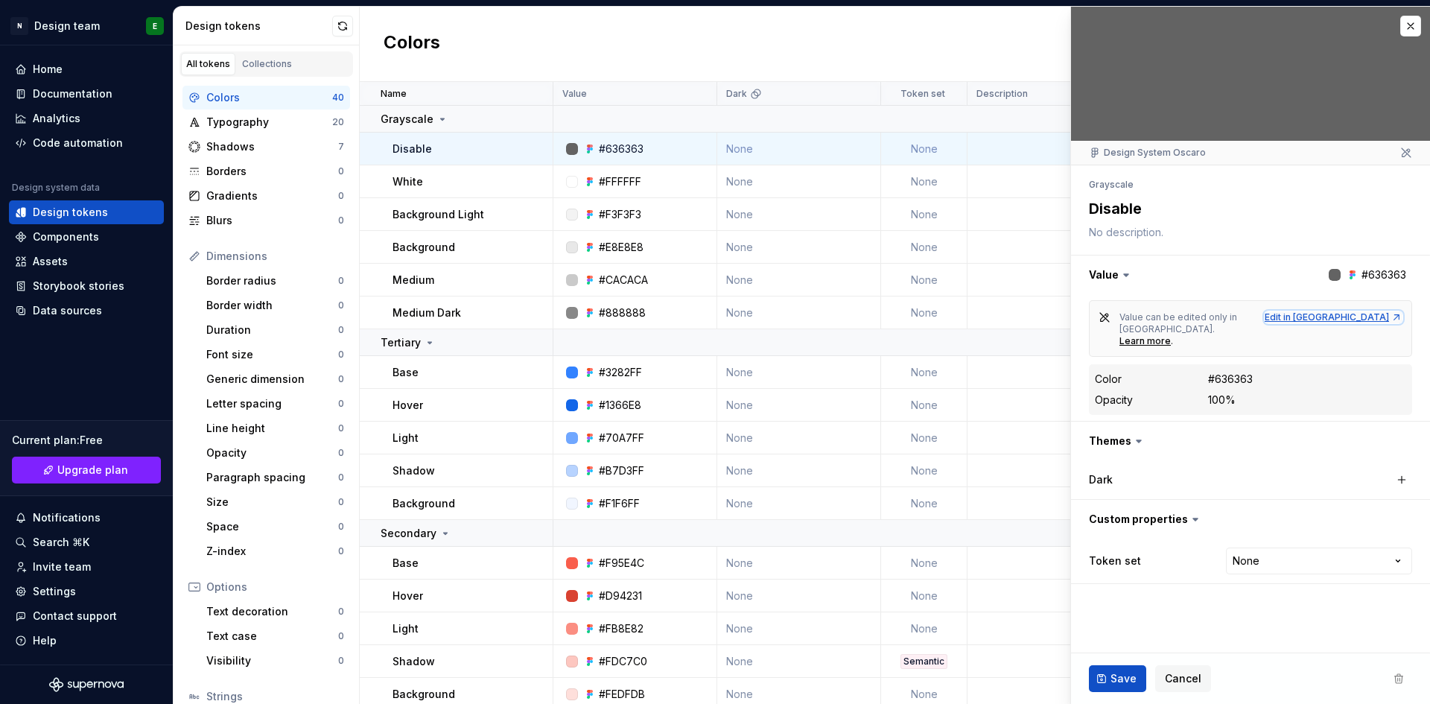
click at [1356, 317] on div "Edit in [GEOGRAPHIC_DATA]" at bounding box center [1334, 317] width 138 height 12
click at [1415, 22] on button "button" at bounding box center [1410, 26] width 21 height 21
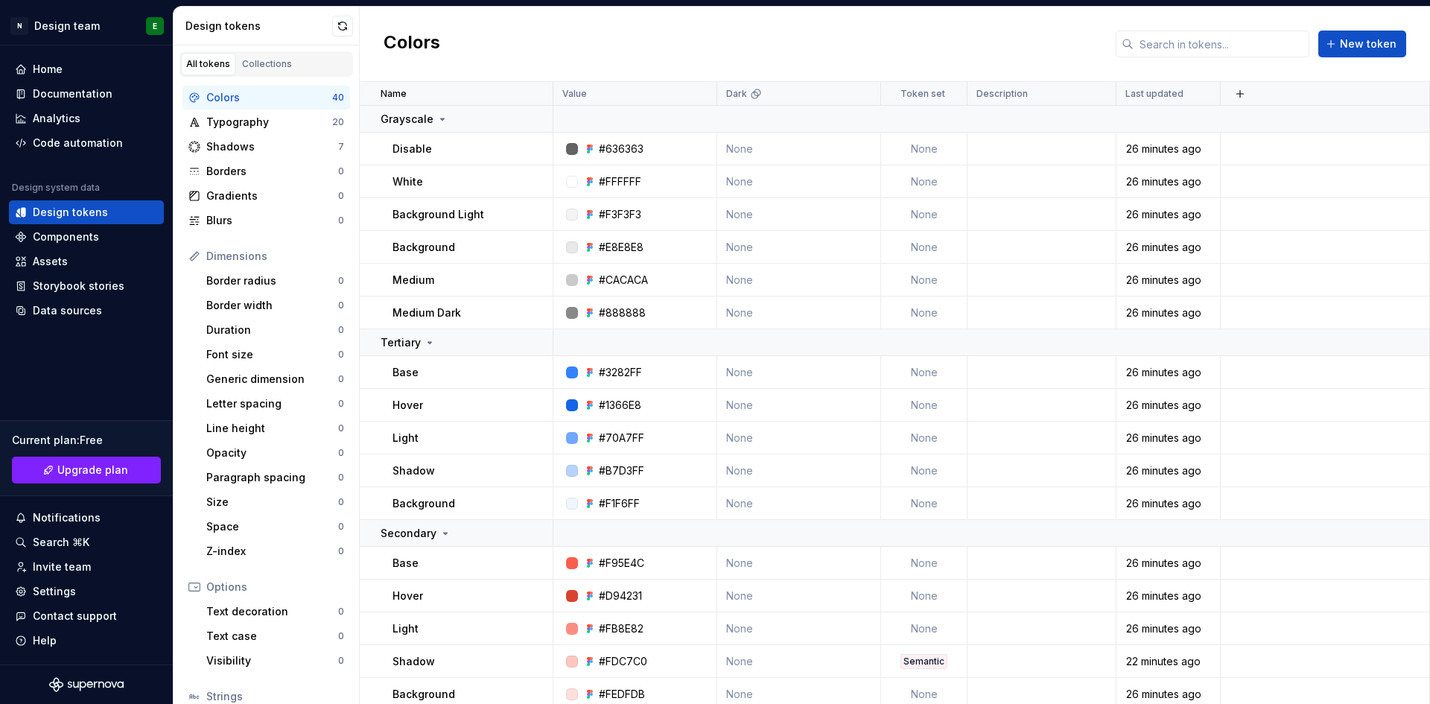
click at [1415, 22] on div "Colors New token" at bounding box center [895, 44] width 1070 height 75
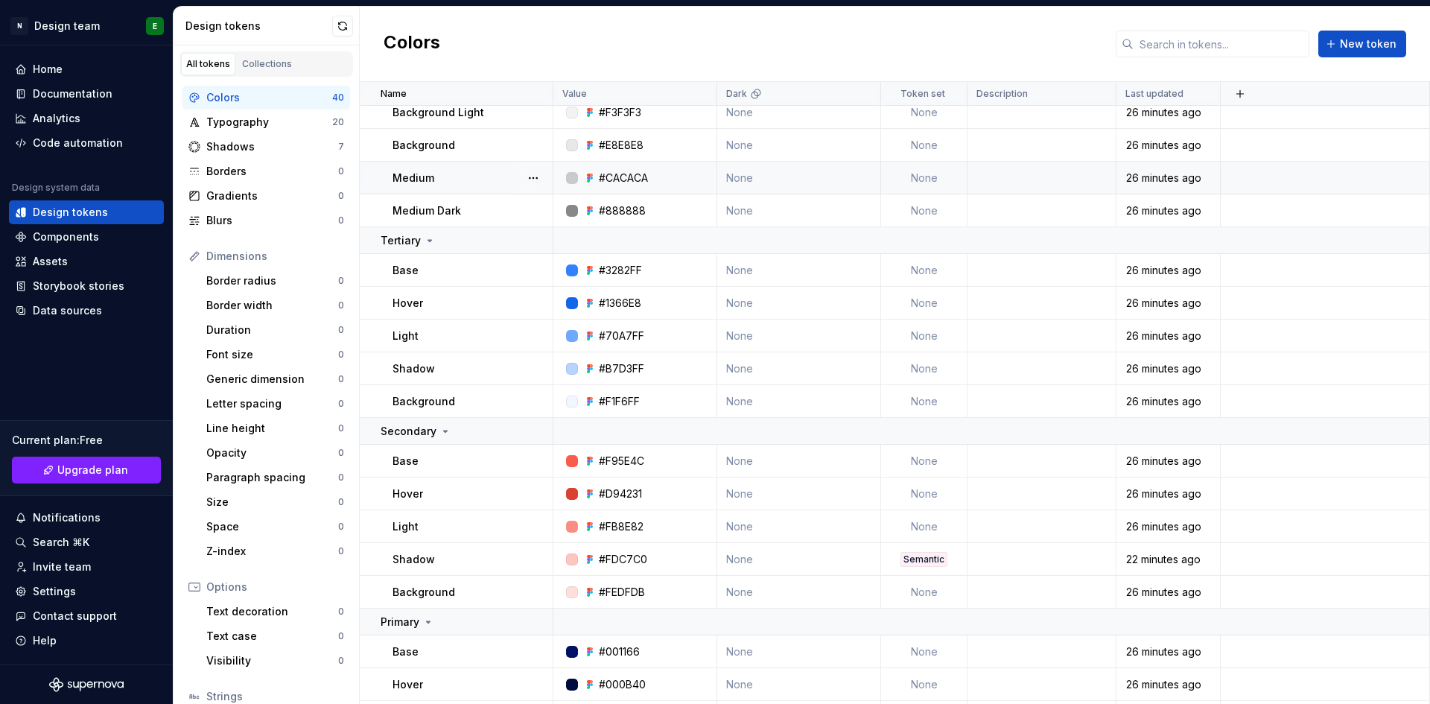
scroll to position [104, 0]
click at [78, 144] on div "Code automation" at bounding box center [78, 143] width 90 height 15
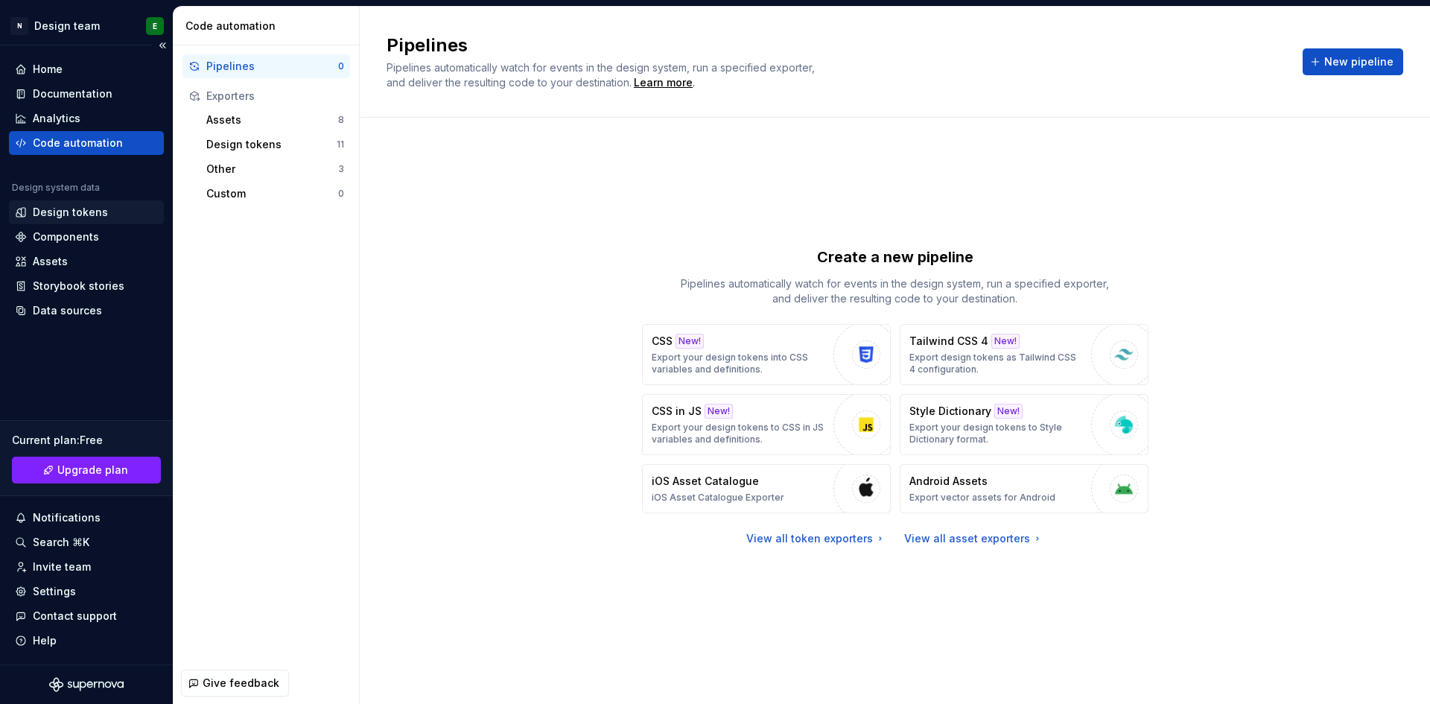
click at [69, 208] on div "Design tokens" at bounding box center [70, 212] width 75 height 15
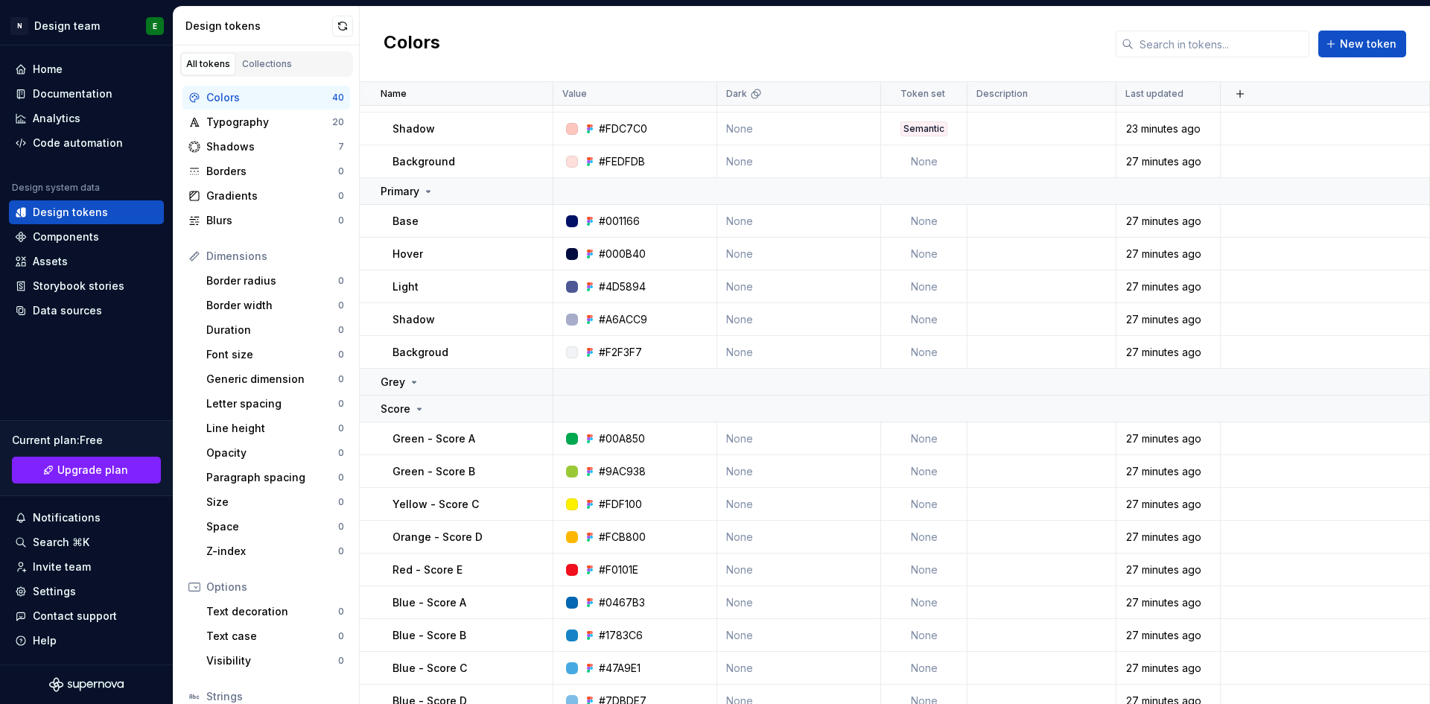
scroll to position [533, 0]
click at [410, 381] on icon at bounding box center [414, 381] width 12 height 12
click at [88, 147] on div "Code automation" at bounding box center [78, 143] width 90 height 15
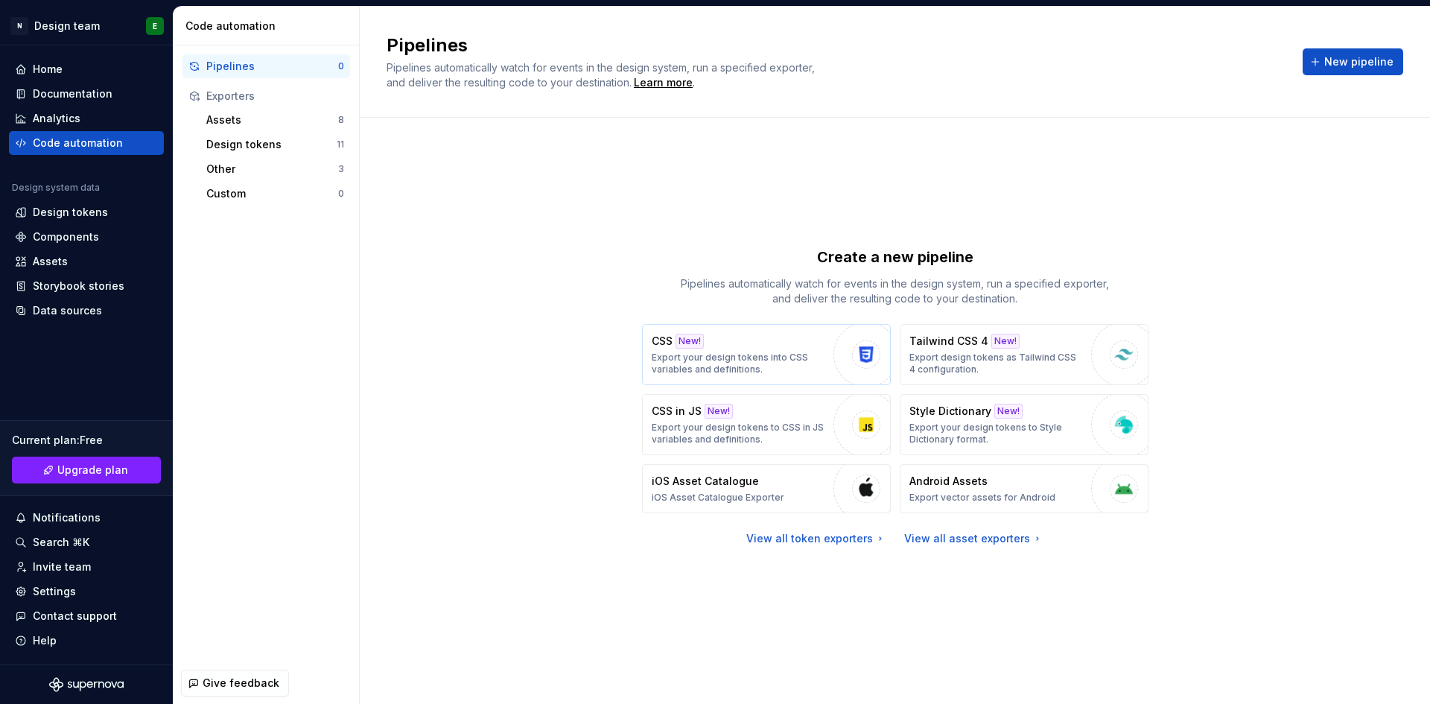
click at [807, 347] on div "CSS New! Export your design tokens into CSS variables and definitions." at bounding box center [739, 355] width 174 height 42
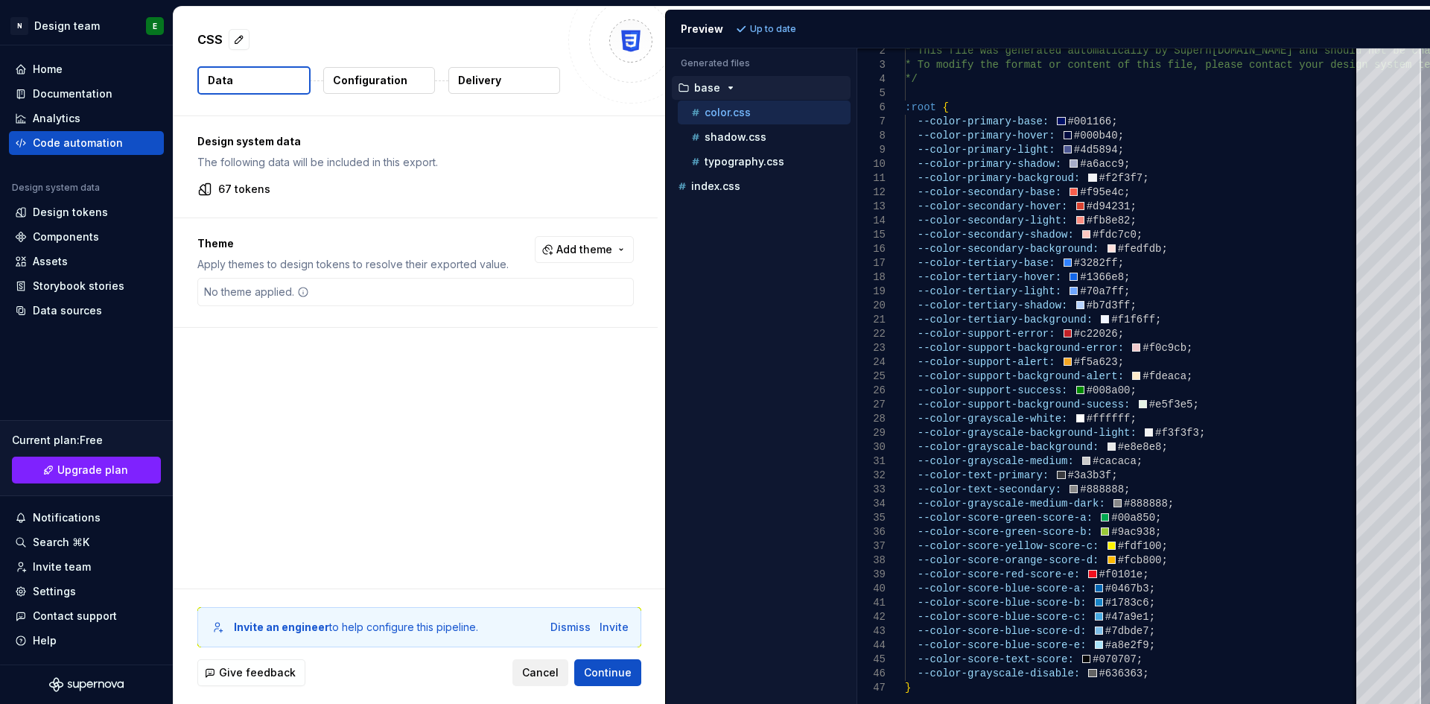
click at [540, 672] on span "Cancel" at bounding box center [540, 672] width 36 height 15
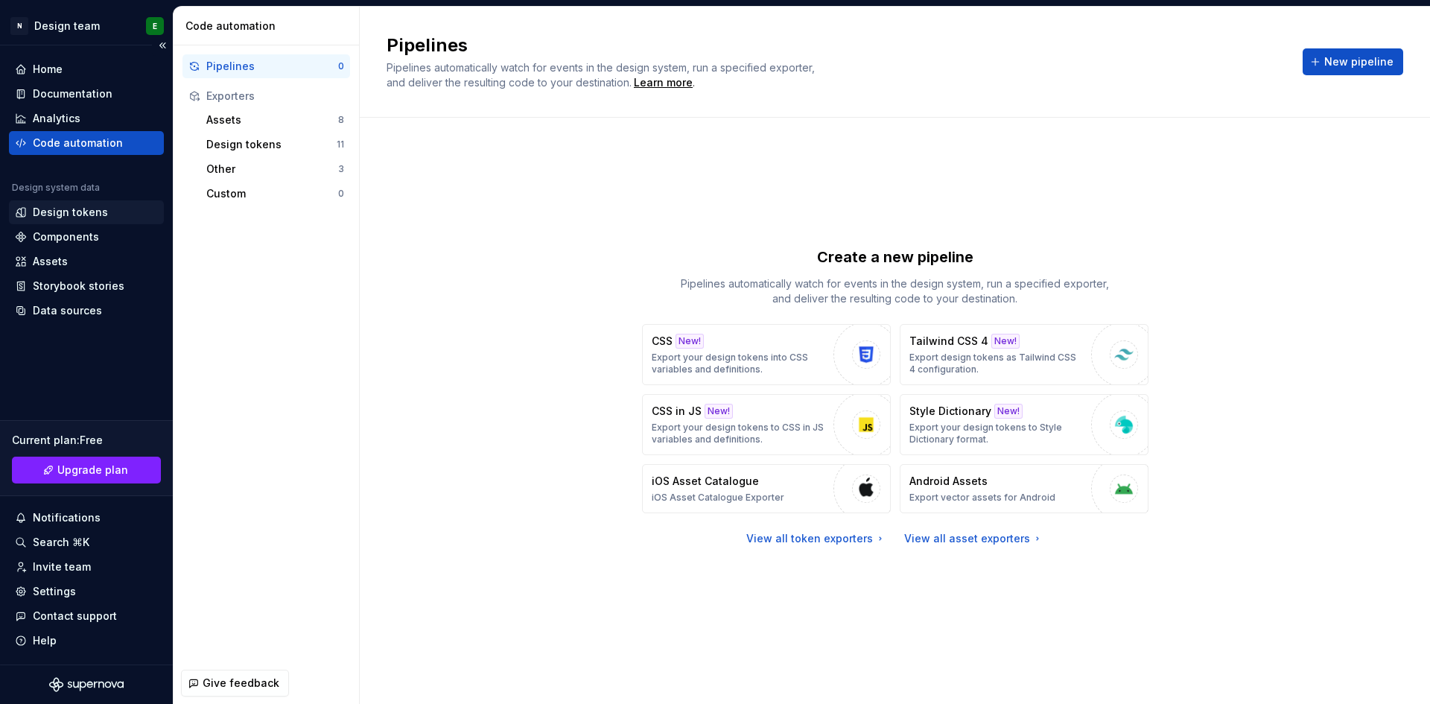
click at [69, 210] on div "Design tokens" at bounding box center [70, 212] width 75 height 15
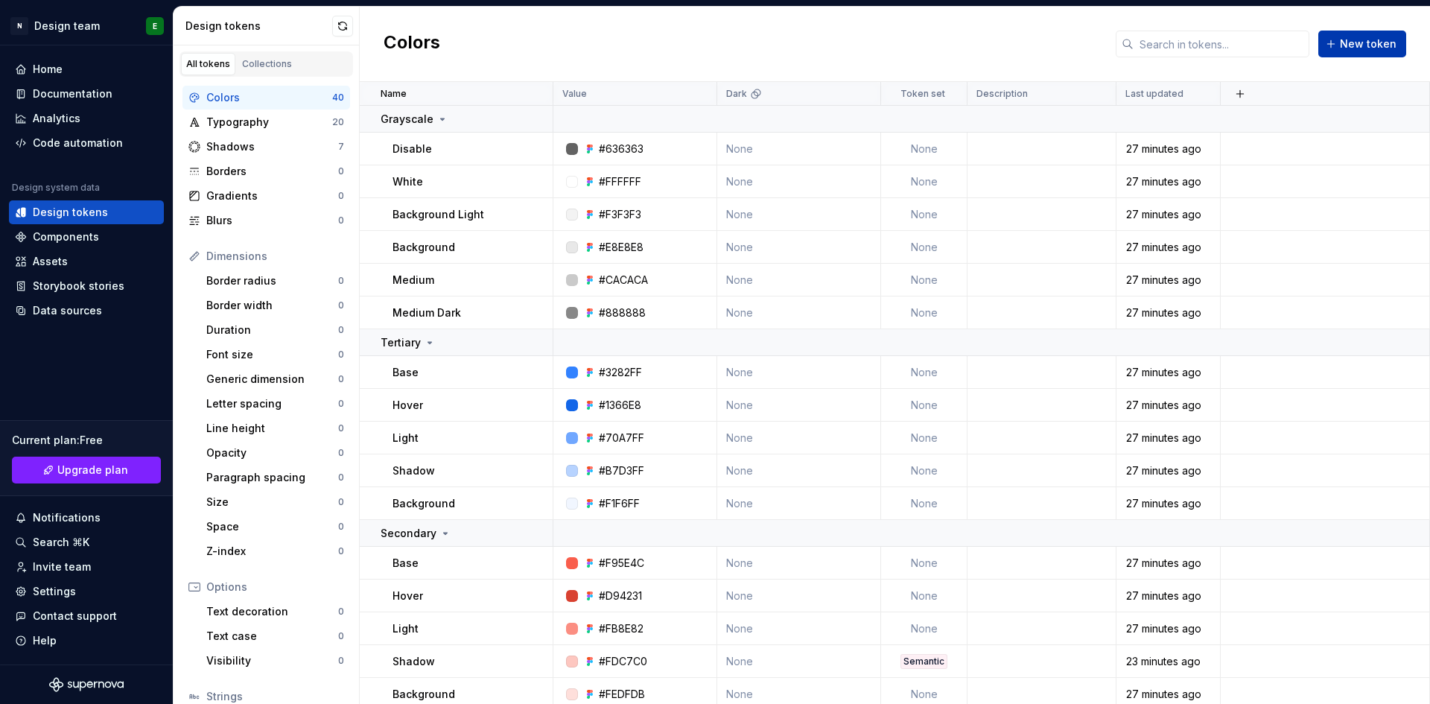
click at [1360, 52] on button "New token" at bounding box center [1362, 44] width 88 height 27
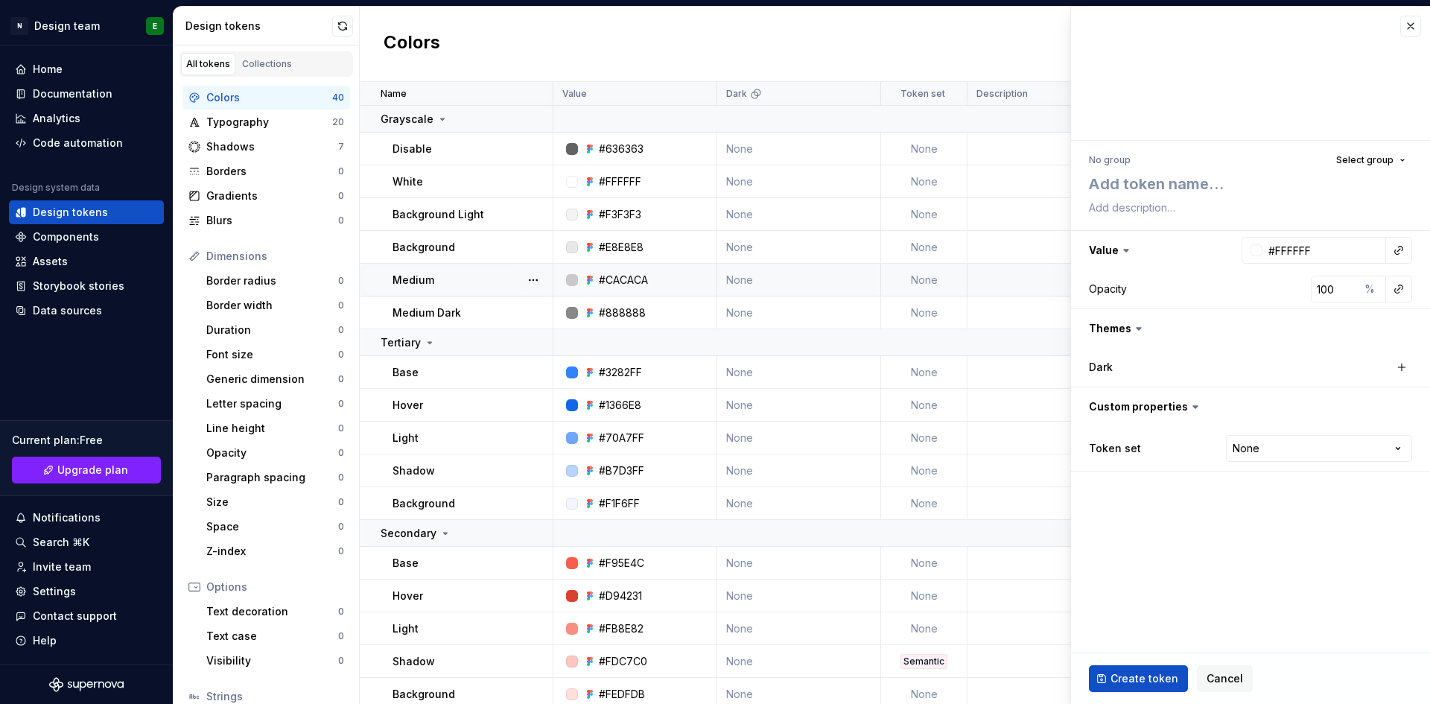
type textarea "*"
click at [1385, 157] on span "Select group" at bounding box center [1364, 160] width 57 height 12
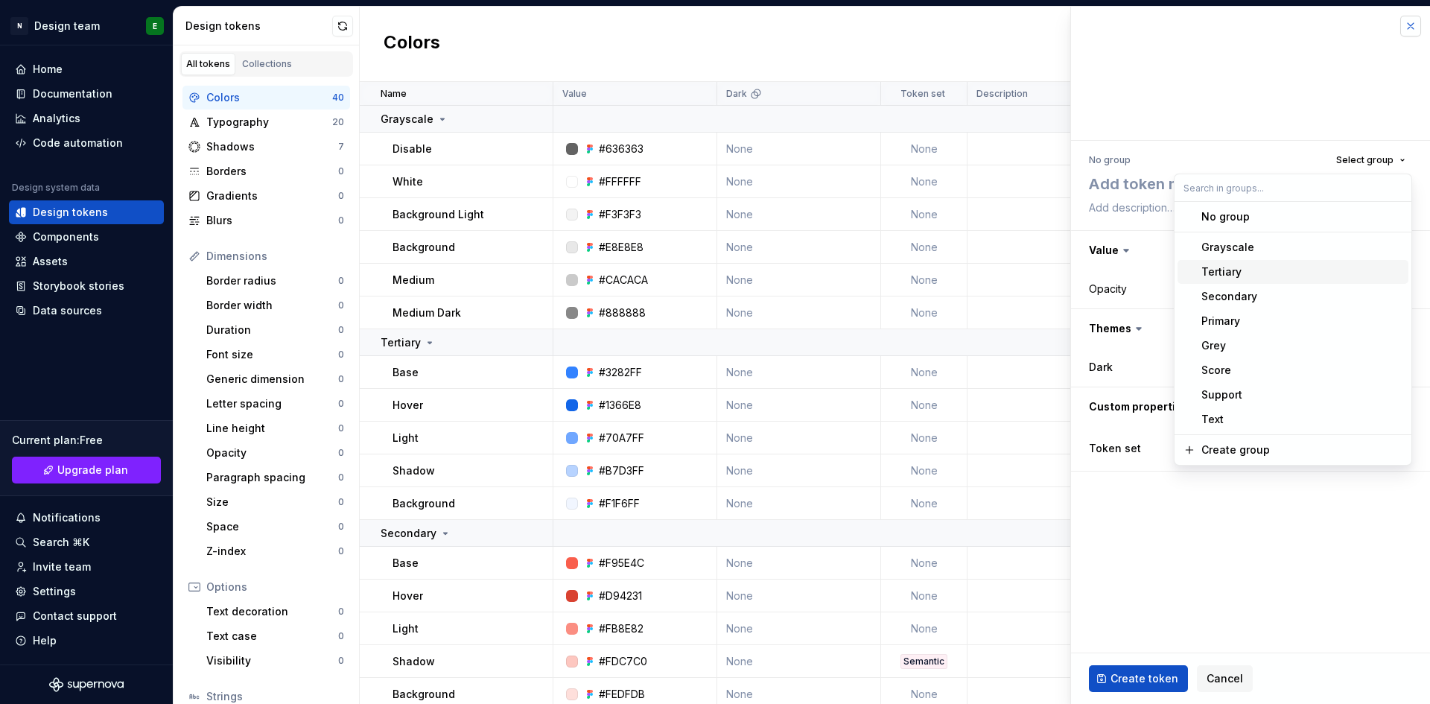
click at [1412, 27] on button "button" at bounding box center [1410, 26] width 21 height 21
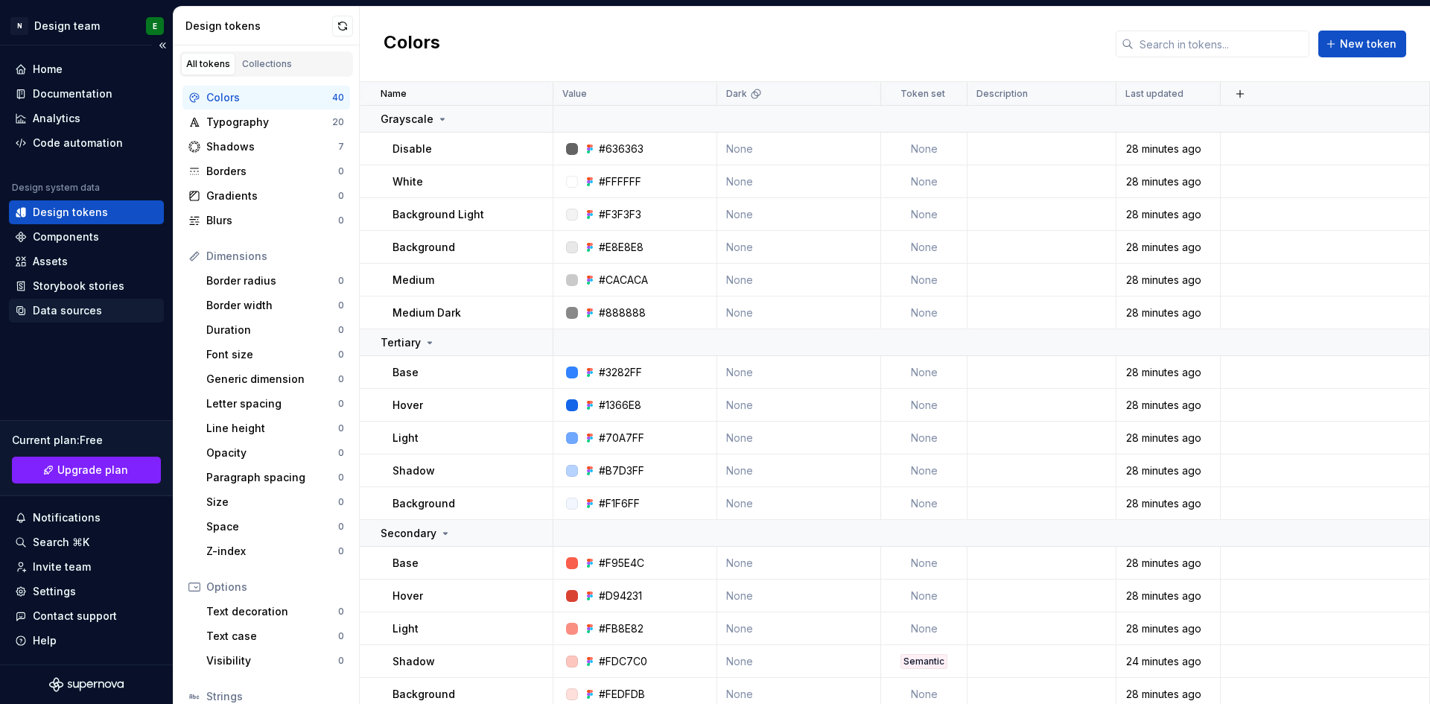
click at [73, 308] on div "Data sources" at bounding box center [67, 310] width 69 height 15
